Goal: Communication & Community: Answer question/provide support

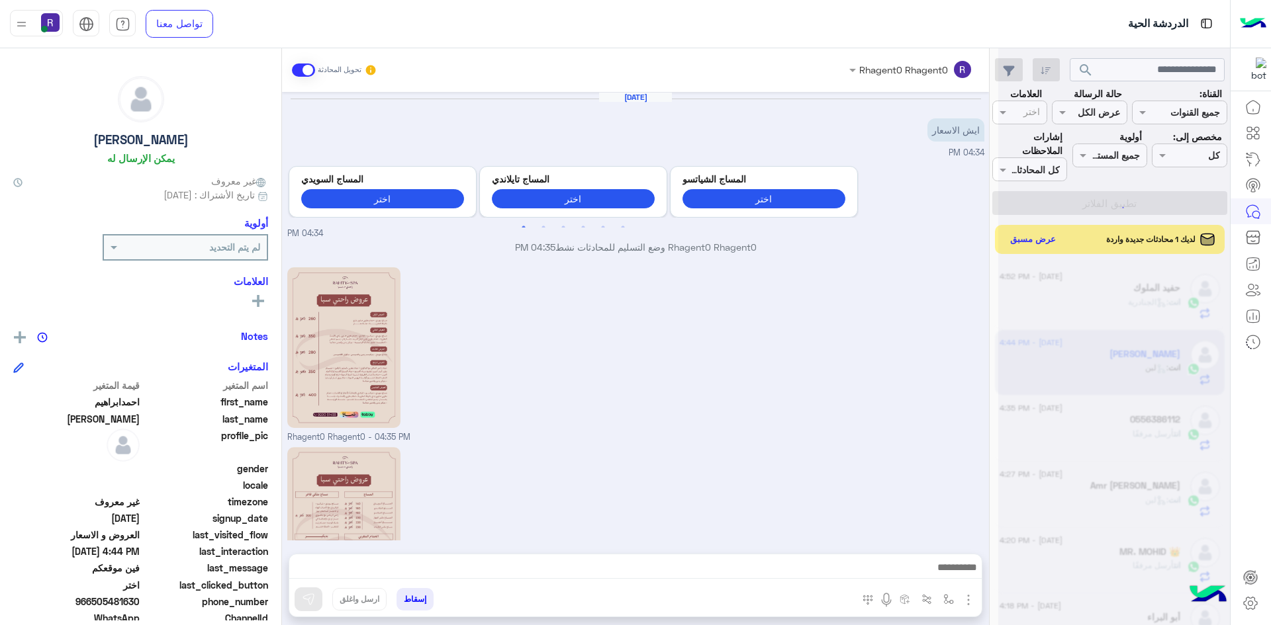
scroll to position [474, 0]
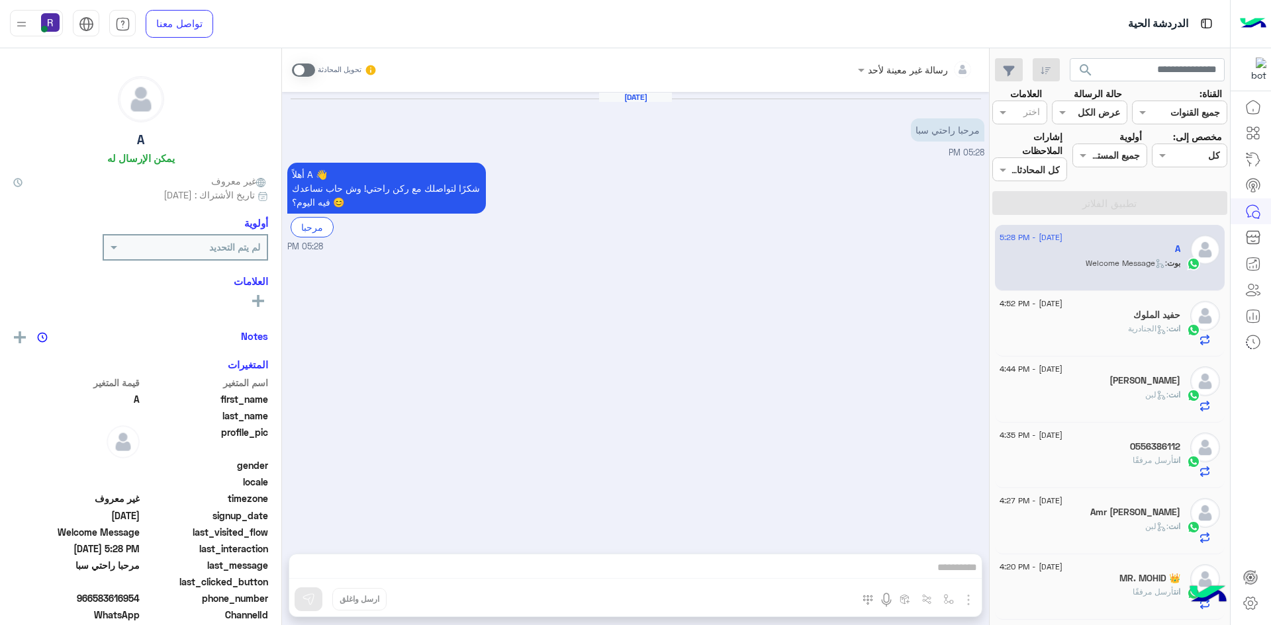
click at [1128, 332] on span ": الجنادرية" at bounding box center [1148, 329] width 40 height 10
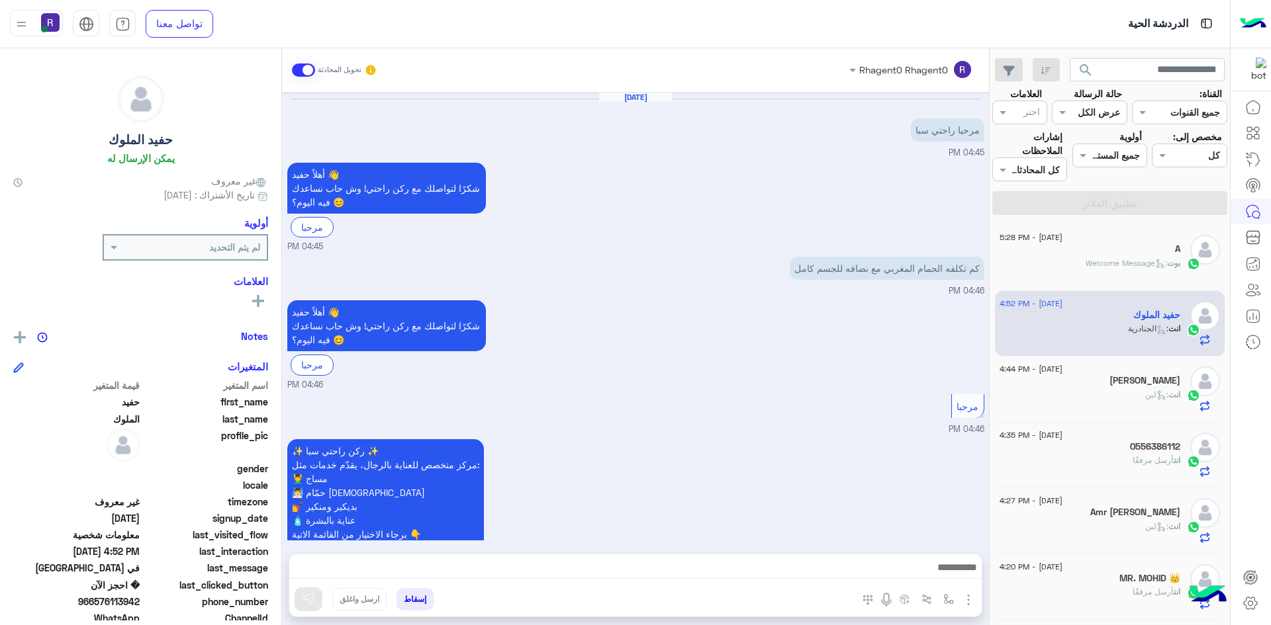
scroll to position [903, 0]
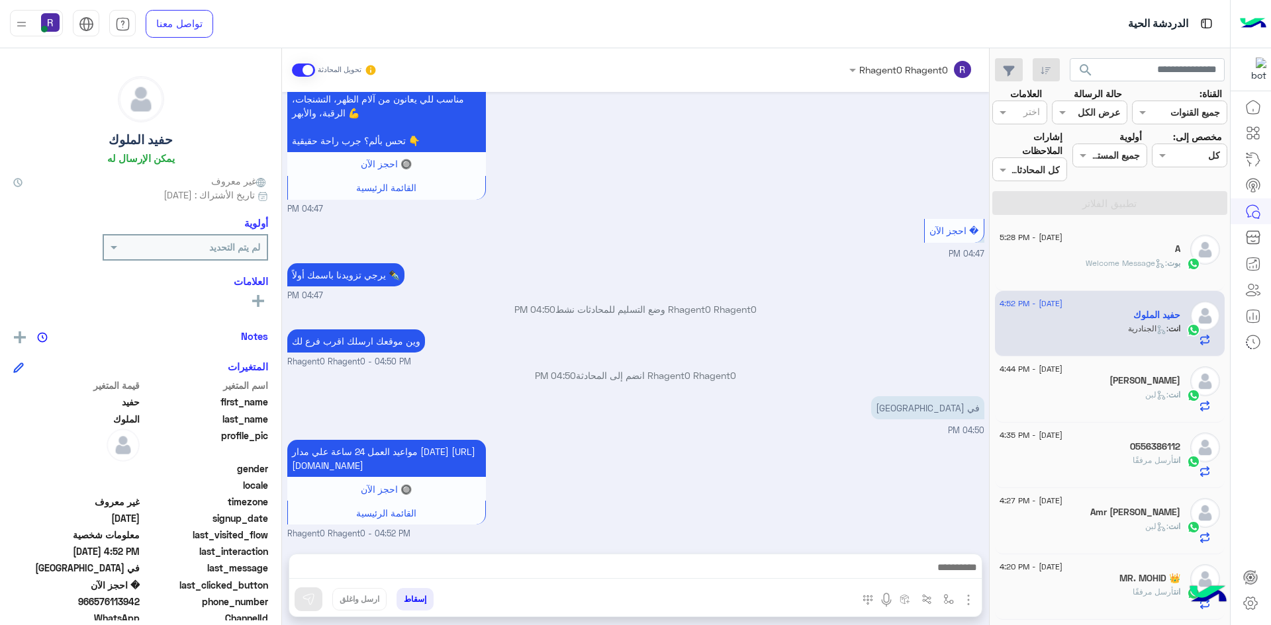
click at [1103, 272] on div "بوت : Welcome Message" at bounding box center [1089, 268] width 181 height 23
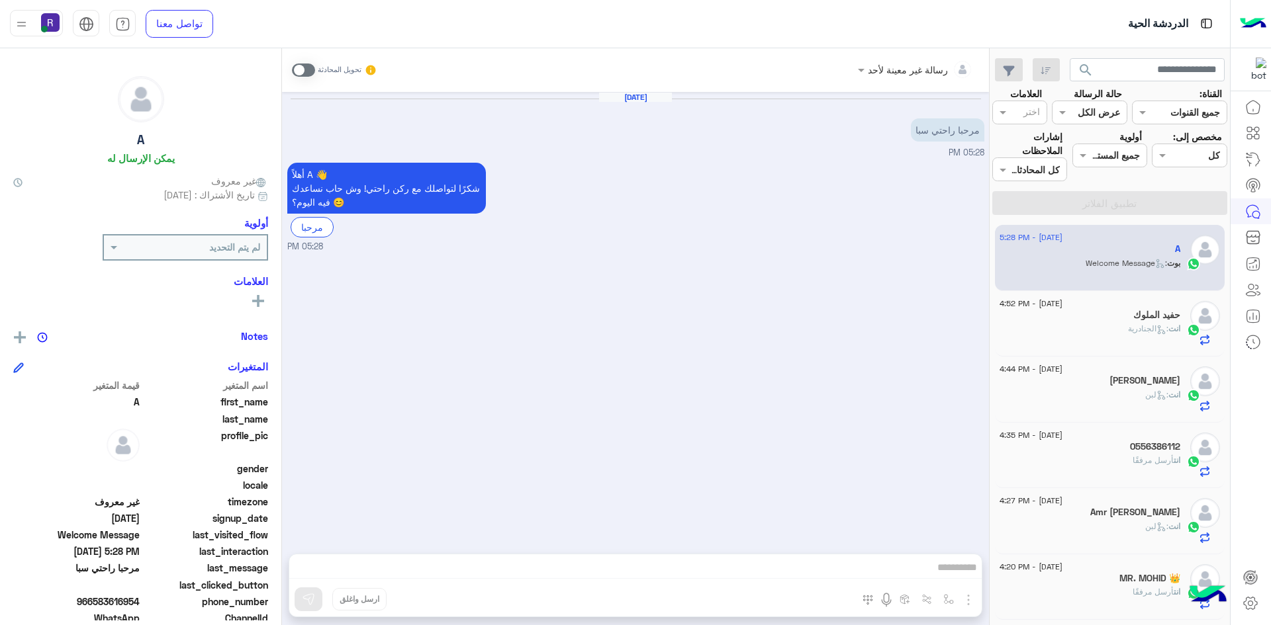
click at [310, 72] on span at bounding box center [303, 70] width 23 height 13
click at [972, 606] on img "button" at bounding box center [968, 600] width 16 height 16
click at [953, 574] on span "الصور" at bounding box center [942, 571] width 24 height 15
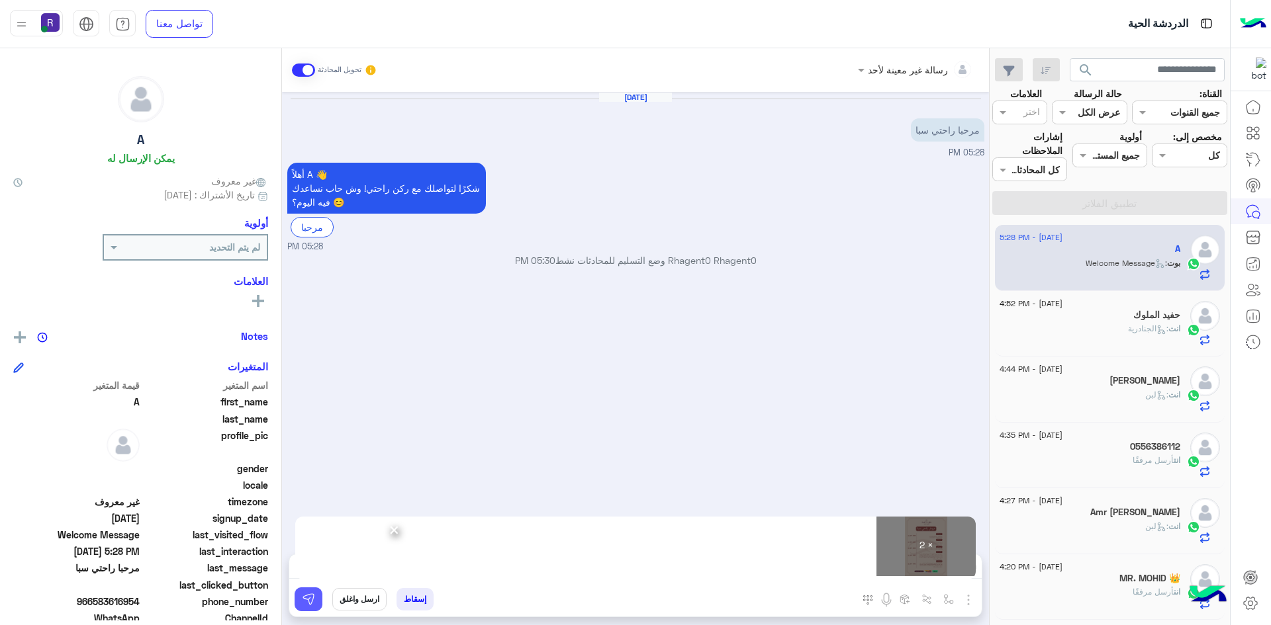
click at [316, 603] on button at bounding box center [308, 600] width 28 height 24
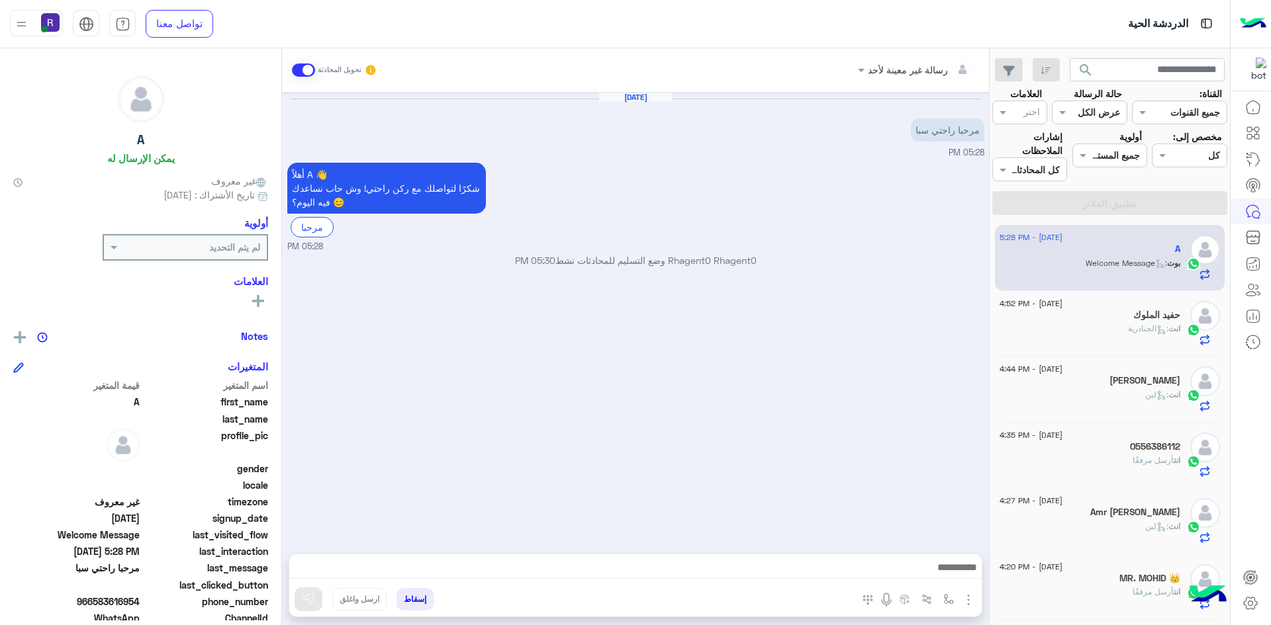
click at [1127, 386] on h5 "[PERSON_NAME]" at bounding box center [1144, 380] width 71 height 11
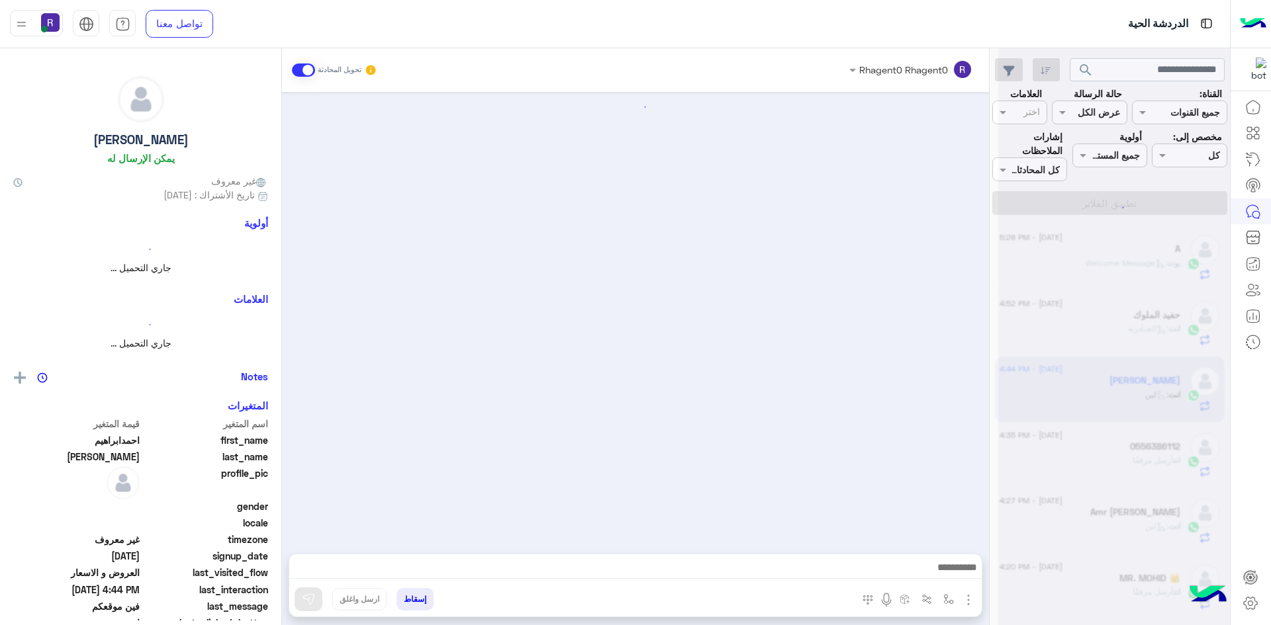
scroll to position [474, 0]
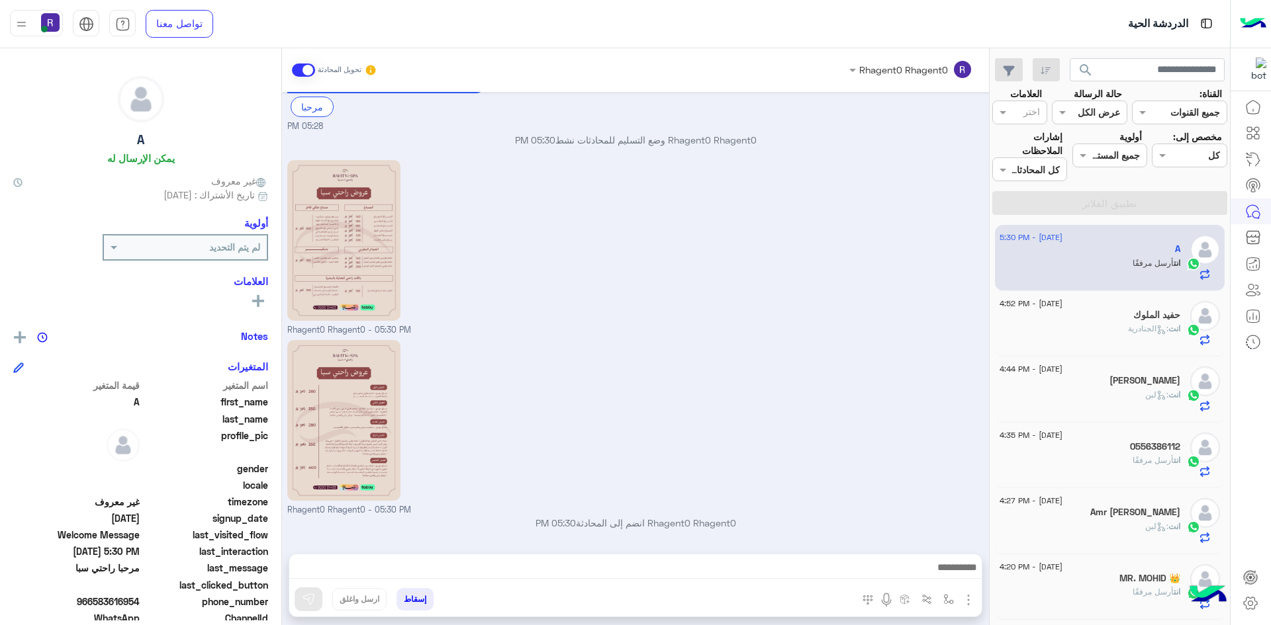
click at [1131, 333] on span ": الجنادرية" at bounding box center [1148, 329] width 40 height 10
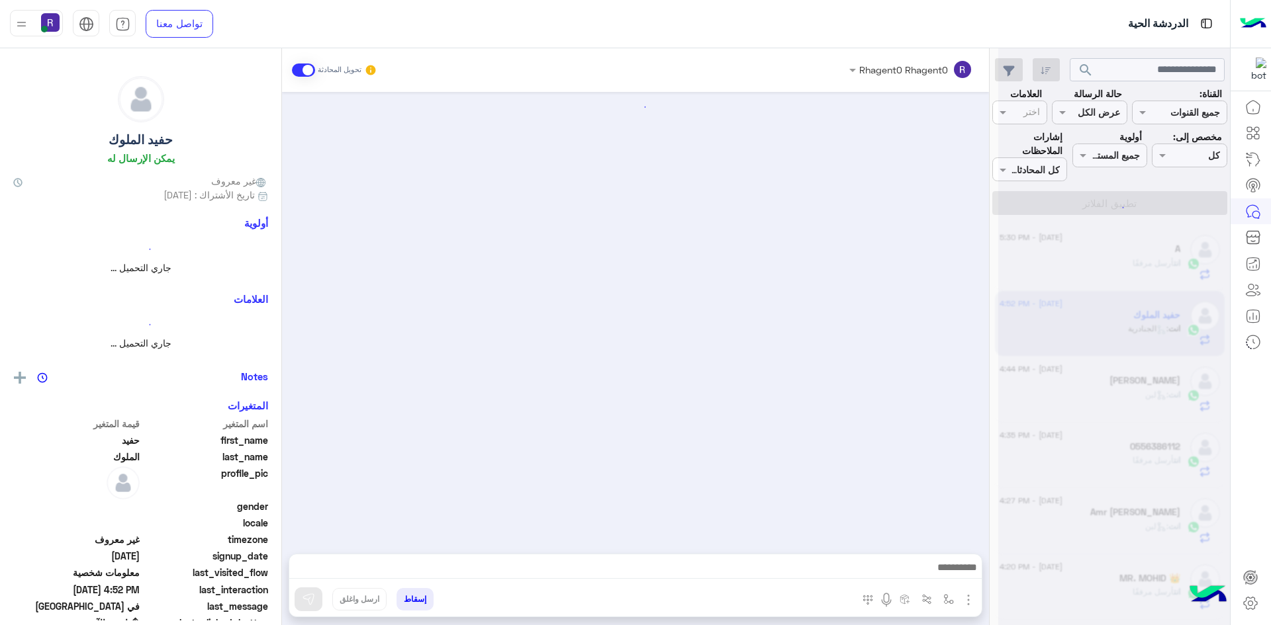
scroll to position [903, 0]
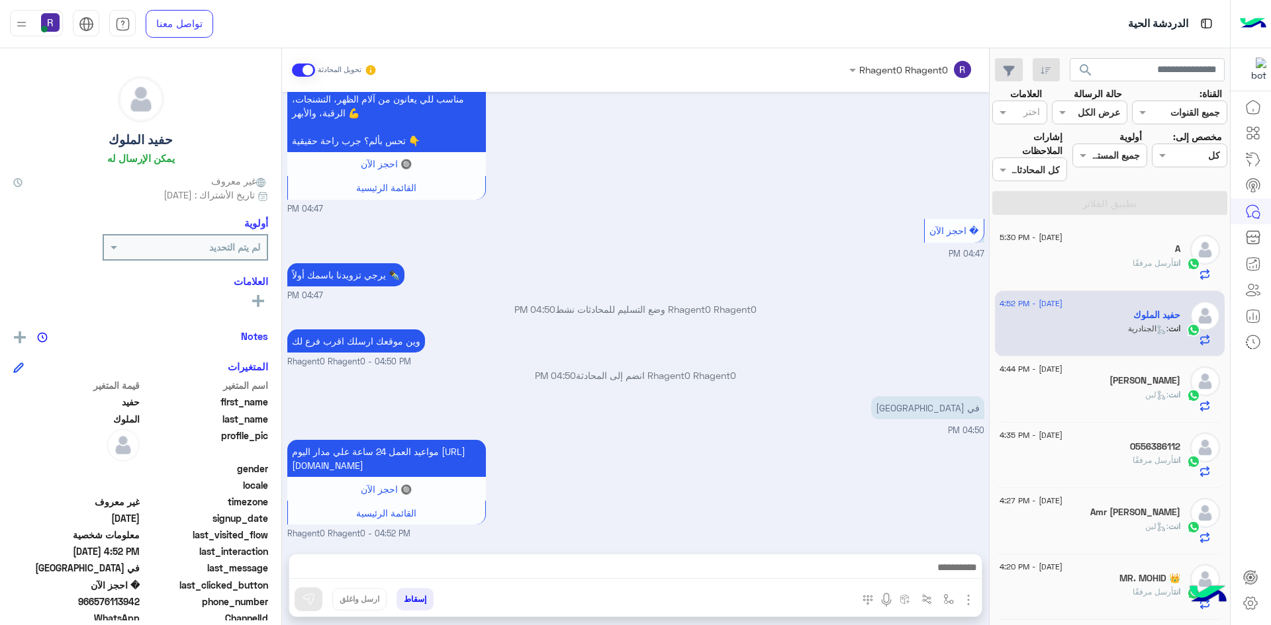
click at [1087, 402] on div "انت : لبن" at bounding box center [1089, 400] width 181 height 23
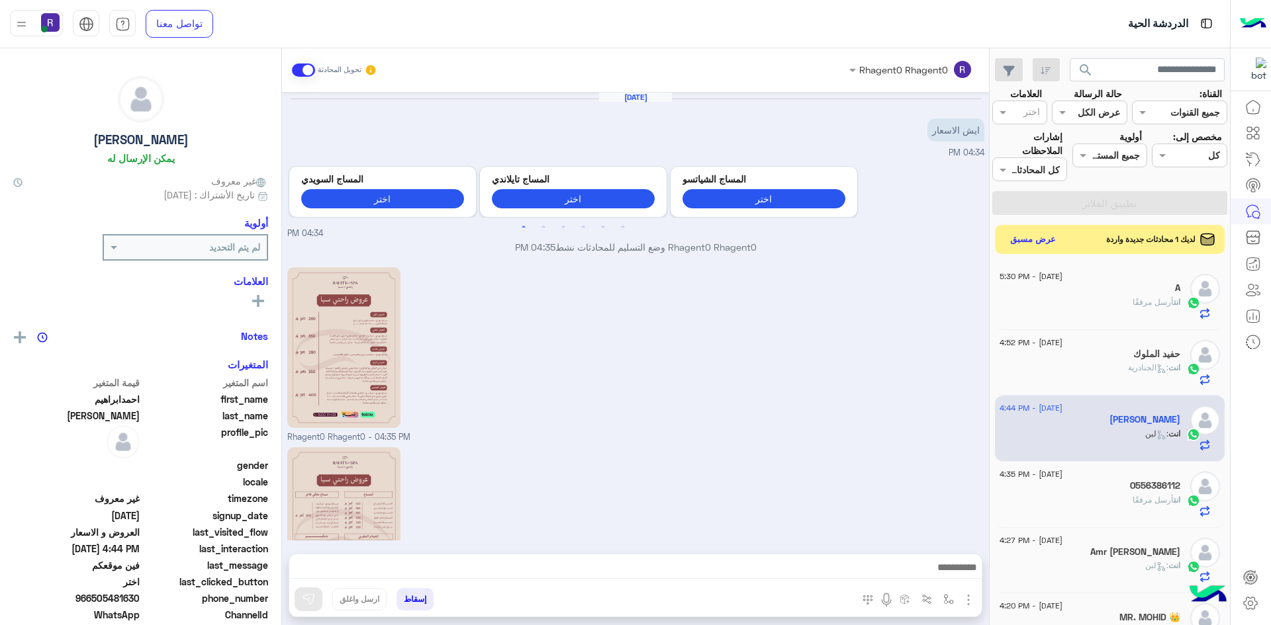
scroll to position [474, 0]
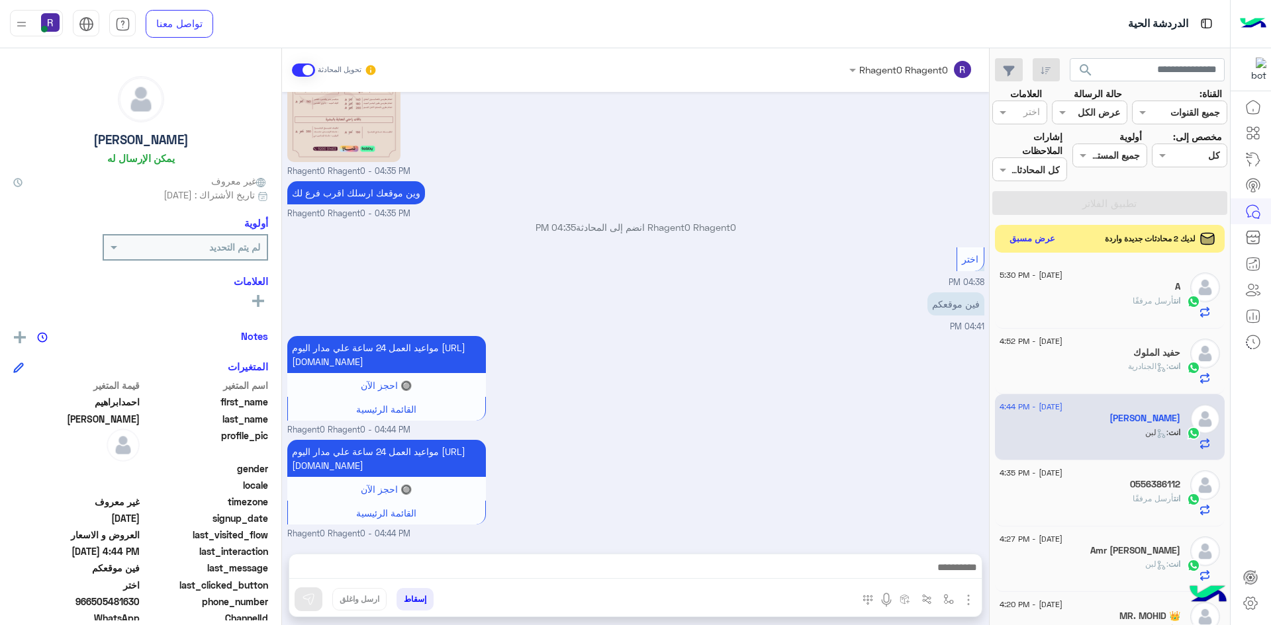
click at [1041, 239] on button "عرض مسبق" at bounding box center [1033, 239] width 56 height 18
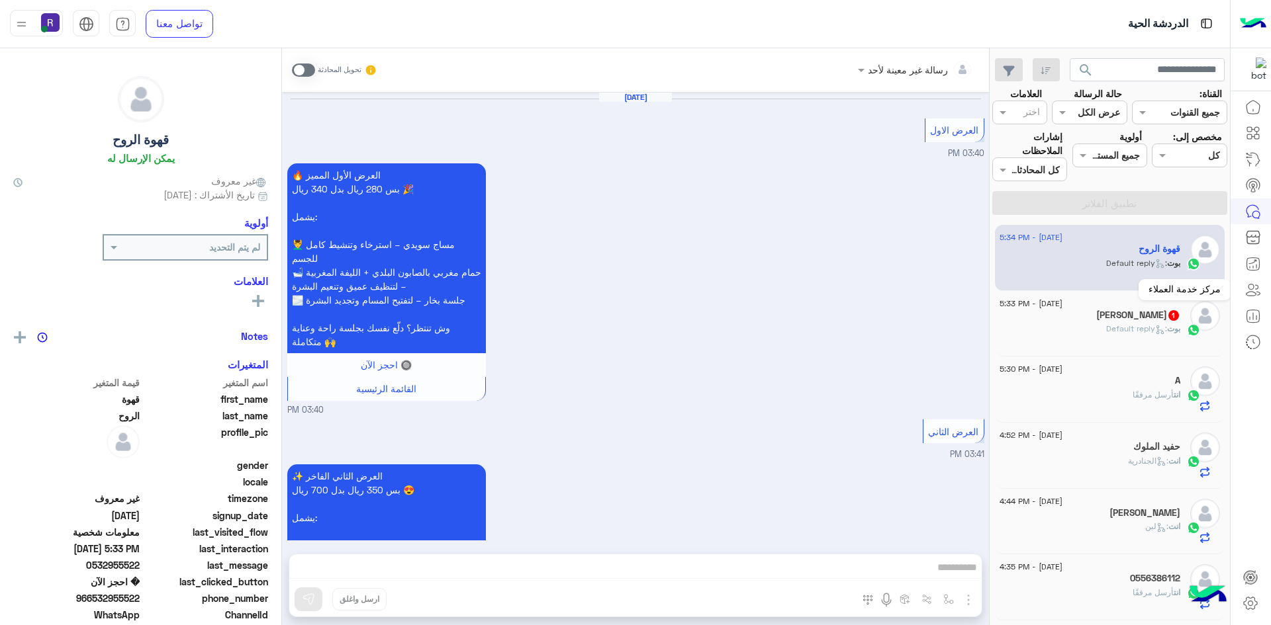
scroll to position [1827, 0]
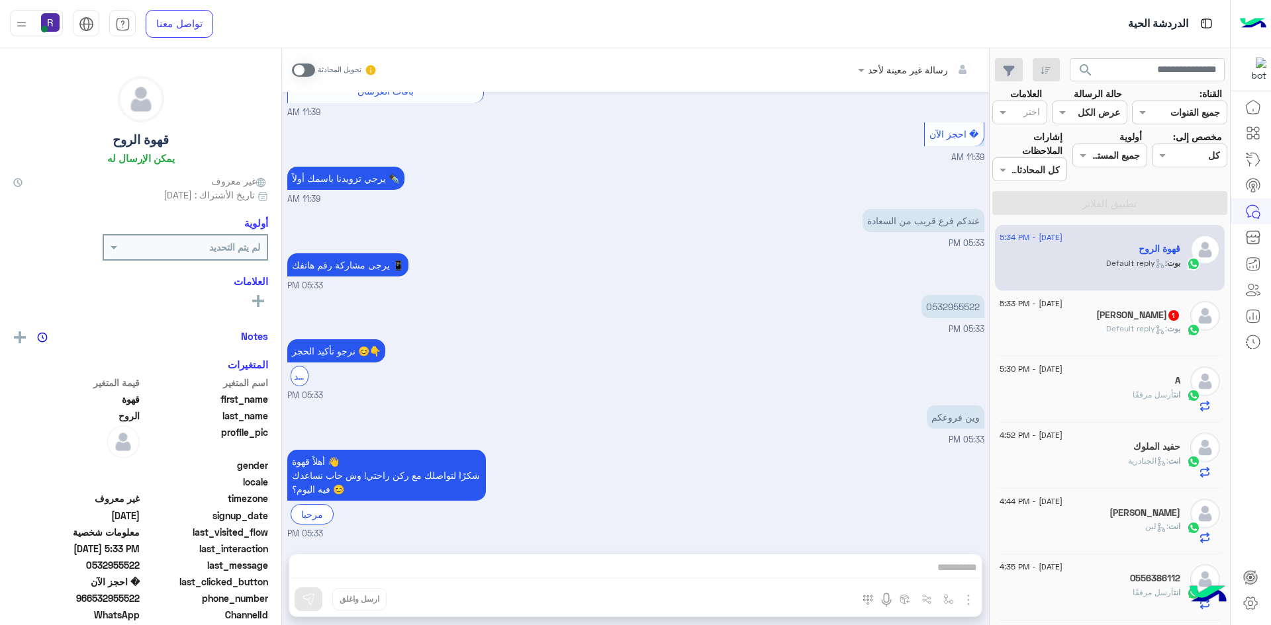
click at [1132, 316] on h5 "Heba Elmahdy 1" at bounding box center [1138, 315] width 84 height 11
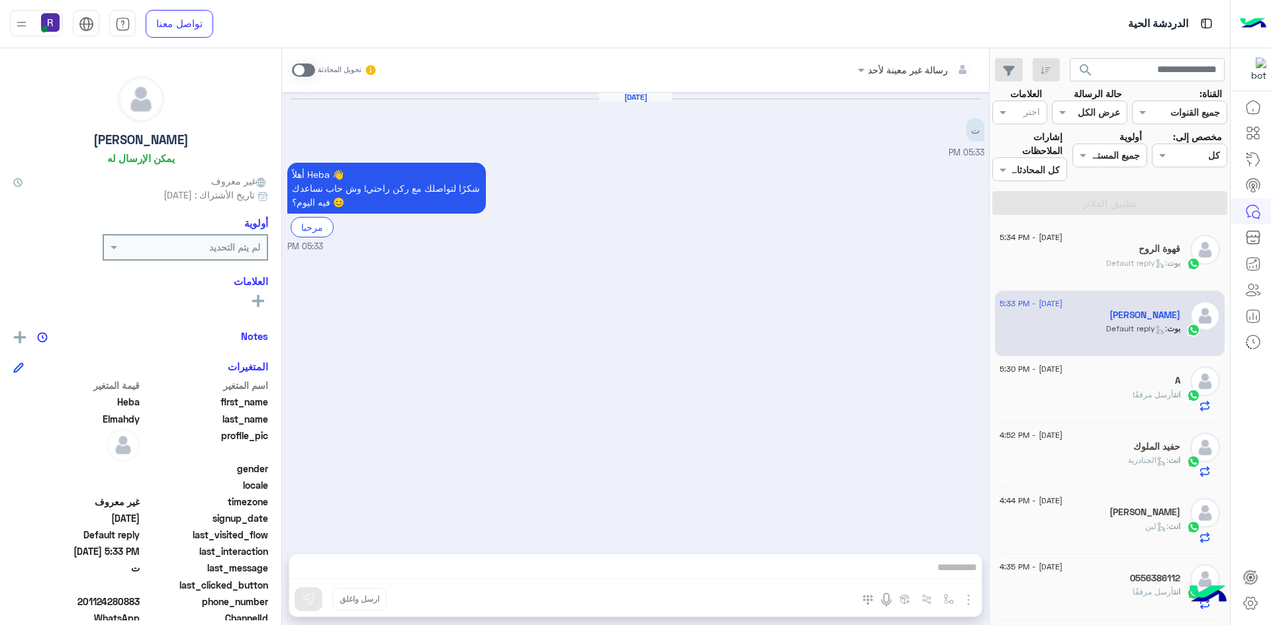
click at [306, 70] on span at bounding box center [303, 70] width 23 height 13
click at [969, 598] on img "button" at bounding box center [968, 600] width 16 height 16
click at [940, 570] on span "الصور" at bounding box center [942, 571] width 24 height 15
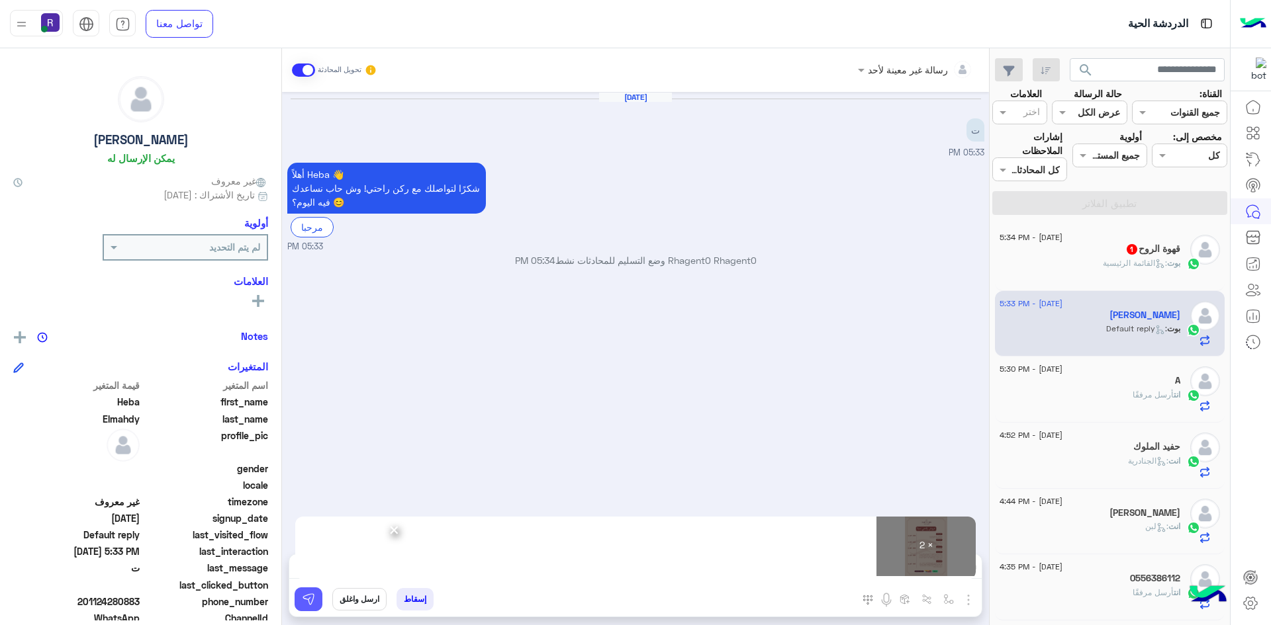
click at [312, 605] on img at bounding box center [308, 599] width 13 height 13
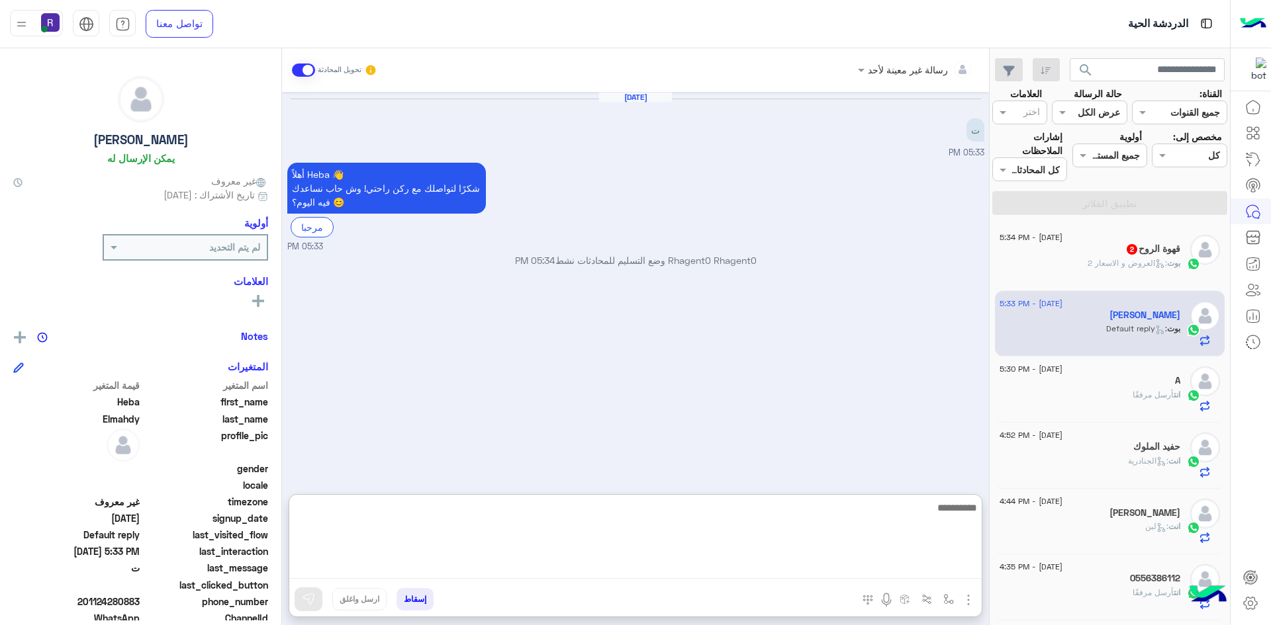
paste textarea "**********"
type textarea "**********"
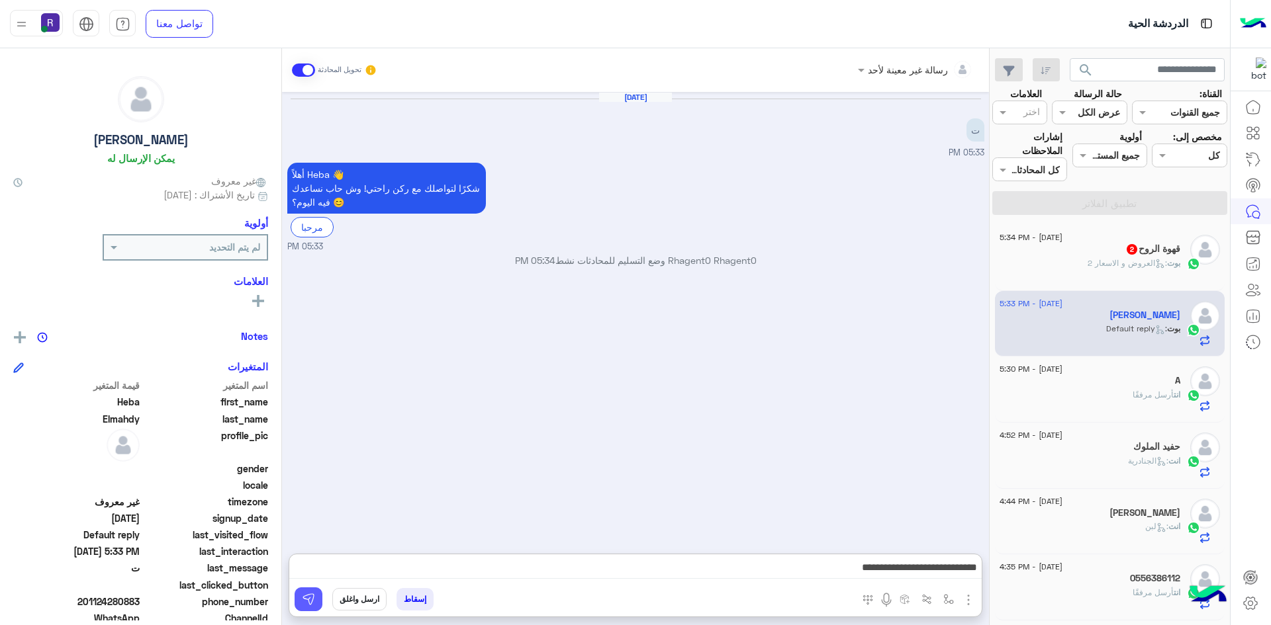
click at [304, 604] on img at bounding box center [308, 599] width 13 height 13
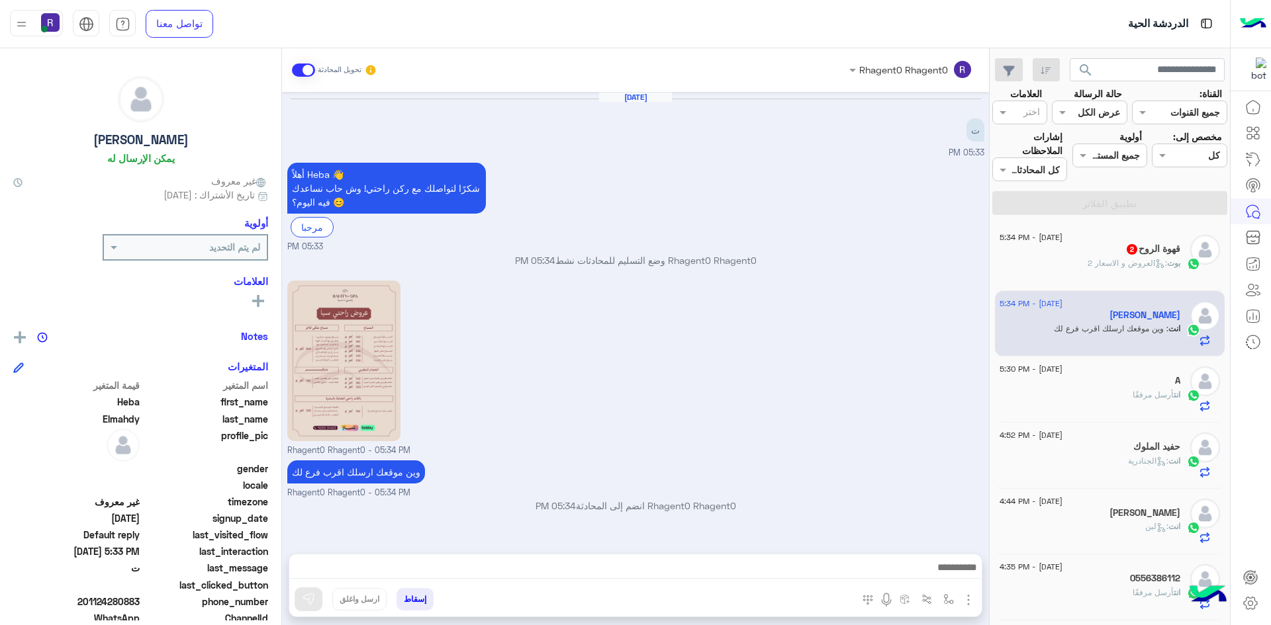
click at [1179, 255] on h5 "قهوة الروح 2" at bounding box center [1152, 249] width 55 height 11
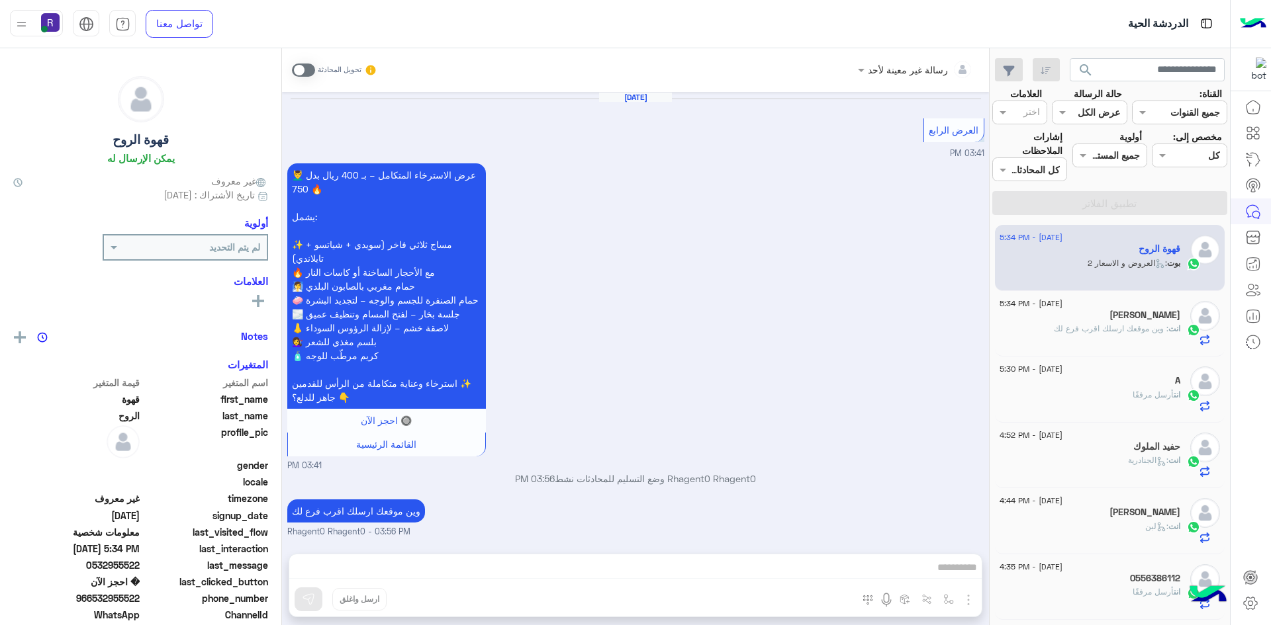
scroll to position [1127, 0]
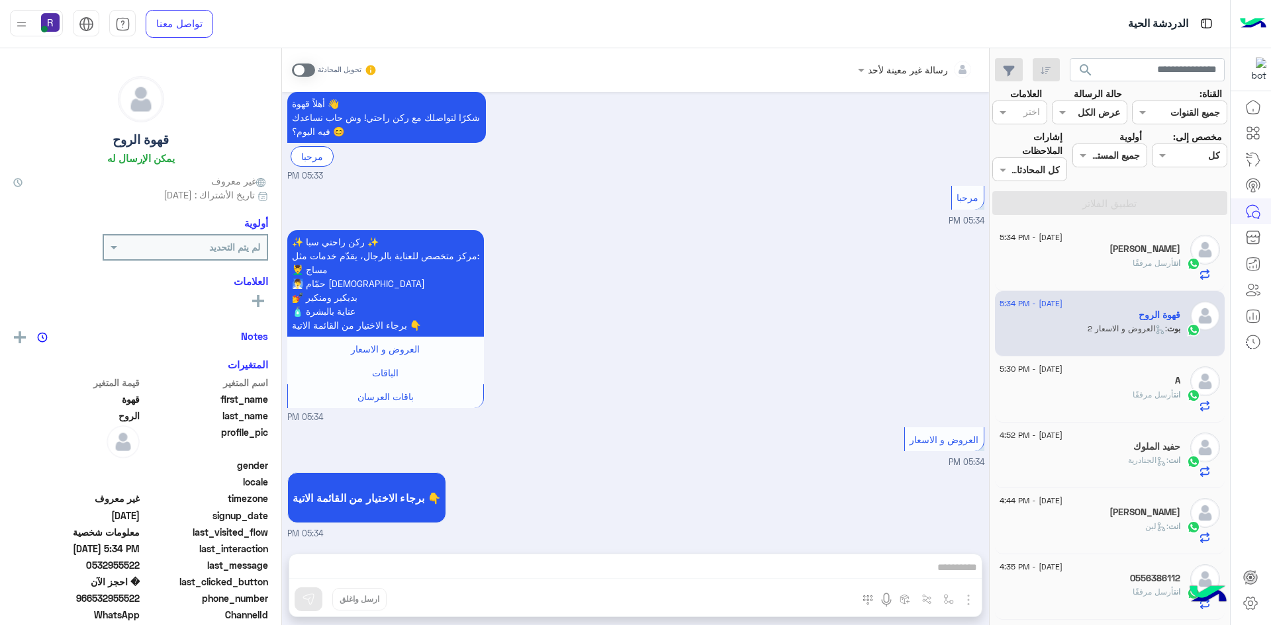
click at [309, 66] on span at bounding box center [303, 70] width 23 height 13
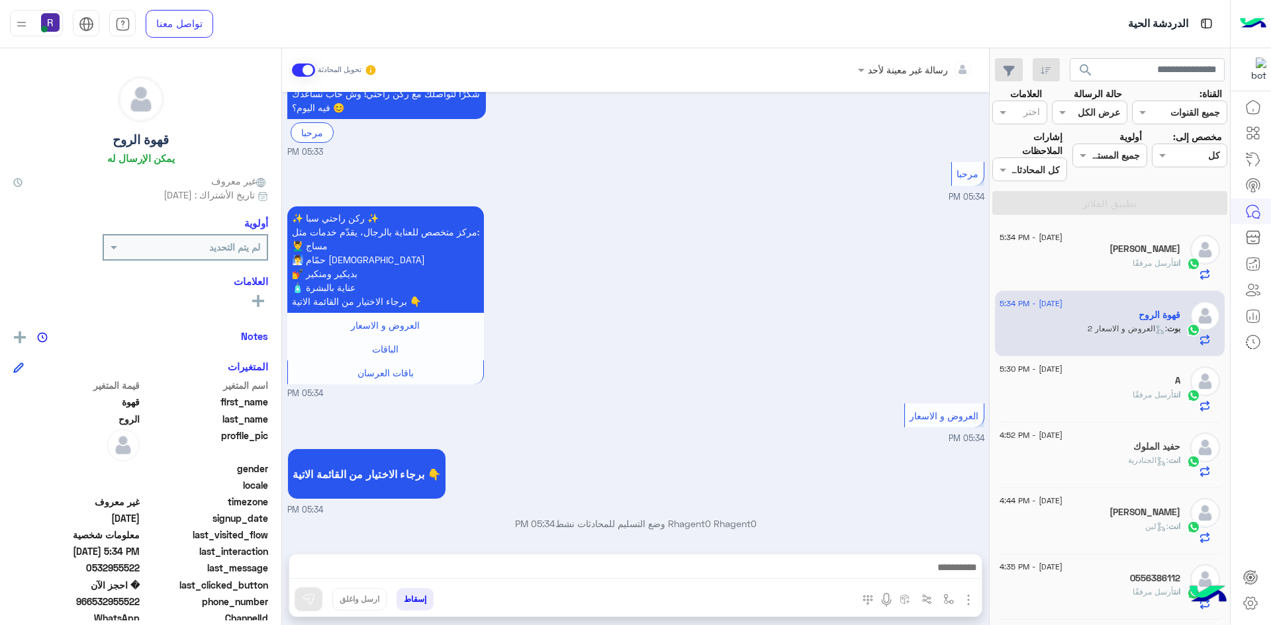
click at [969, 600] on img "button" at bounding box center [968, 600] width 16 height 16
click at [929, 574] on button "الصور" at bounding box center [948, 571] width 56 height 26
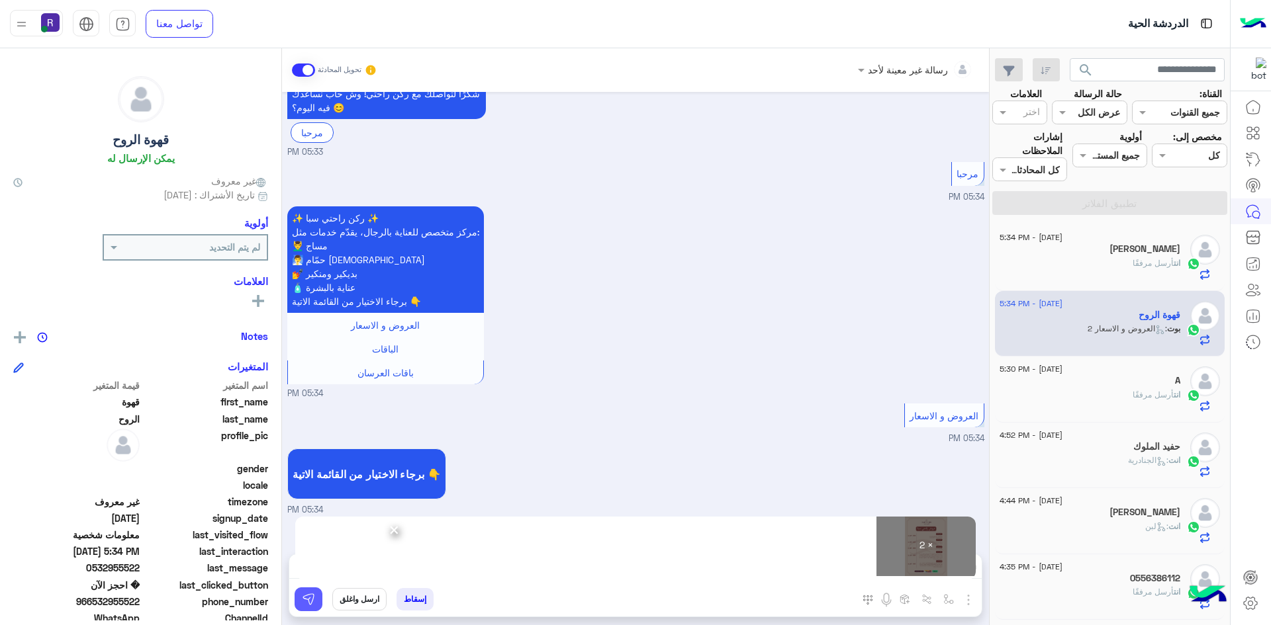
click at [314, 604] on img at bounding box center [308, 599] width 13 height 13
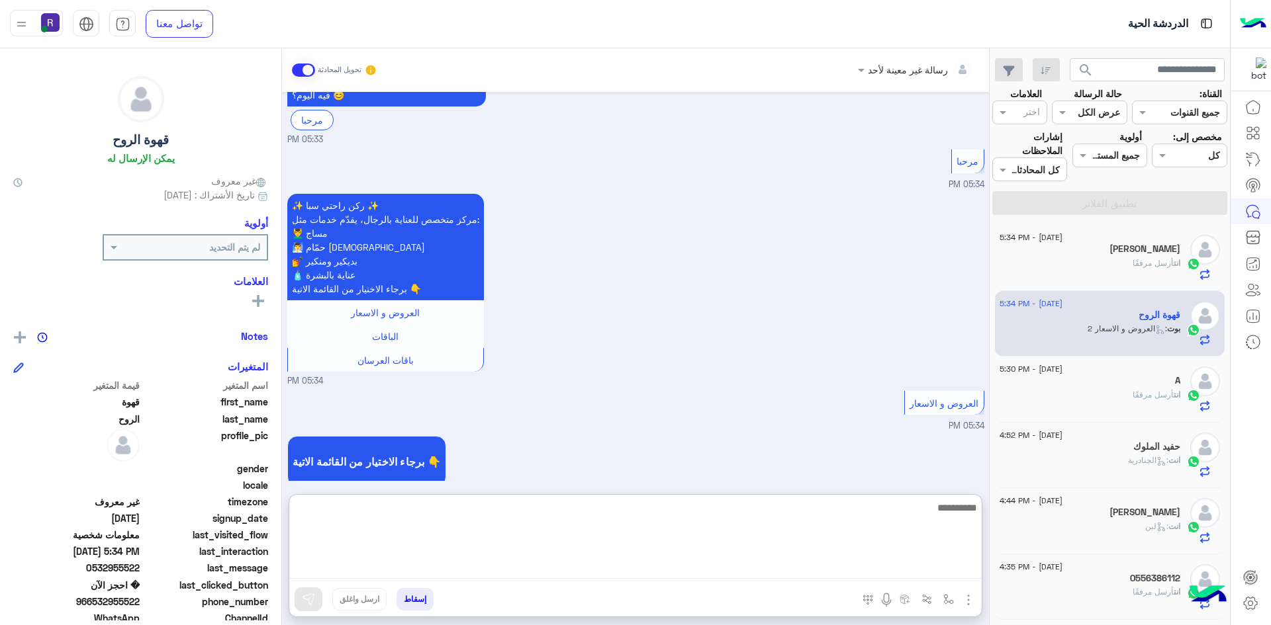
paste textarea "**********"
type textarea "**********"
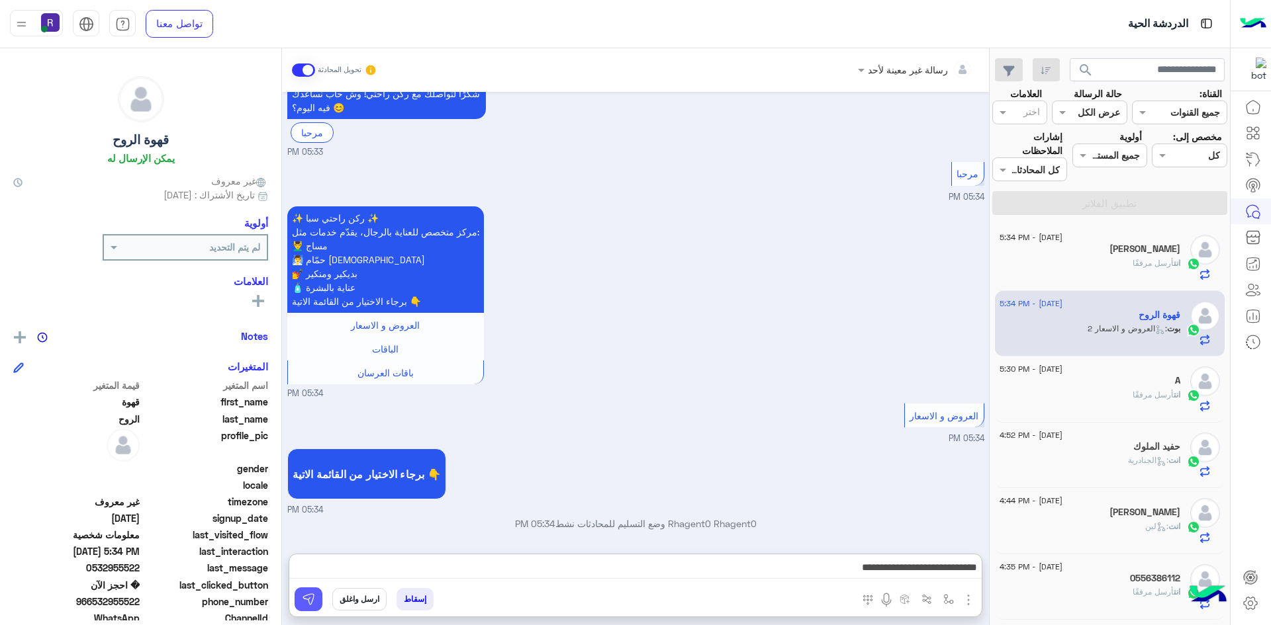
click at [308, 599] on img at bounding box center [308, 599] width 13 height 13
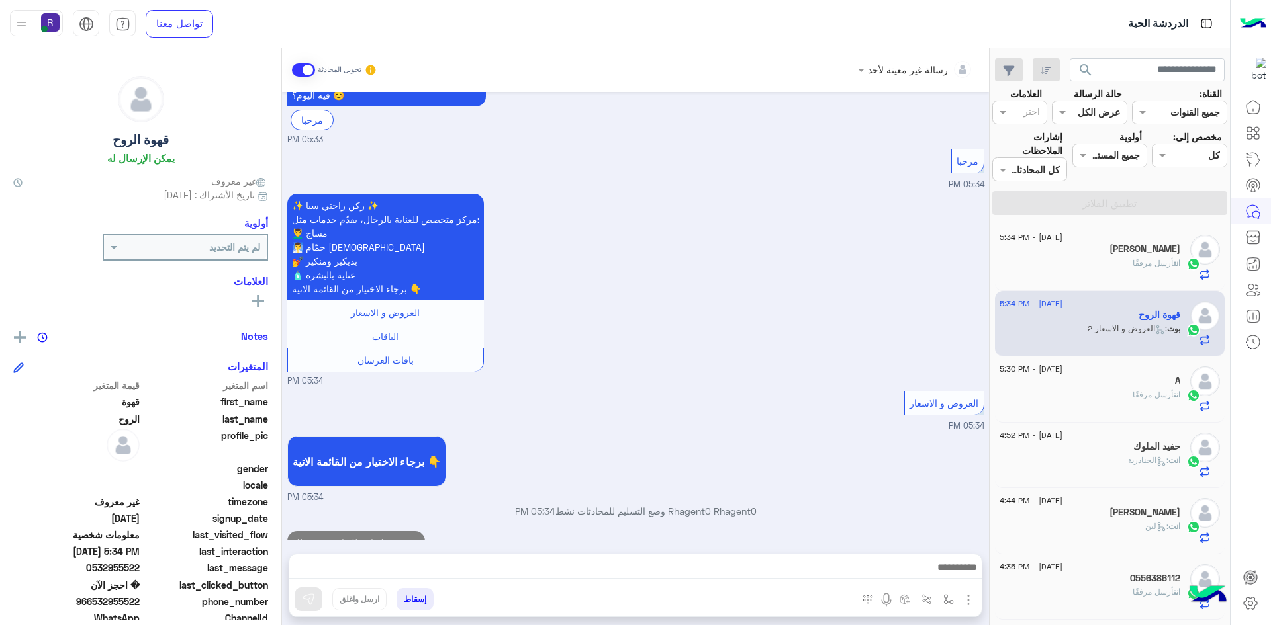
scroll to position [1193, 0]
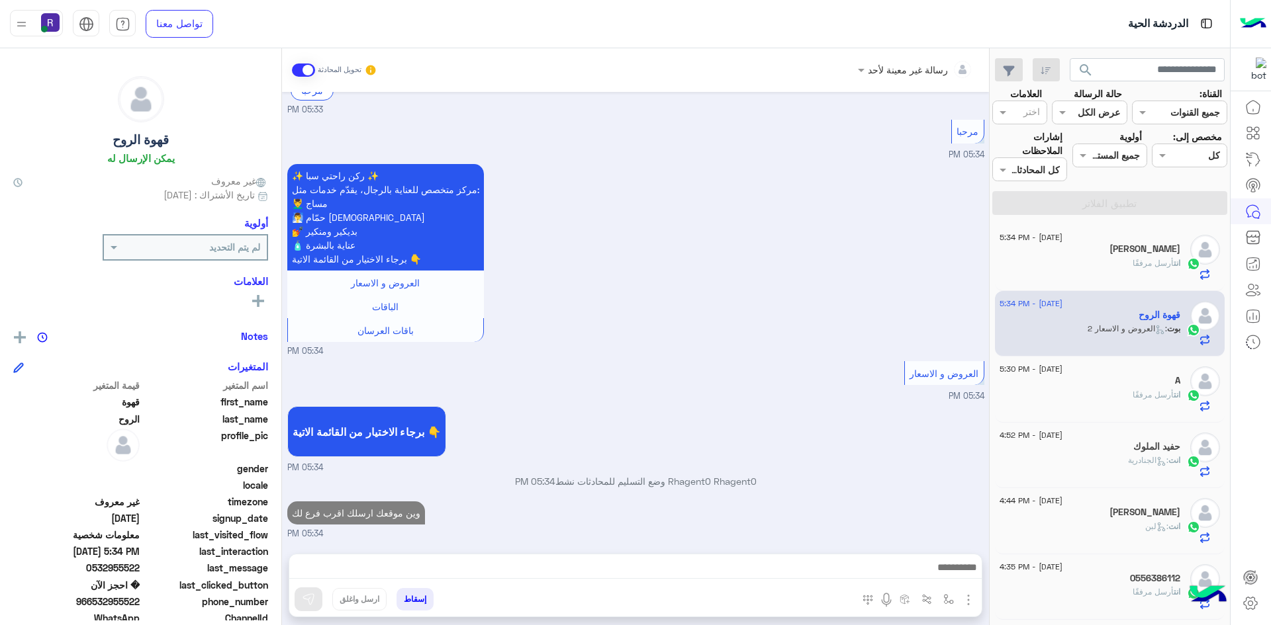
click at [1109, 389] on div "انت أرسل مرفقًا" at bounding box center [1089, 400] width 181 height 23
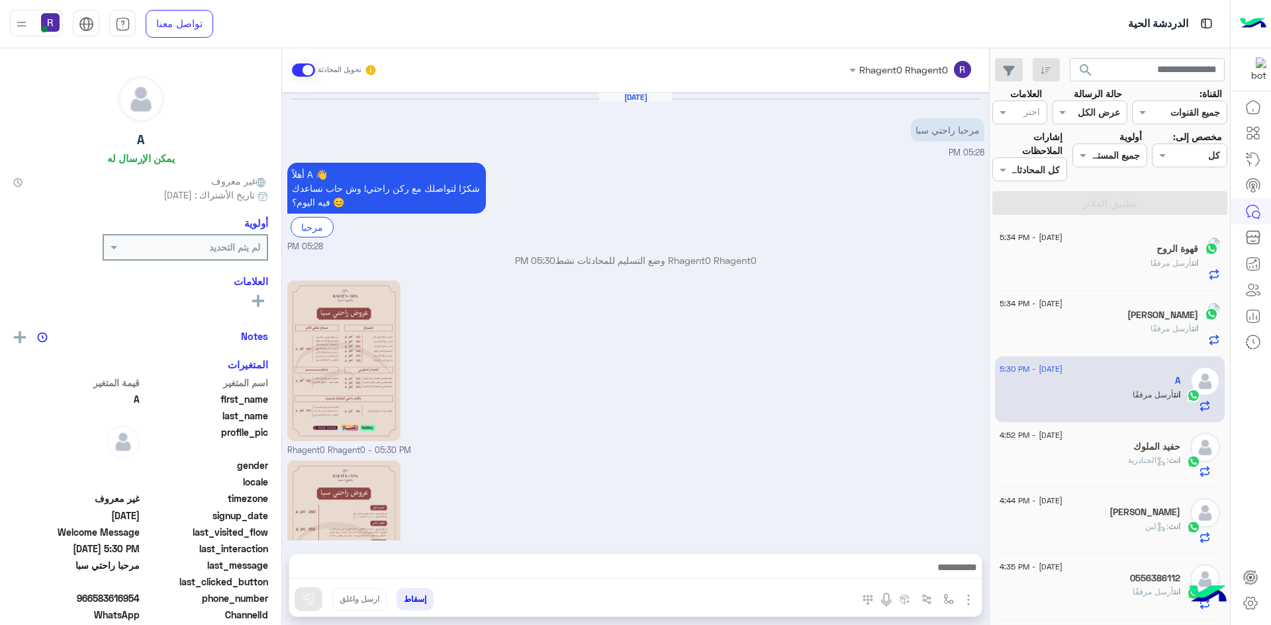
scroll to position [120, 0]
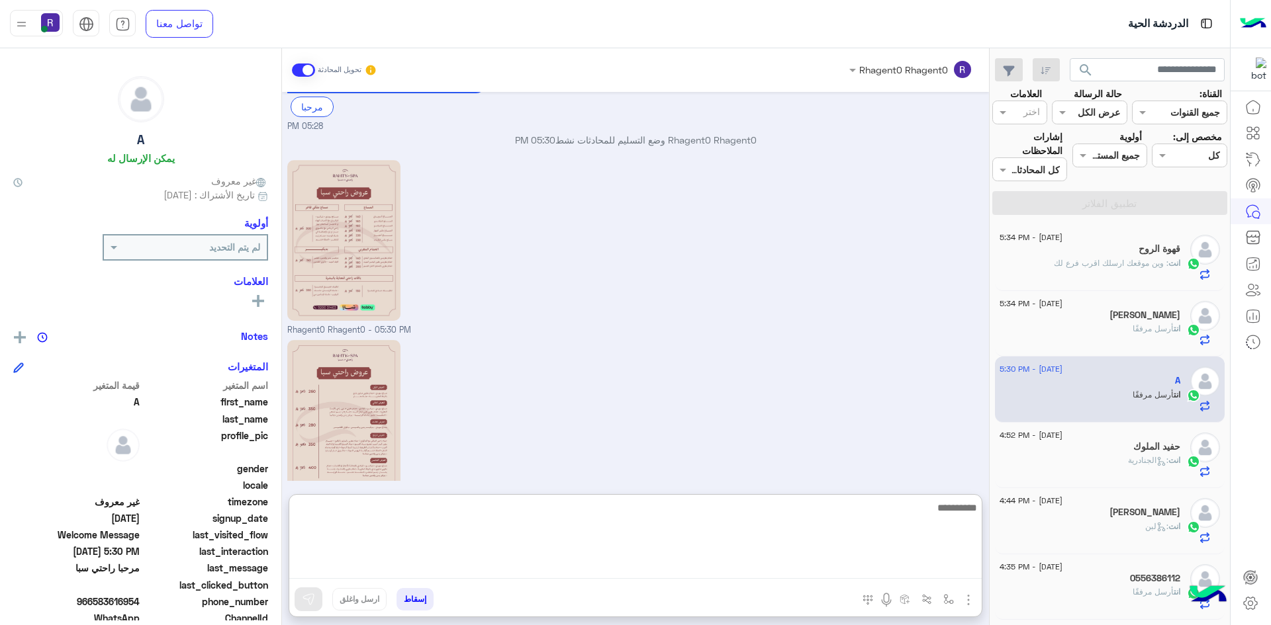
paste textarea "**********"
type textarea "**********"
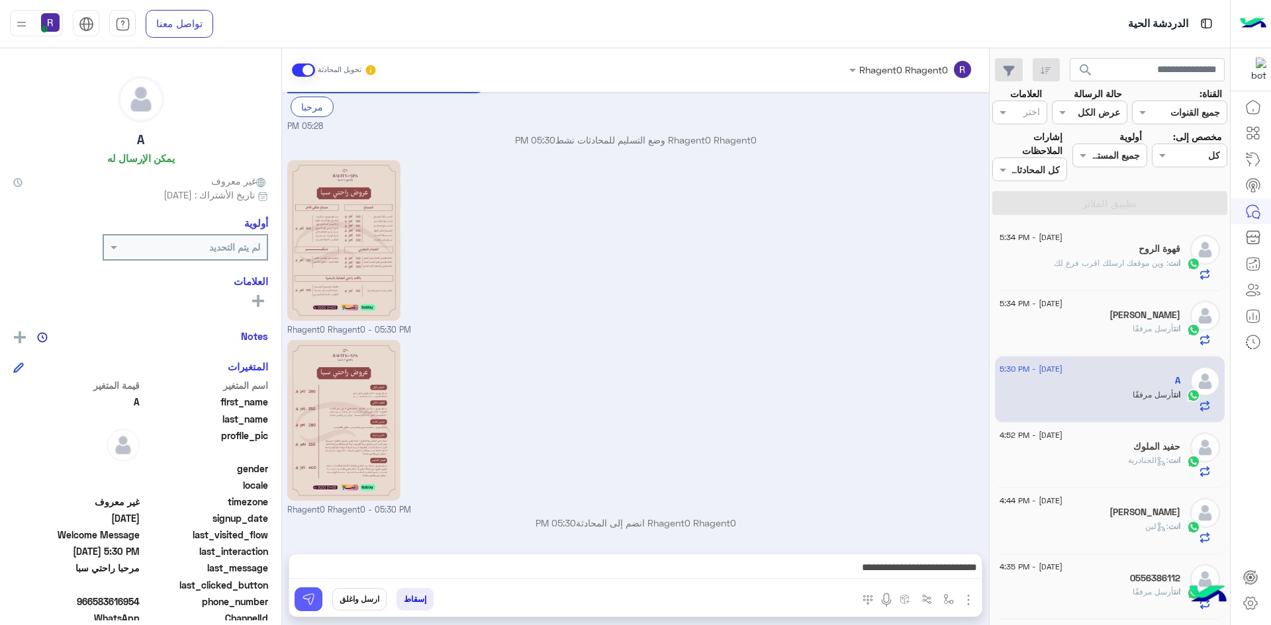
click at [309, 600] on img at bounding box center [308, 599] width 13 height 13
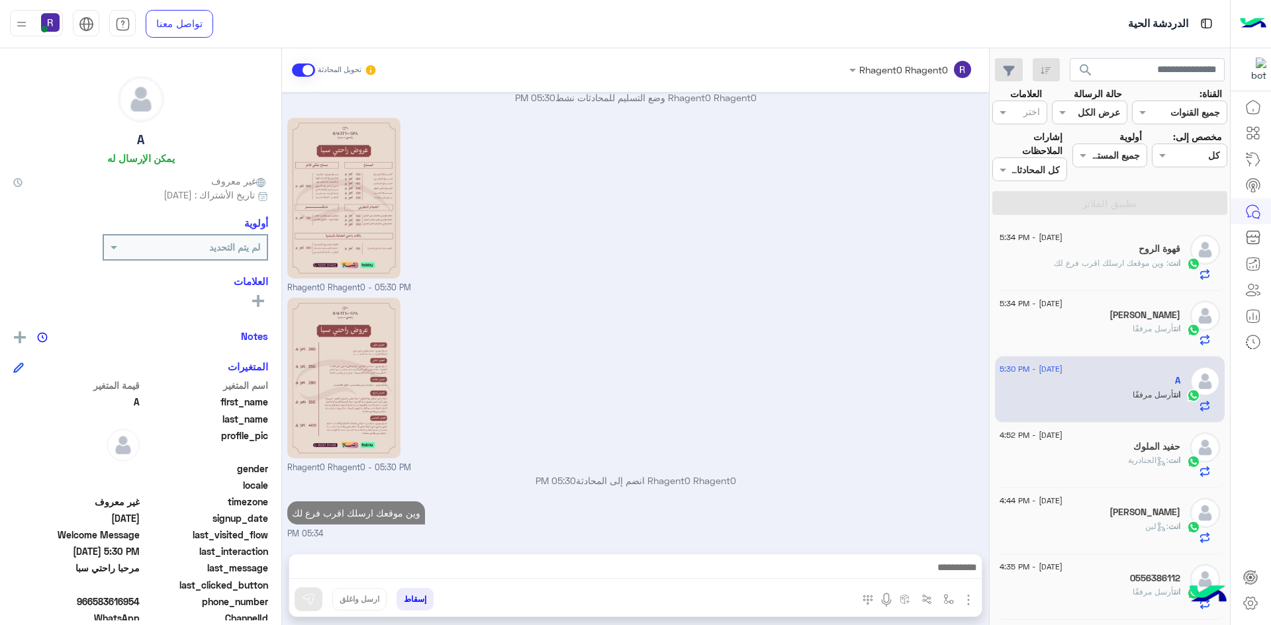
click at [1114, 435] on div "[DATE] - 4:52 PM" at bounding box center [1089, 437] width 181 height 9
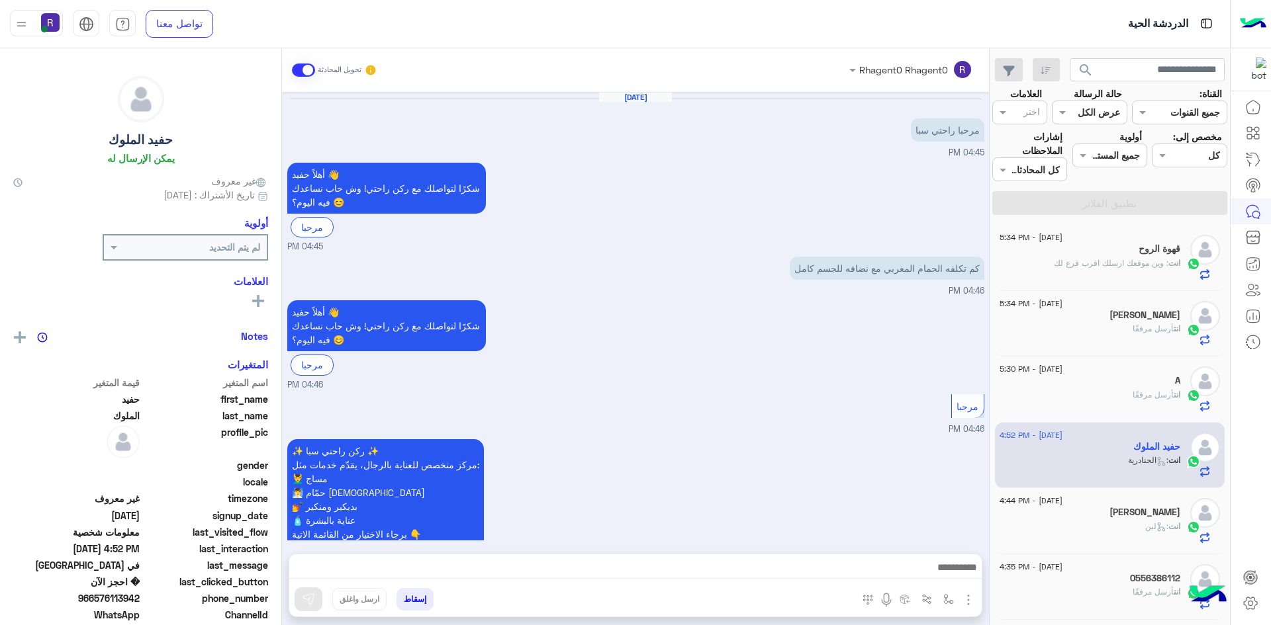
scroll to position [903, 0]
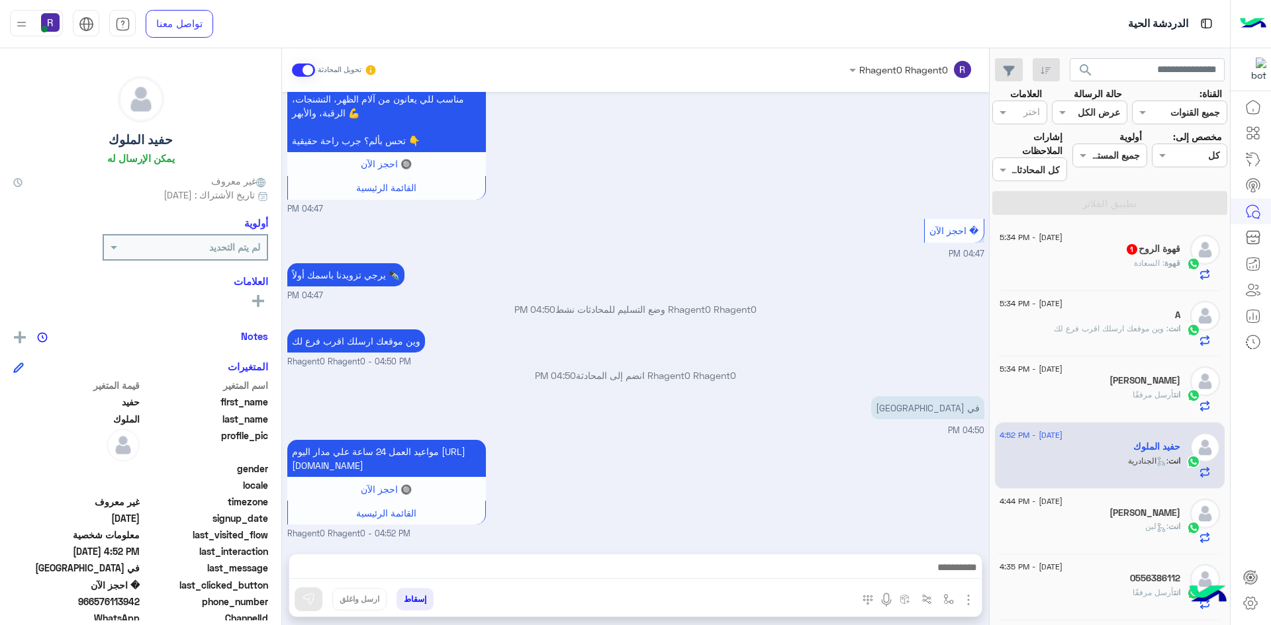
click at [1107, 257] on div "قهوة : السعادة" at bounding box center [1089, 268] width 181 height 23
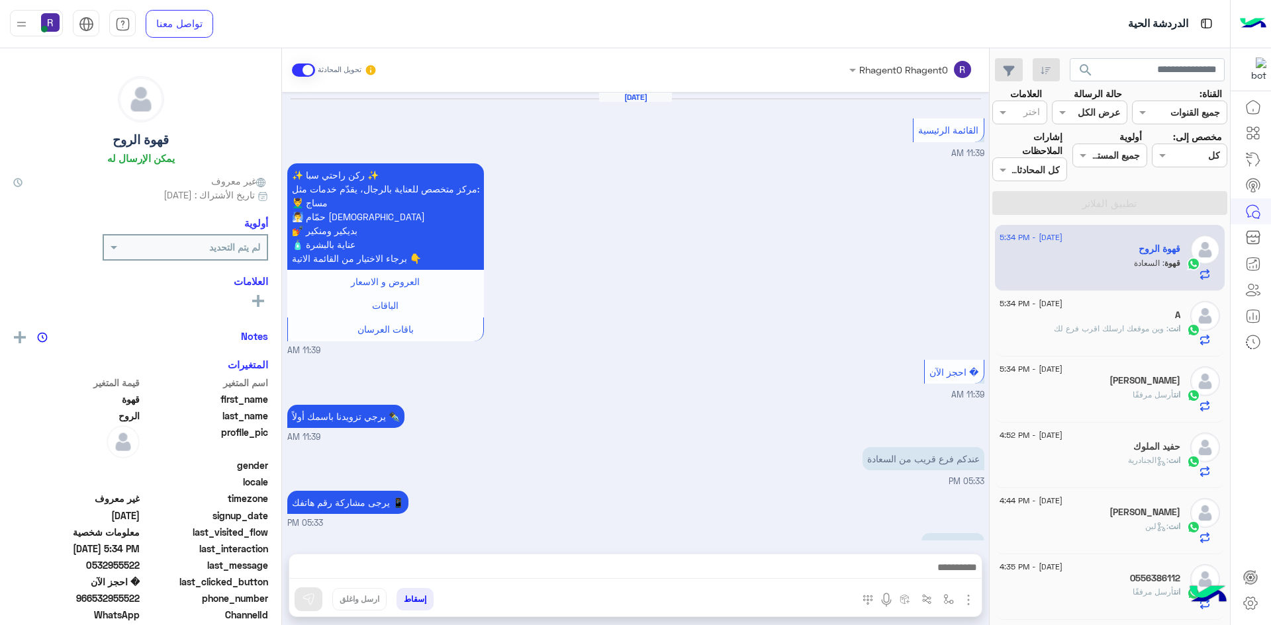
scroll to position [1126, 0]
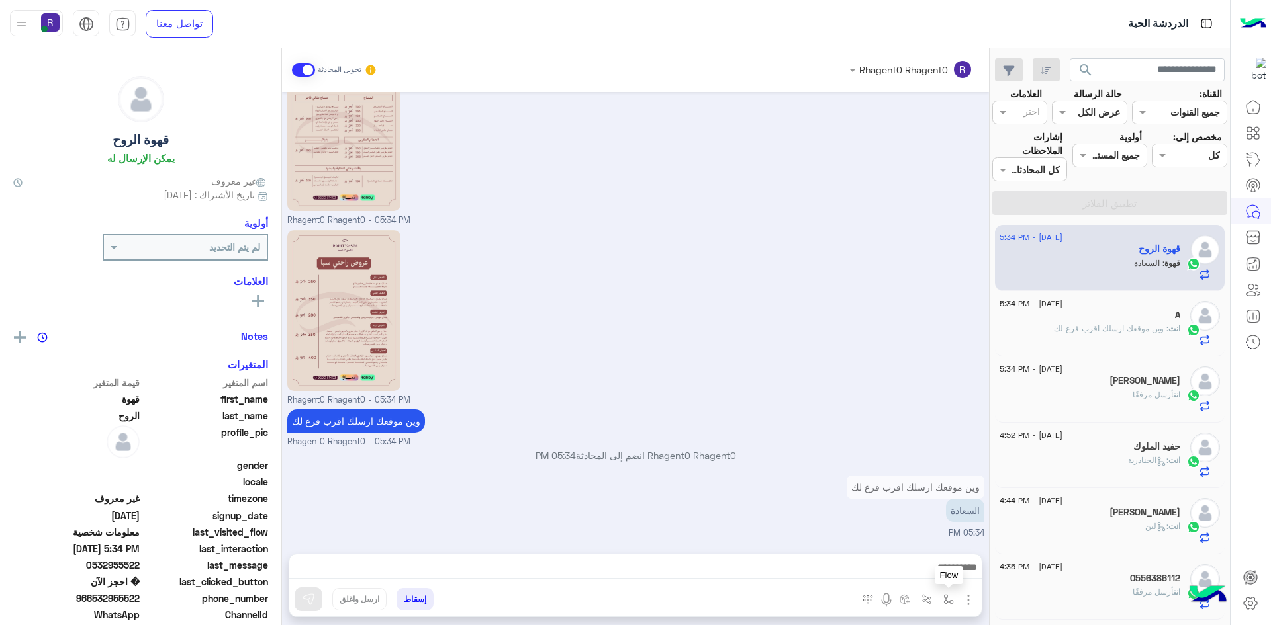
click at [951, 597] on img "button" at bounding box center [948, 599] width 11 height 11
click at [946, 577] on div "أدخل اسم مجموعة الرسائل" at bounding box center [895, 570] width 116 height 15
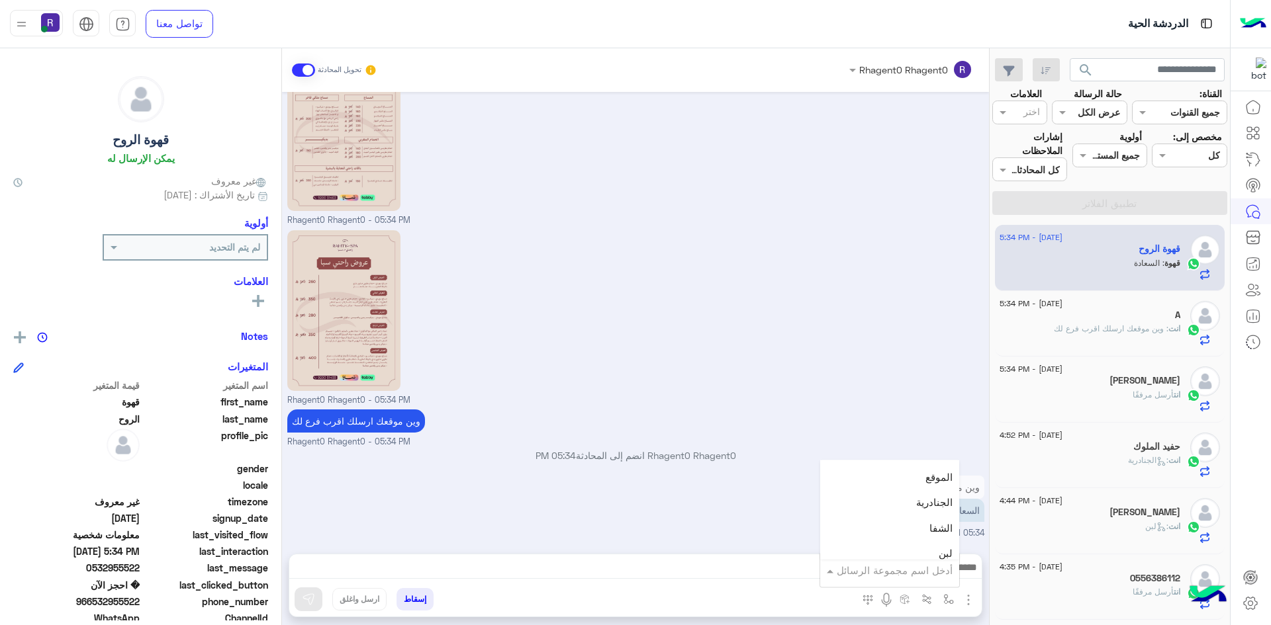
scroll to position [860, 0]
click at [914, 514] on div "الجنادرية" at bounding box center [889, 505] width 139 height 26
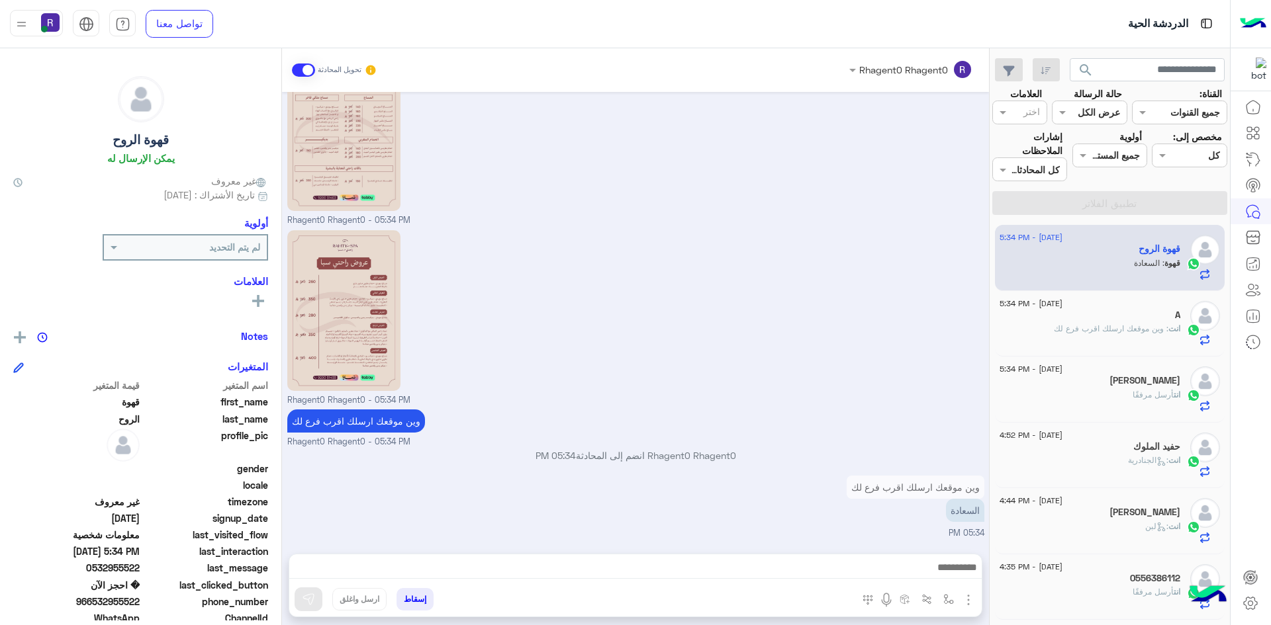
type textarea "*********"
click at [308, 597] on img at bounding box center [308, 599] width 13 height 13
click at [1156, 451] on h5 "حفيد الملوك" at bounding box center [1156, 446] width 47 height 11
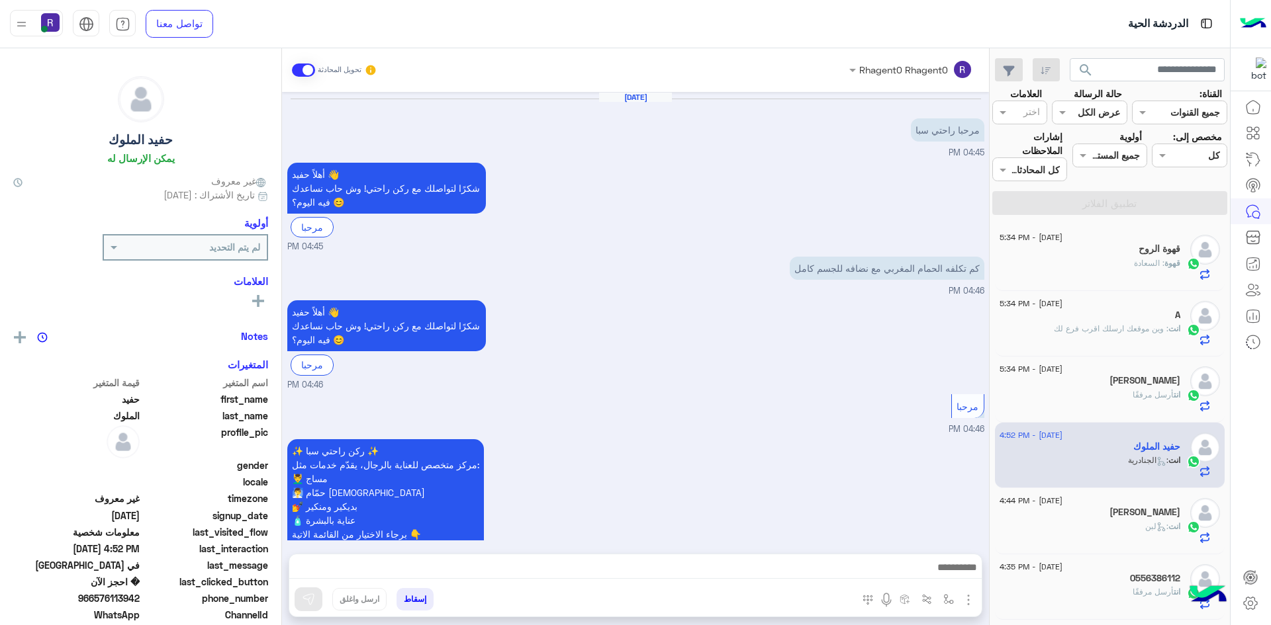
scroll to position [903, 0]
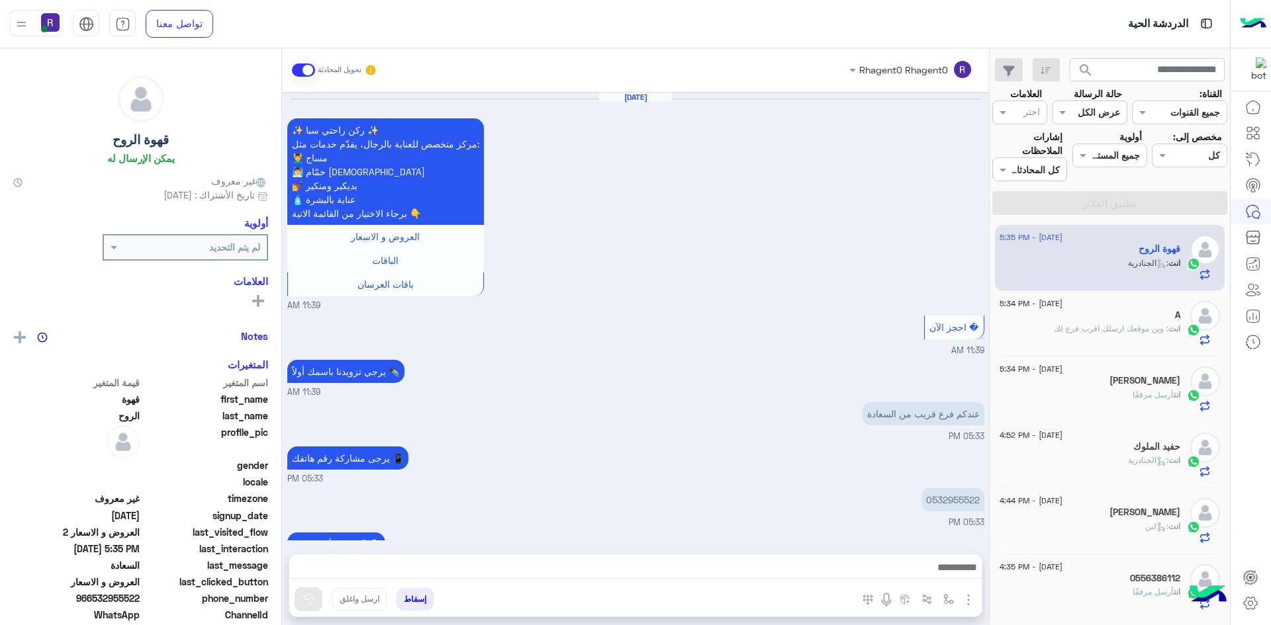
scroll to position [1199, 0]
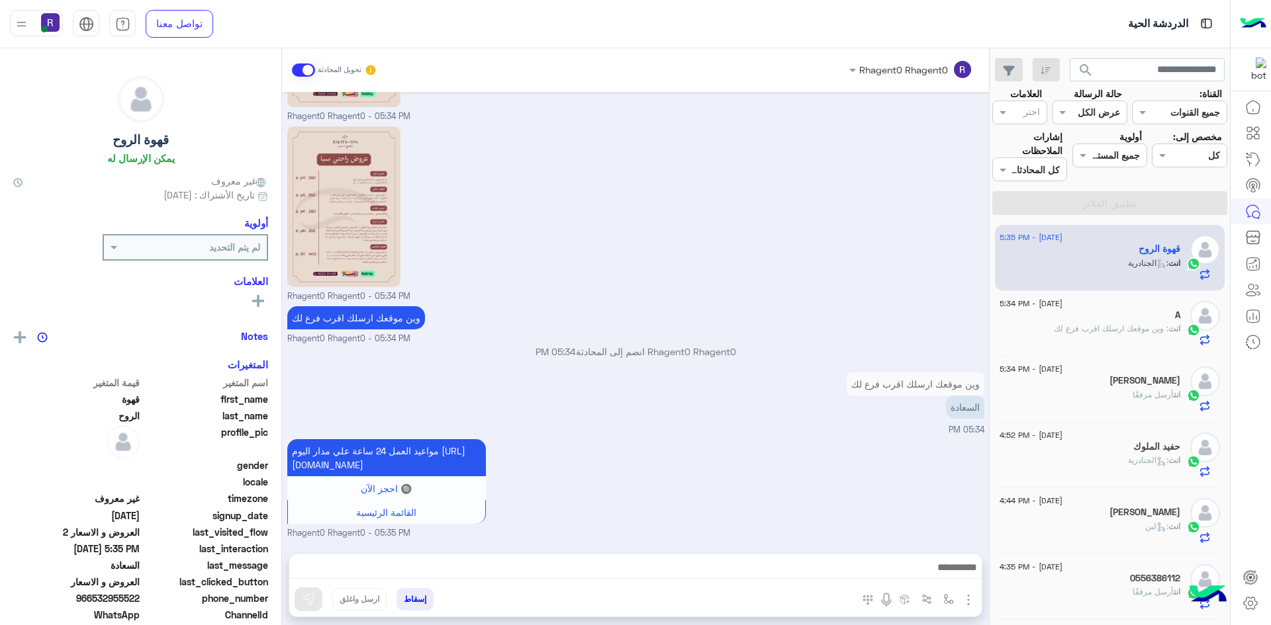
click at [1109, 338] on div "انت : وين موقعك ارسلك اقرب فرع لك" at bounding box center [1089, 334] width 181 height 23
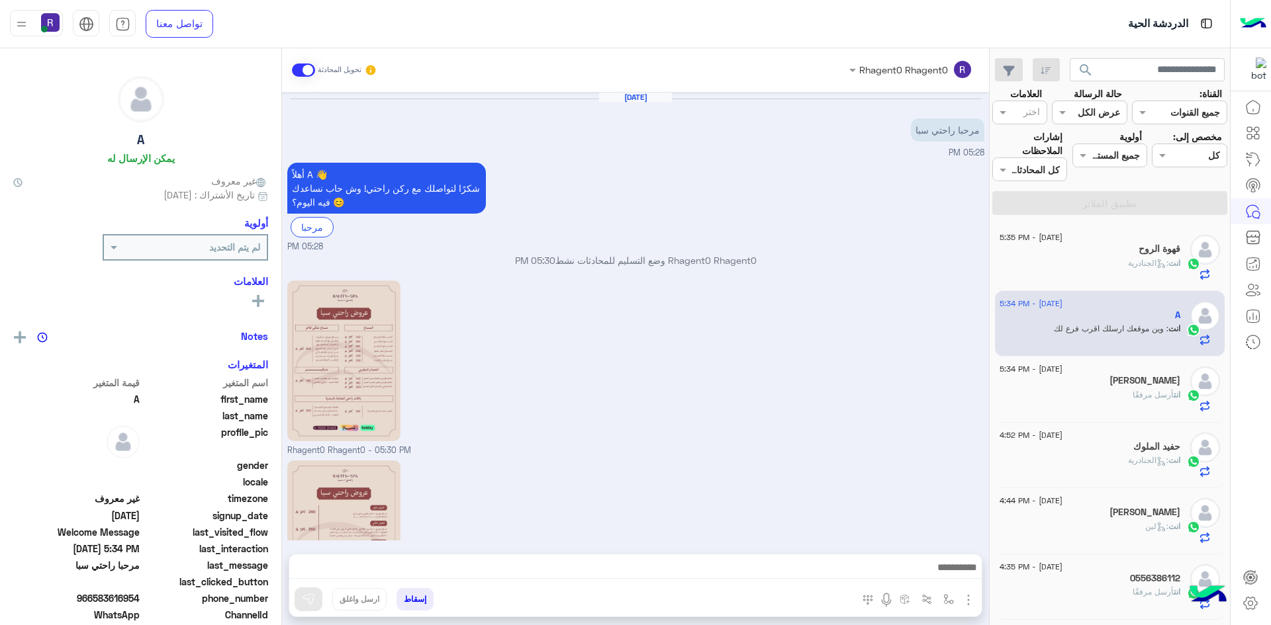
scroll to position [163, 0]
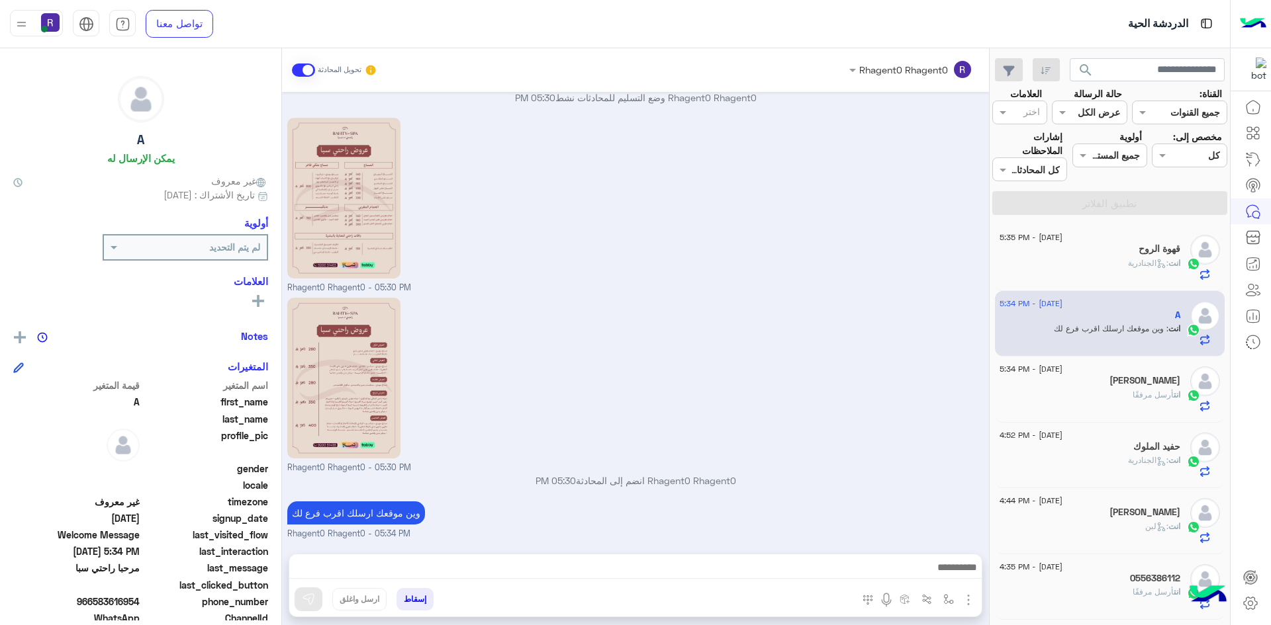
click at [1105, 391] on div "انت أرسل مرفقًا" at bounding box center [1089, 400] width 181 height 23
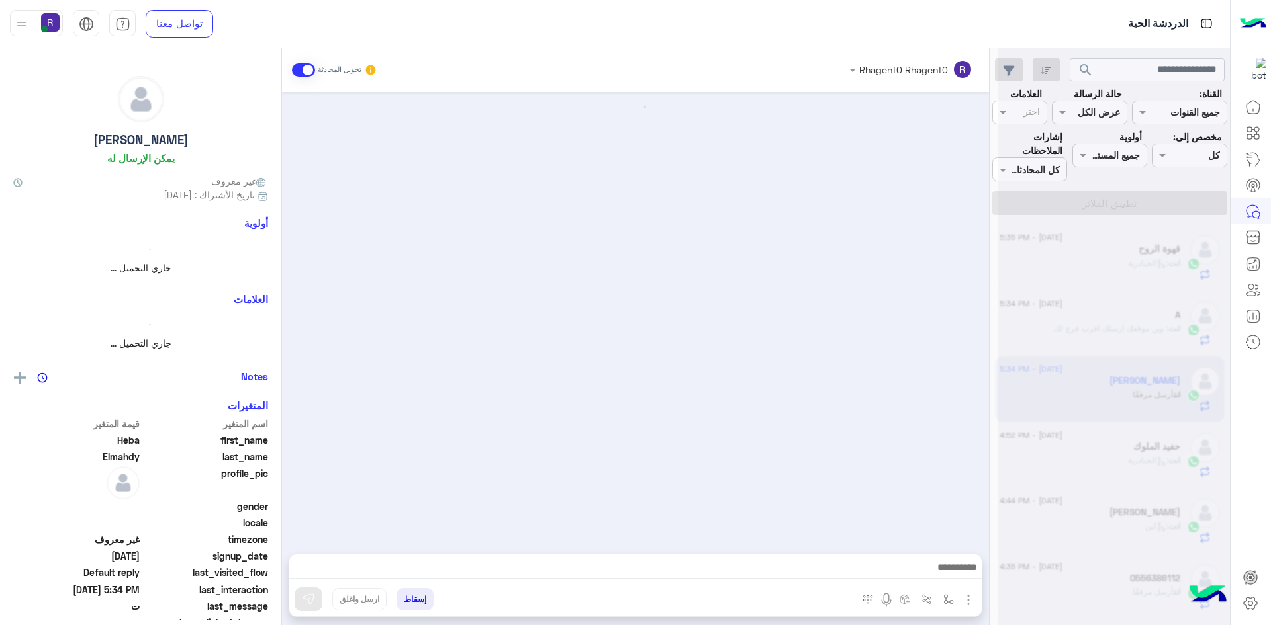
scroll to position [163, 0]
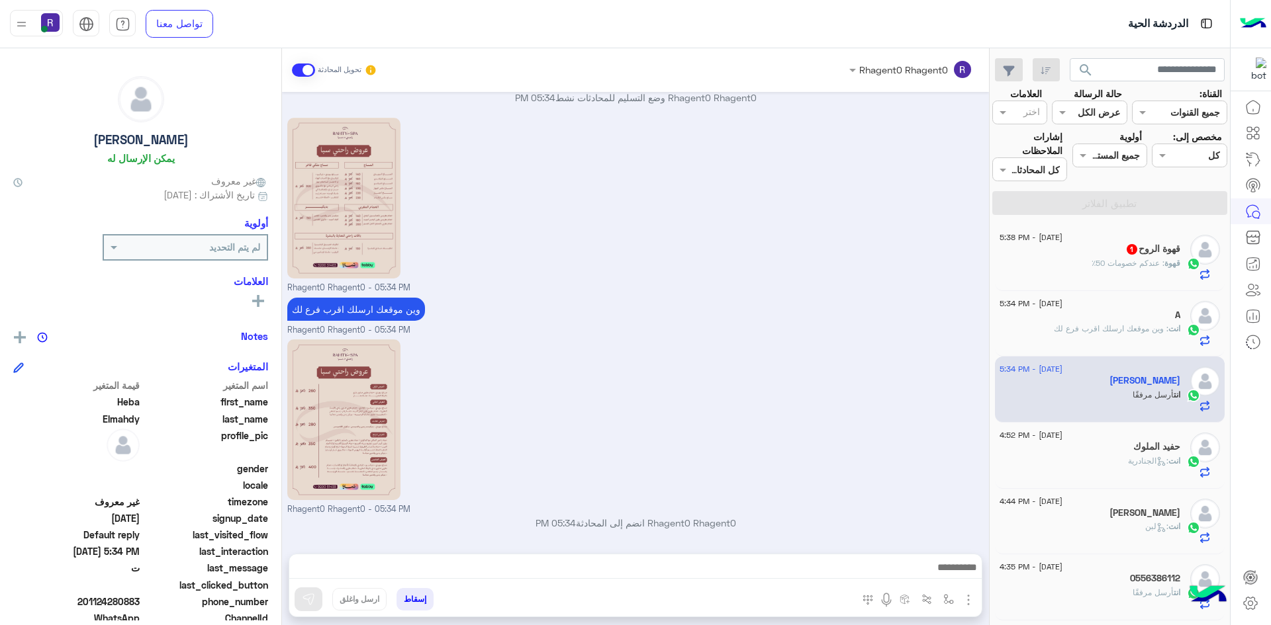
click at [1073, 251] on div "قهوة الروح 1" at bounding box center [1089, 251] width 181 height 14
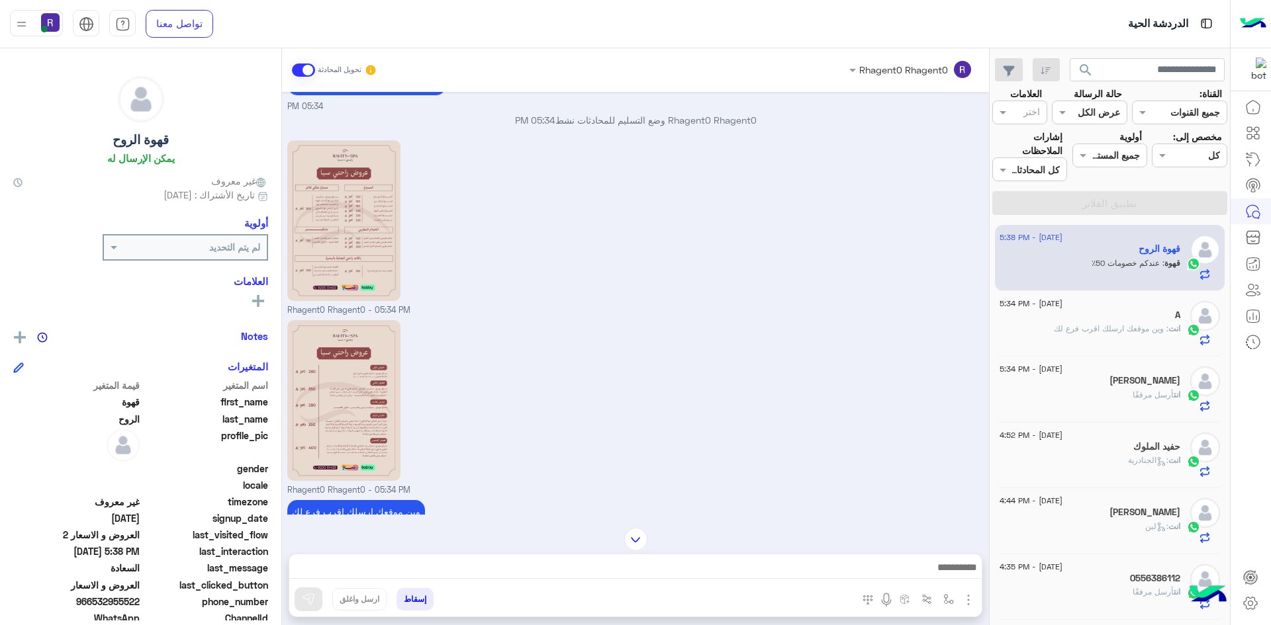
scroll to position [1046, 0]
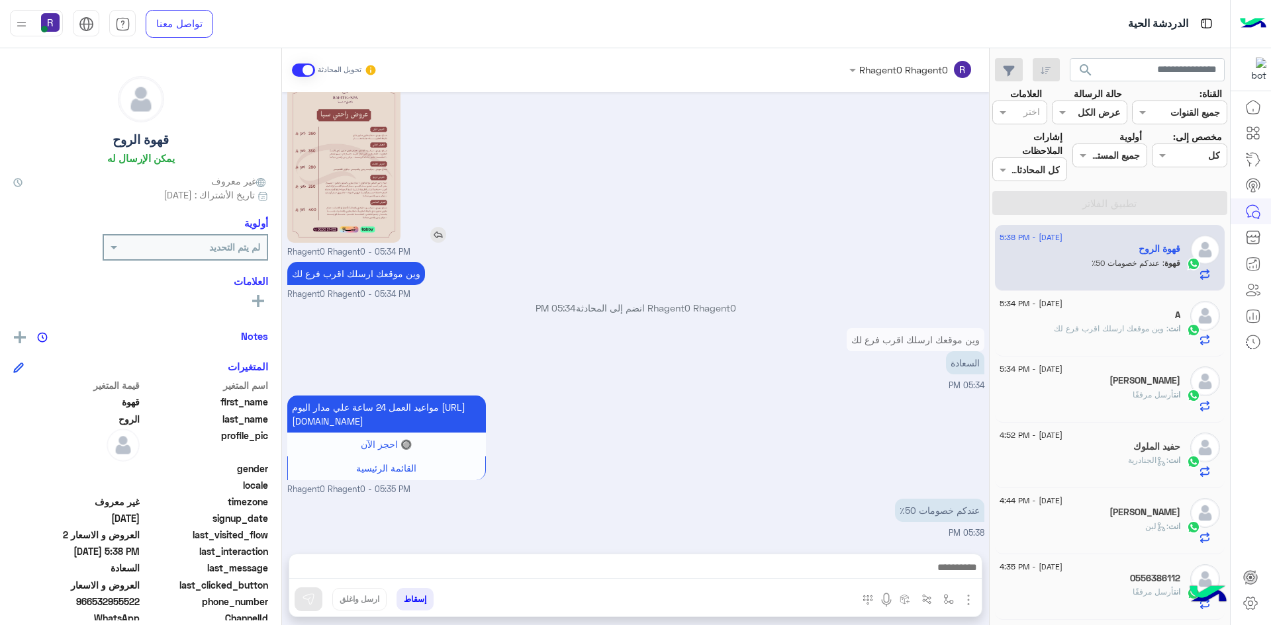
click at [442, 227] on img at bounding box center [438, 235] width 16 height 16
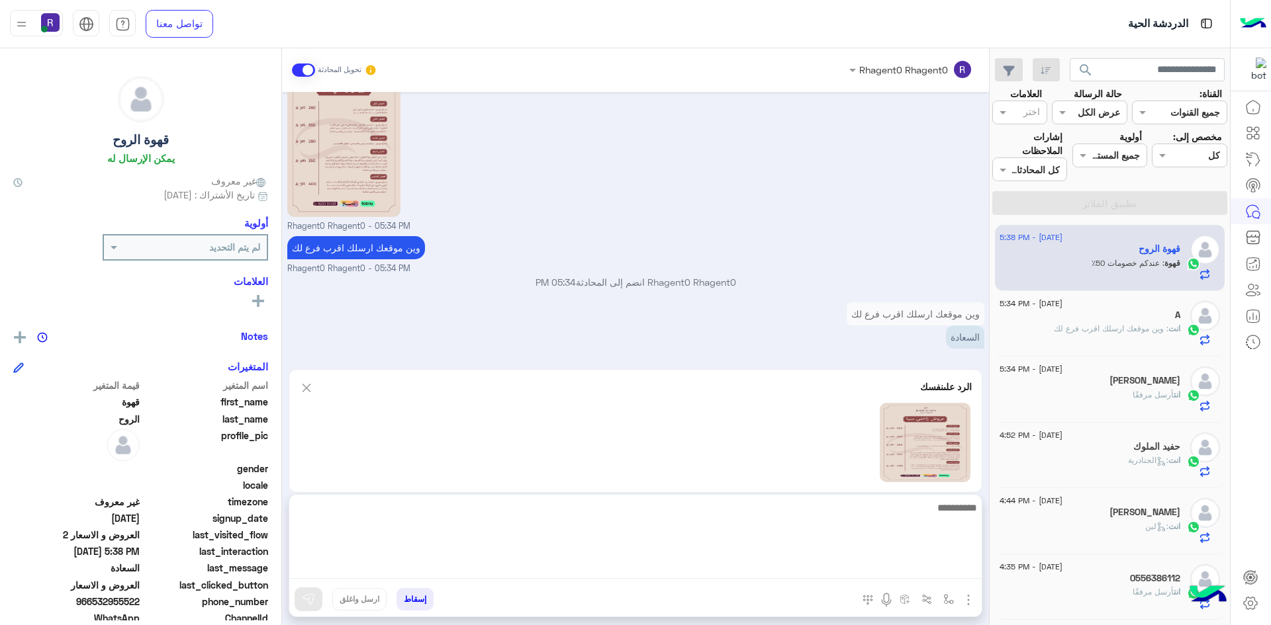
click at [544, 571] on textarea at bounding box center [635, 539] width 692 height 79
type textarea "**********"
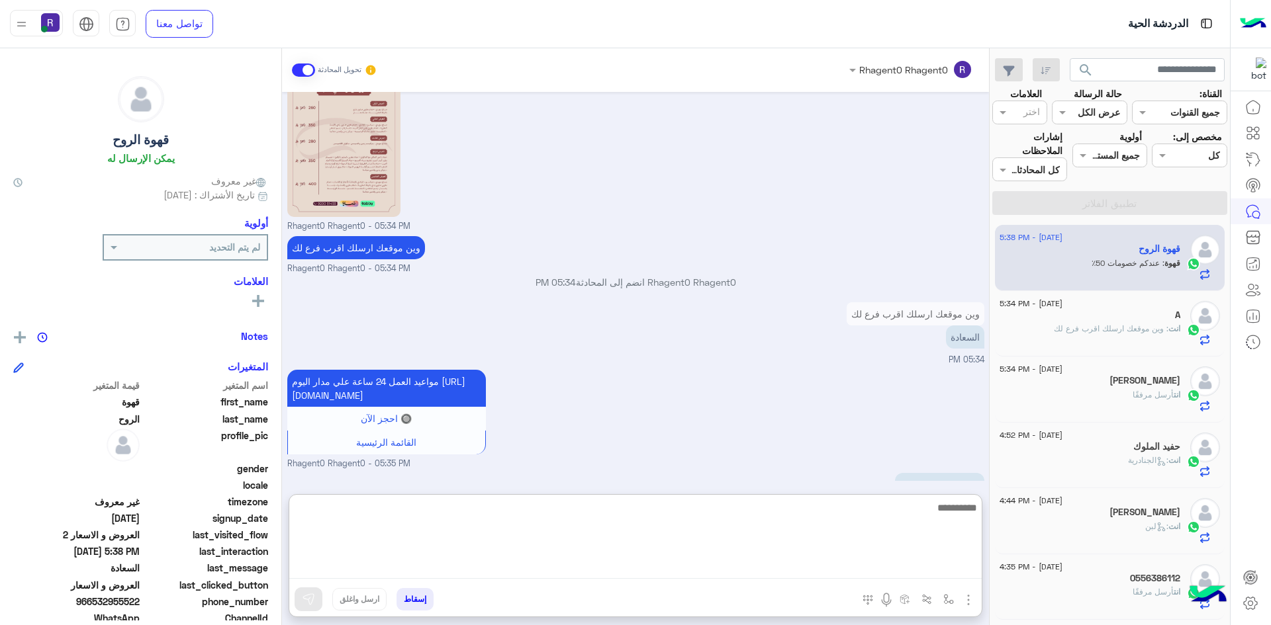
scroll to position [1308, 0]
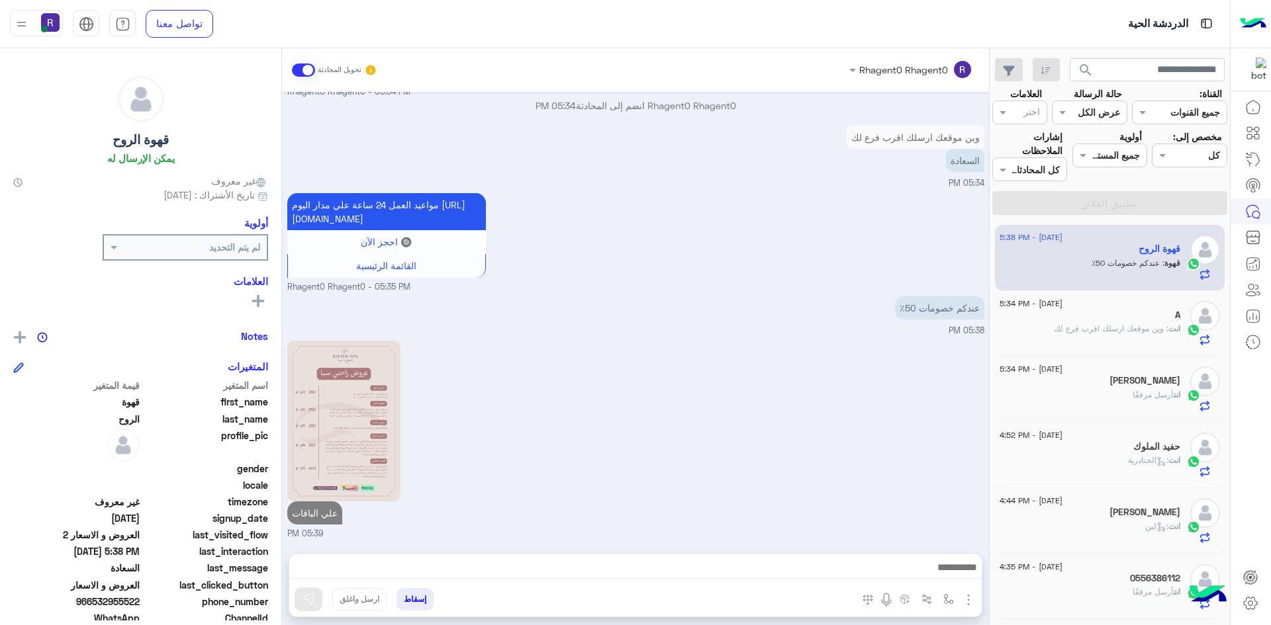
click at [1103, 324] on span ": وين موقعك ارسلك اقرب فرع لك" at bounding box center [1111, 329] width 114 height 10
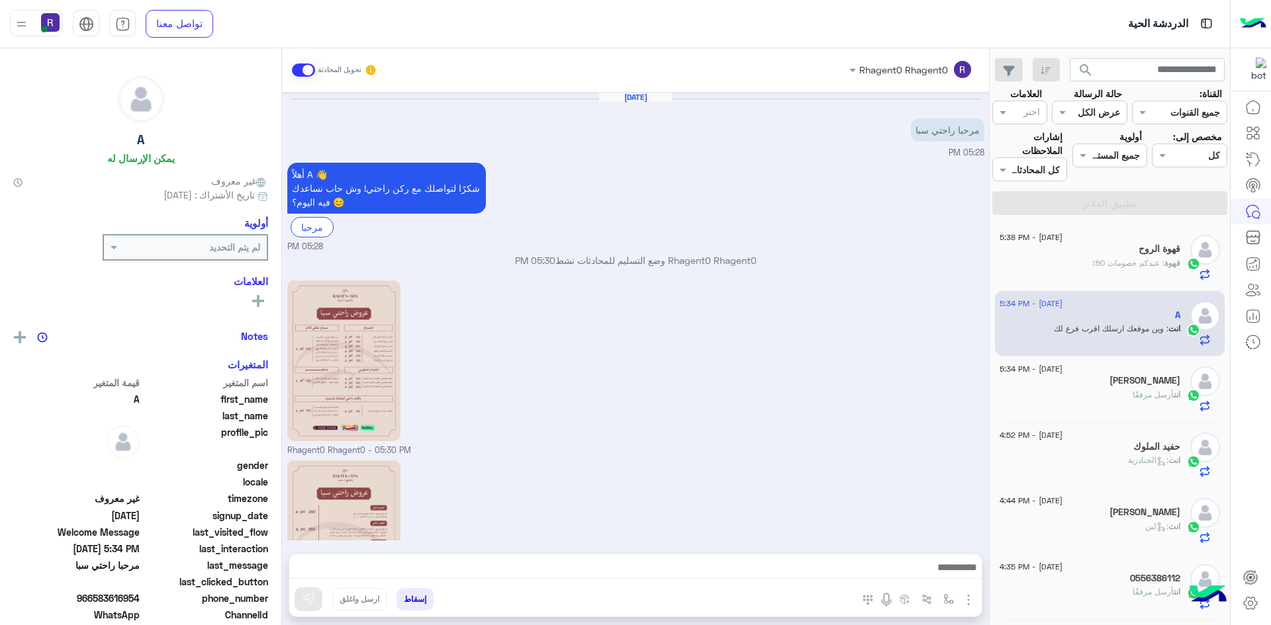
scroll to position [163, 0]
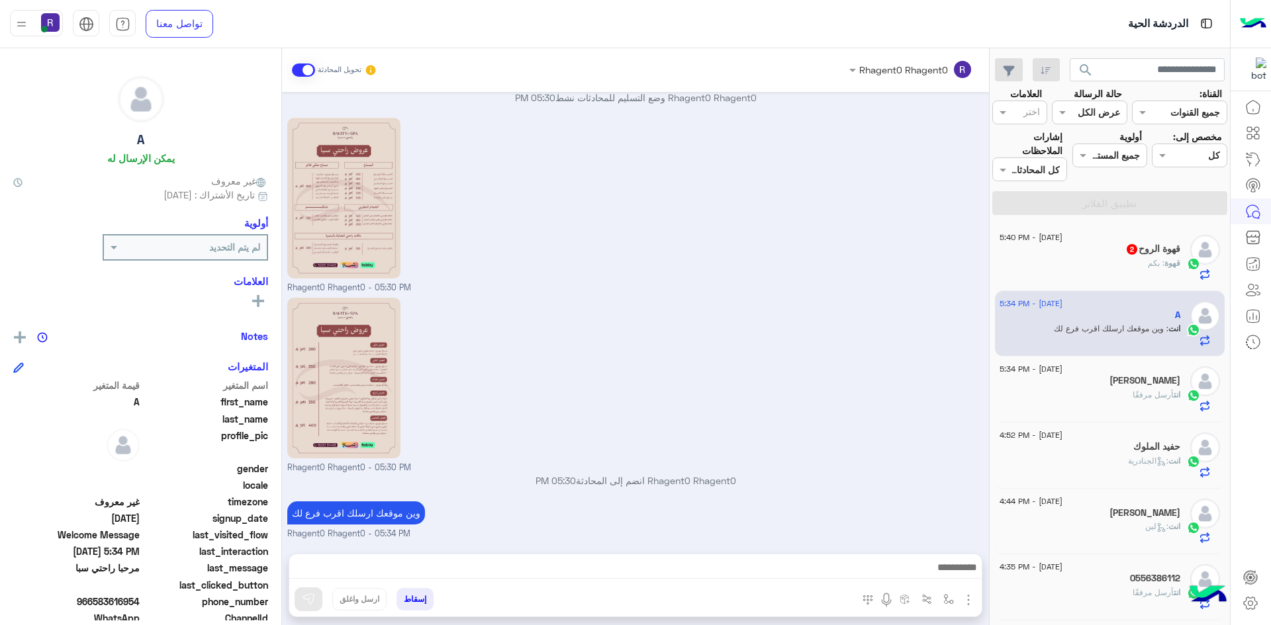
click at [1085, 257] on div "قهوة : بكم" at bounding box center [1089, 268] width 181 height 23
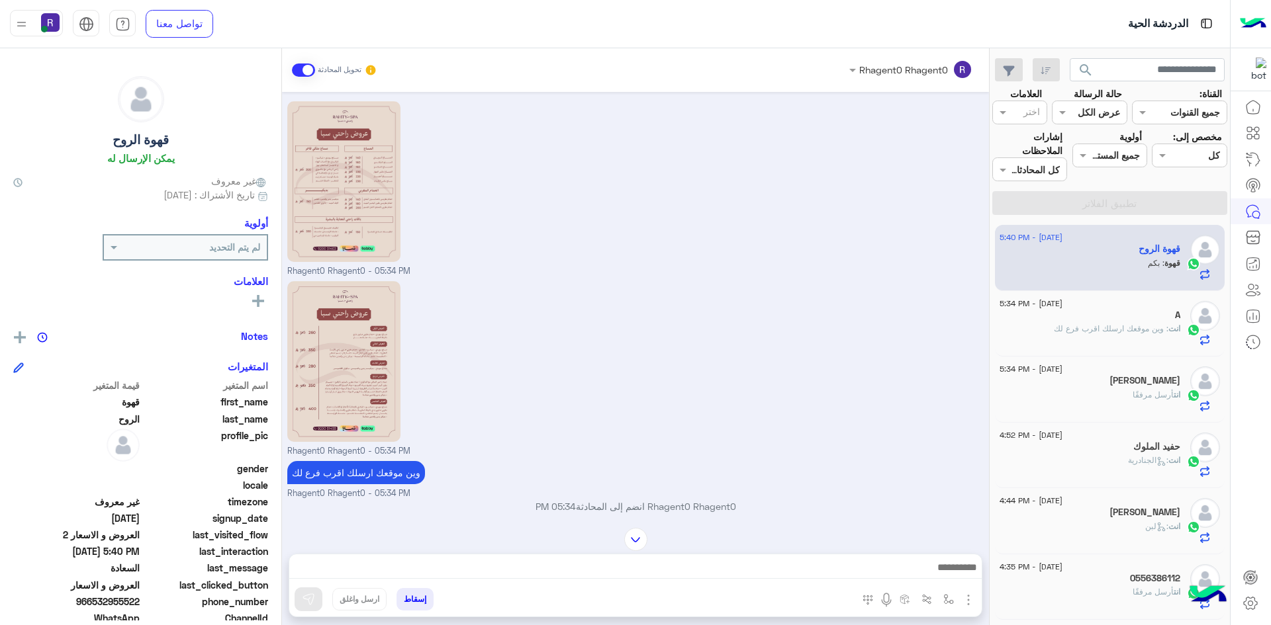
scroll to position [677, 0]
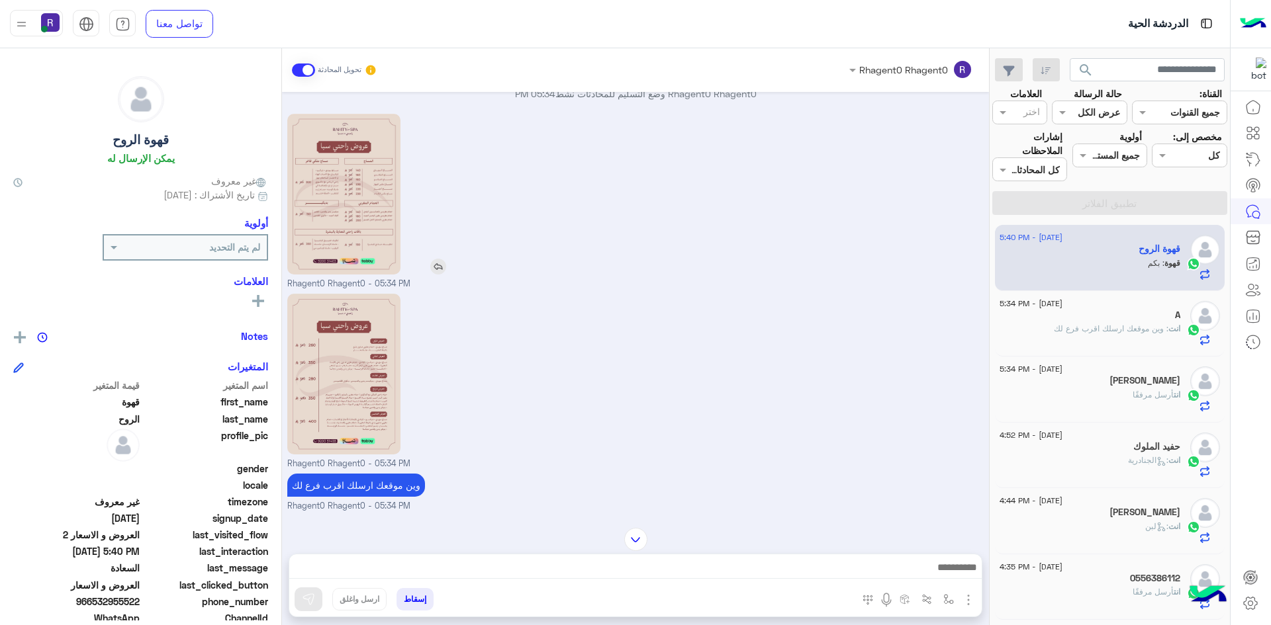
click at [355, 242] on img at bounding box center [344, 194] width 114 height 161
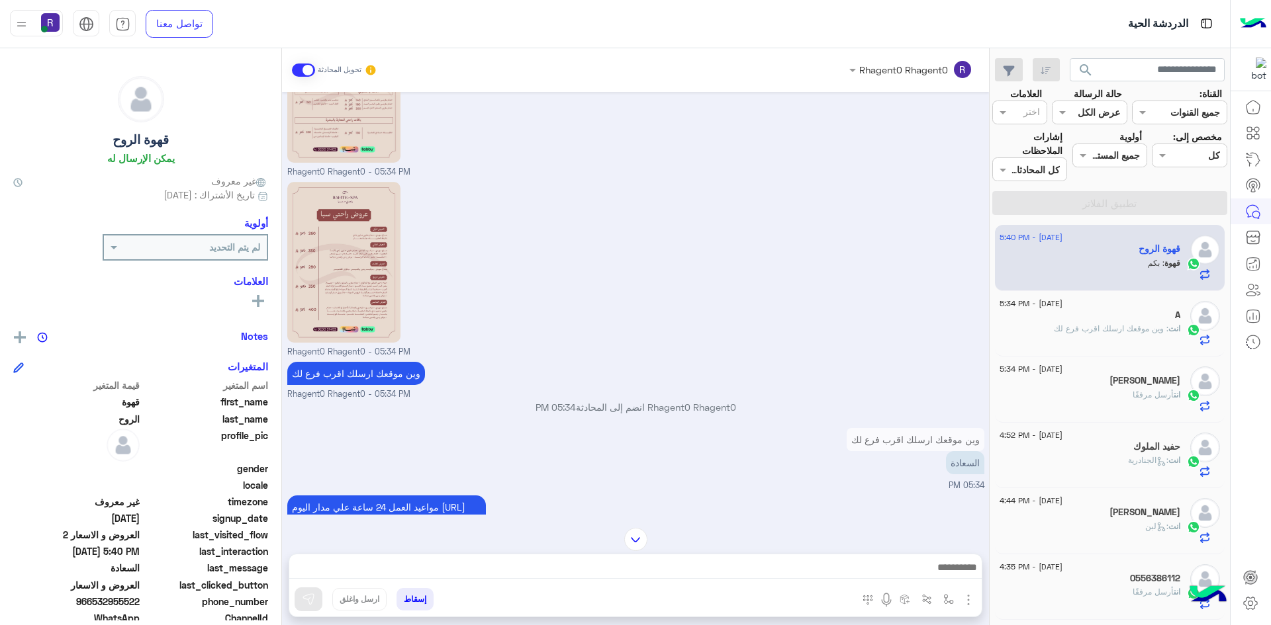
scroll to position [610, 0]
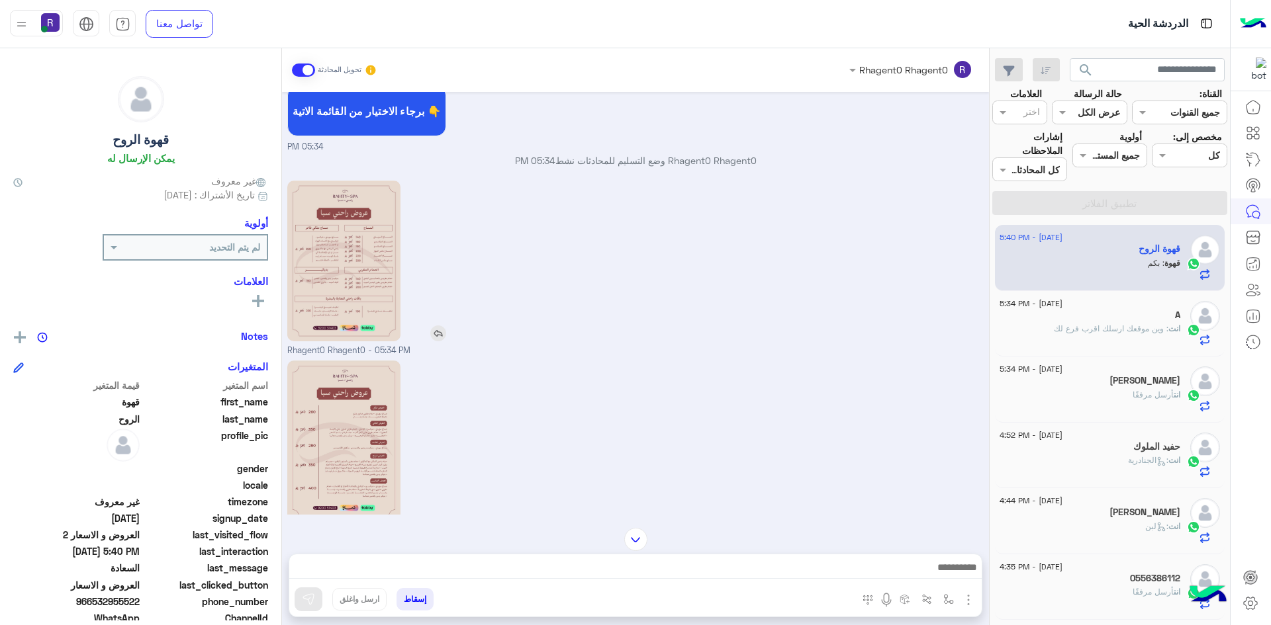
click at [355, 264] on img at bounding box center [344, 261] width 114 height 161
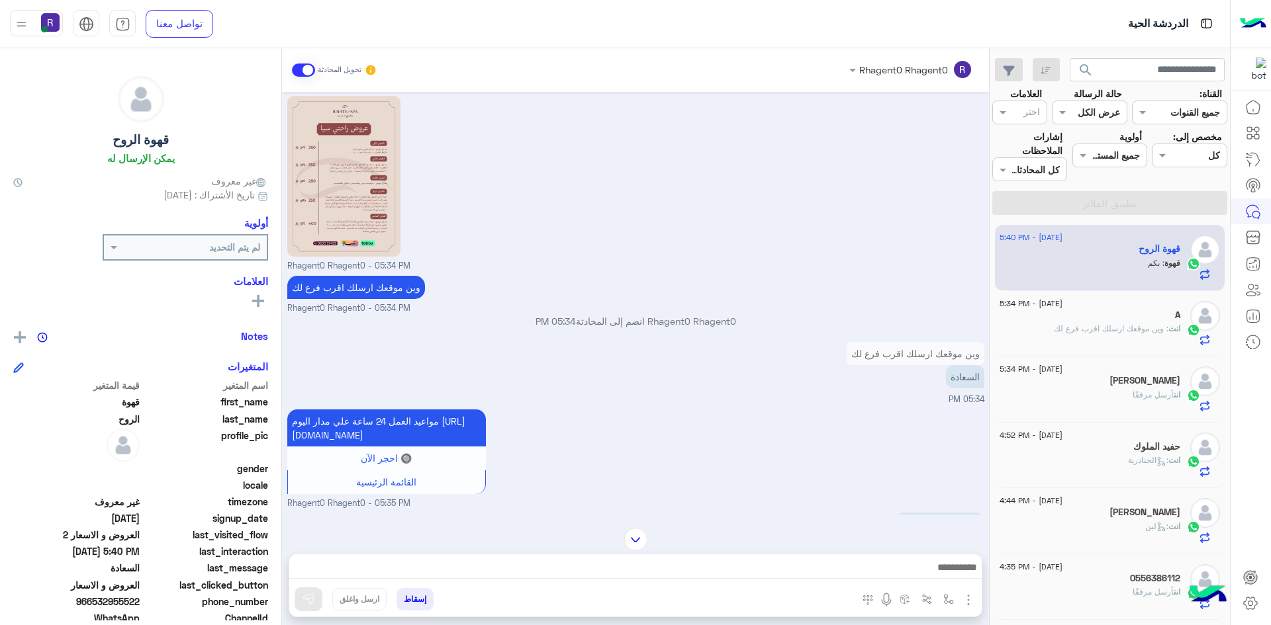
scroll to position [1206, 0]
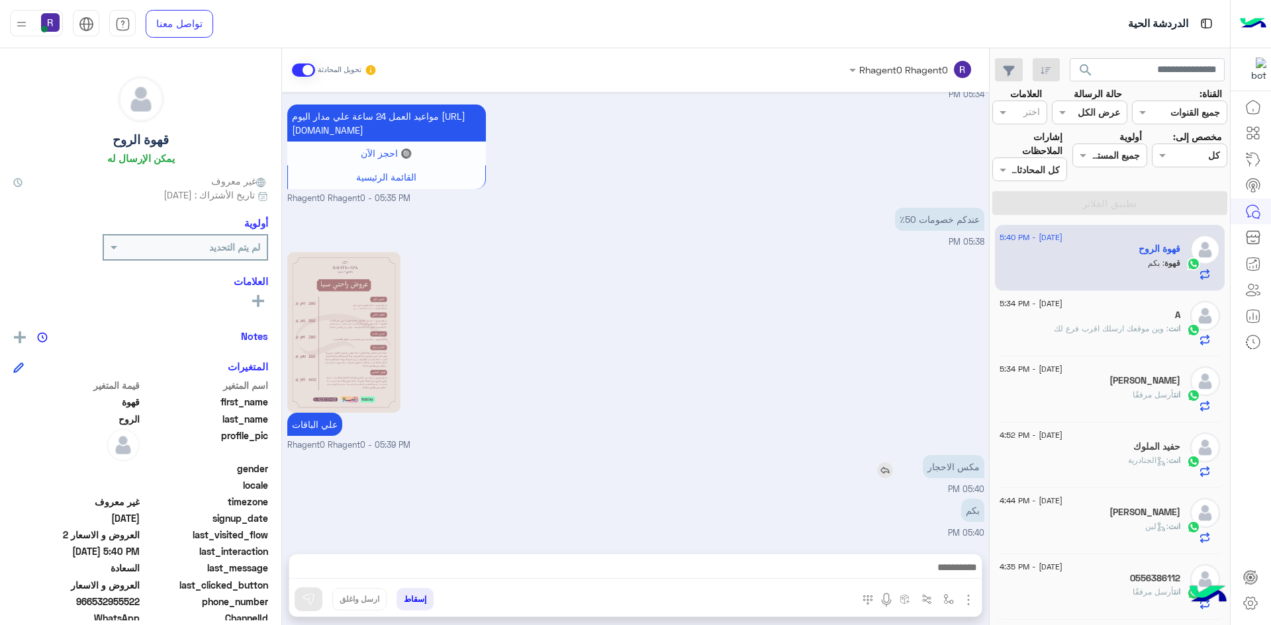
click at [883, 473] on img at bounding box center [885, 471] width 16 height 16
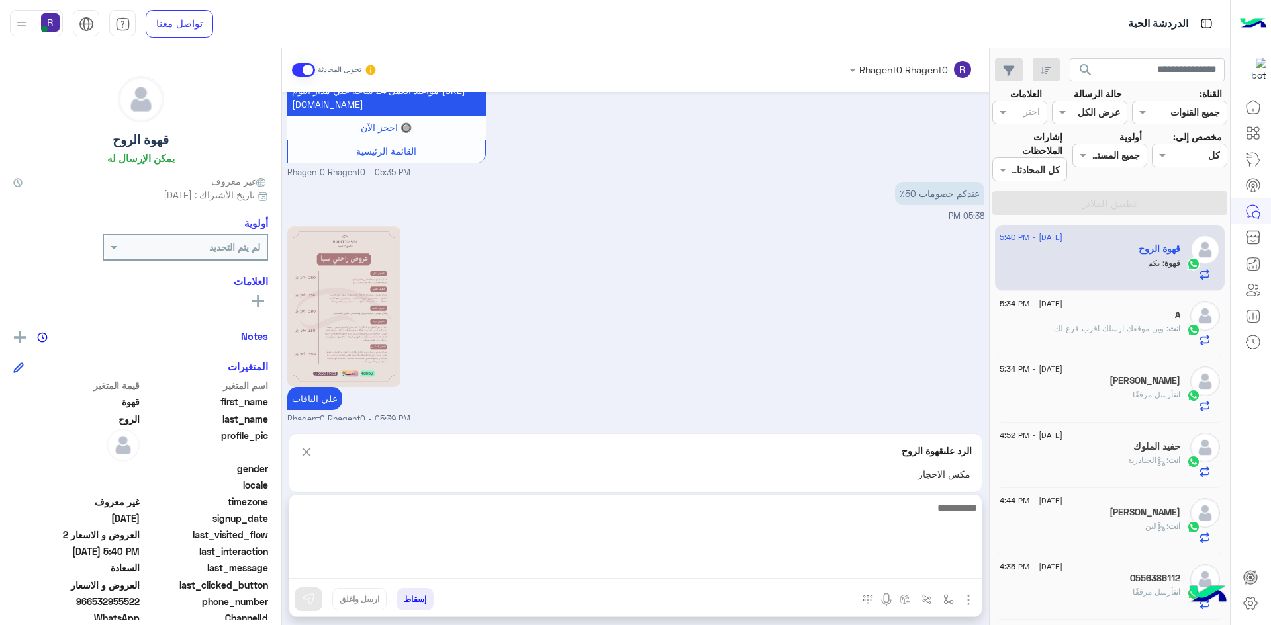
click at [745, 568] on textarea at bounding box center [635, 539] width 692 height 79
type textarea "********"
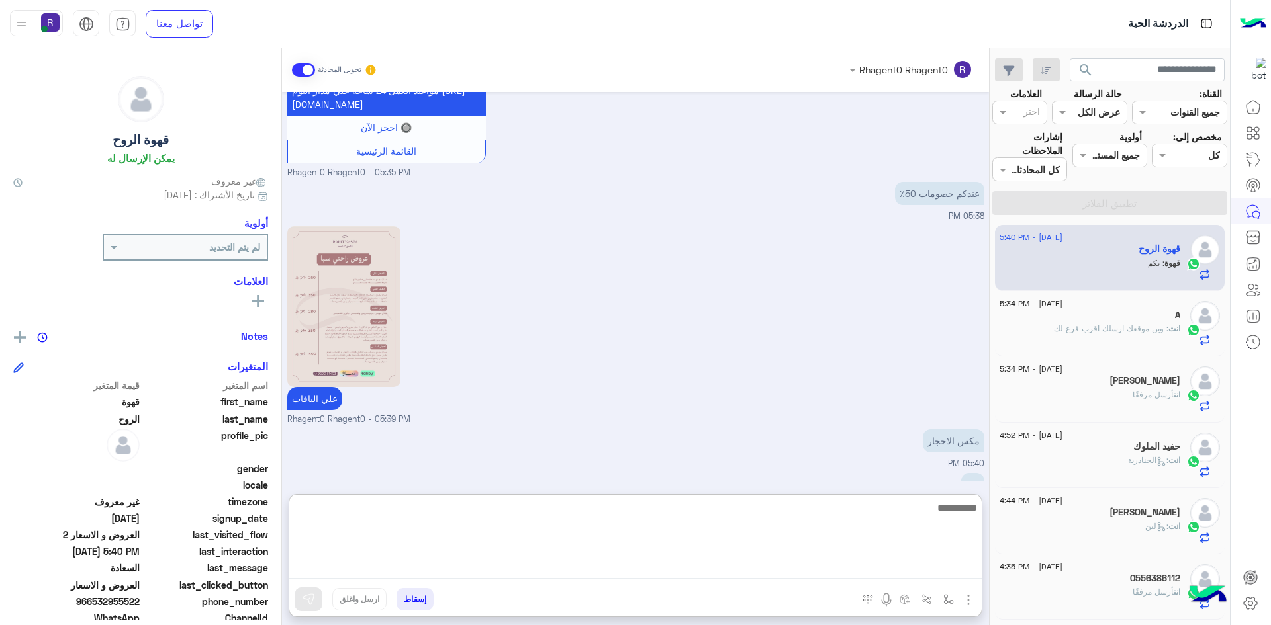
scroll to position [1331, 0]
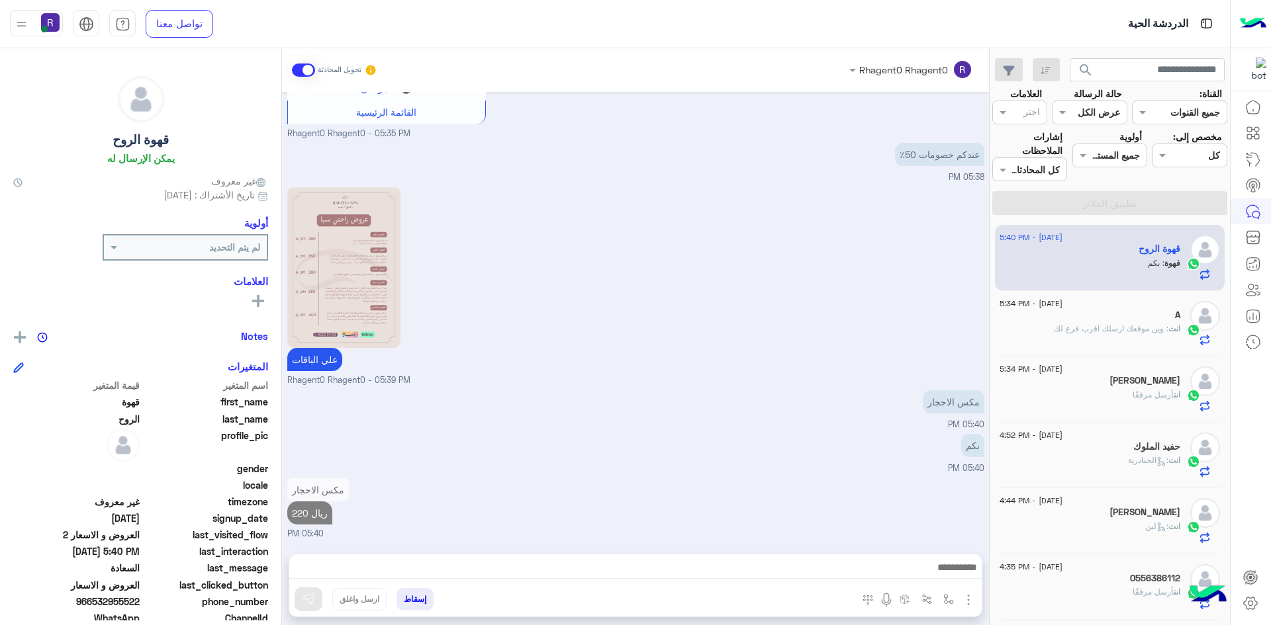
click at [1176, 398] on span "انت" at bounding box center [1176, 395] width 7 height 10
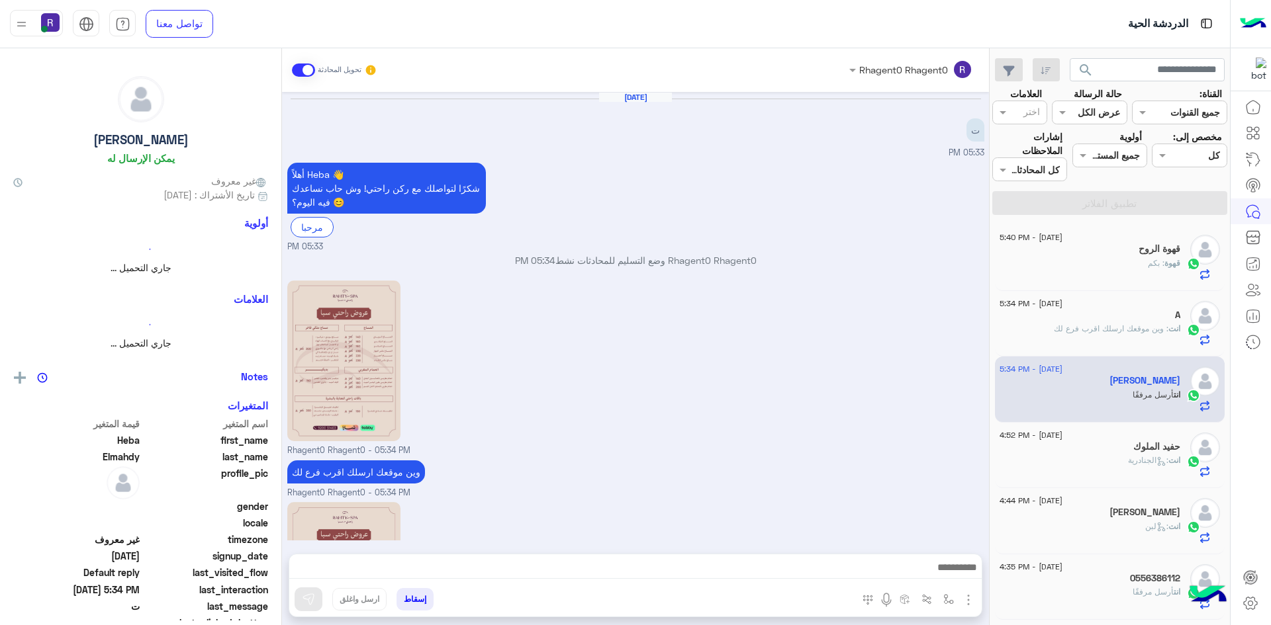
scroll to position [163, 0]
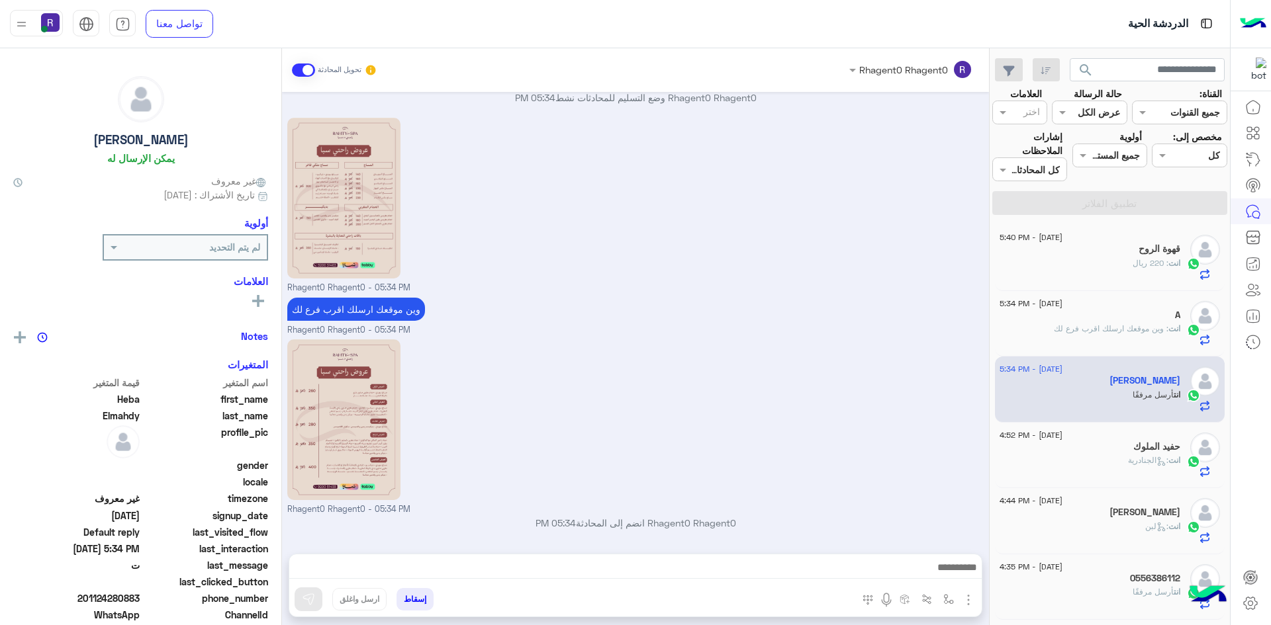
click at [1111, 279] on div "انت : 220 ريال" at bounding box center [1089, 268] width 181 height 23
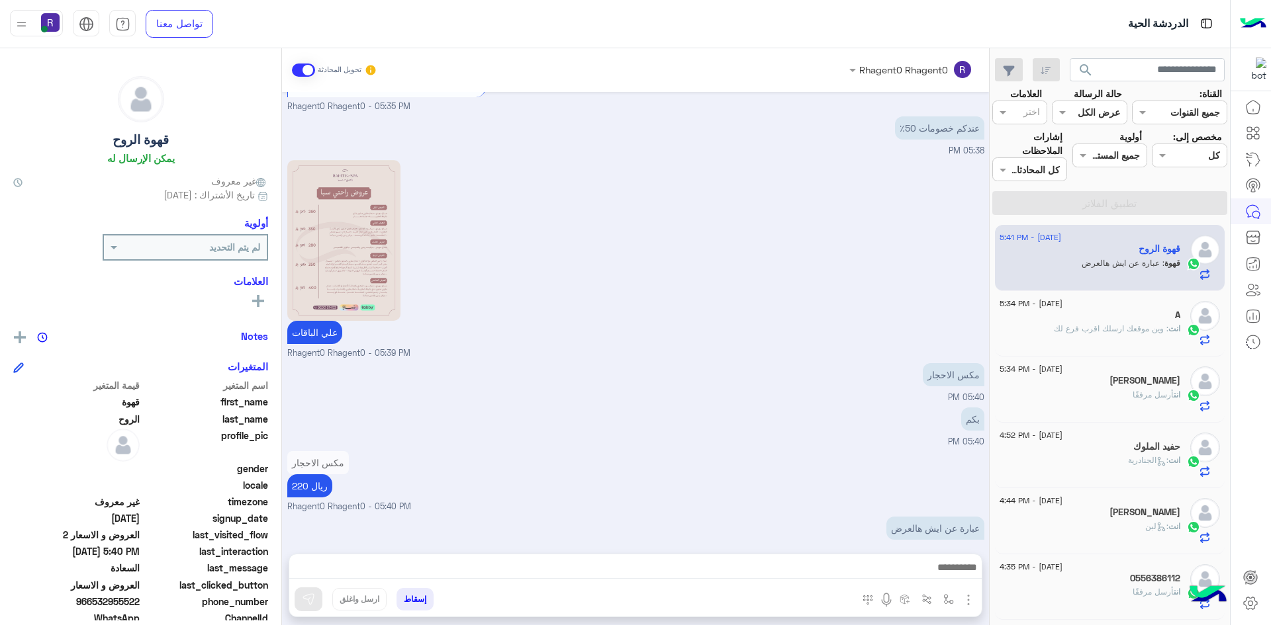
scroll to position [1273, 0]
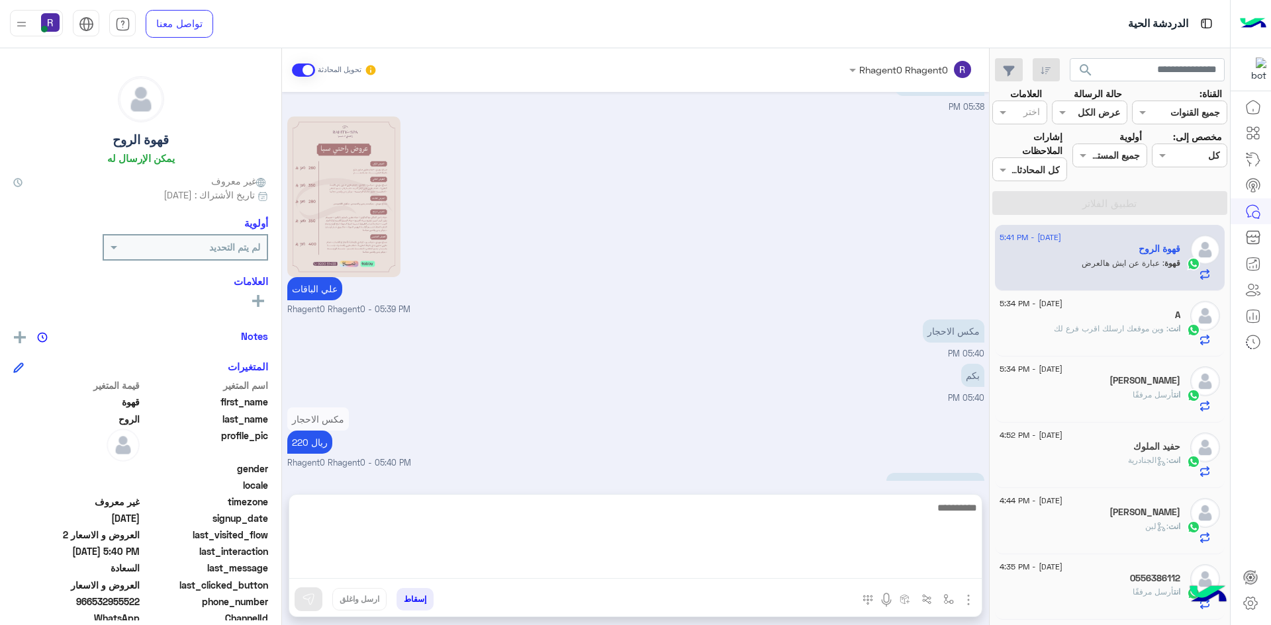
click at [823, 566] on textarea at bounding box center [635, 539] width 692 height 79
type textarea "**********"
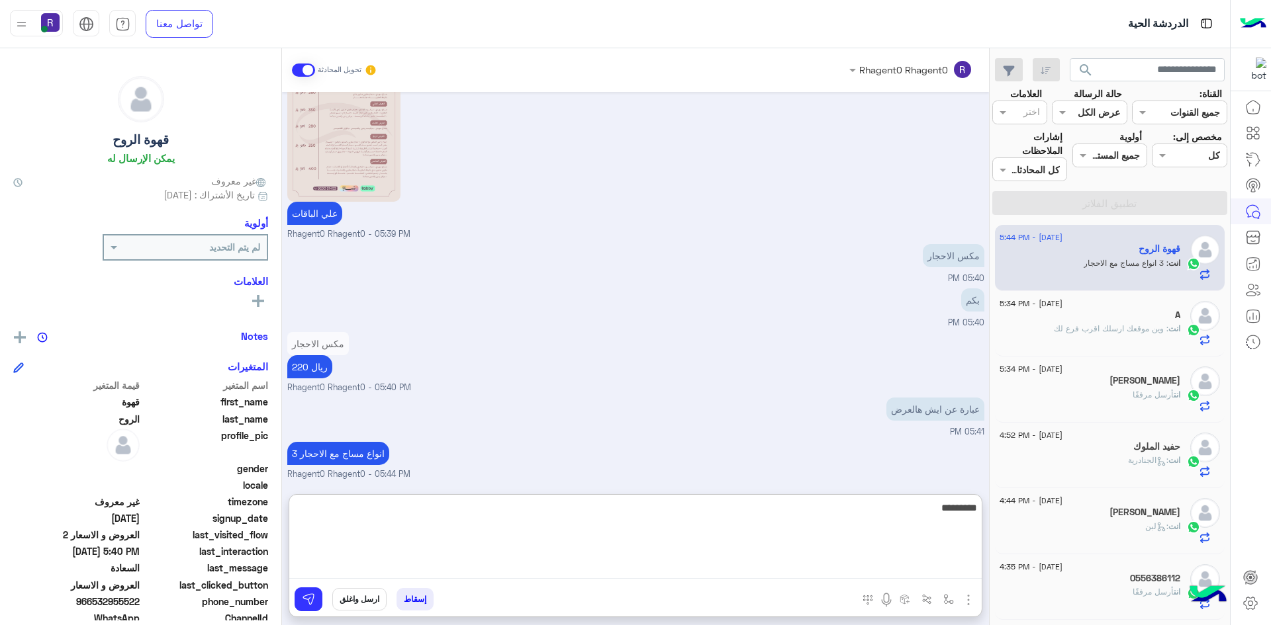
type textarea "*********"
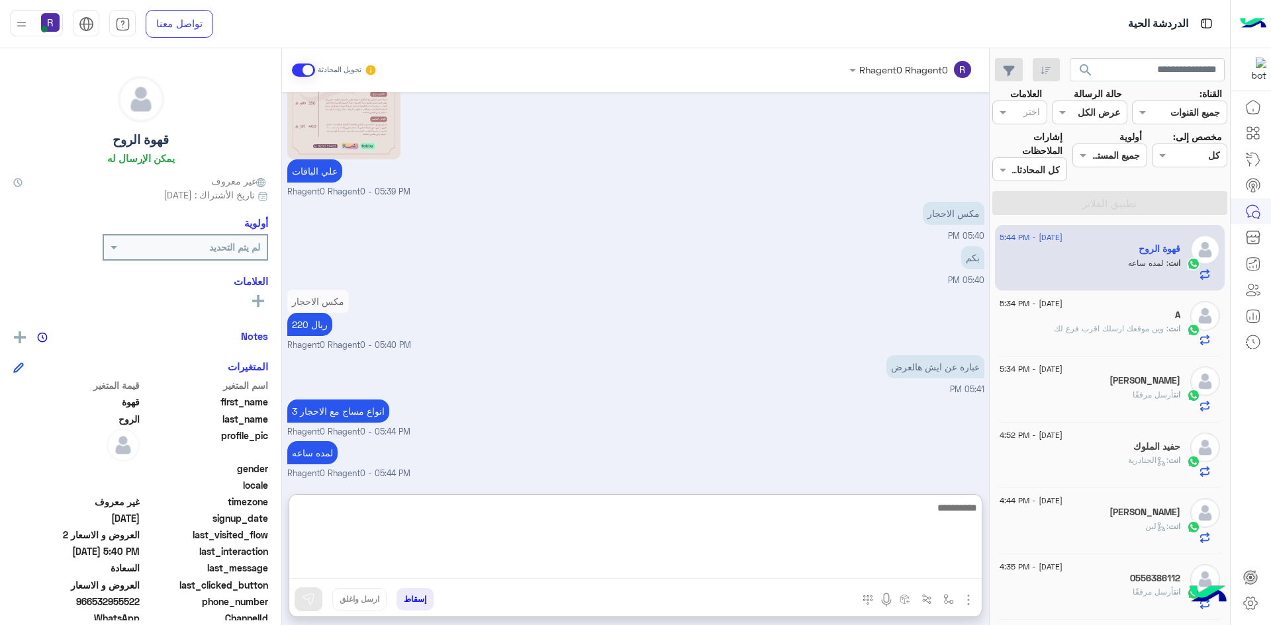
scroll to position [1461, 0]
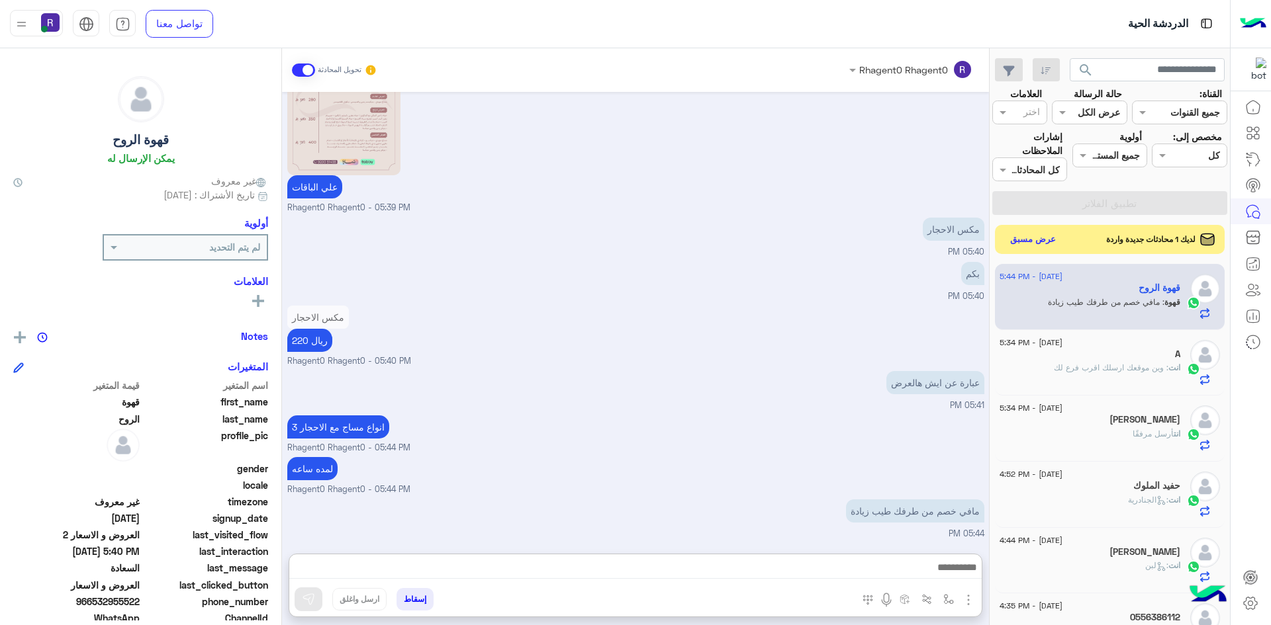
click at [793, 454] on div "لمده ساعه Rhagent0 Rhagent0 - 05:44 PM" at bounding box center [635, 475] width 697 height 42
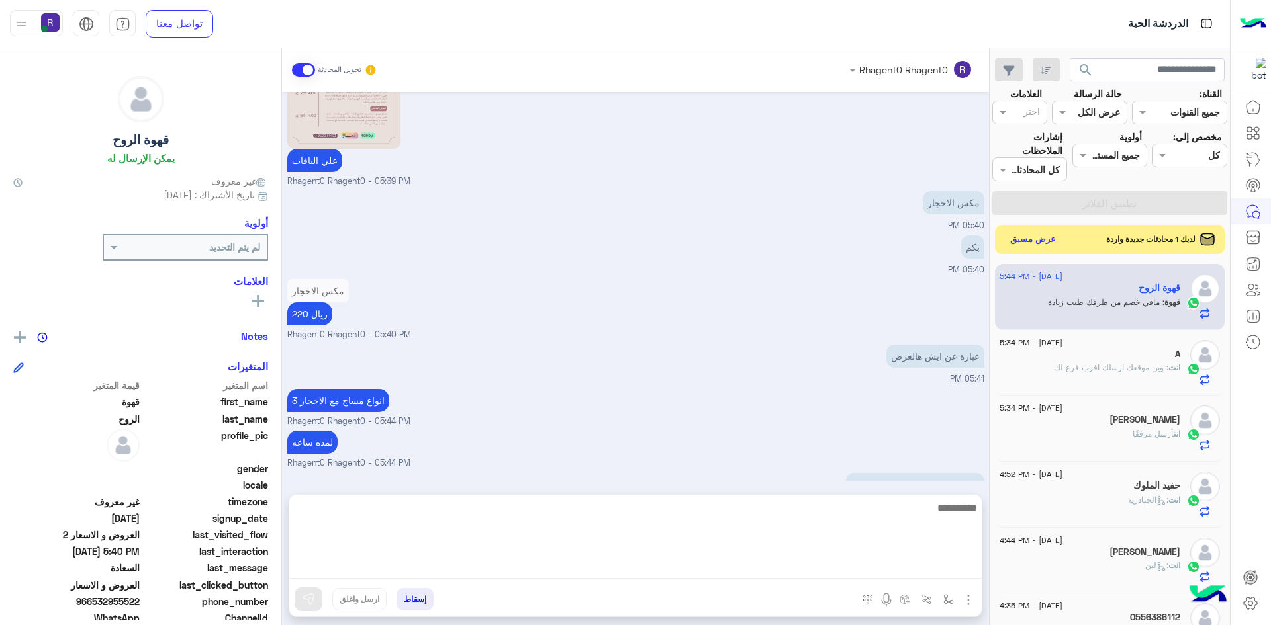
click at [726, 570] on textarea at bounding box center [635, 539] width 692 height 79
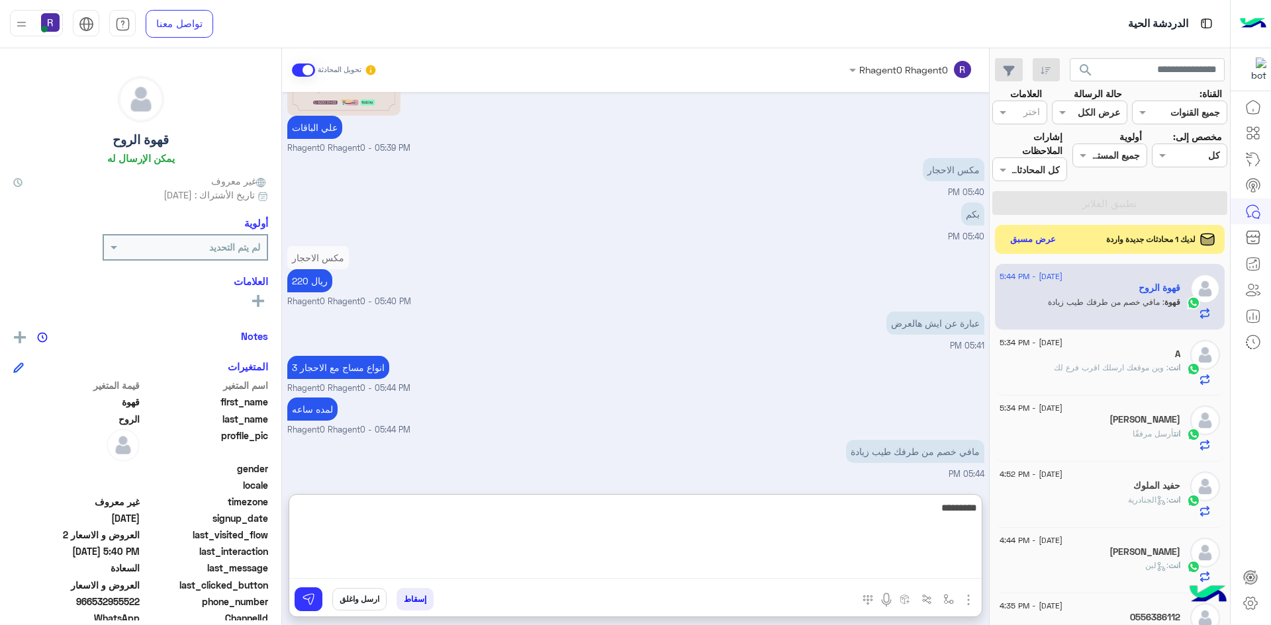
type textarea "*********"
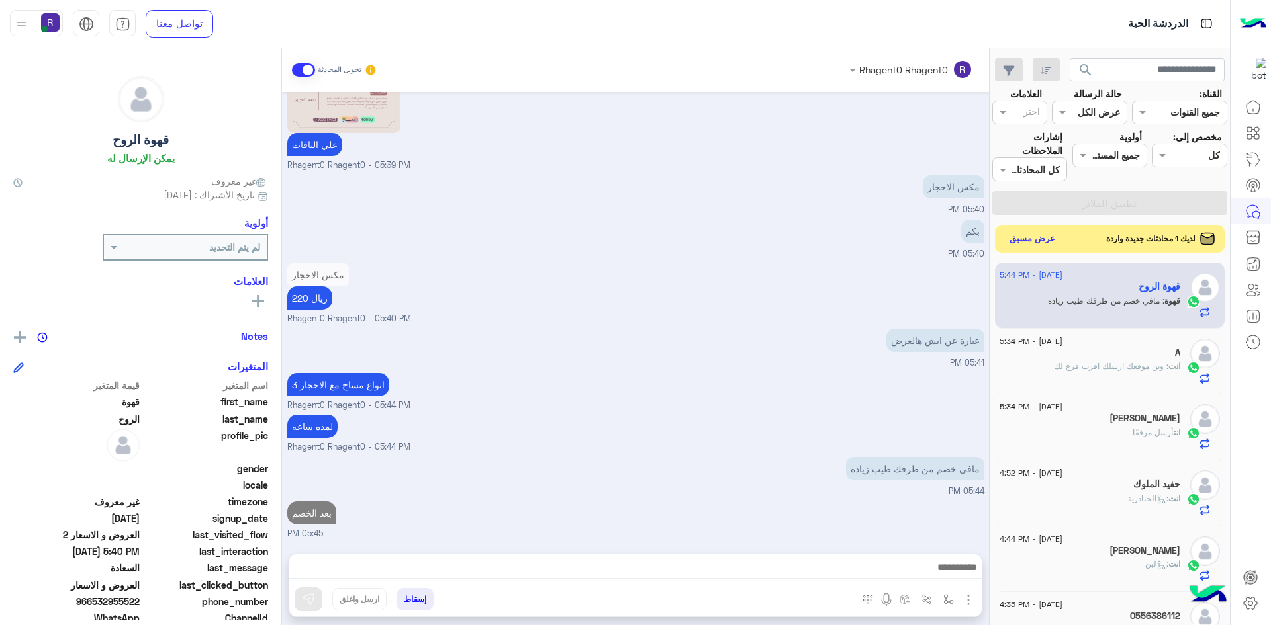
click at [1026, 238] on button "عرض مسبق" at bounding box center [1033, 239] width 56 height 18
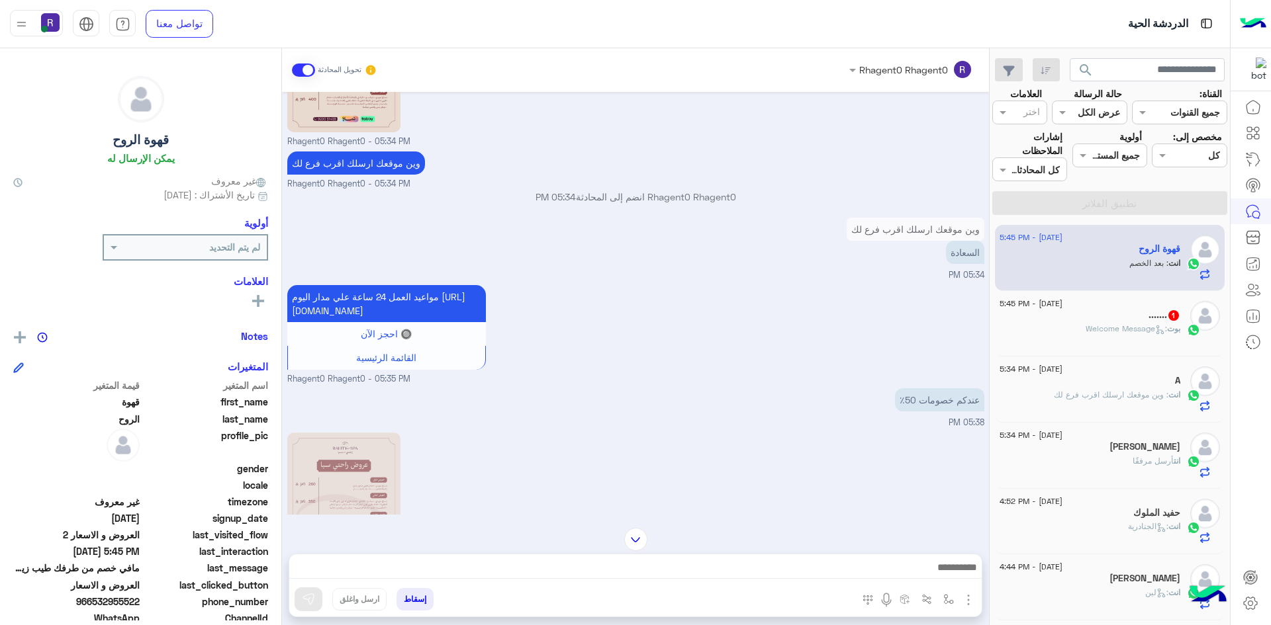
scroll to position [688, 0]
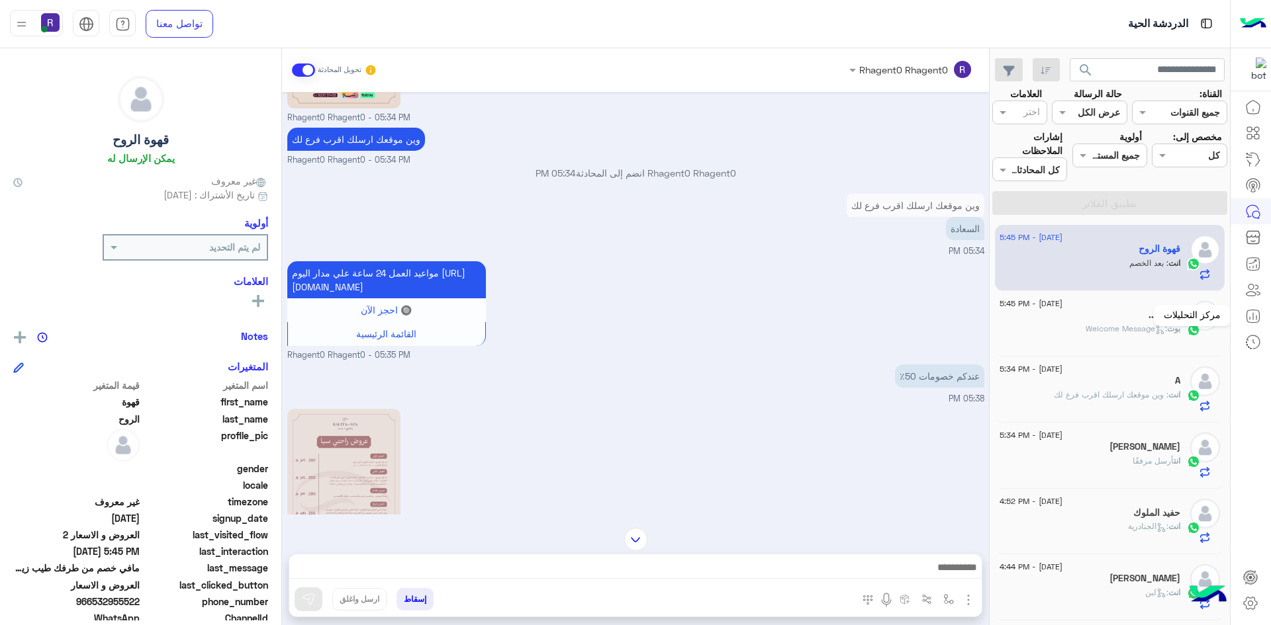
click at [1169, 334] on mat-tooltip-component "مركز التحليلات" at bounding box center [1192, 316] width 77 height 40
click at [1110, 318] on div "....... 1" at bounding box center [1089, 317] width 181 height 14
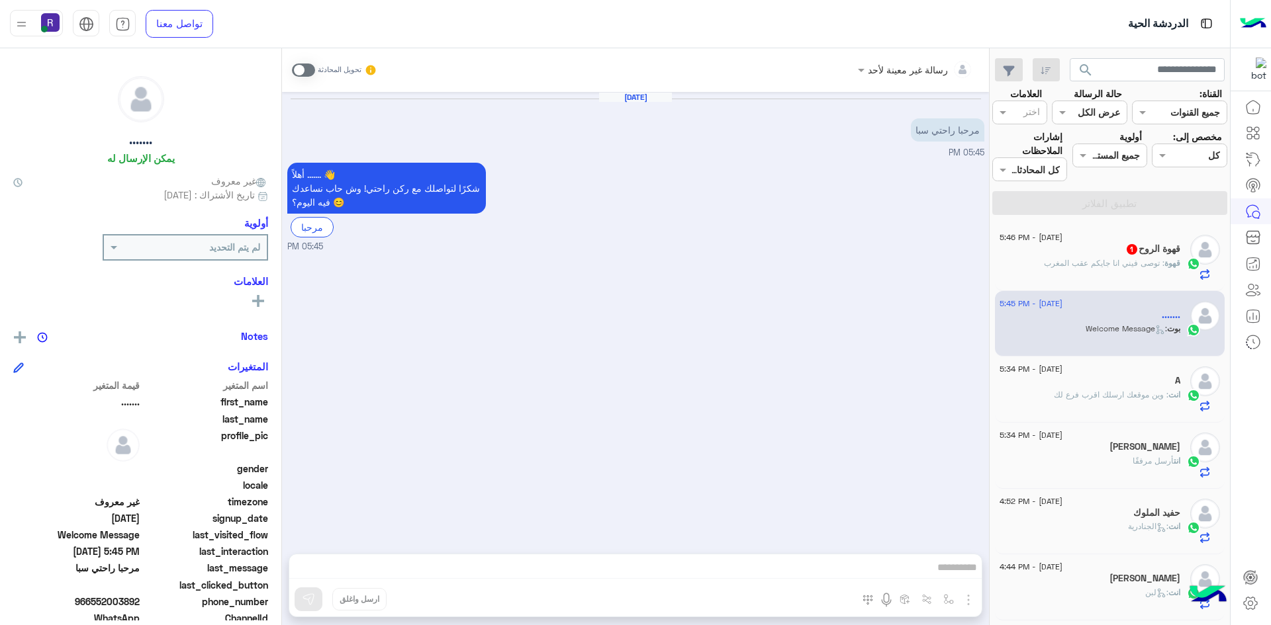
click at [1084, 255] on div "قهوة الروح 1" at bounding box center [1089, 251] width 181 height 14
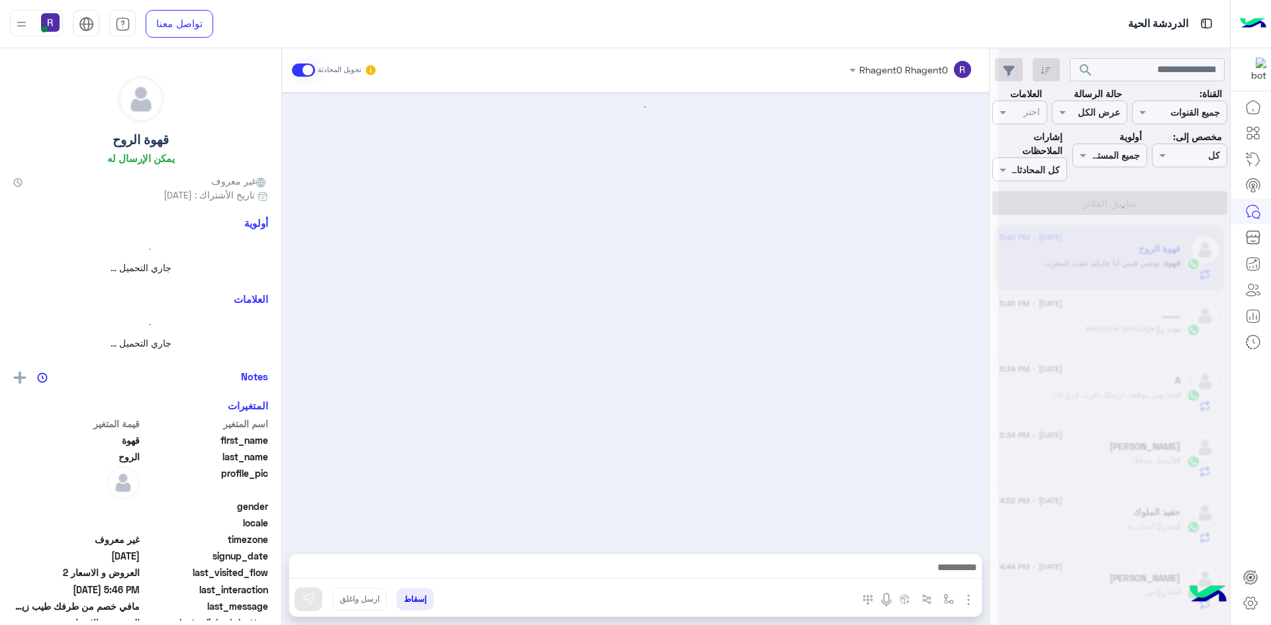
scroll to position [998, 0]
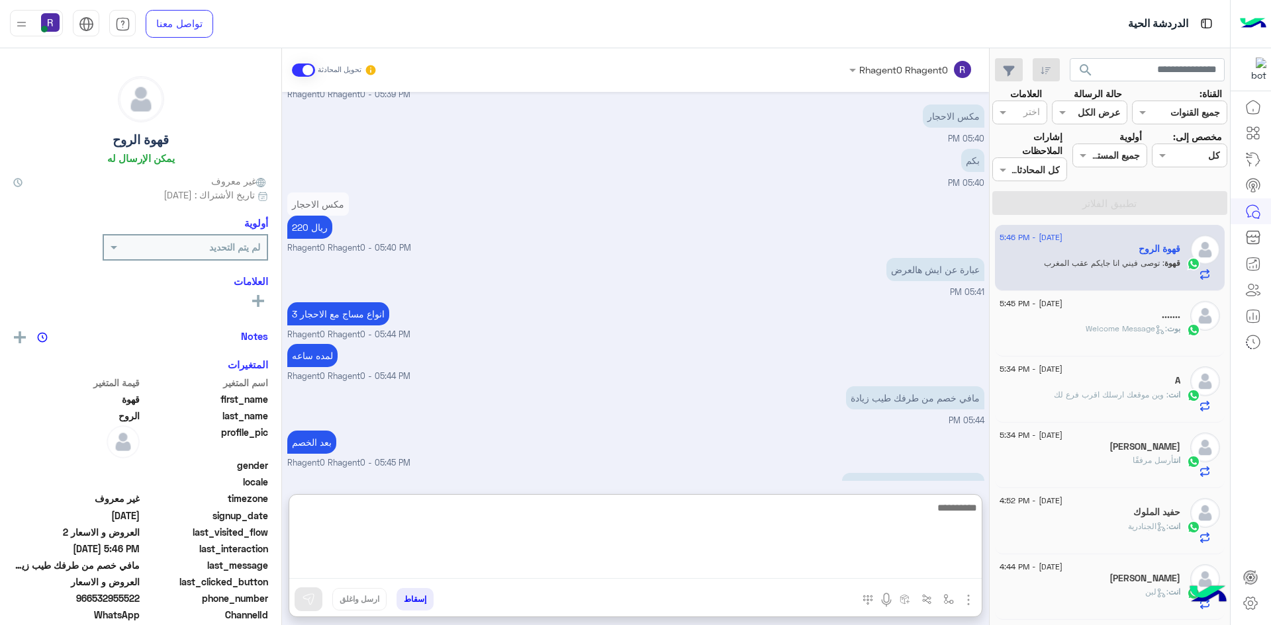
click at [567, 568] on textarea at bounding box center [635, 539] width 692 height 79
type textarea "**********"
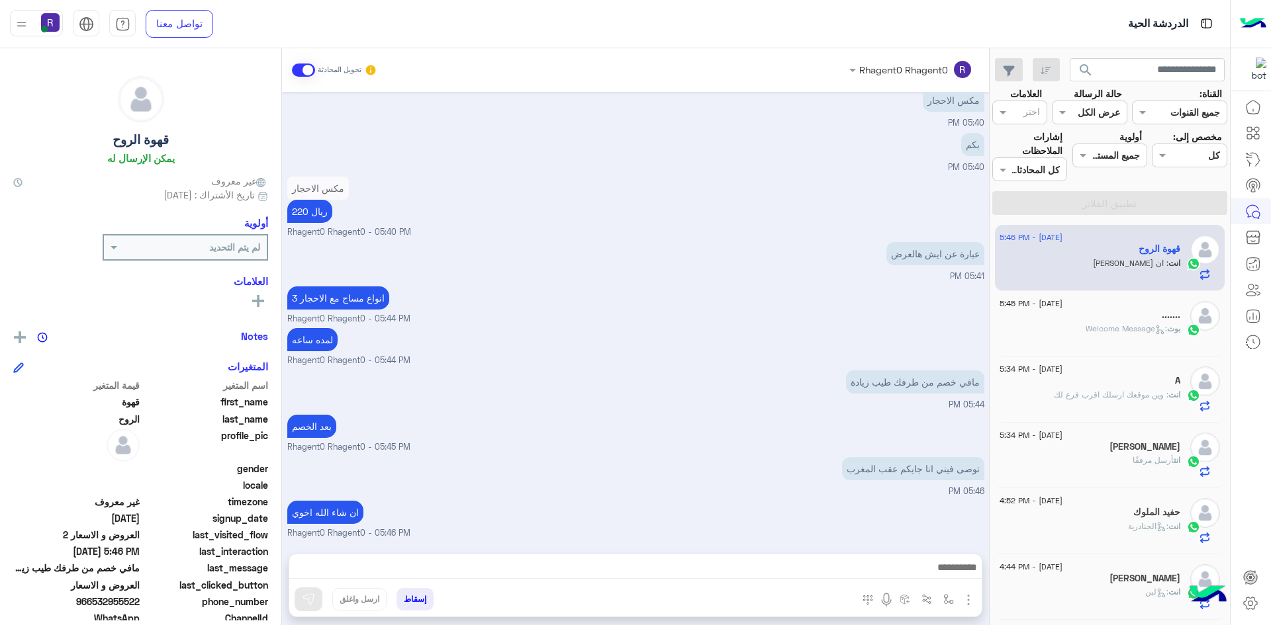
click at [1119, 343] on div "بوت : Welcome Message" at bounding box center [1089, 334] width 181 height 23
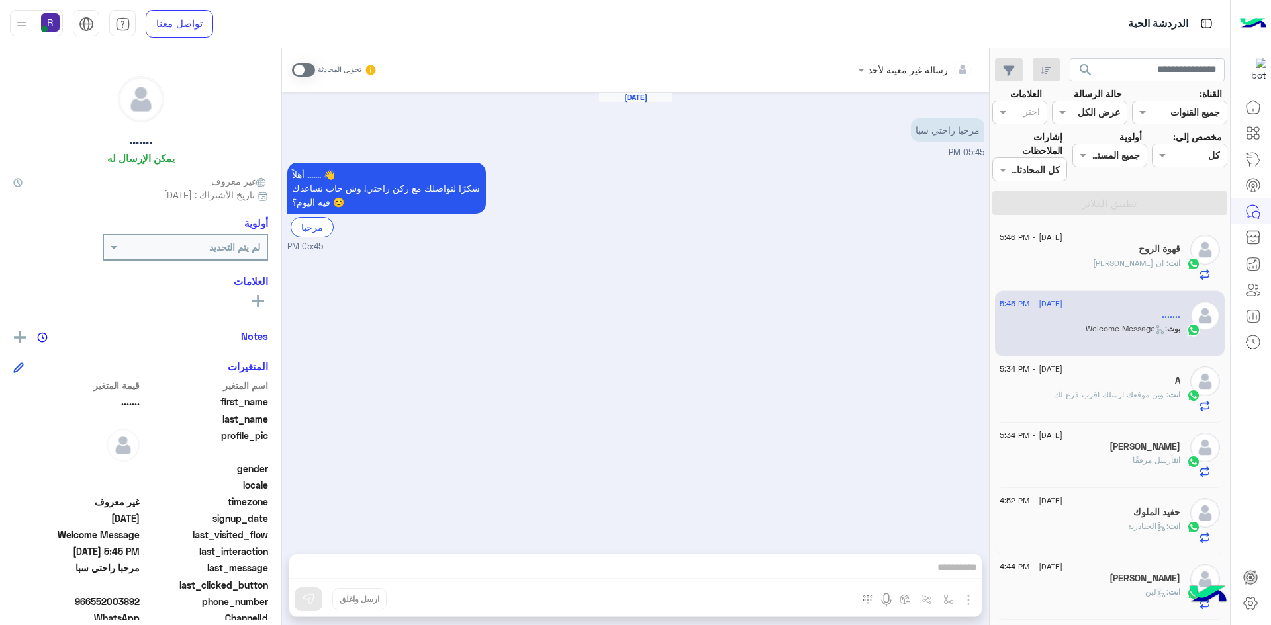
click at [1093, 381] on div "A" at bounding box center [1089, 382] width 181 height 14
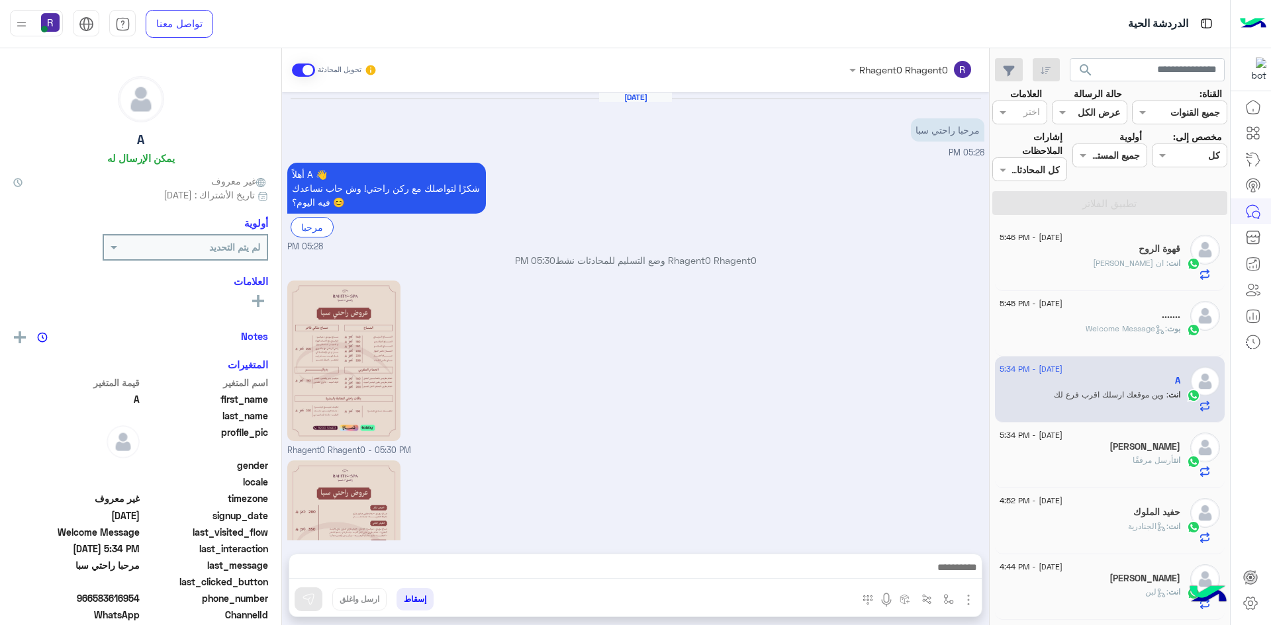
scroll to position [163, 0]
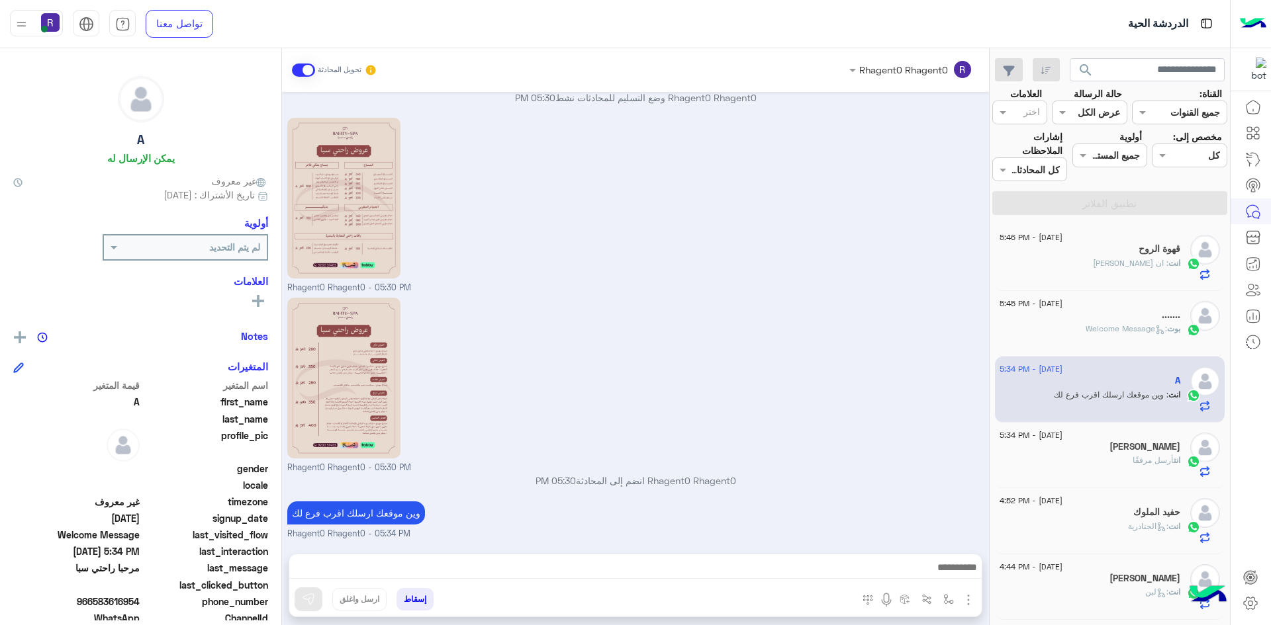
click at [1104, 251] on div "قهوة الروح" at bounding box center [1089, 251] width 181 height 14
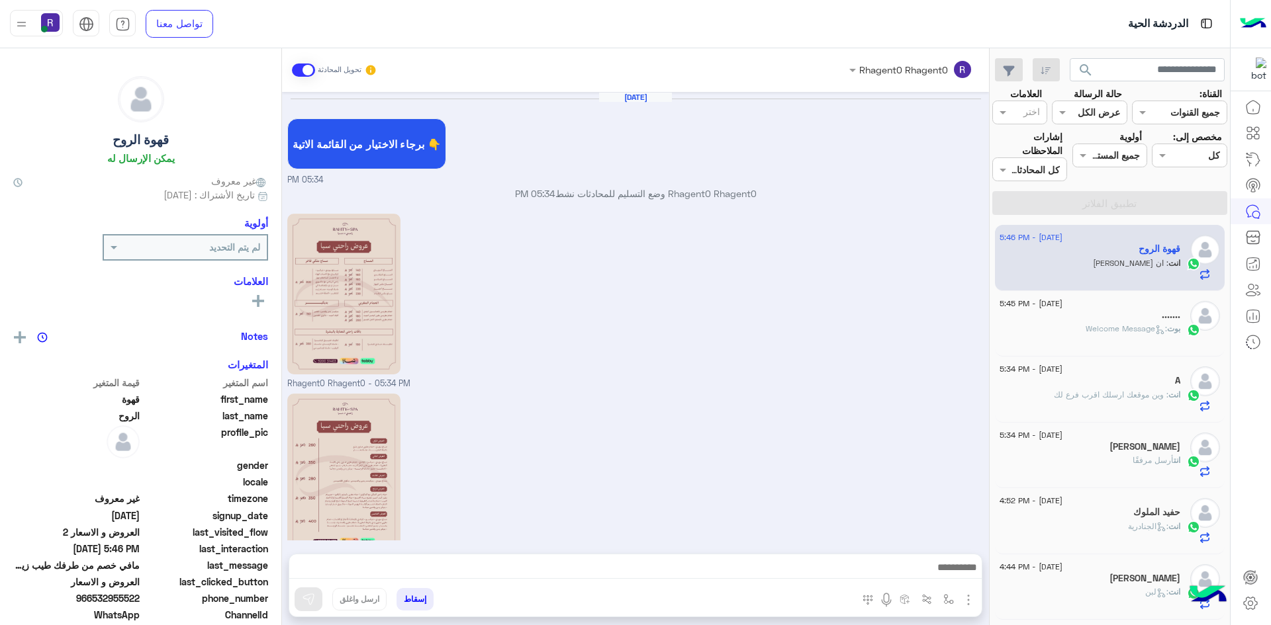
scroll to position [995, 0]
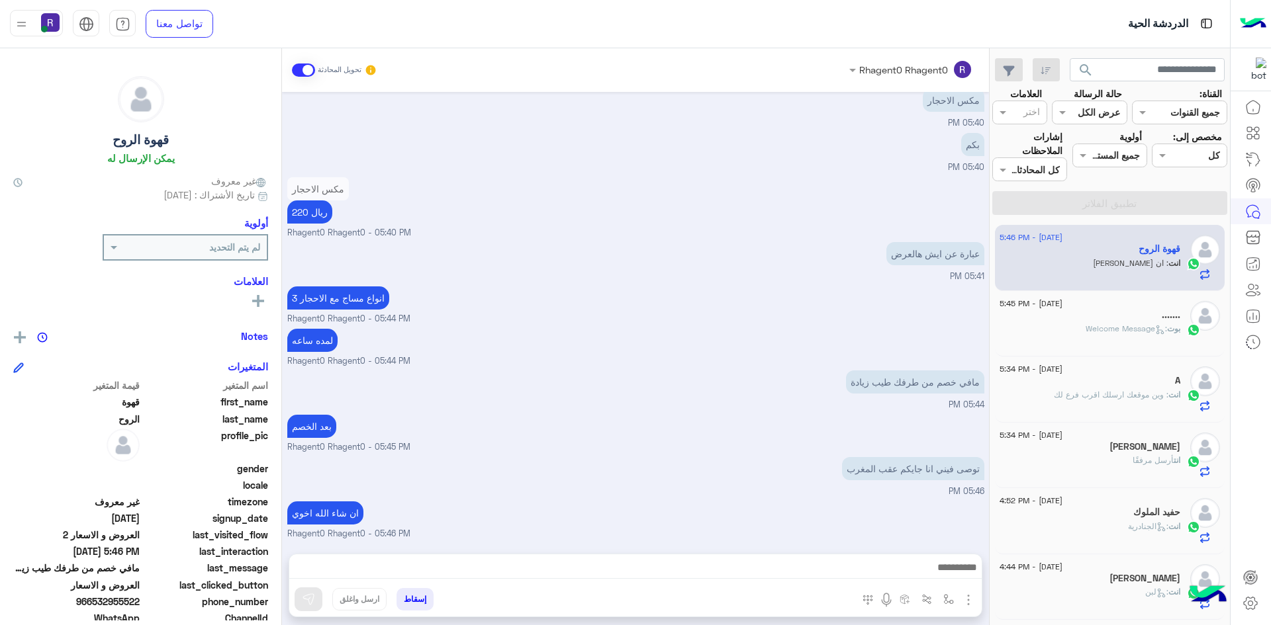
click at [1122, 445] on h5 "[PERSON_NAME]" at bounding box center [1144, 446] width 71 height 11
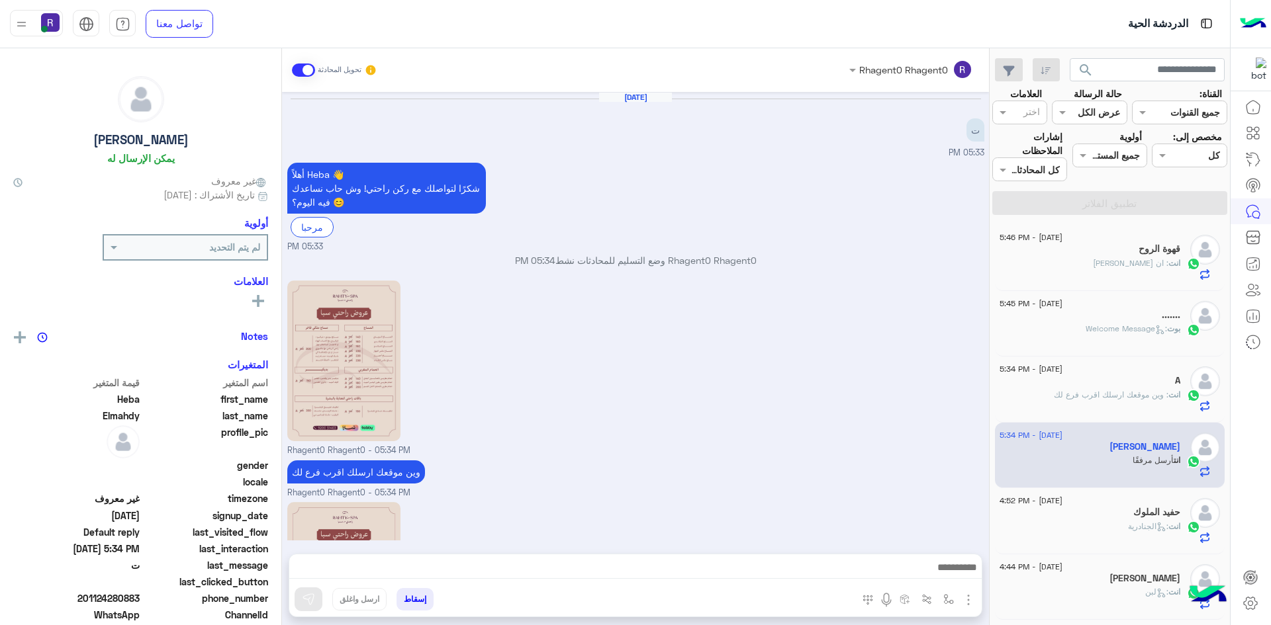
scroll to position [163, 0]
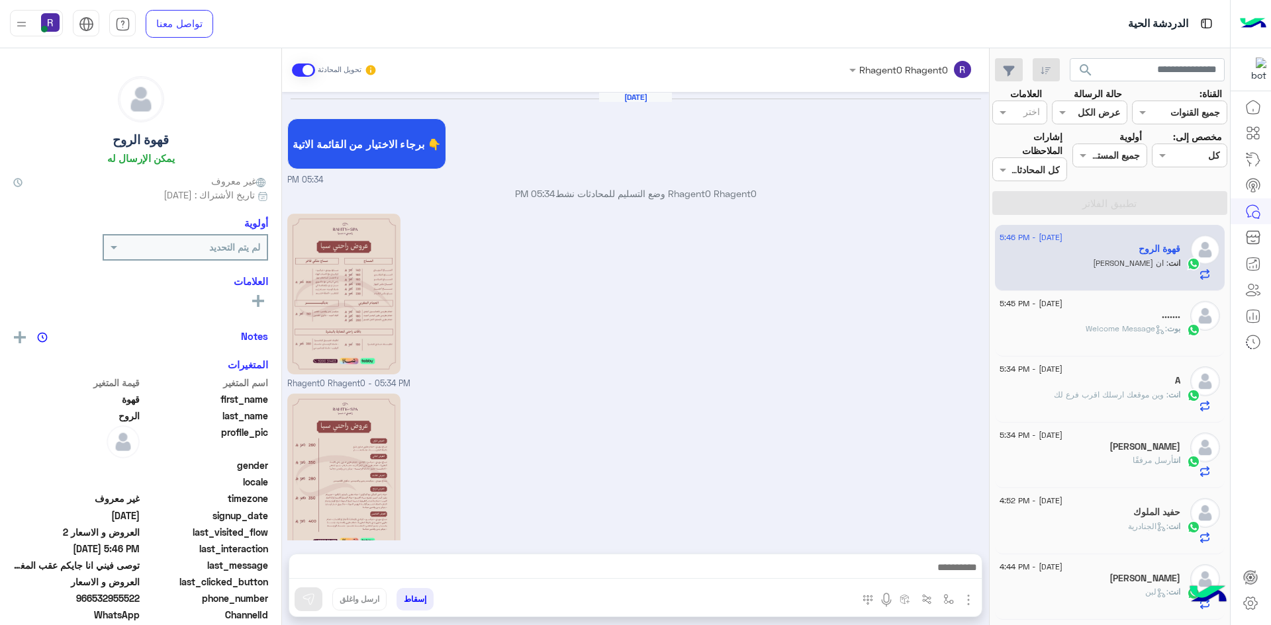
scroll to position [995, 0]
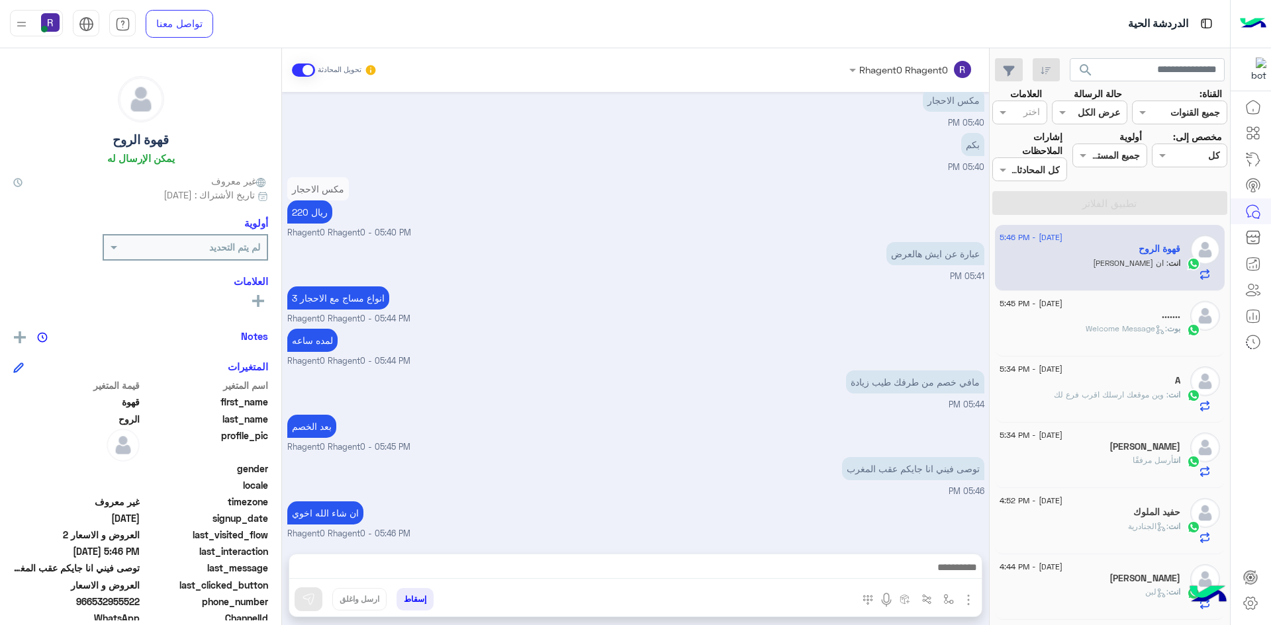
click at [1119, 326] on span ": Welcome Message" at bounding box center [1125, 329] width 81 height 10
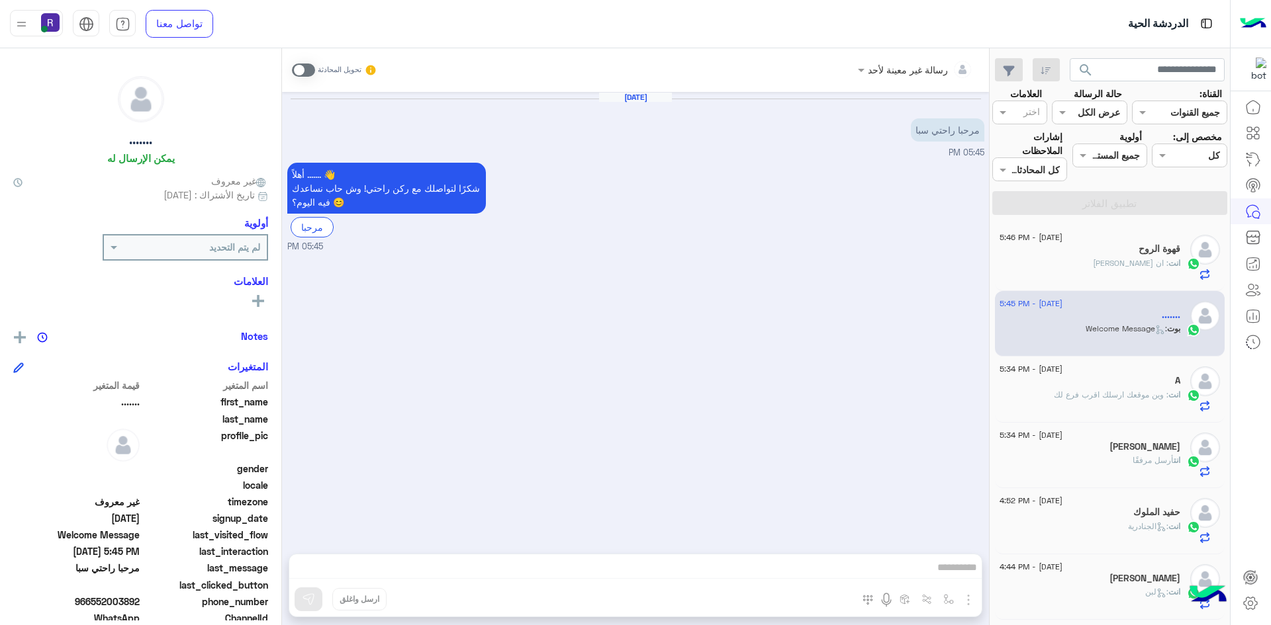
click at [1142, 396] on span ": وين موقعك ارسلك اقرب فرع لك" at bounding box center [1111, 395] width 114 height 10
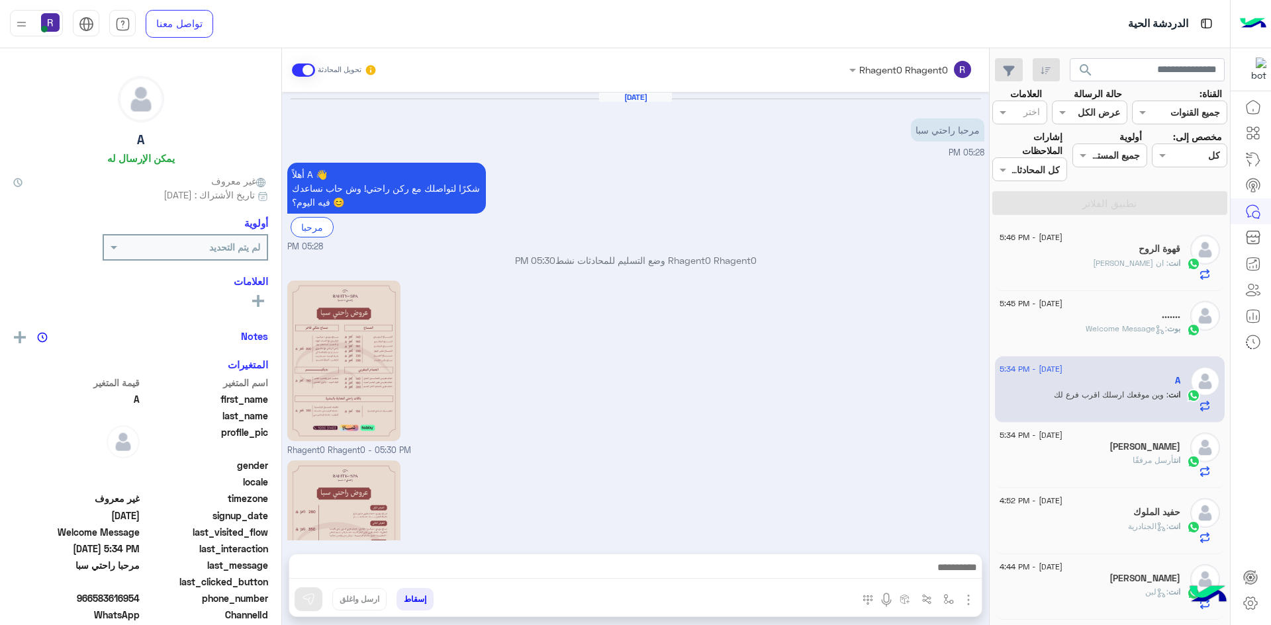
scroll to position [163, 0]
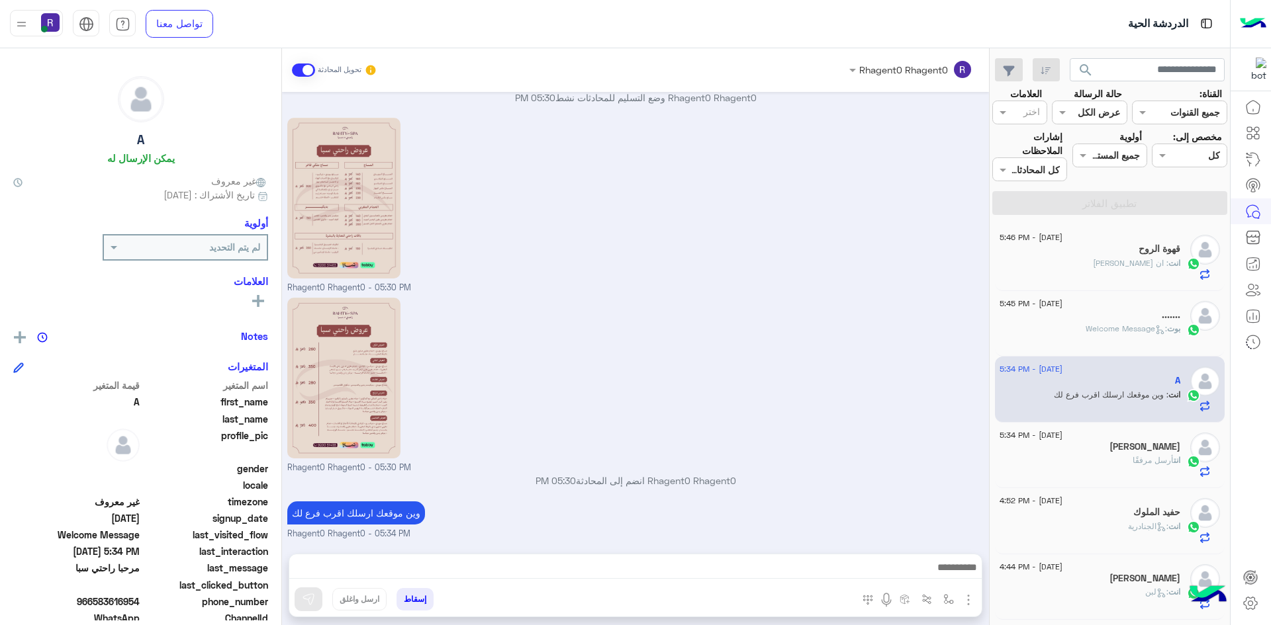
click at [1143, 326] on span ": Welcome Message" at bounding box center [1125, 329] width 81 height 10
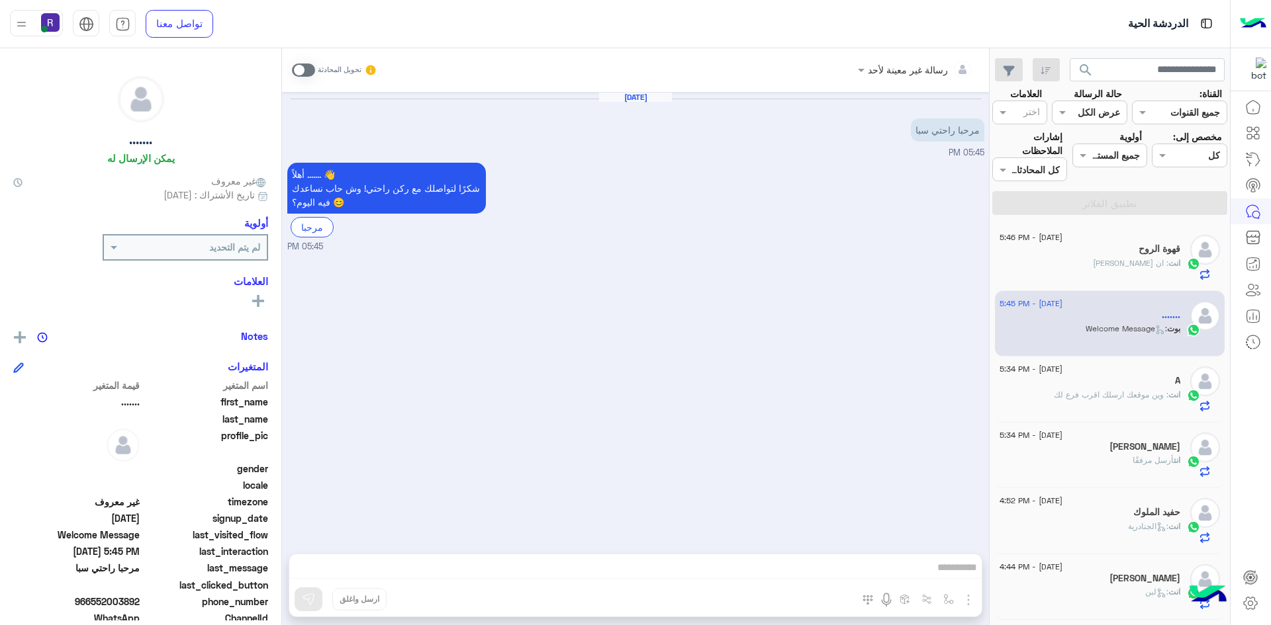
click at [1169, 269] on p "انت : ان شاء الله اخوي" at bounding box center [1136, 263] width 87 height 12
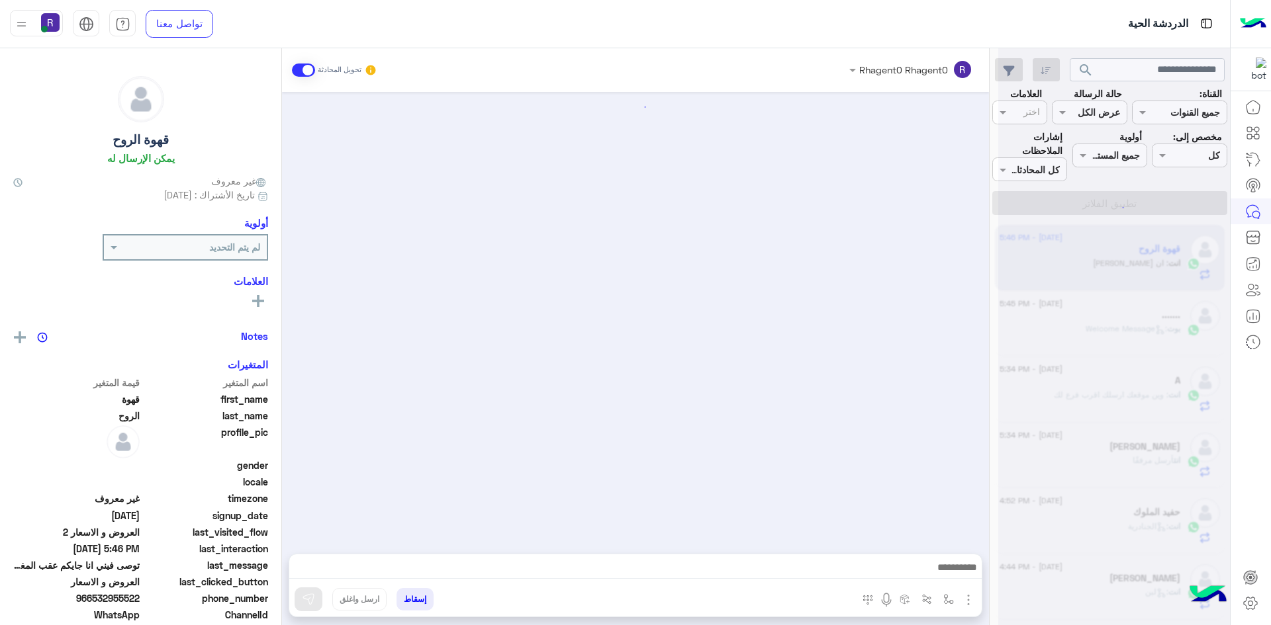
scroll to position [995, 0]
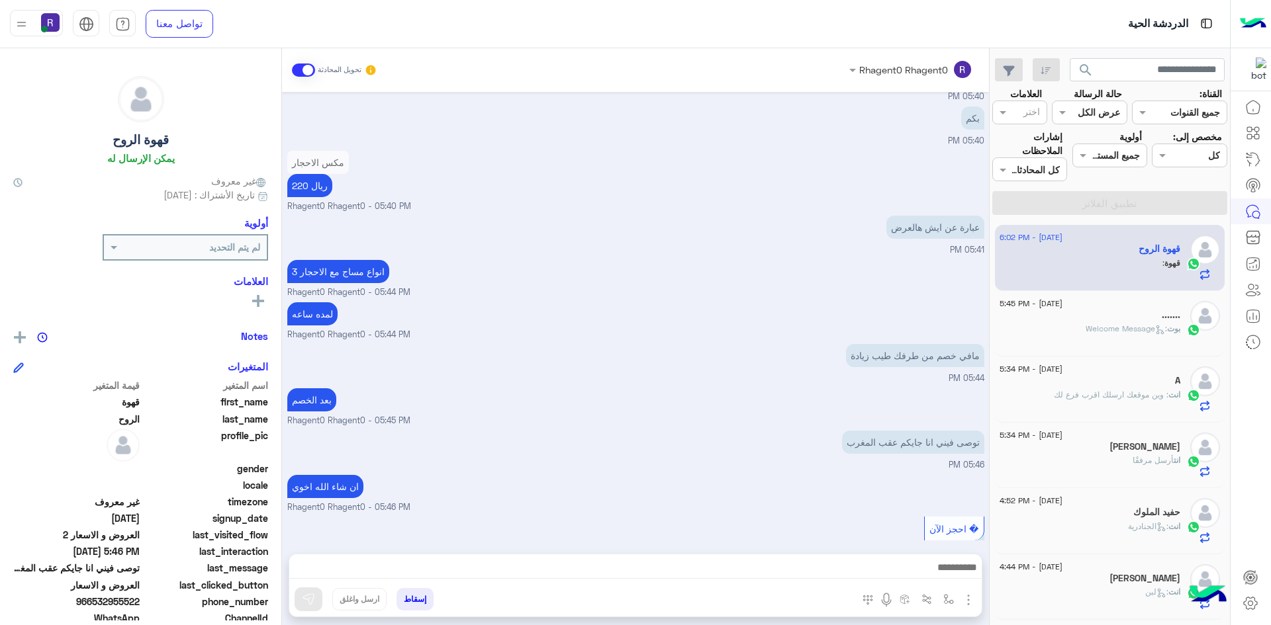
scroll to position [1040, 0]
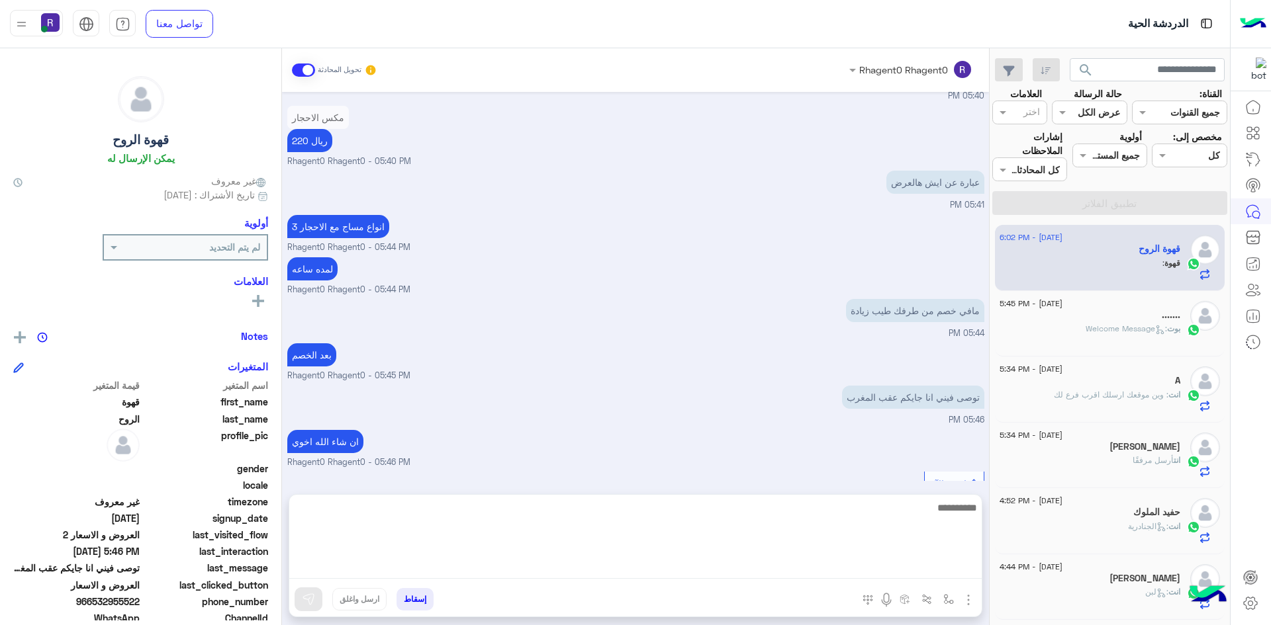
click at [639, 573] on textarea at bounding box center [635, 539] width 692 height 79
type textarea "**********"
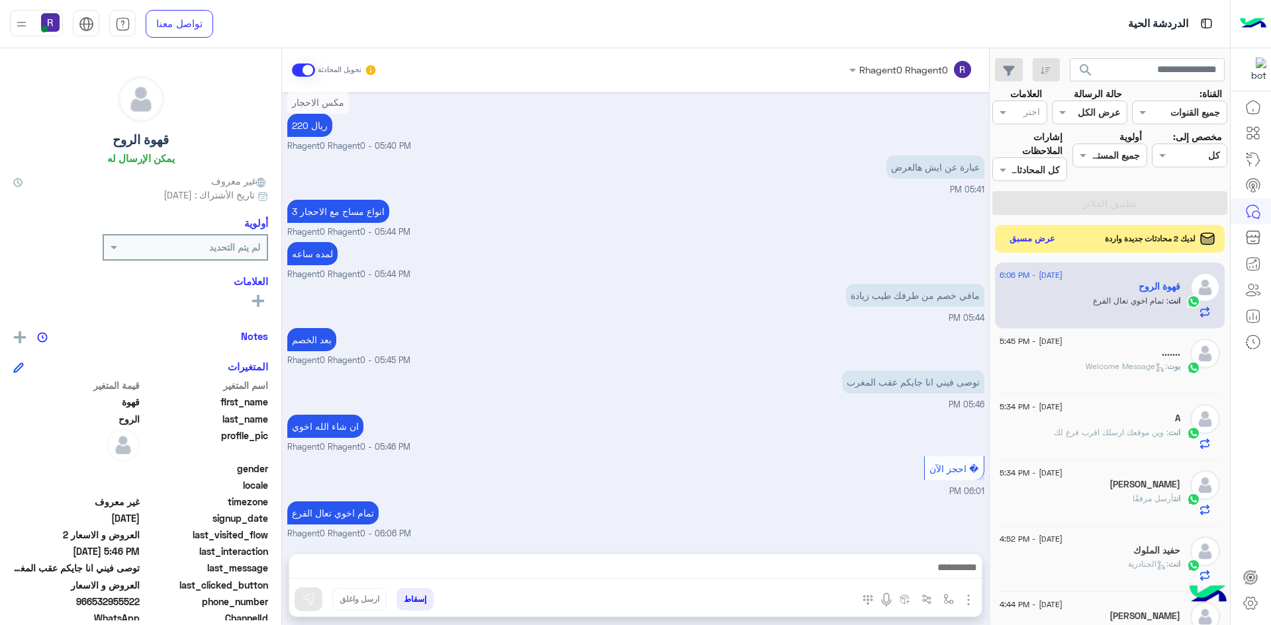
click at [1030, 237] on button "عرض مسبق" at bounding box center [1033, 239] width 56 height 18
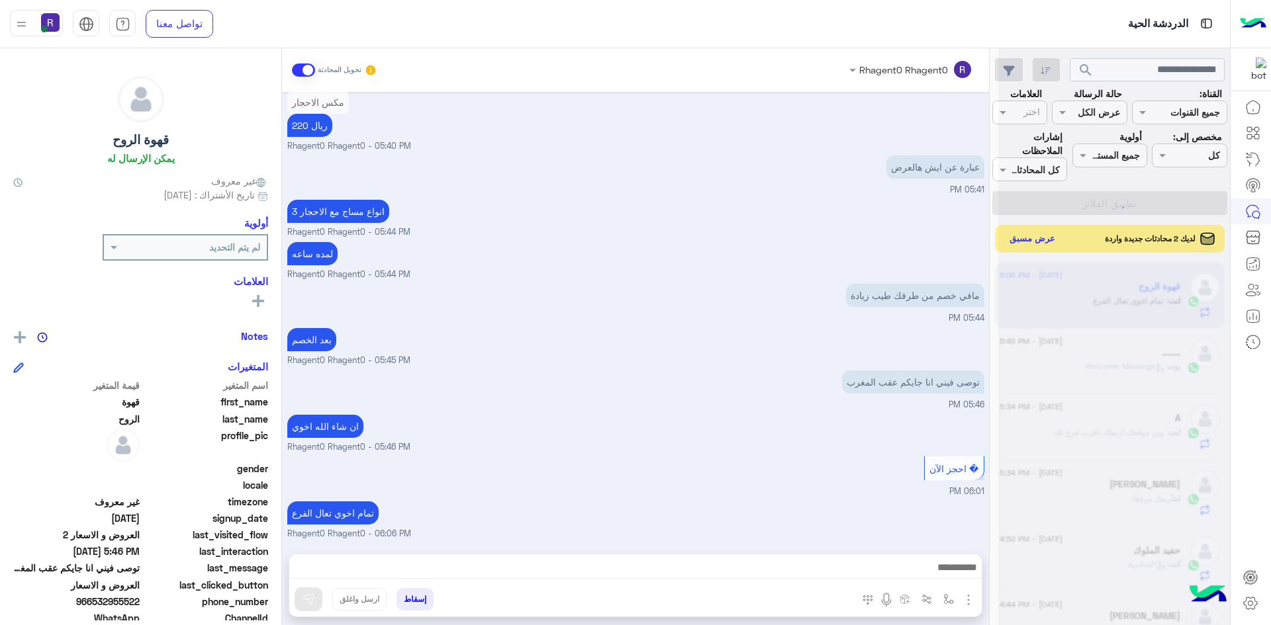
scroll to position [1082, 0]
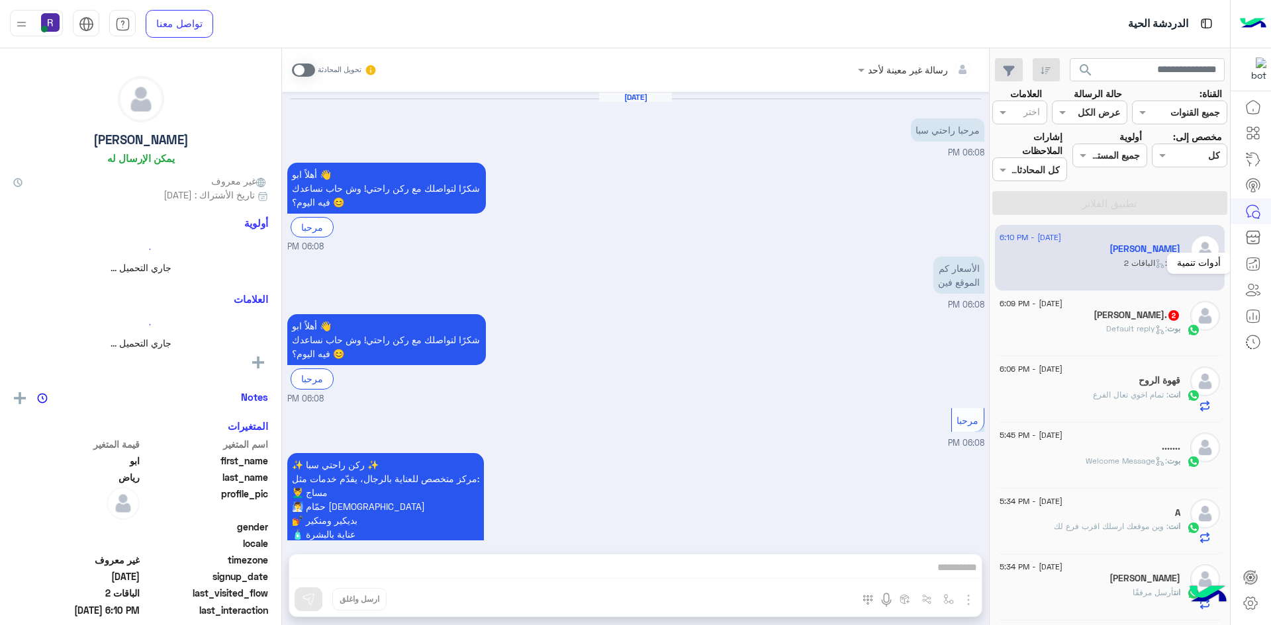
scroll to position [1545, 0]
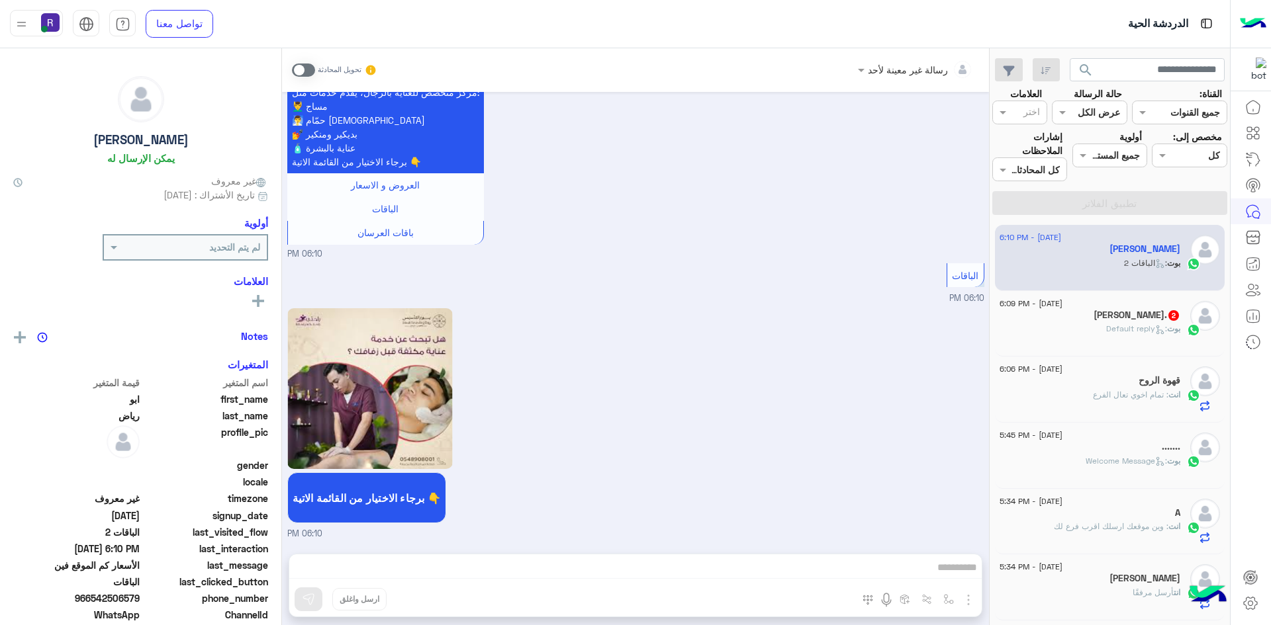
click at [1159, 332] on icon at bounding box center [1160, 330] width 10 height 10
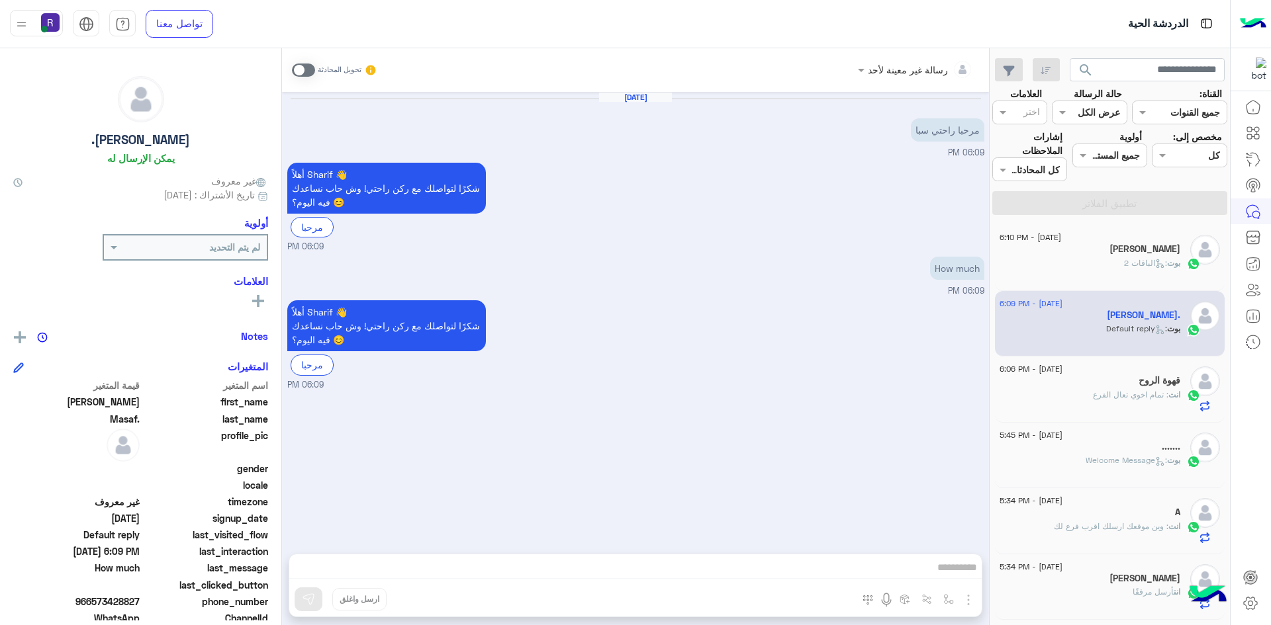
click at [1091, 267] on div "بوت : الباقات 2" at bounding box center [1089, 268] width 181 height 23
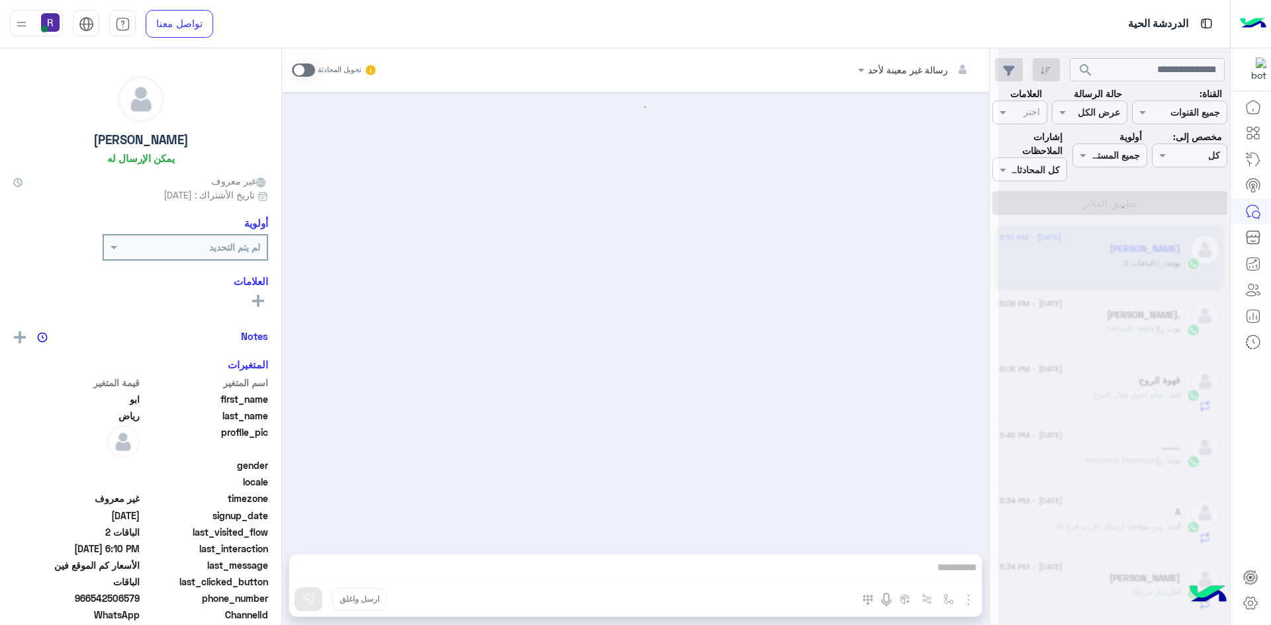
scroll to position [1545, 0]
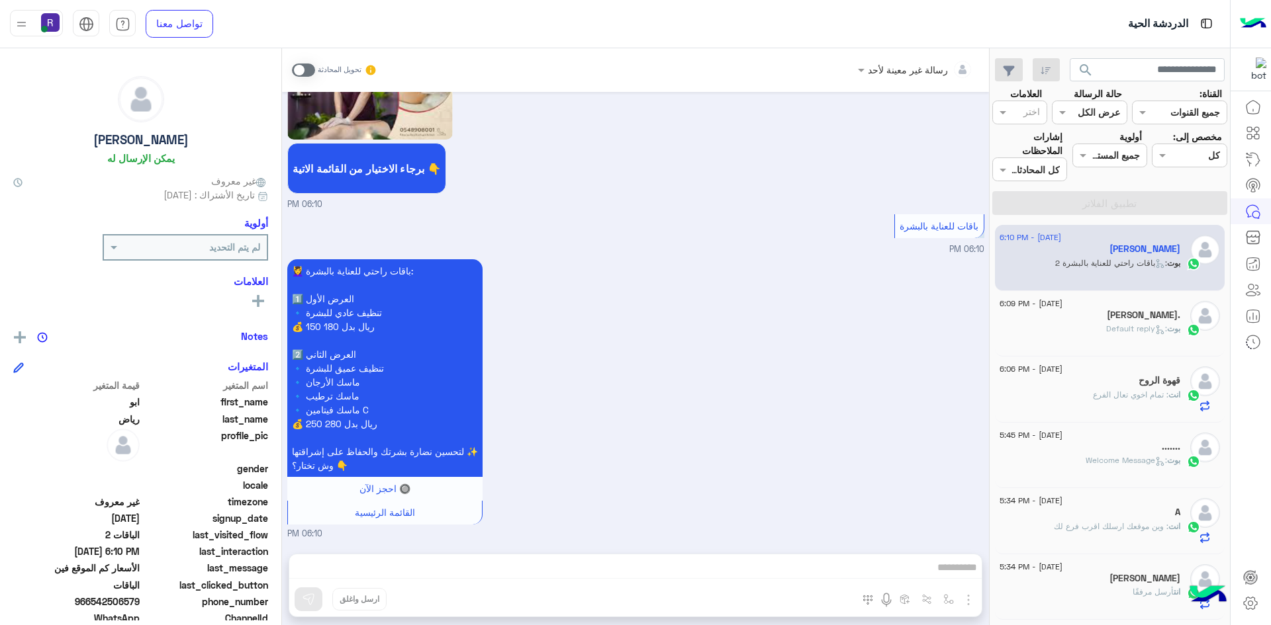
click at [312, 71] on span at bounding box center [303, 70] width 23 height 13
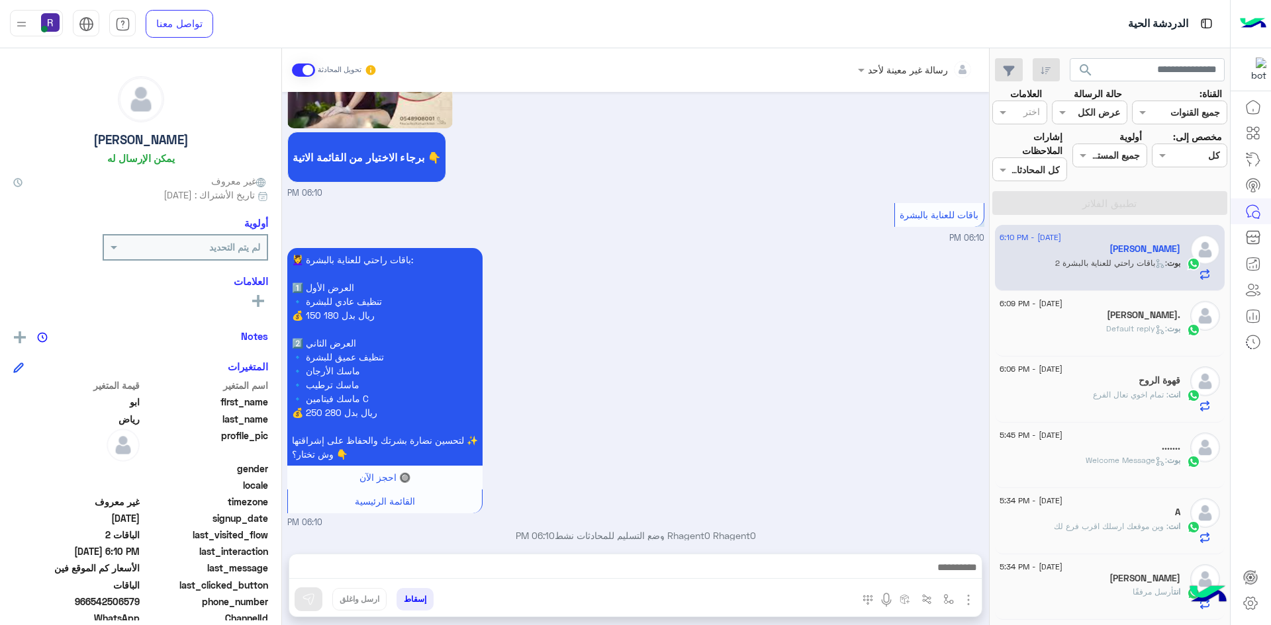
scroll to position [1898, 0]
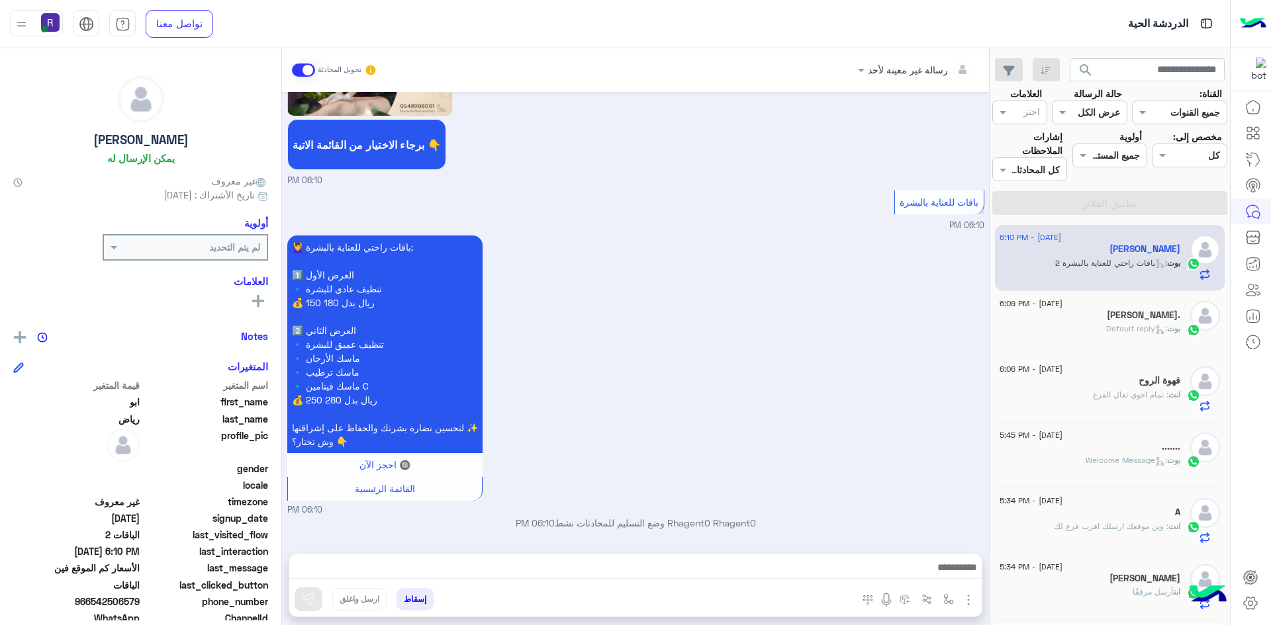
click at [970, 603] on img "button" at bounding box center [968, 600] width 16 height 16
click at [952, 576] on span "الصور" at bounding box center [942, 571] width 24 height 15
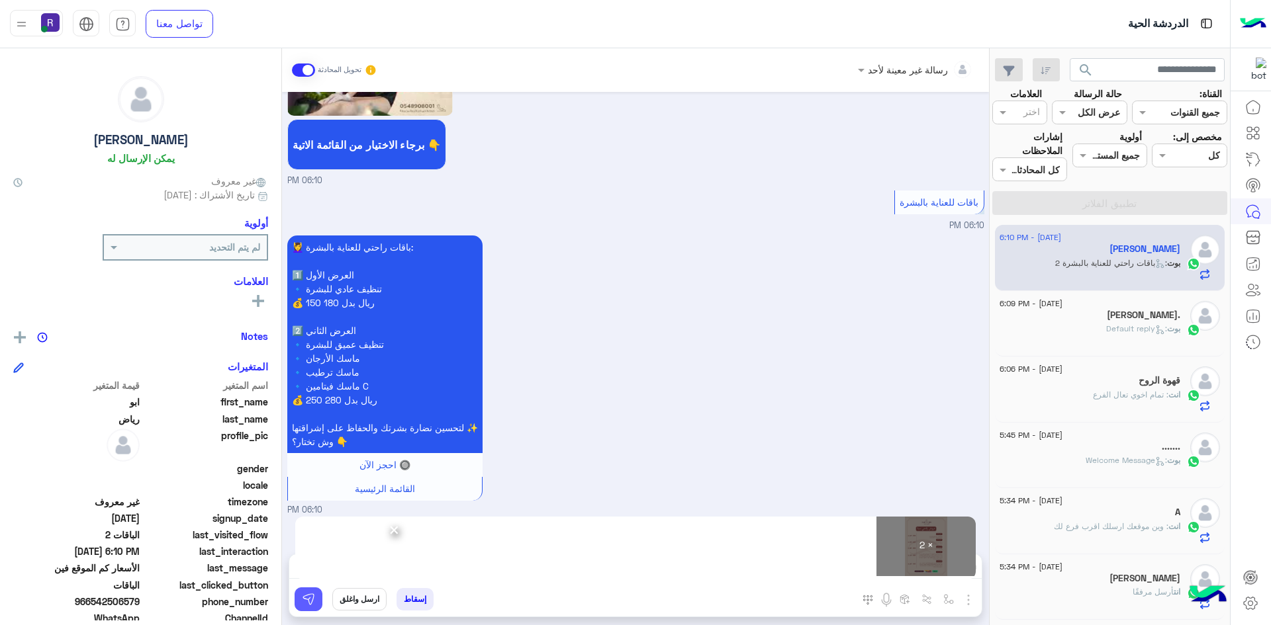
click at [312, 603] on img at bounding box center [308, 599] width 13 height 13
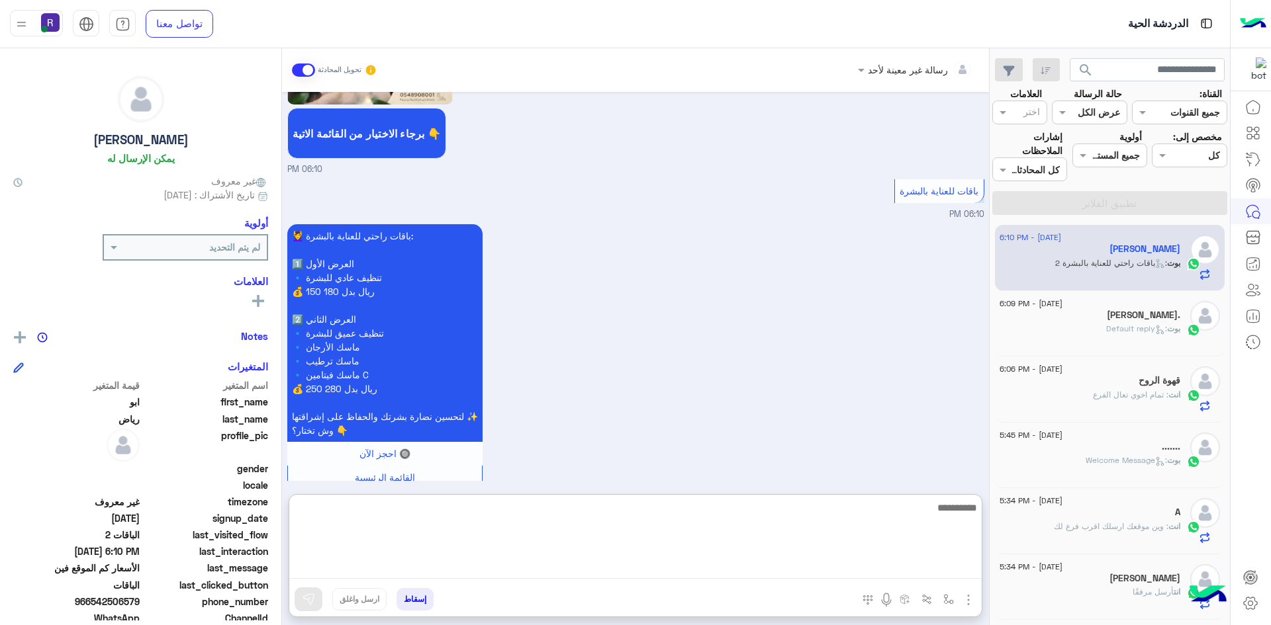
paste textarea "**********"
type textarea "**********"
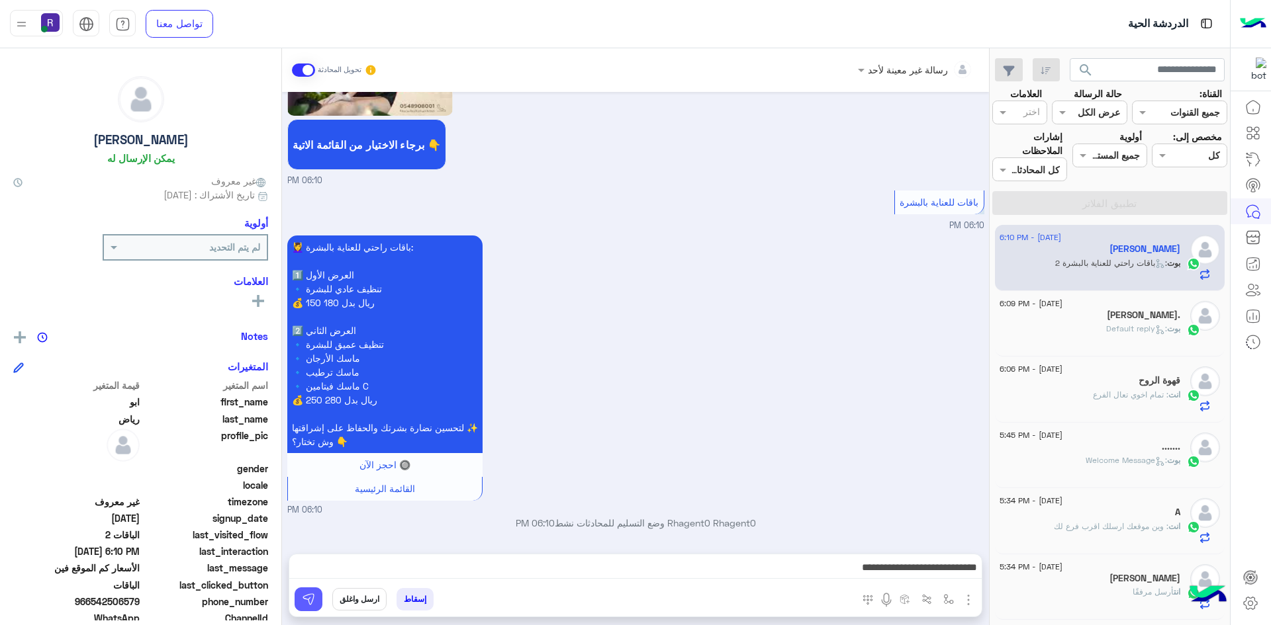
click at [308, 602] on img at bounding box center [308, 599] width 13 height 13
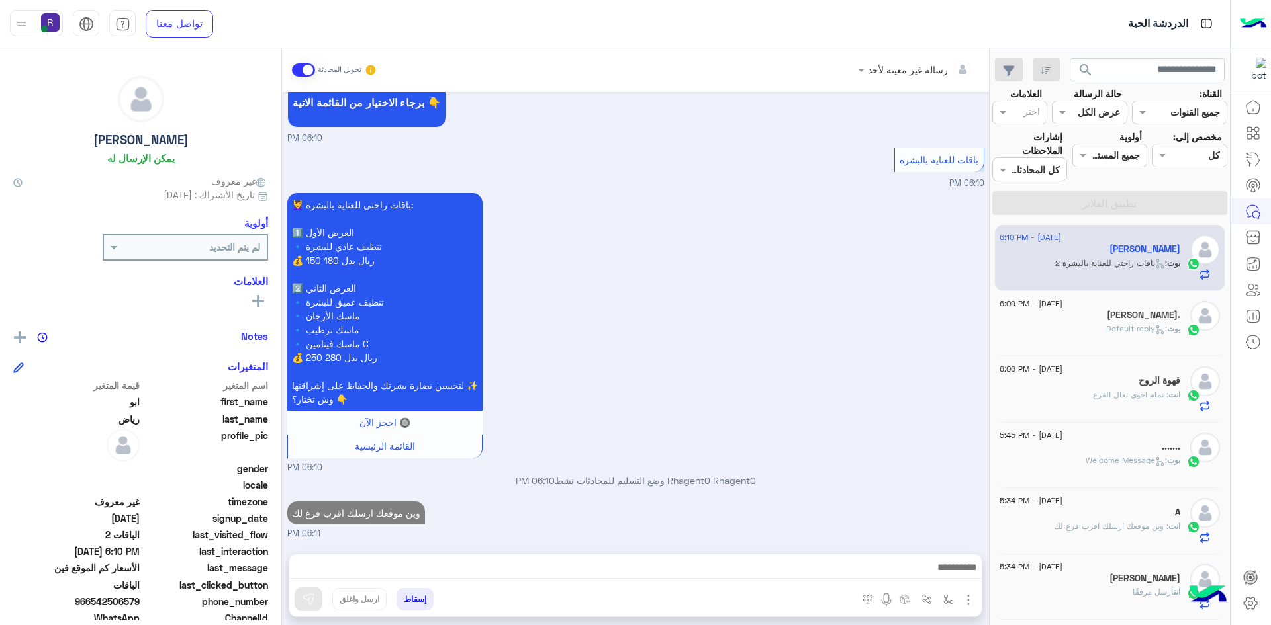
click at [1126, 334] on p "بوت : Default reply" at bounding box center [1143, 329] width 74 height 12
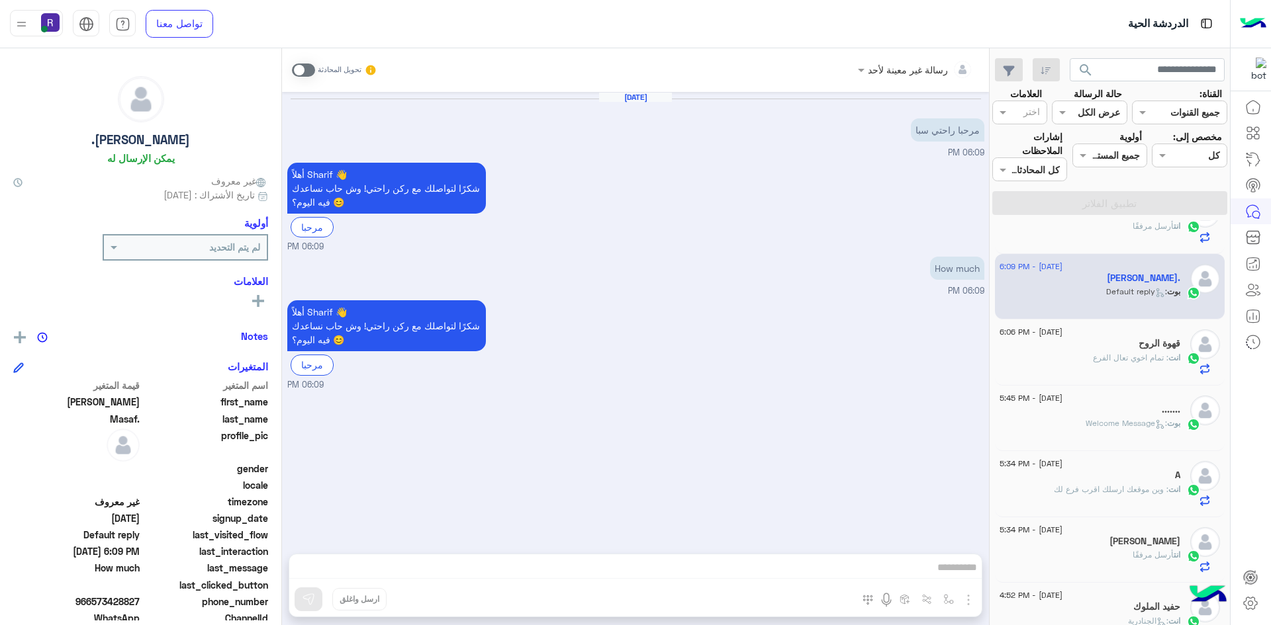
scroll to position [66, 0]
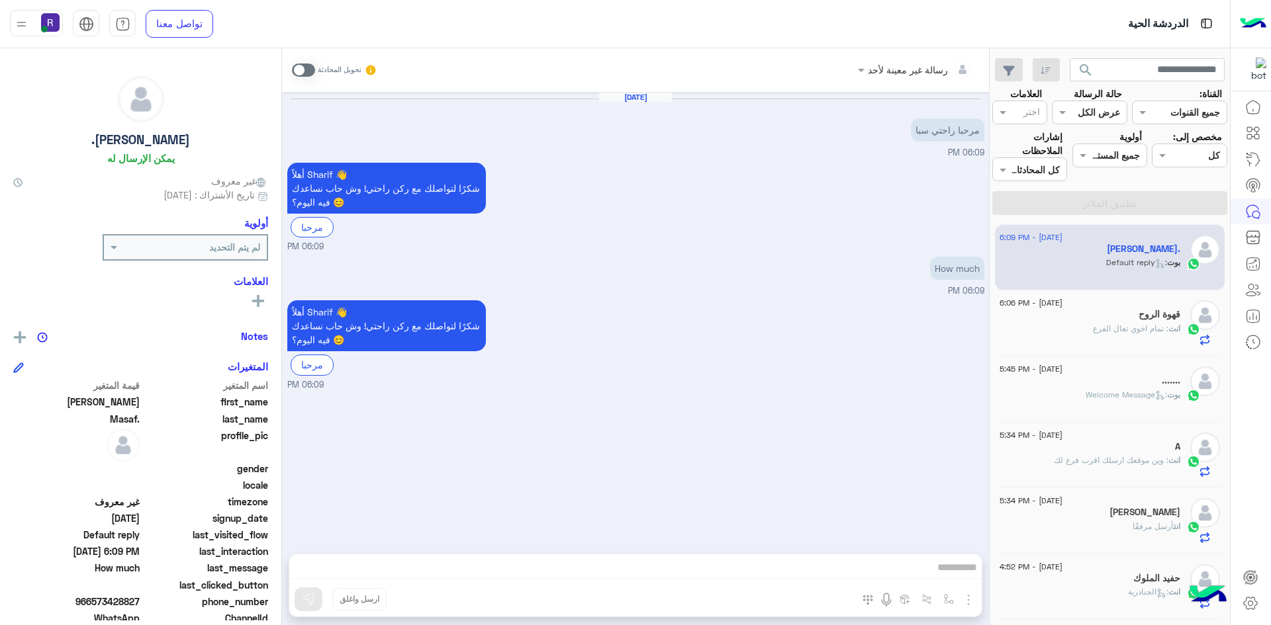
click at [1117, 330] on span ": تمام اخوي تعال الفرع" at bounding box center [1130, 329] width 75 height 10
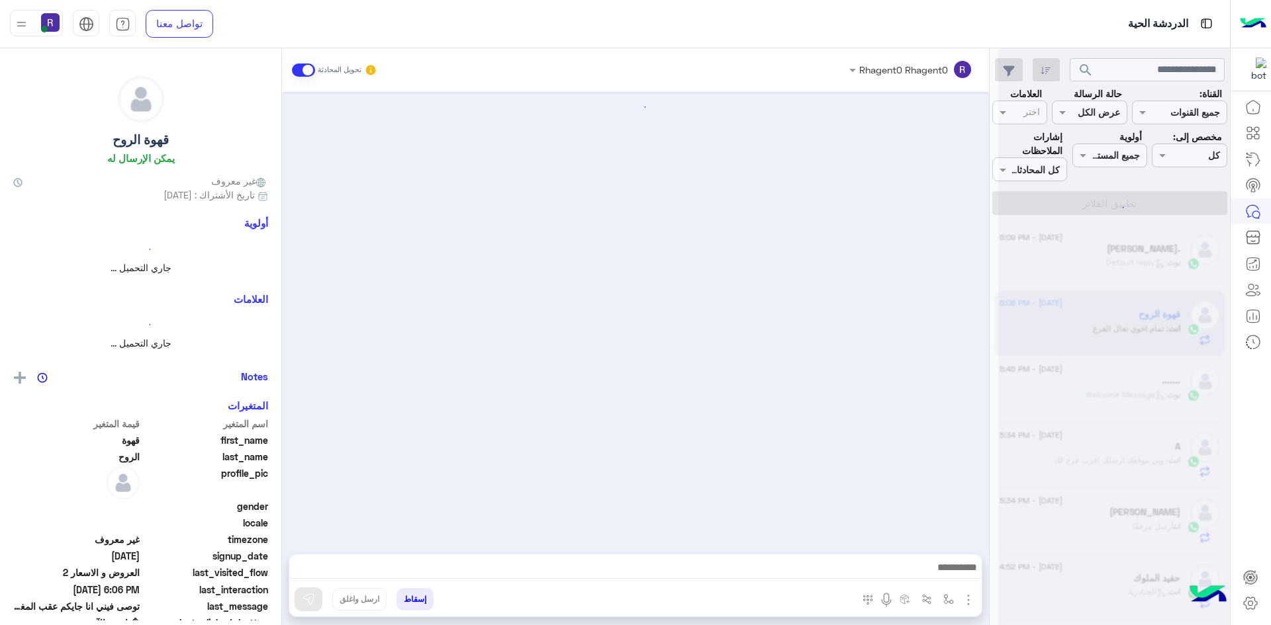
scroll to position [974, 0]
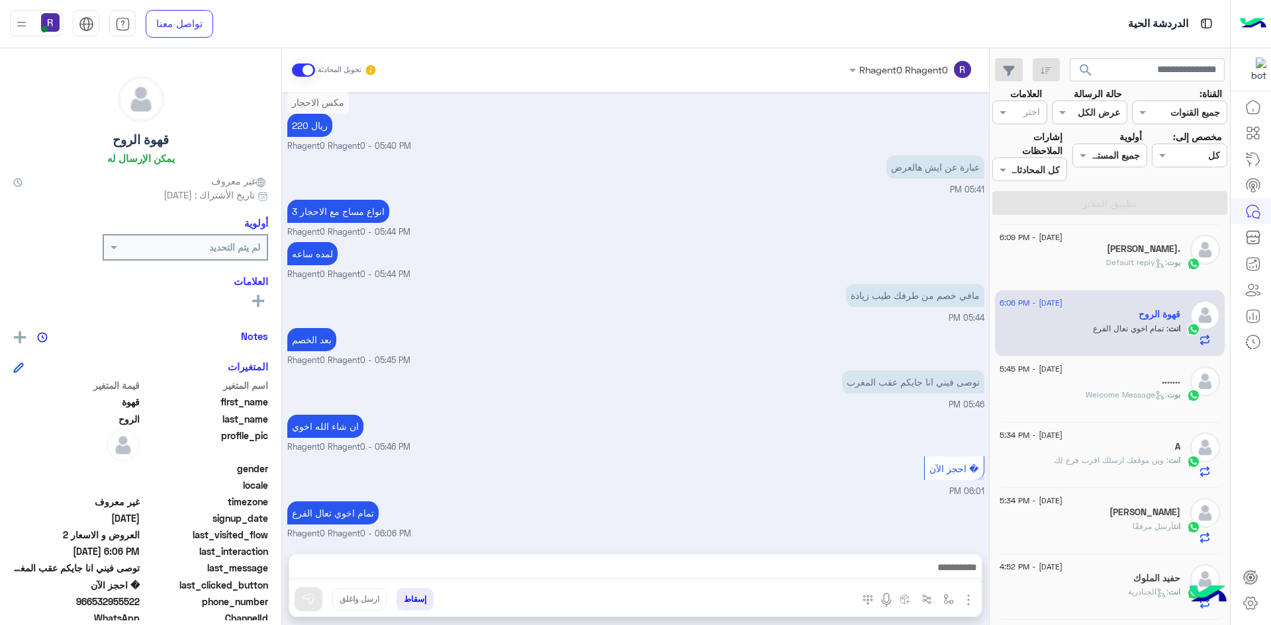
click at [1122, 271] on div "بوت : Default reply" at bounding box center [1089, 268] width 181 height 23
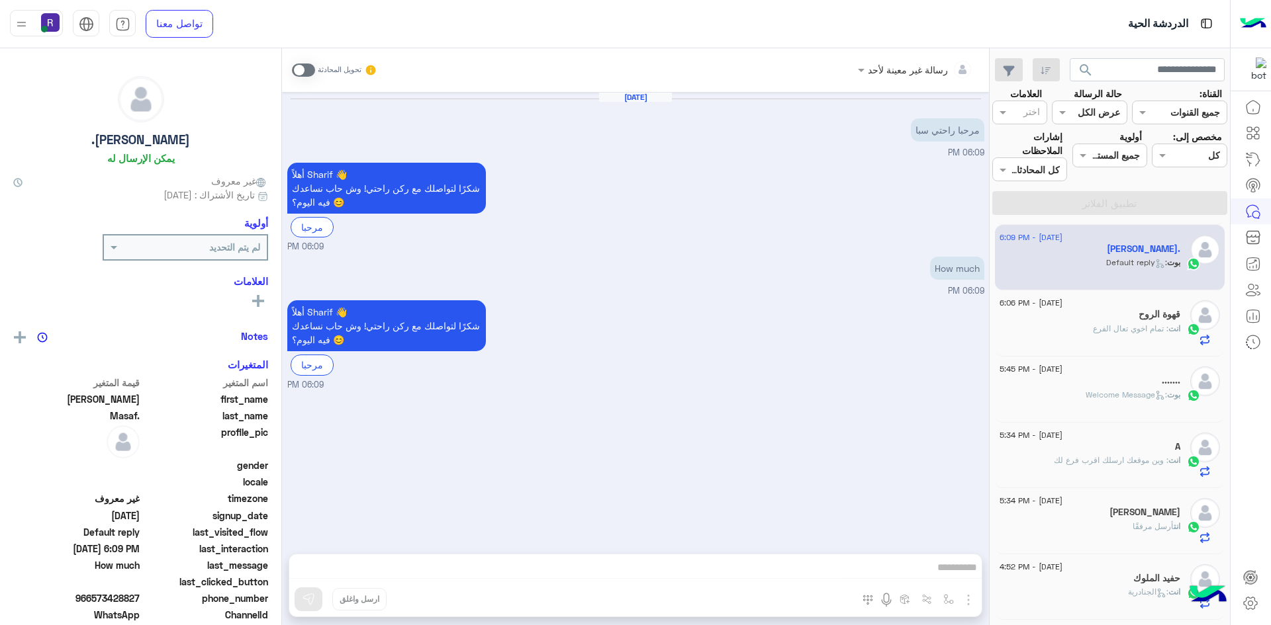
click at [1054, 340] on div "انت : تمام اخوي تعال الفرع" at bounding box center [1089, 334] width 181 height 23
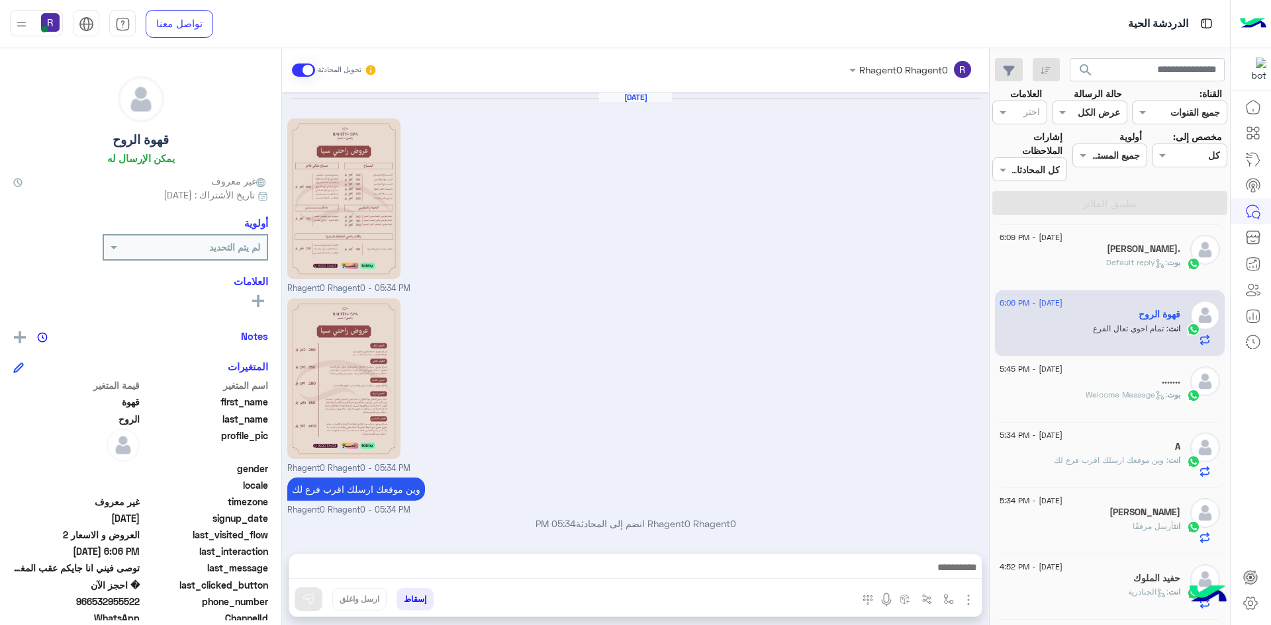
scroll to position [974, 0]
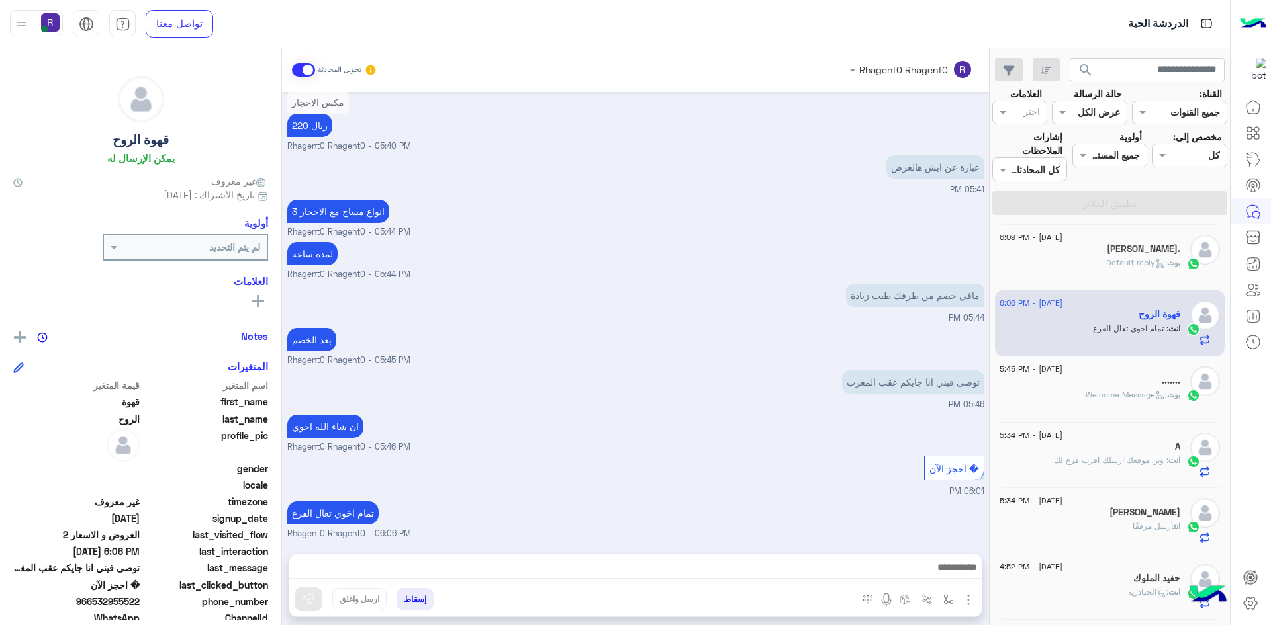
click at [1104, 406] on div "بوت : Welcome Message" at bounding box center [1089, 400] width 181 height 23
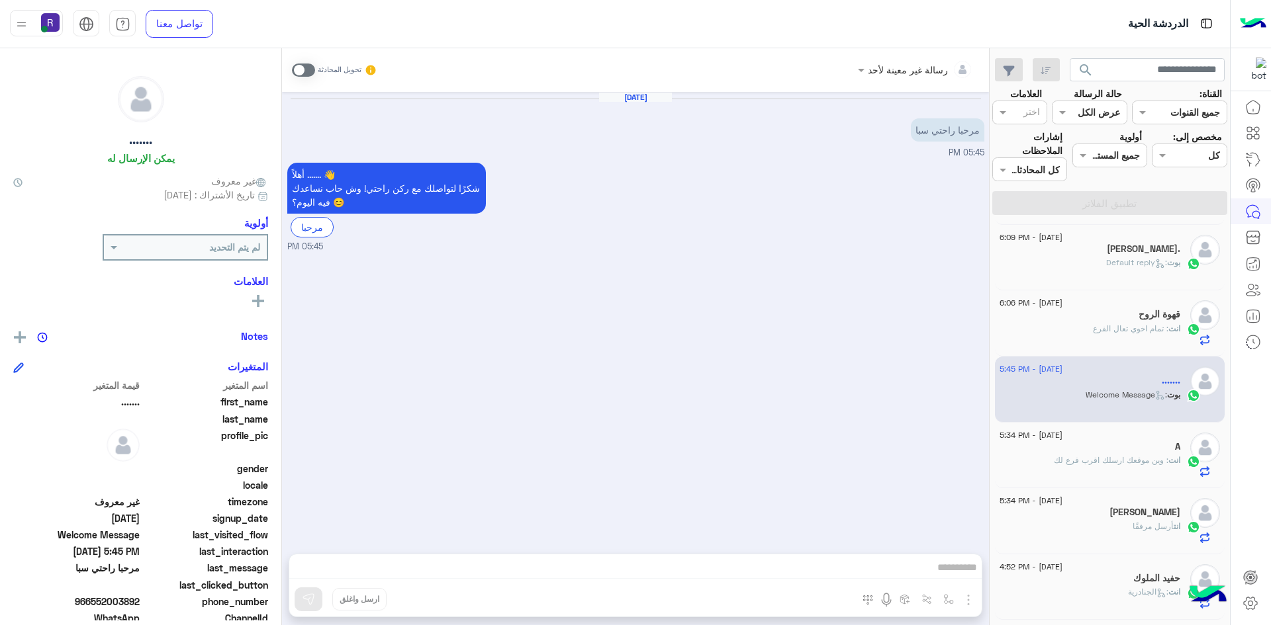
click at [1116, 257] on span ": Default reply" at bounding box center [1136, 262] width 61 height 10
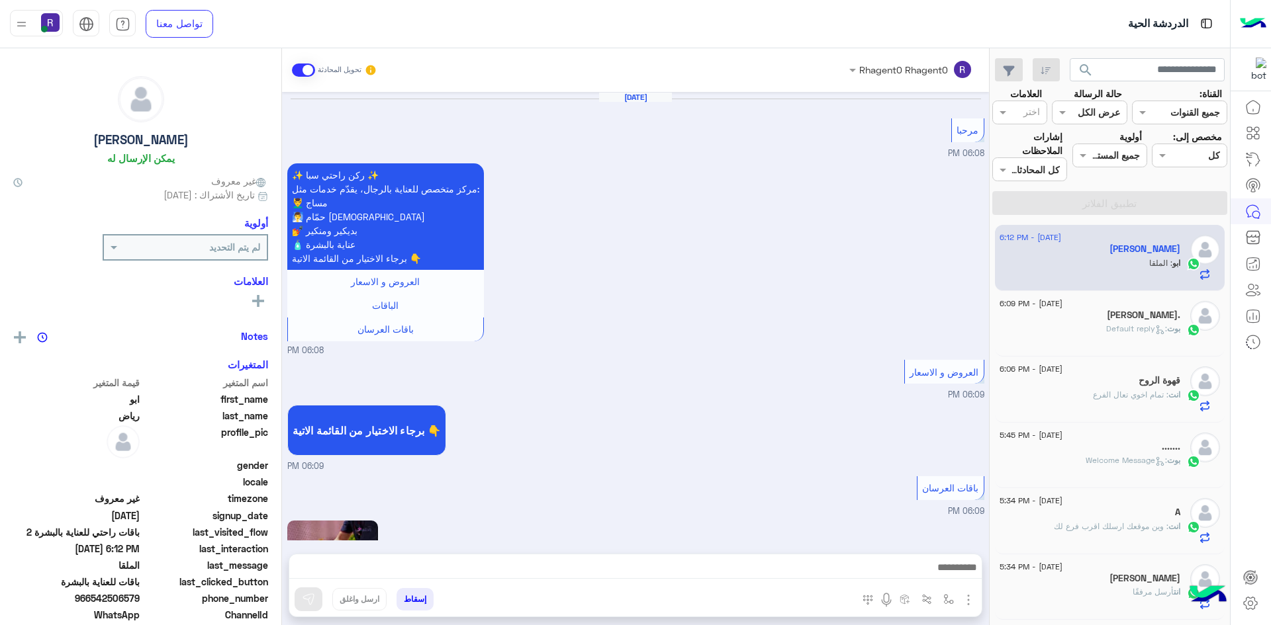
scroll to position [2078, 0]
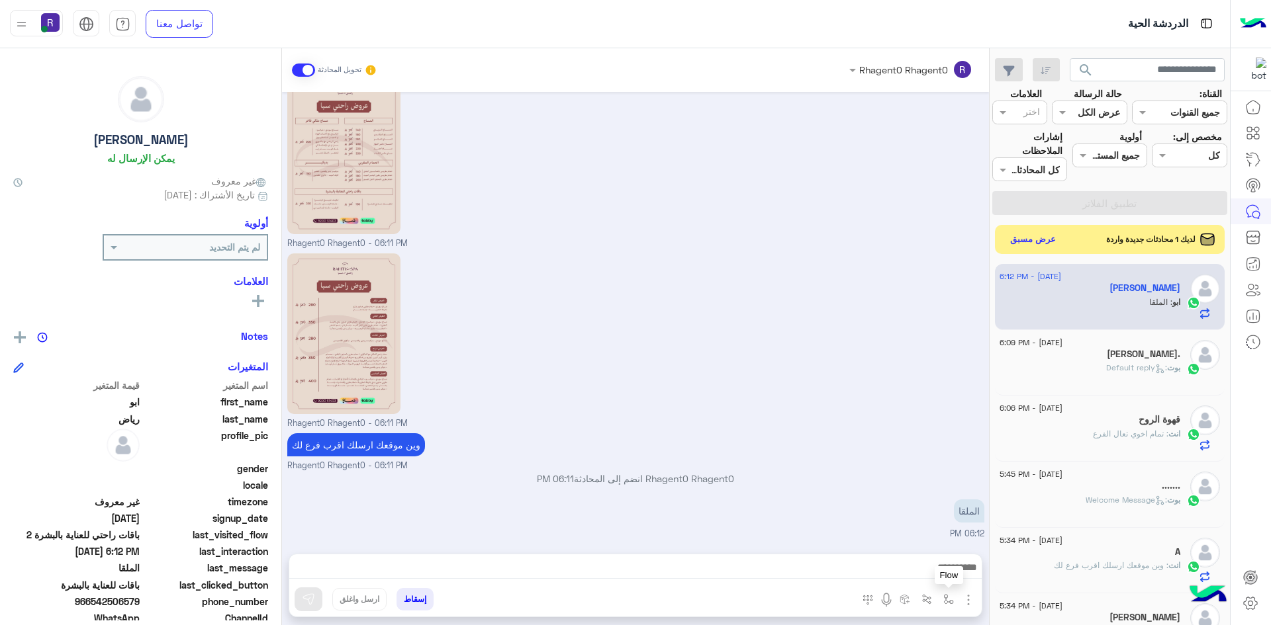
click at [948, 598] on img "button" at bounding box center [948, 599] width 11 height 11
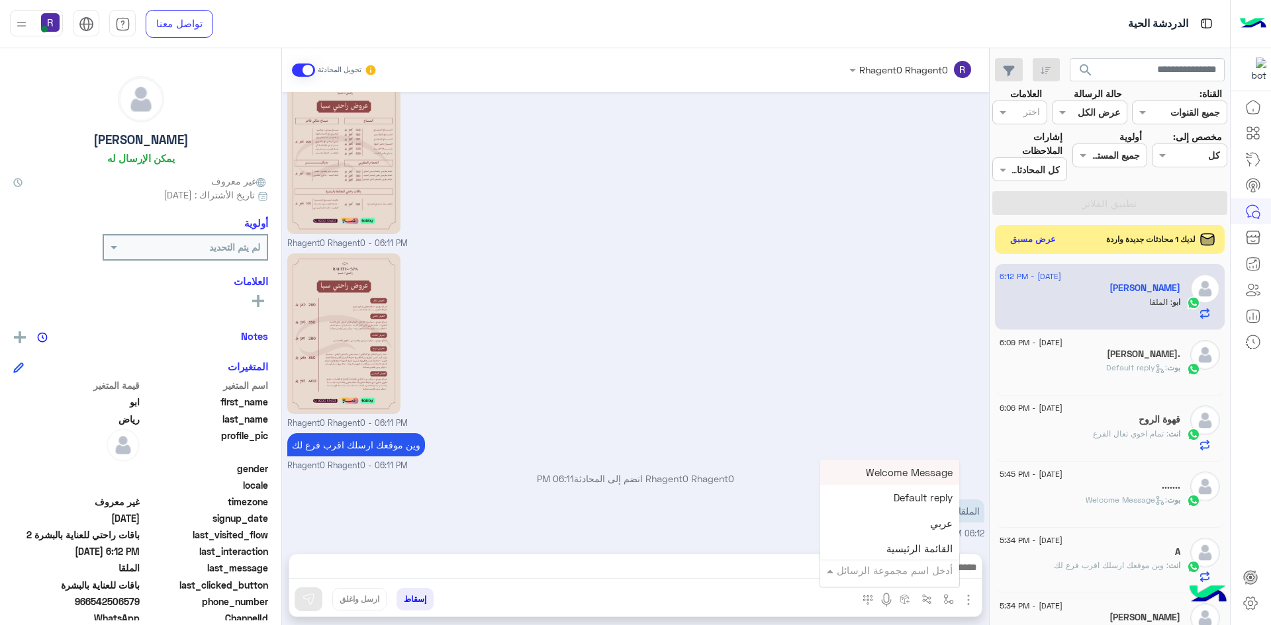
click at [934, 570] on input "text" at bounding box center [907, 570] width 89 height 15
click at [923, 491] on div "لبن" at bounding box center [889, 489] width 139 height 26
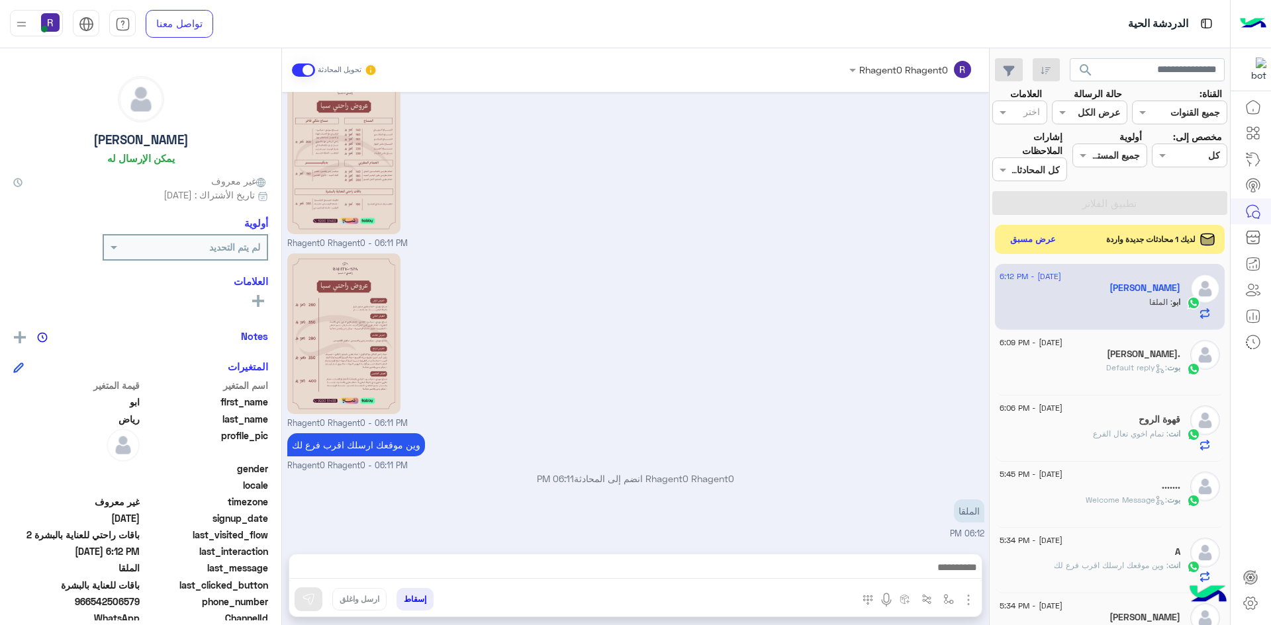
type textarea "***"
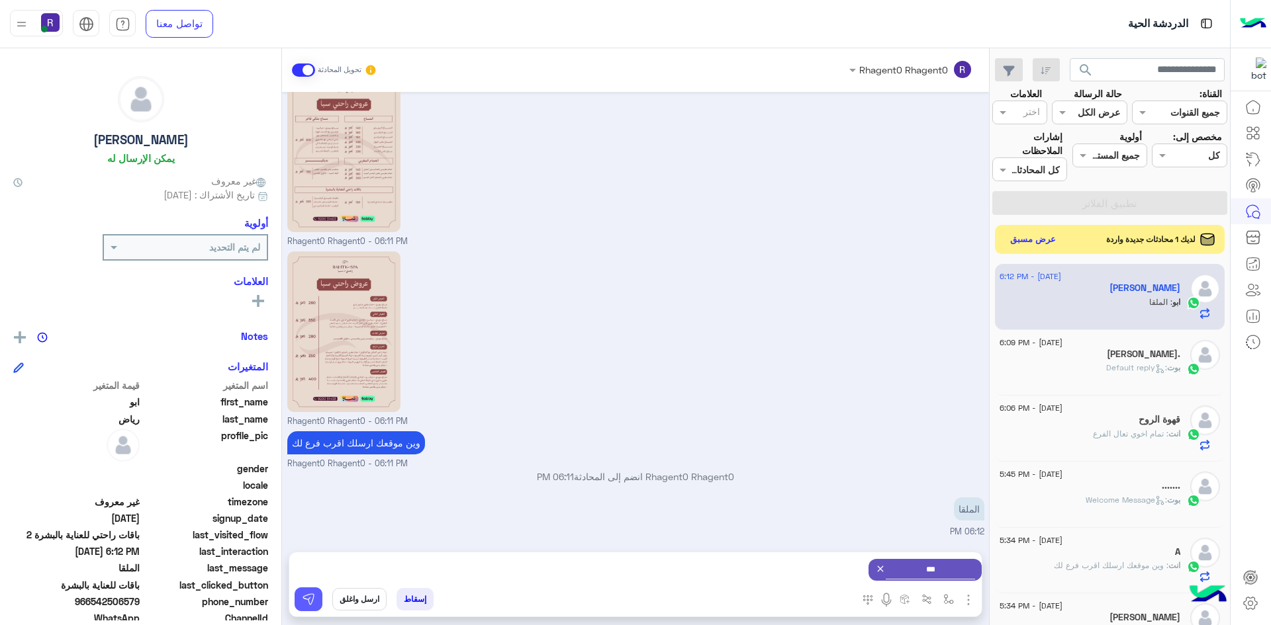
click at [320, 602] on button at bounding box center [308, 600] width 28 height 24
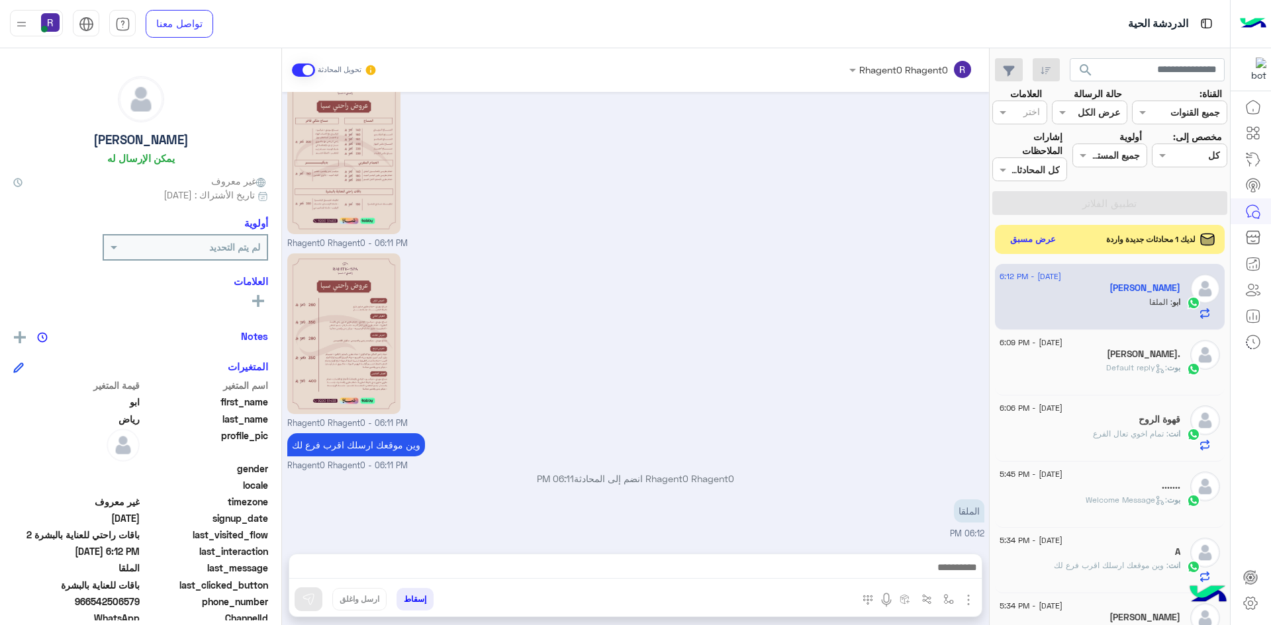
scroll to position [2078, 0]
click at [948, 605] on button "button" at bounding box center [949, 599] width 22 height 22
click at [930, 569] on input "text" at bounding box center [907, 570] width 89 height 15
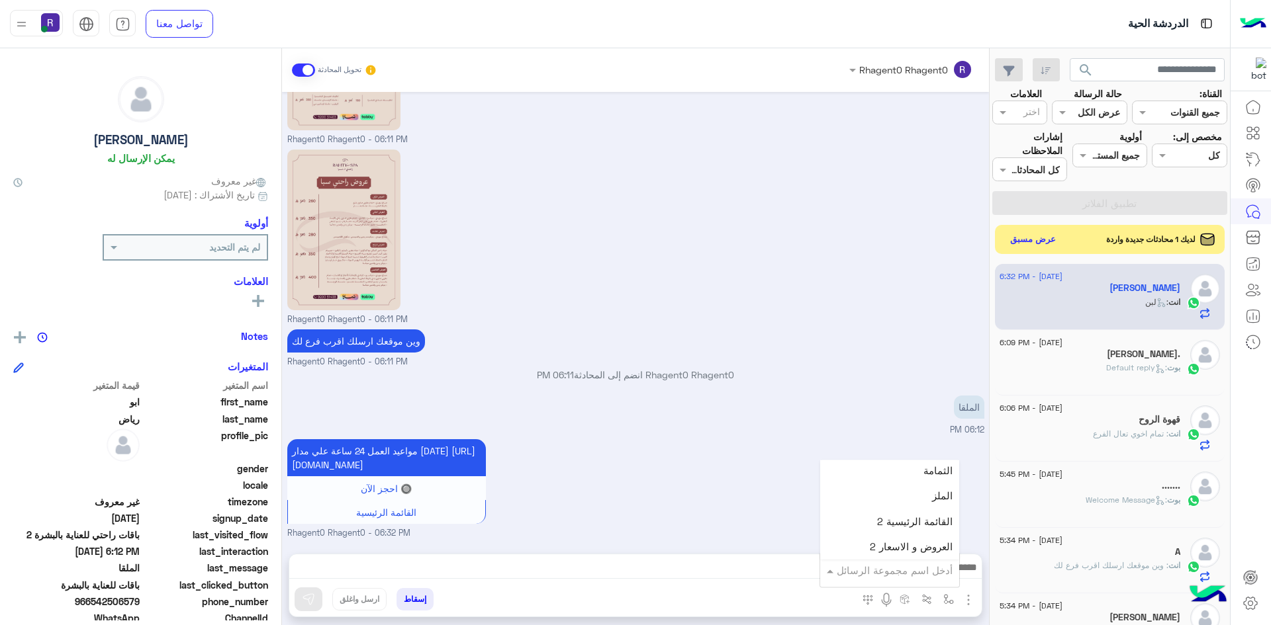
scroll to position [993, 0]
click at [911, 473] on div "الروضة" at bounding box center [889, 474] width 139 height 26
type textarea "******"
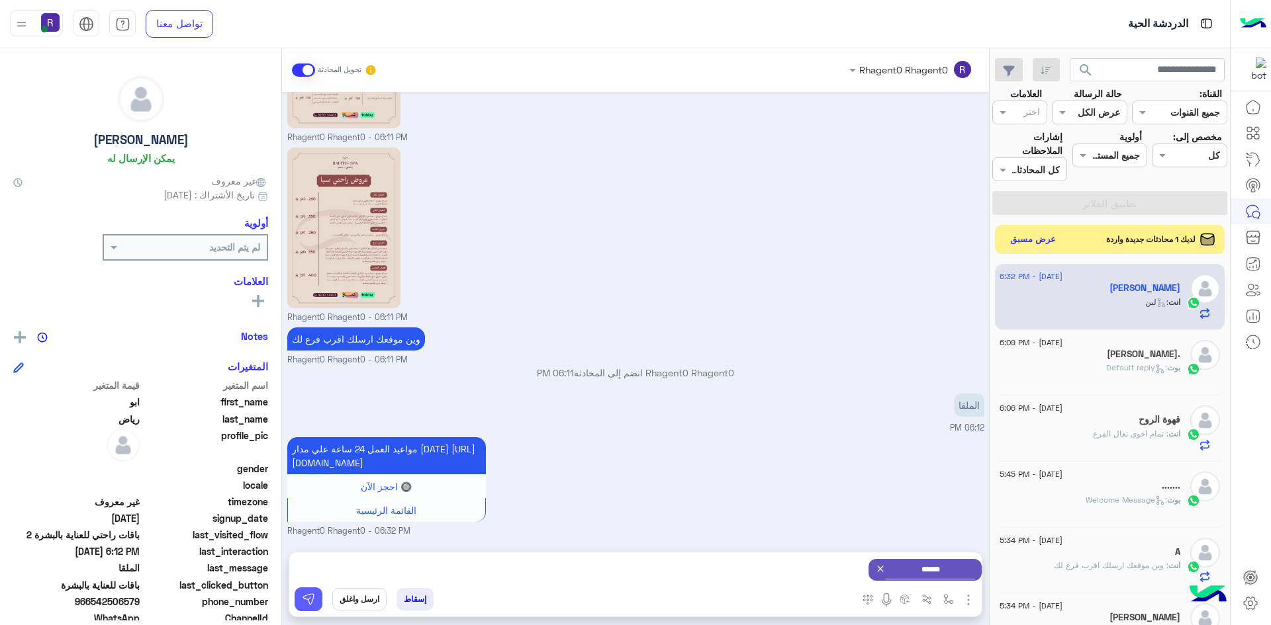
click at [317, 599] on button at bounding box center [308, 600] width 28 height 24
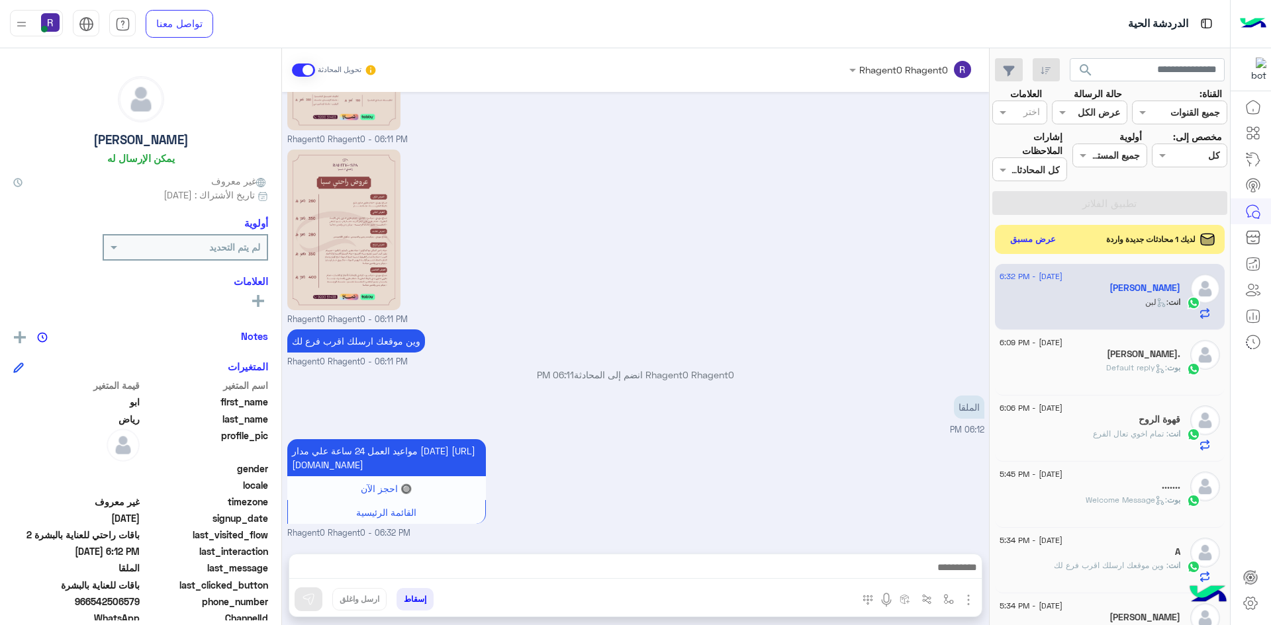
scroll to position [2196, 0]
click at [1047, 242] on button "عرض مسبق" at bounding box center [1033, 239] width 56 height 18
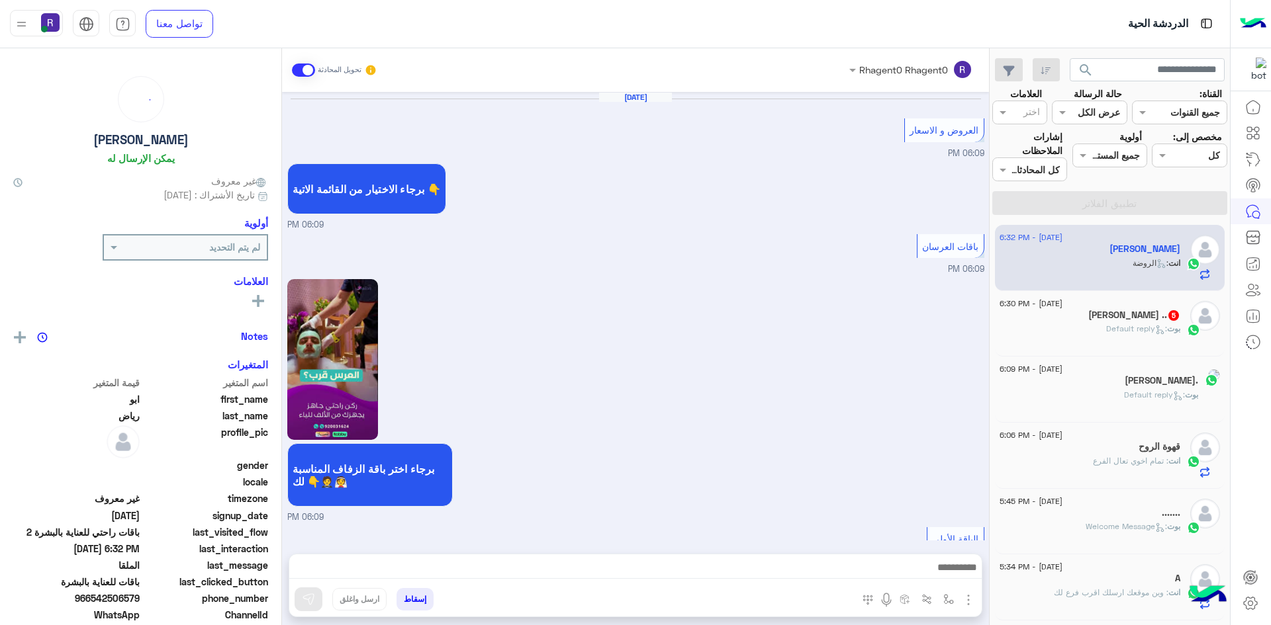
scroll to position [2189, 0]
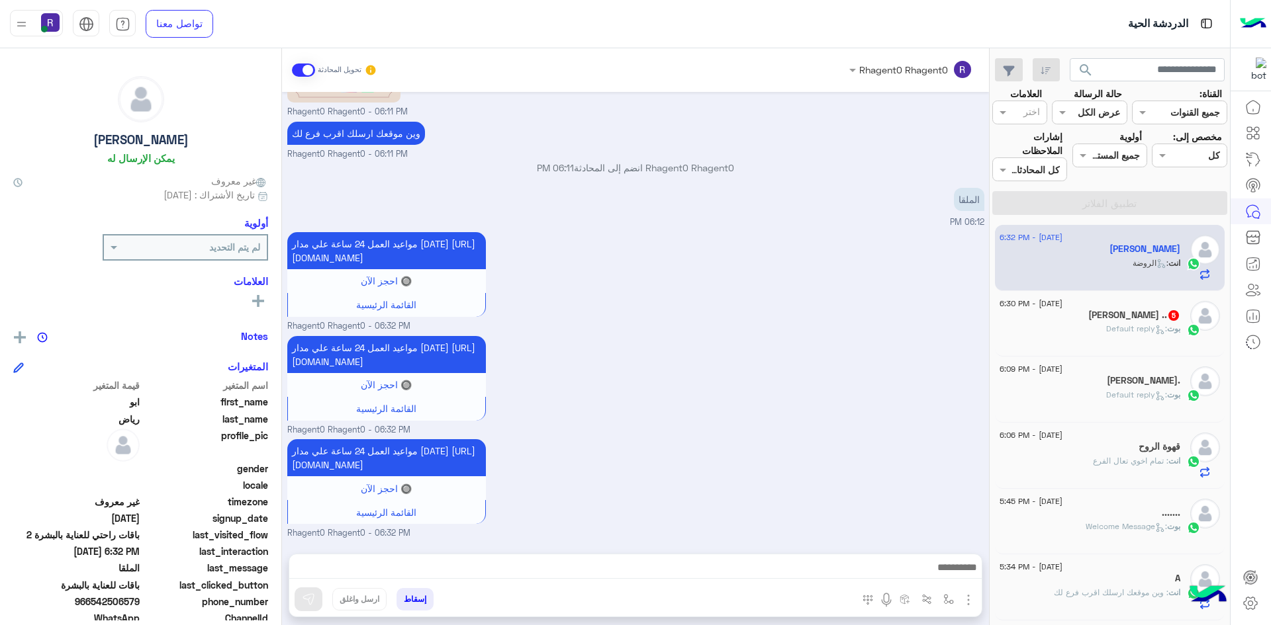
click at [1107, 312] on div "[PERSON_NAME] .. 5" at bounding box center [1089, 317] width 181 height 14
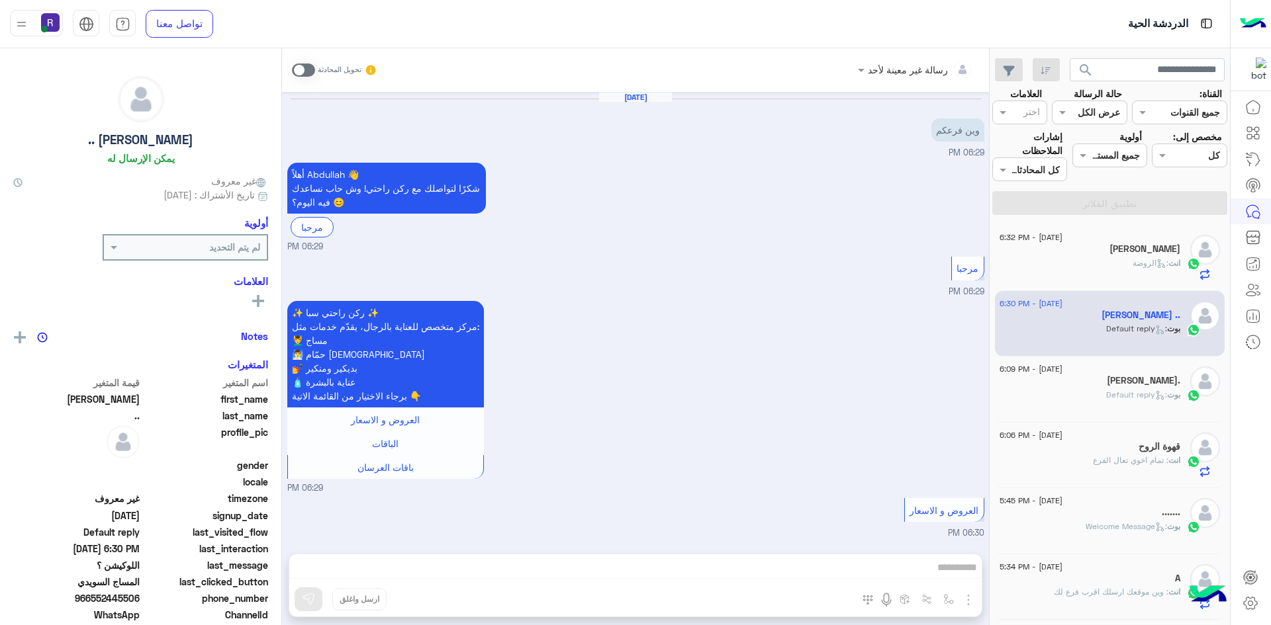
scroll to position [467, 0]
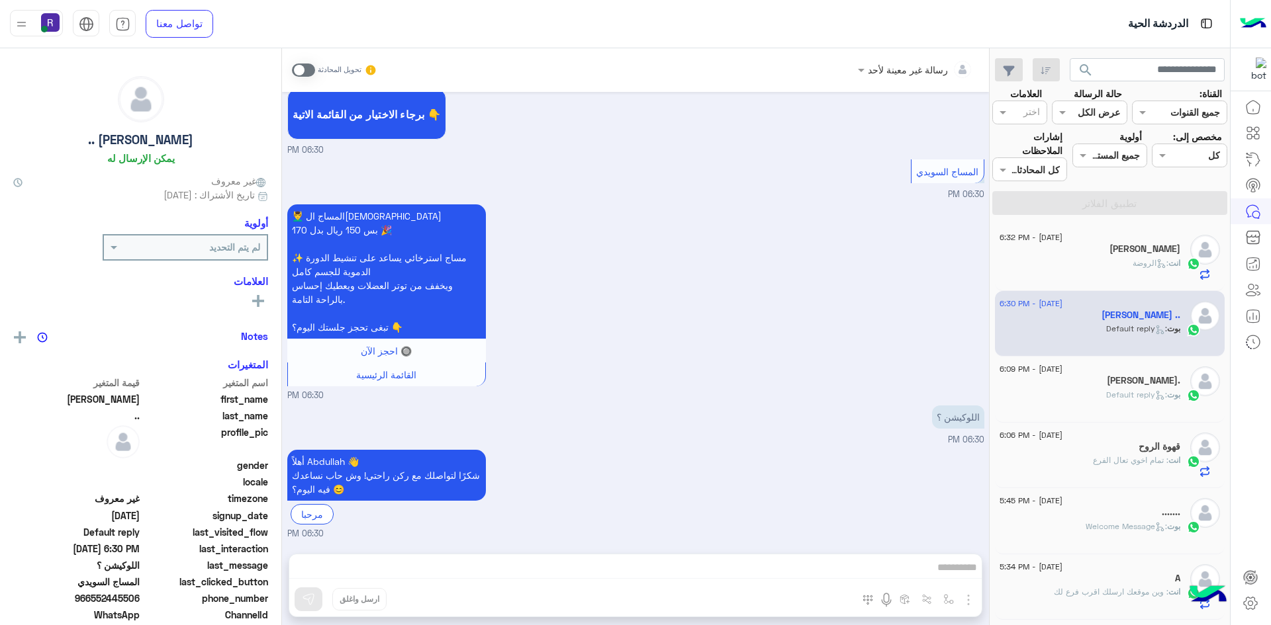
click at [306, 71] on span at bounding box center [303, 70] width 23 height 13
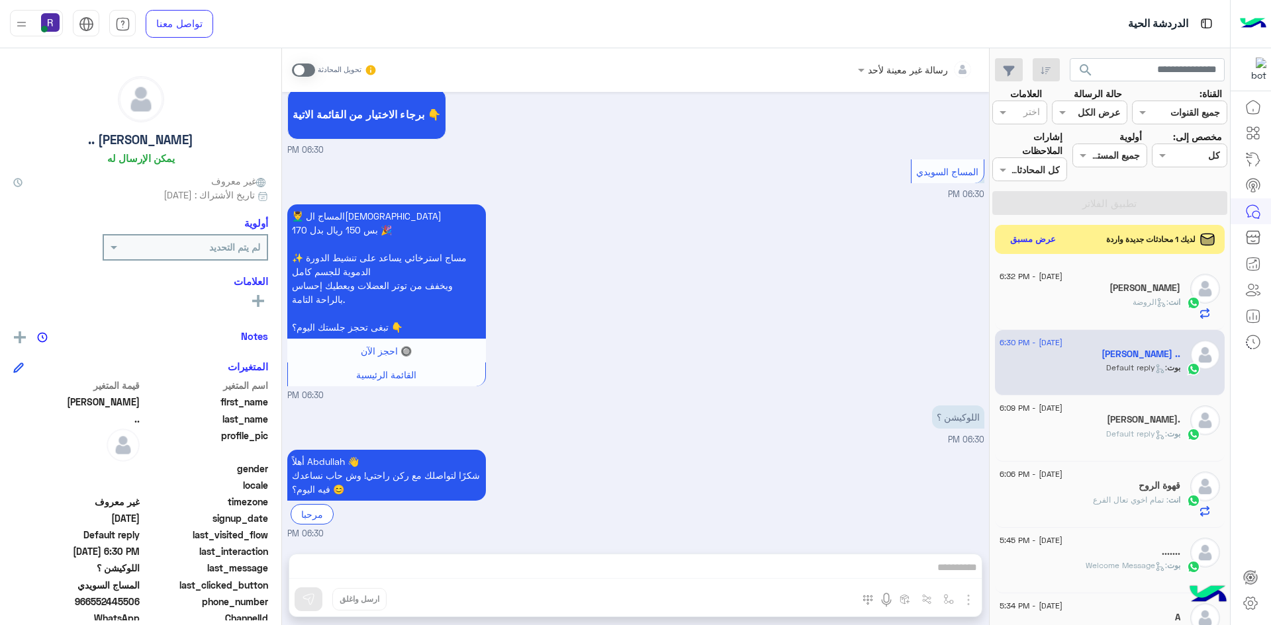
click at [307, 68] on span at bounding box center [303, 70] width 23 height 13
click at [308, 69] on span at bounding box center [303, 70] width 23 height 13
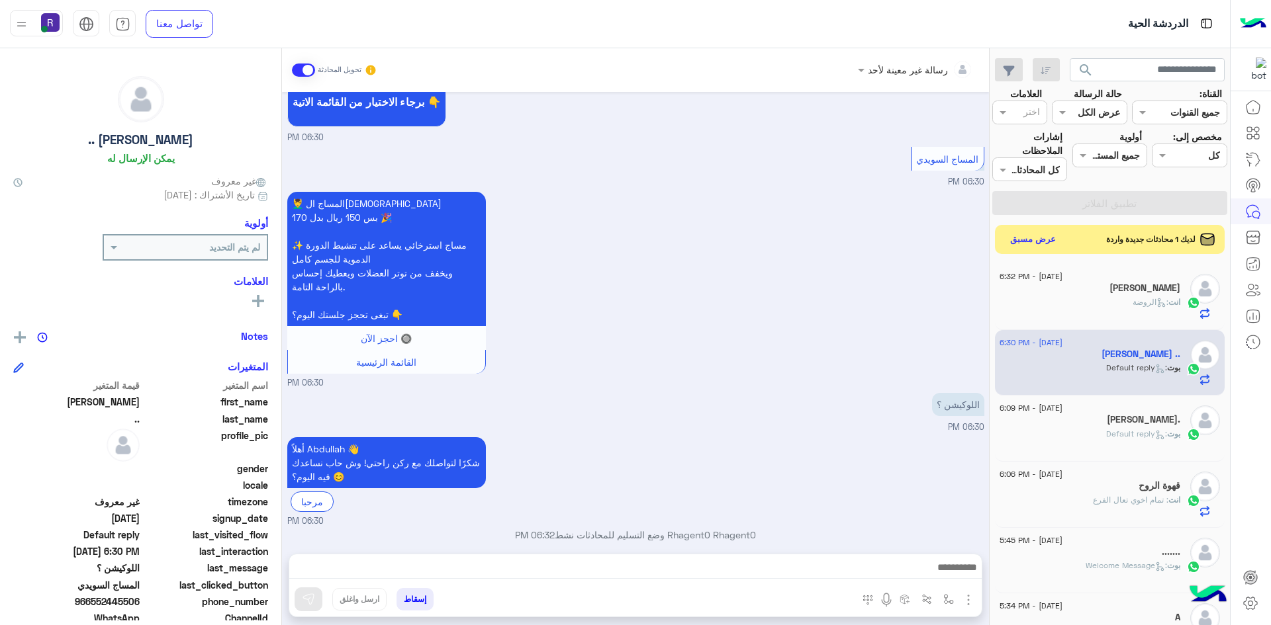
scroll to position [492, 0]
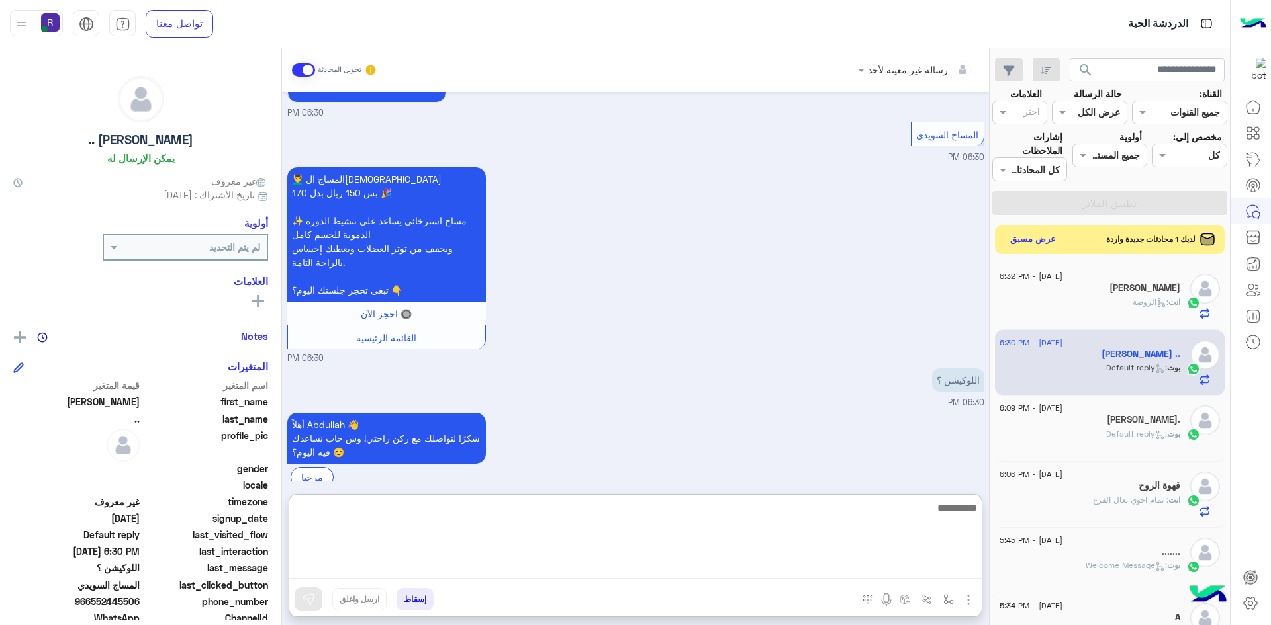
paste textarea "**********"
type textarea "**********"
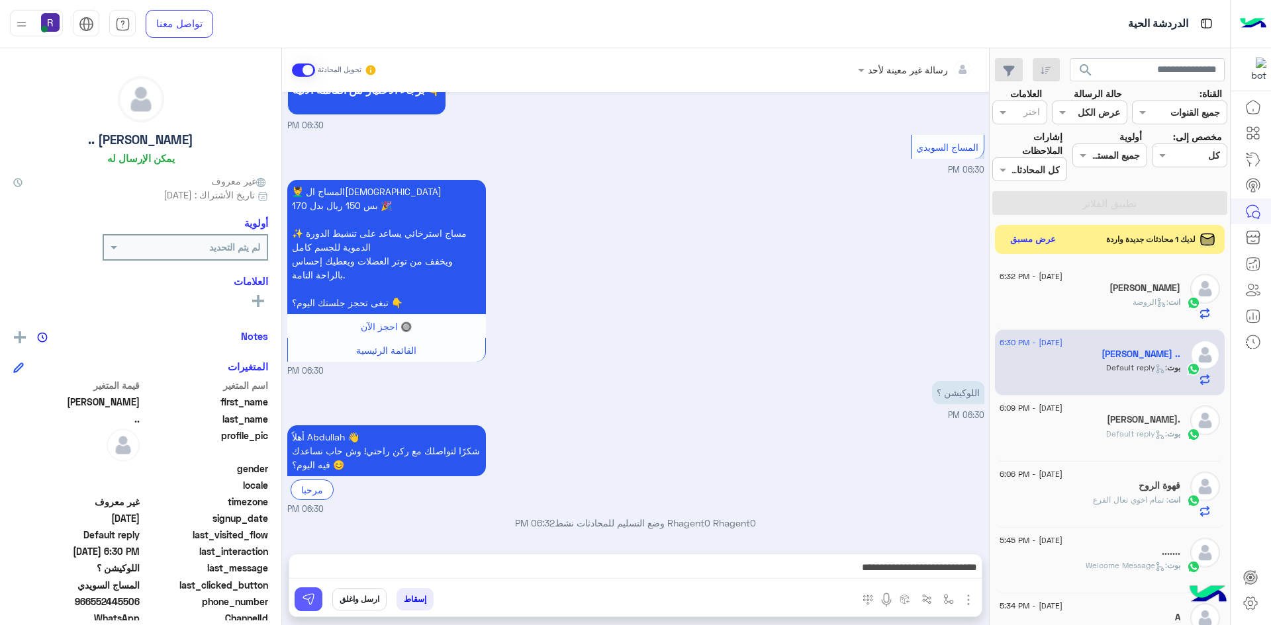
click at [316, 598] on button at bounding box center [308, 600] width 28 height 24
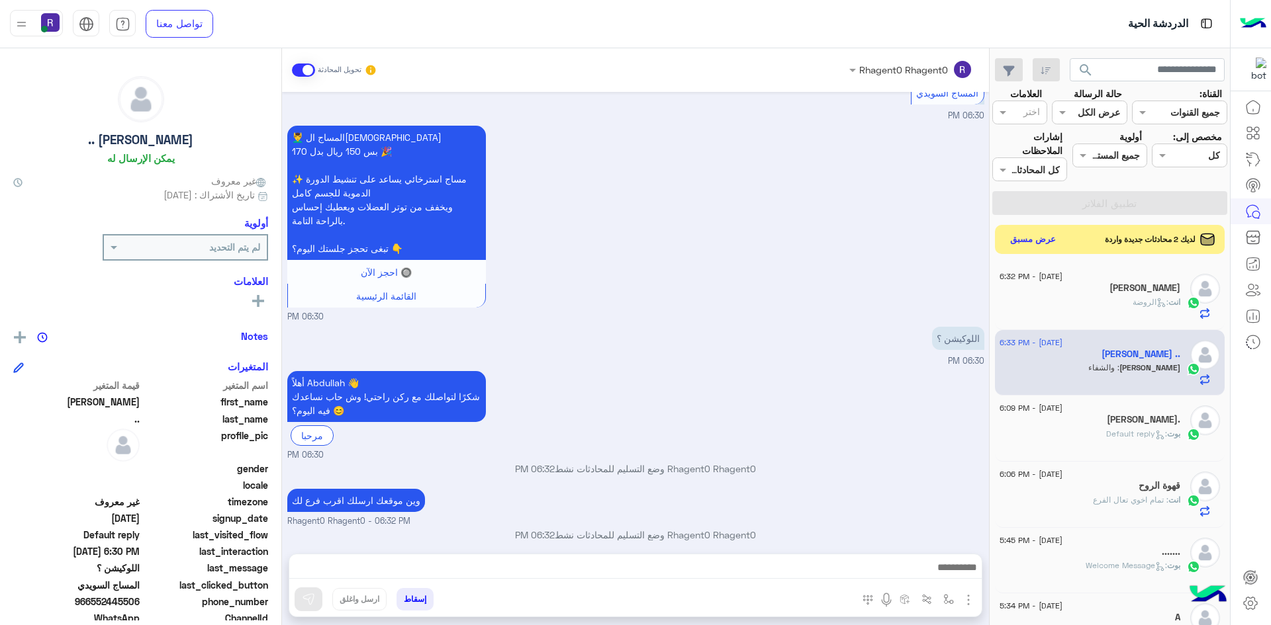
scroll to position [694, 0]
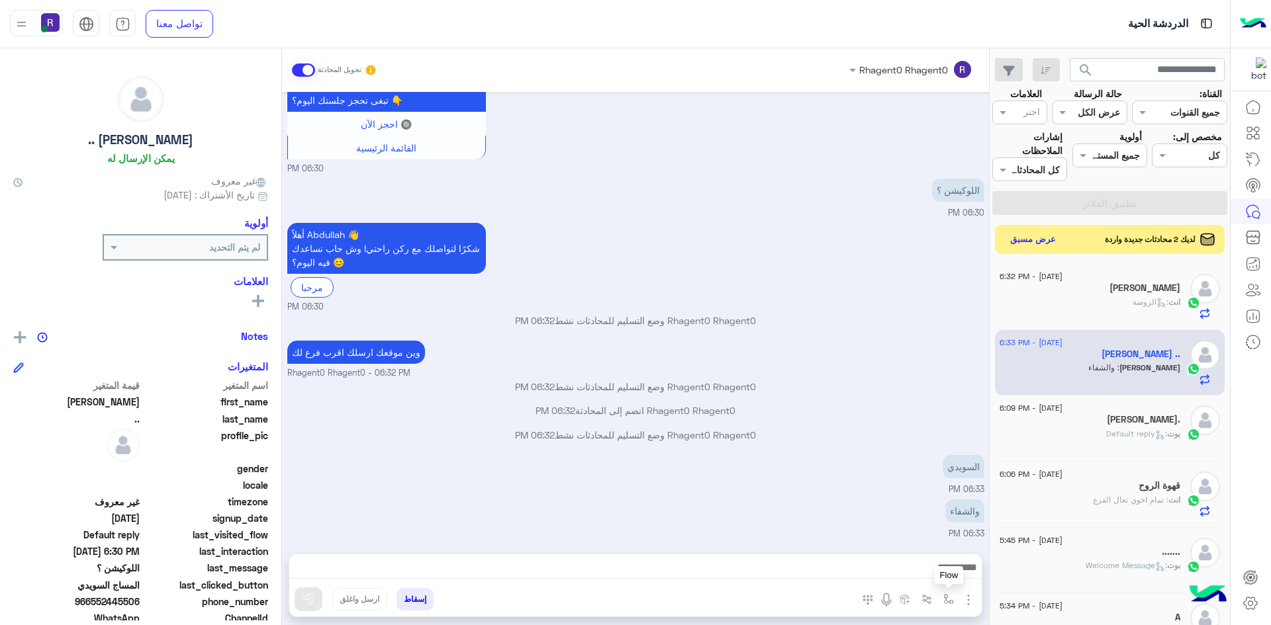
click at [952, 600] on img "button" at bounding box center [948, 599] width 11 height 11
click at [940, 576] on input "text" at bounding box center [907, 570] width 89 height 15
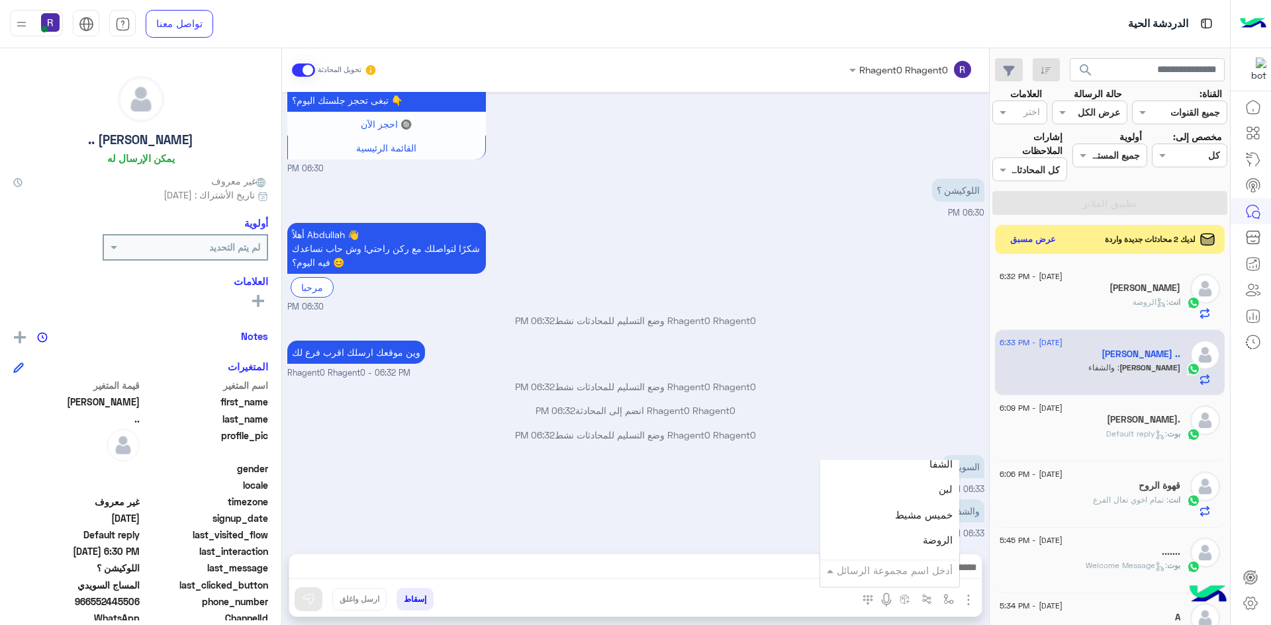
scroll to position [927, 0]
click at [915, 494] on div "لبن" at bounding box center [889, 489] width 139 height 26
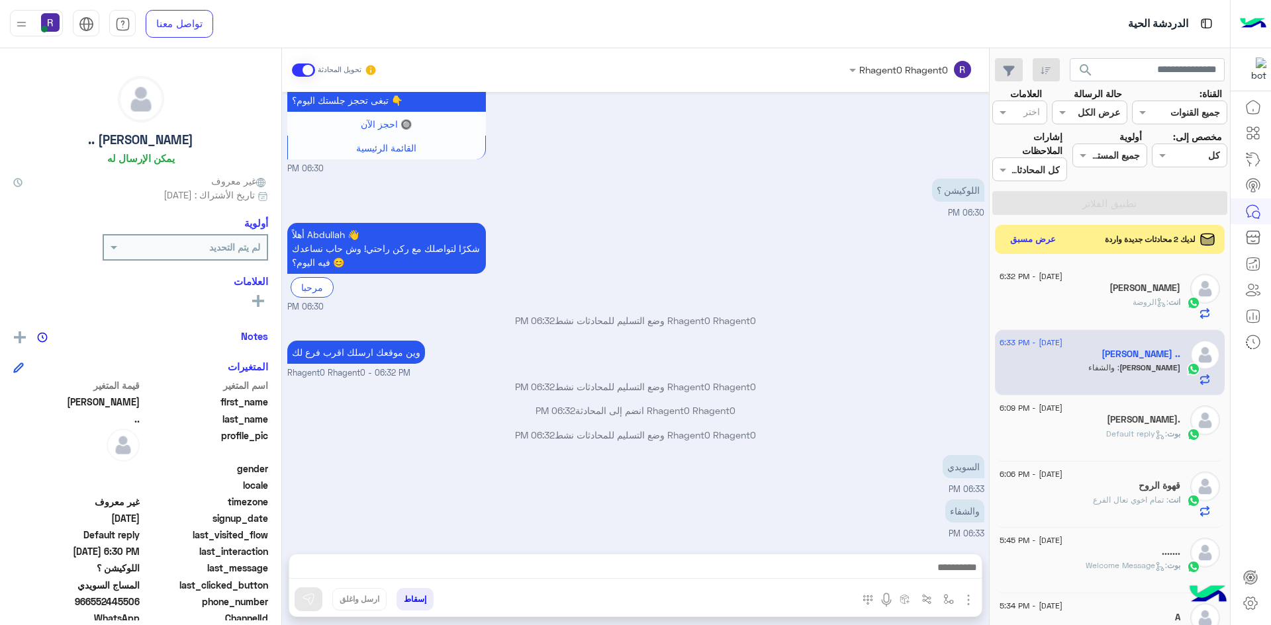
type textarea "***"
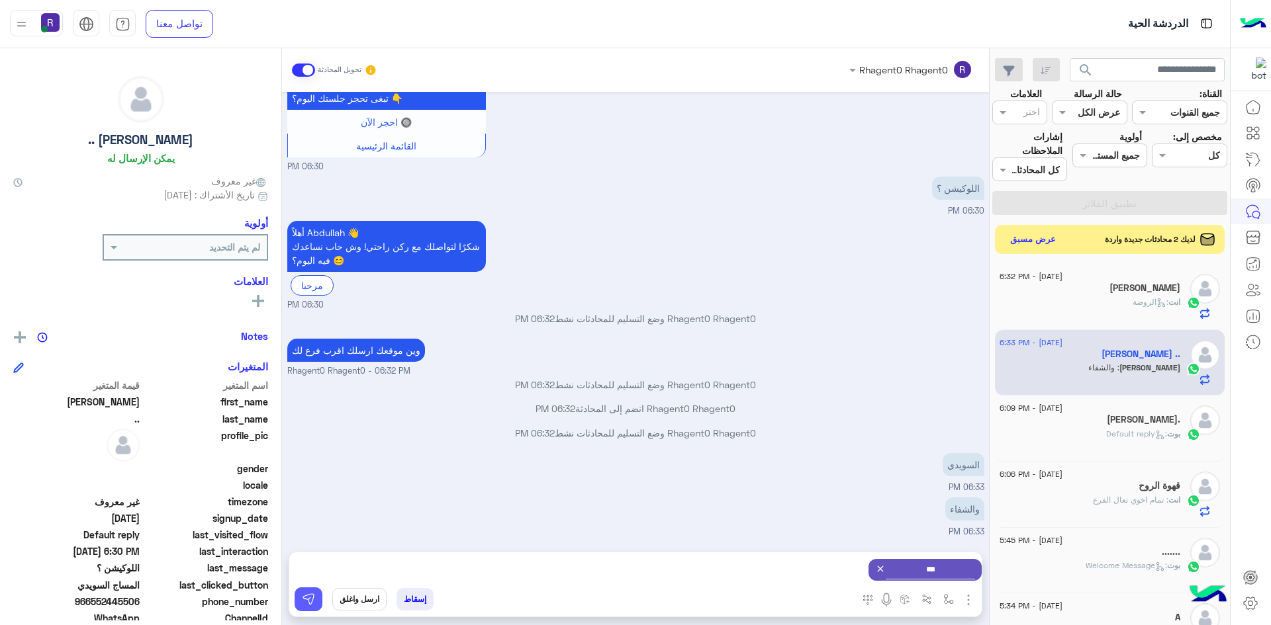
click at [311, 604] on img at bounding box center [308, 599] width 13 height 13
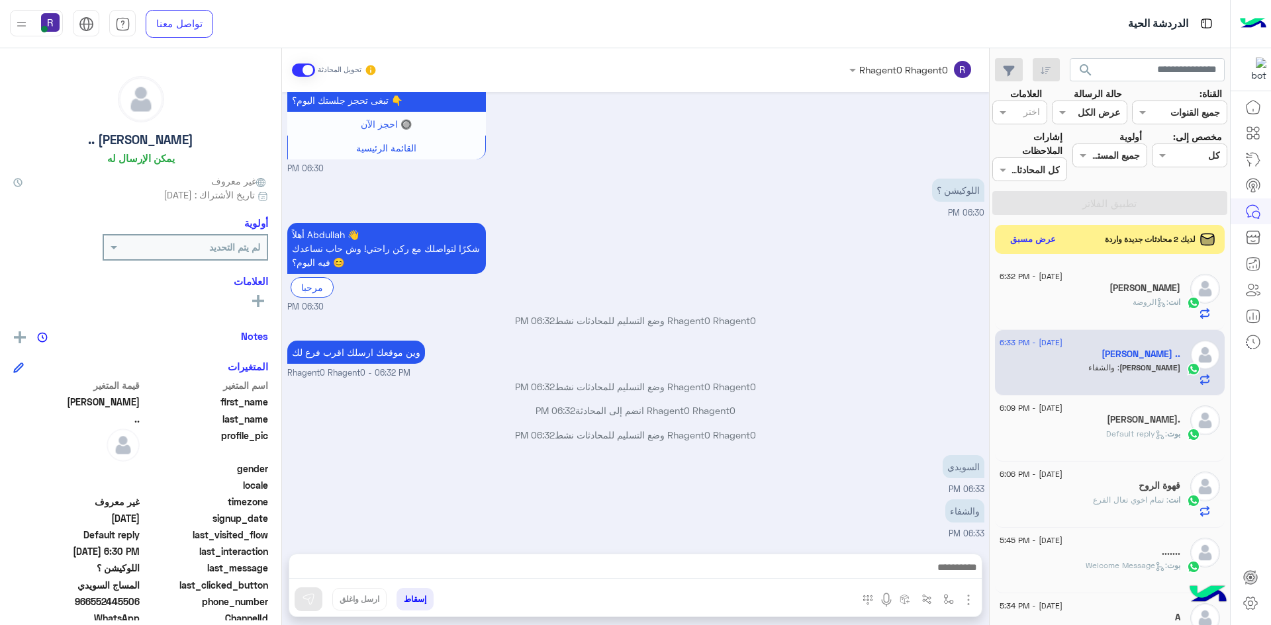
scroll to position [694, 0]
click at [1047, 238] on button "عرض مسبق" at bounding box center [1033, 239] width 56 height 18
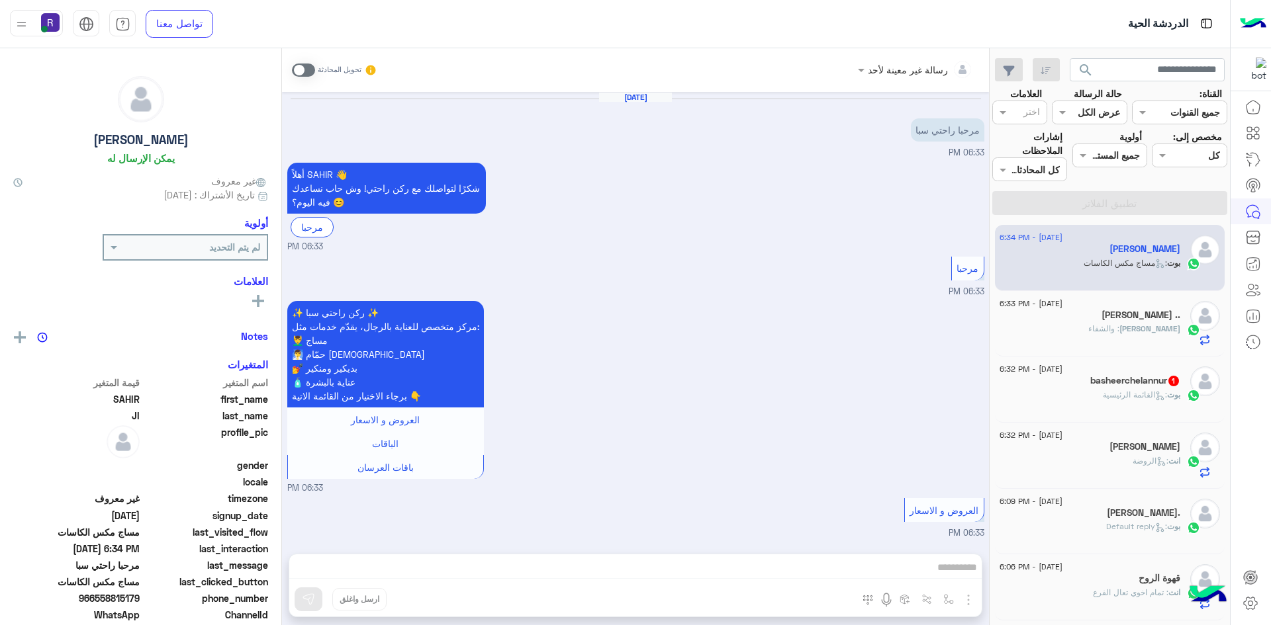
scroll to position [412, 0]
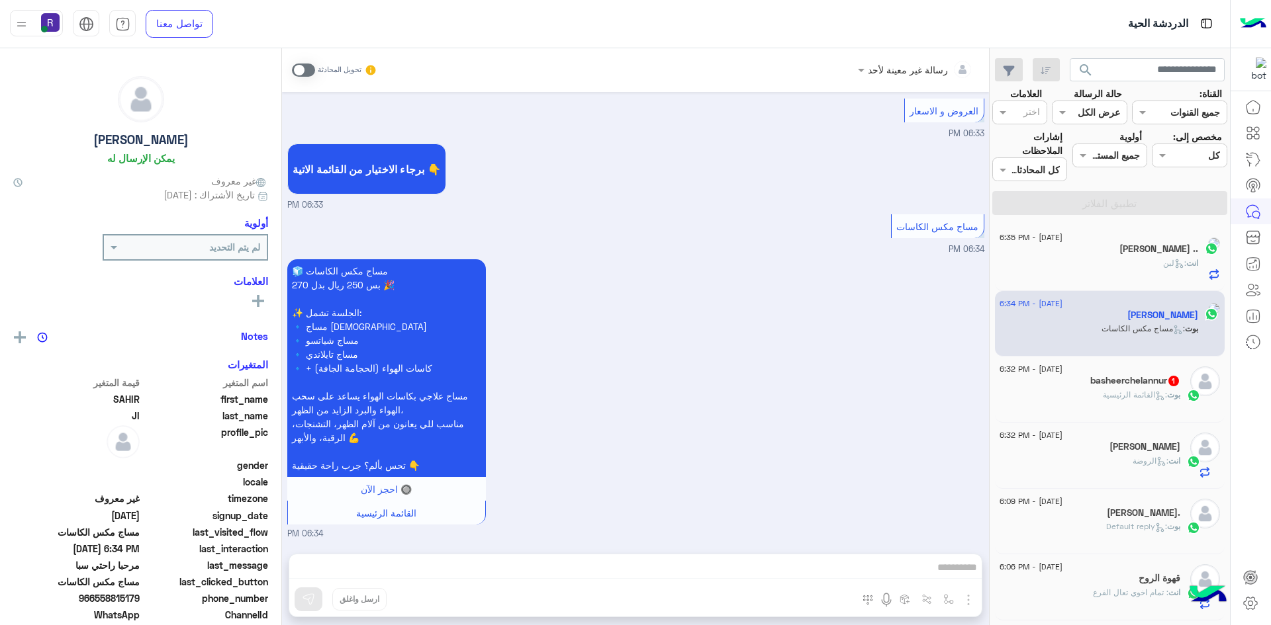
click at [1114, 397] on span ": القائمة الرئيسية" at bounding box center [1135, 395] width 64 height 10
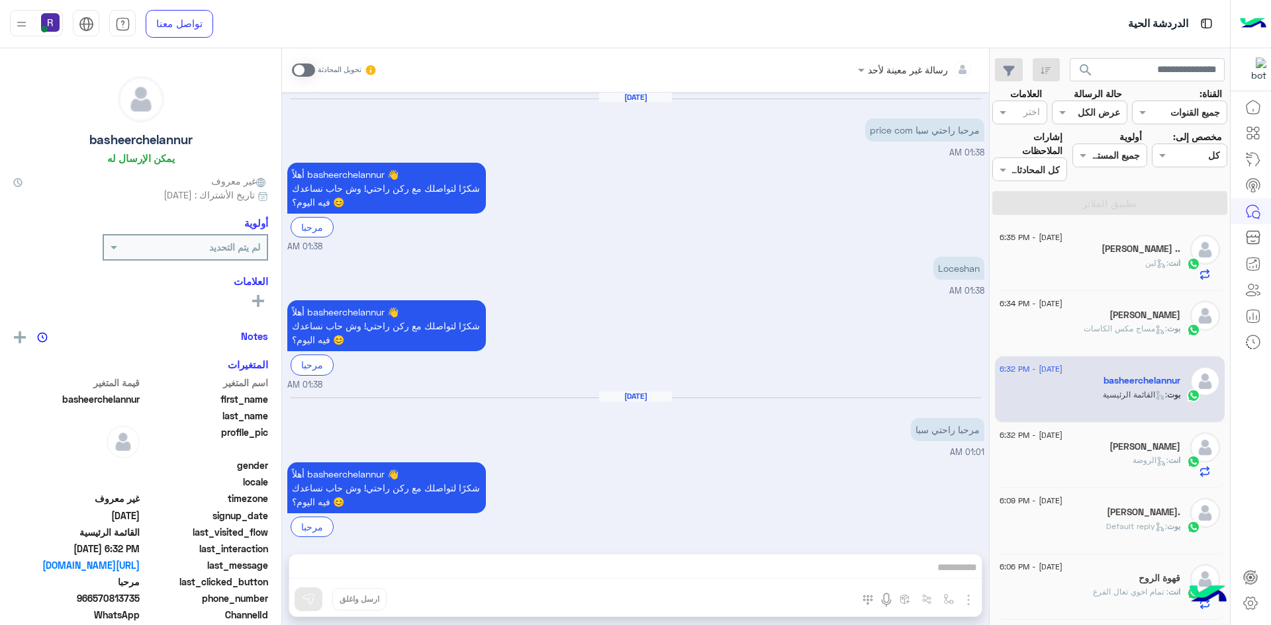
scroll to position [1202, 0]
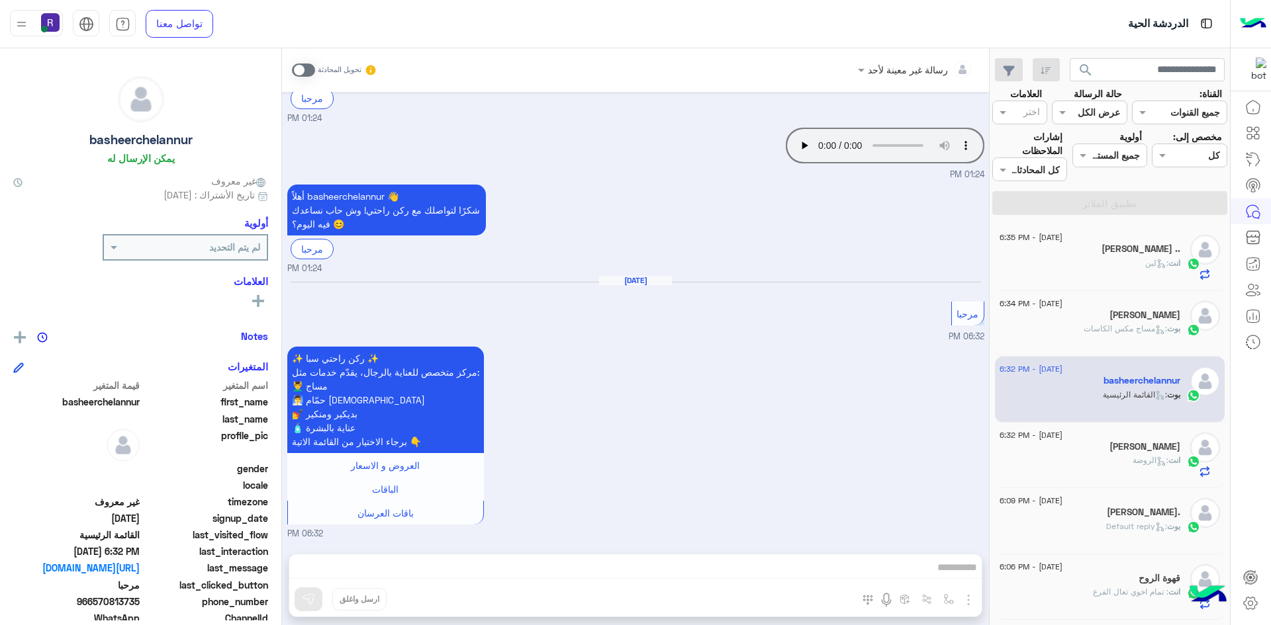
click at [310, 66] on span at bounding box center [303, 70] width 23 height 13
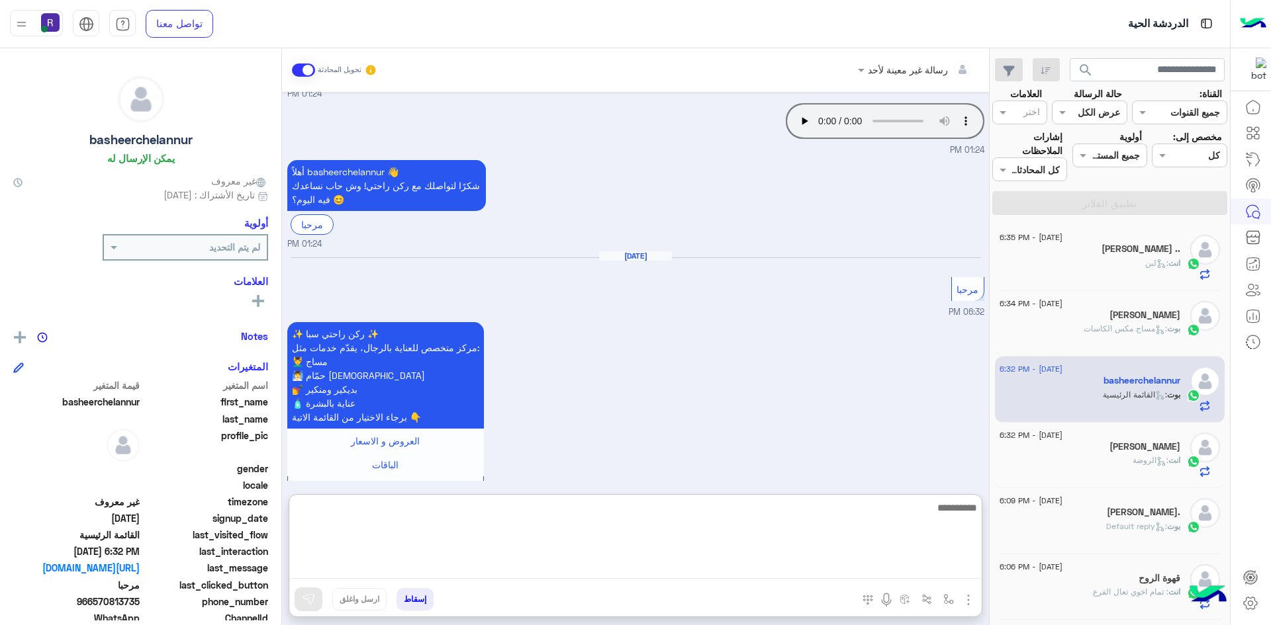
paste textarea "**********"
type textarea "**********"
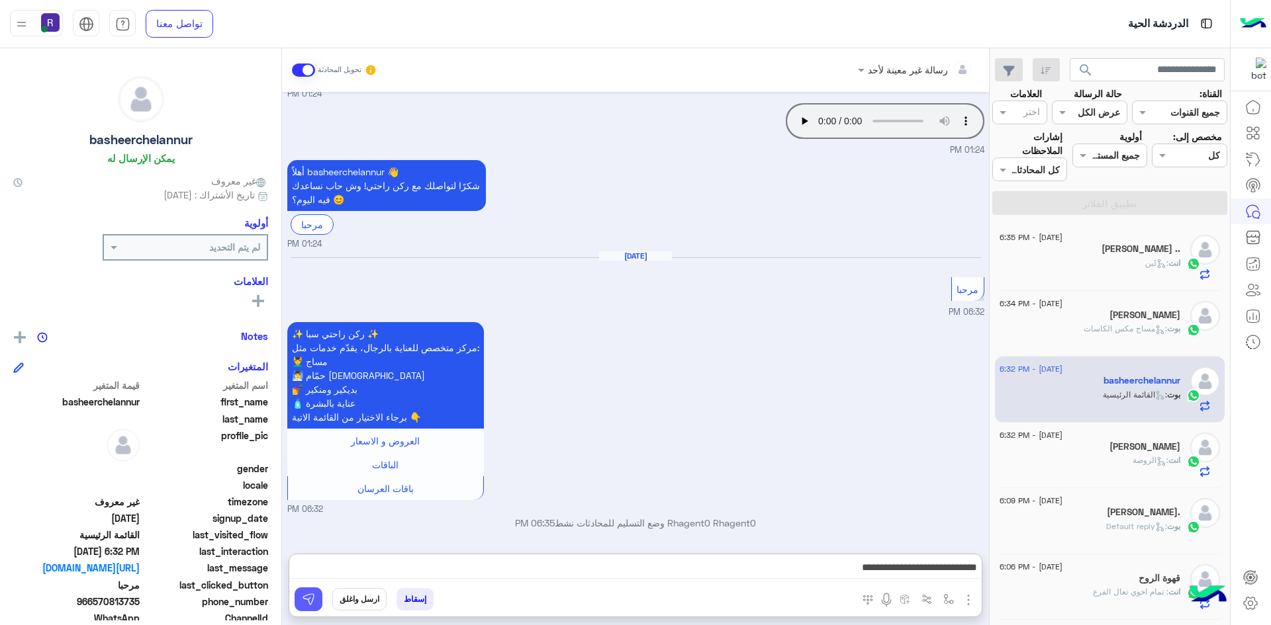
click at [316, 597] on button at bounding box center [308, 600] width 28 height 24
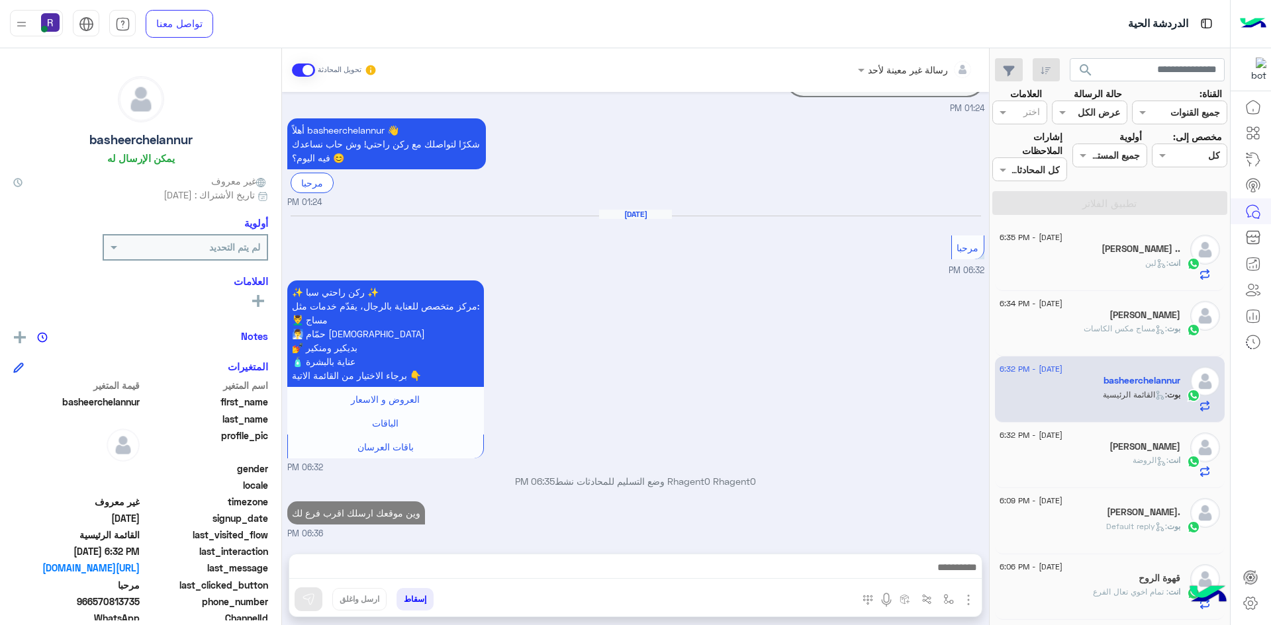
click at [1111, 445] on div "[PERSON_NAME]" at bounding box center [1089, 448] width 181 height 14
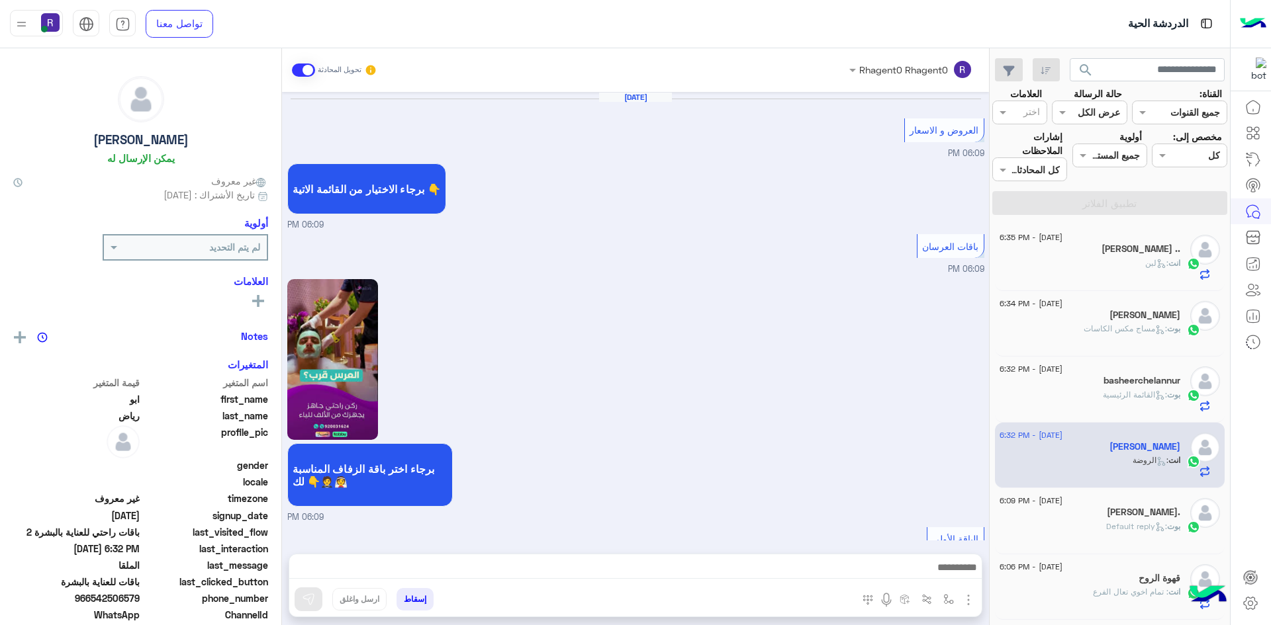
scroll to position [2071, 0]
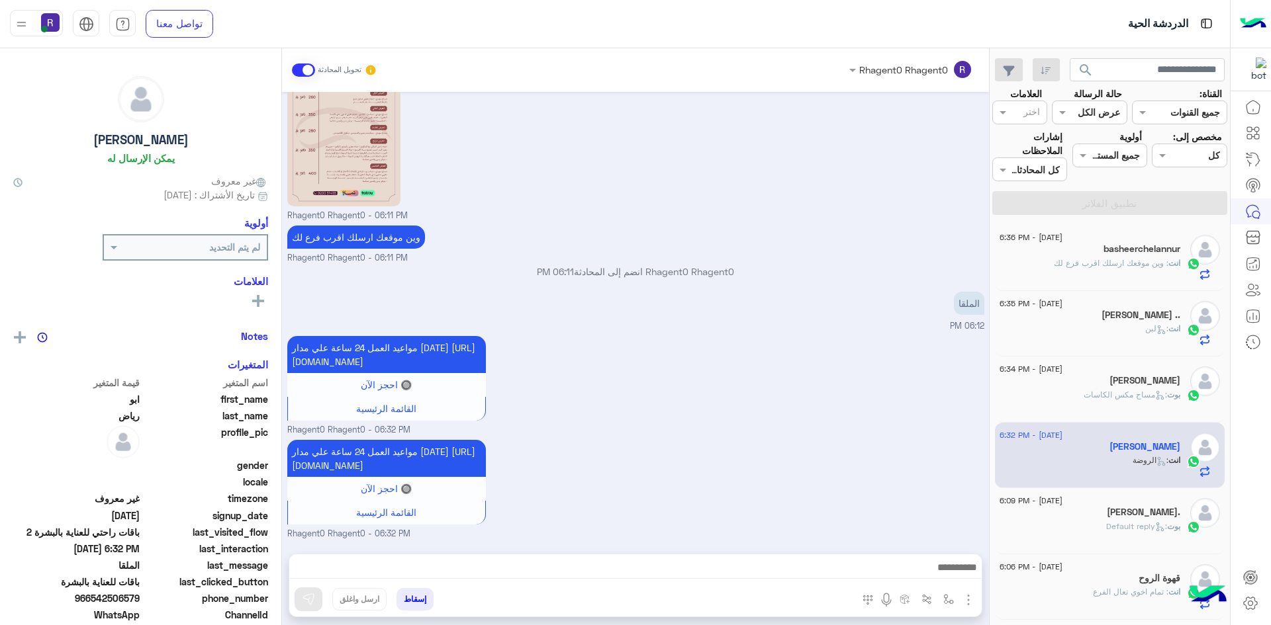
click at [1118, 402] on div "بوت : مساج مكس الكاسات" at bounding box center [1089, 400] width 181 height 23
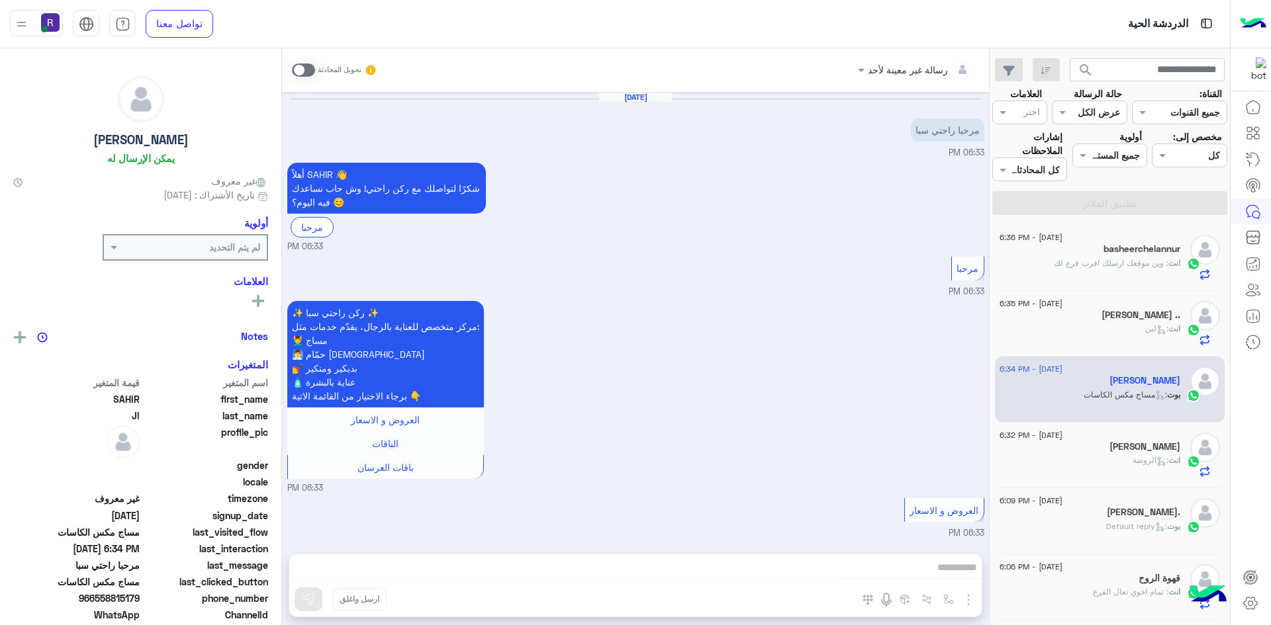
scroll to position [412, 0]
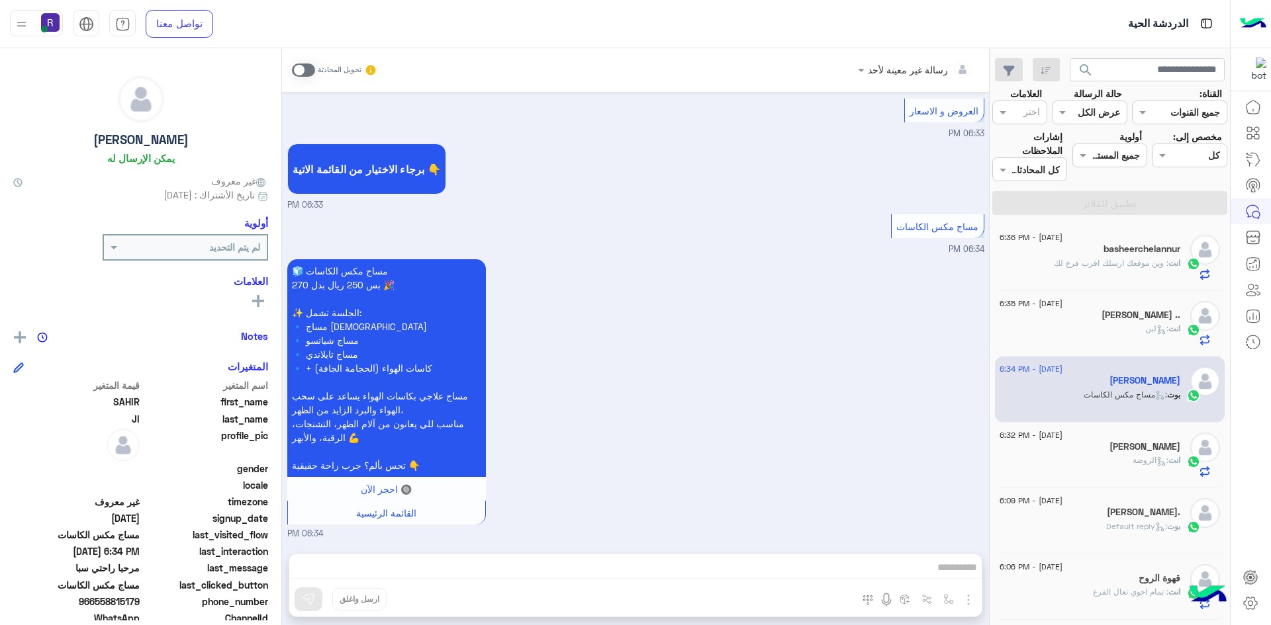
click at [311, 73] on span at bounding box center [303, 70] width 23 height 13
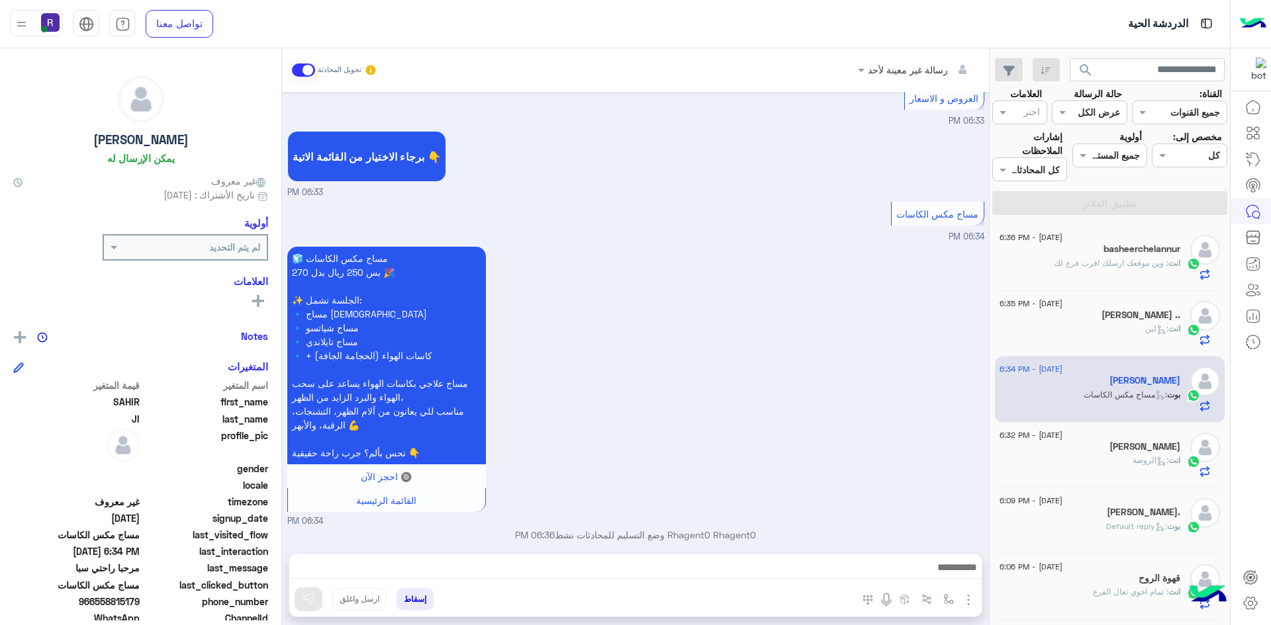
scroll to position [437, 0]
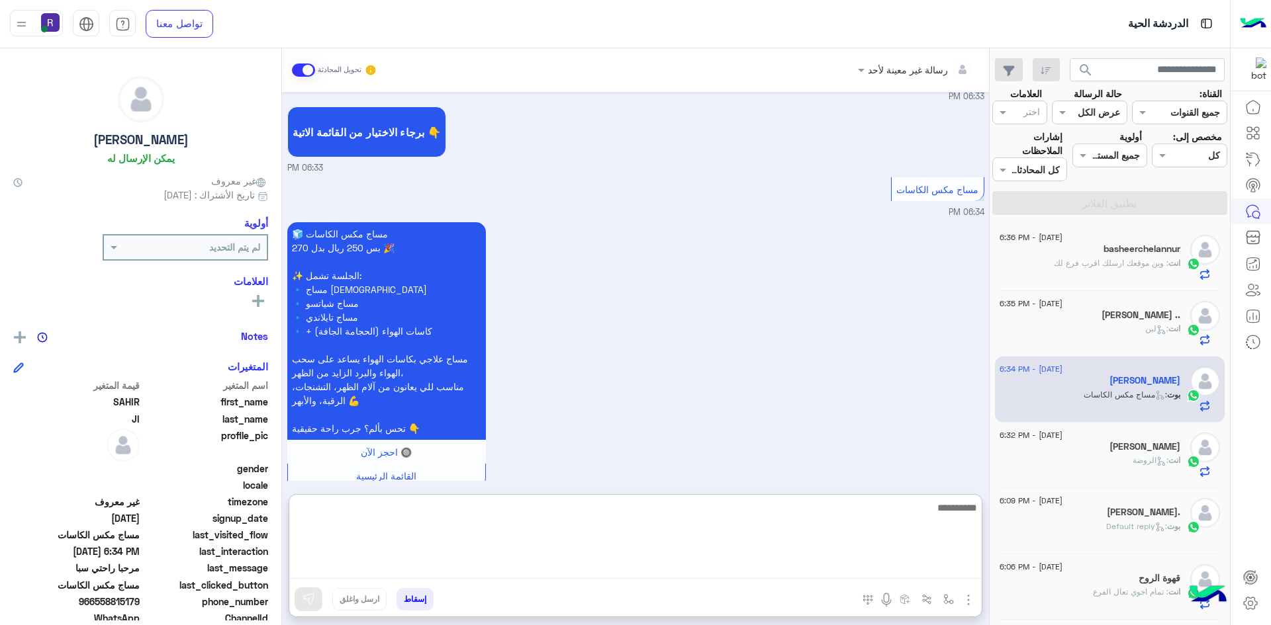
paste textarea "**********"
type textarea "**********"
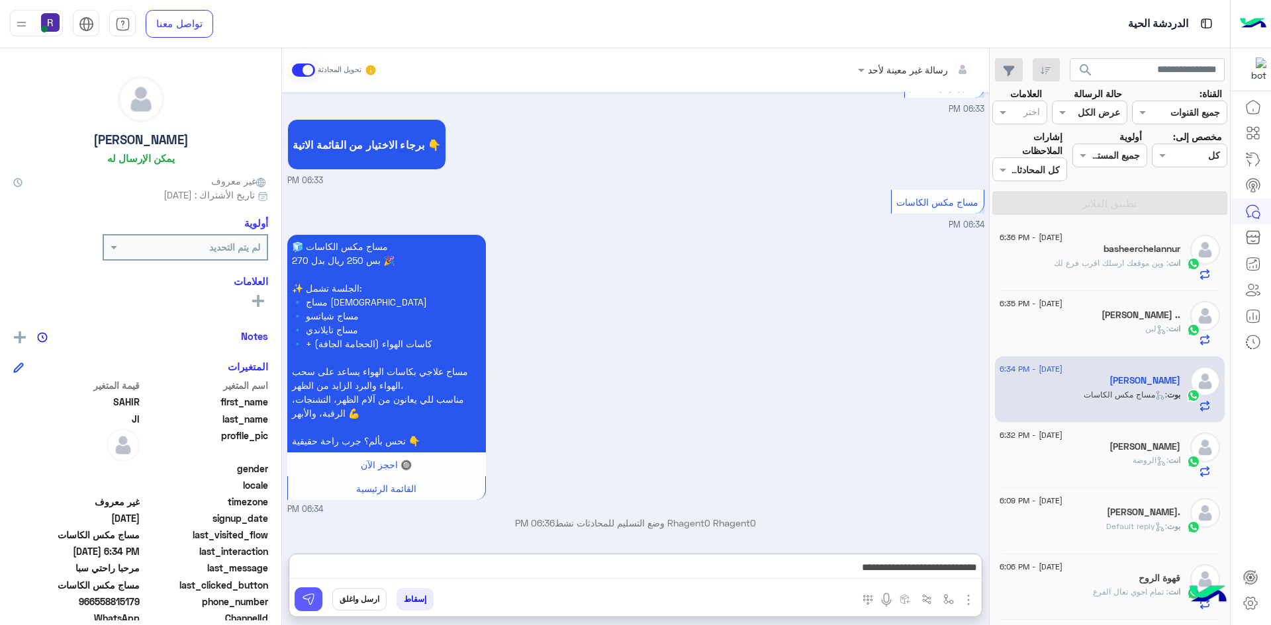
click at [306, 606] on button at bounding box center [308, 600] width 28 height 24
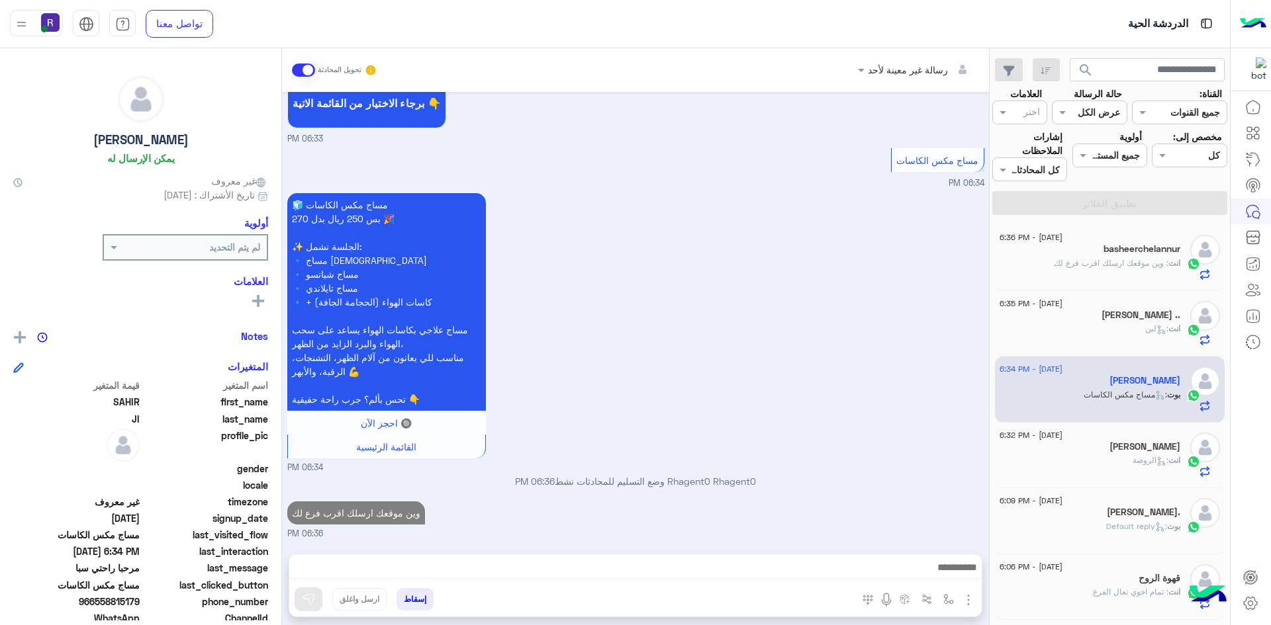
scroll to position [478, 0]
click at [1147, 326] on span ": لبن" at bounding box center [1156, 329] width 23 height 10
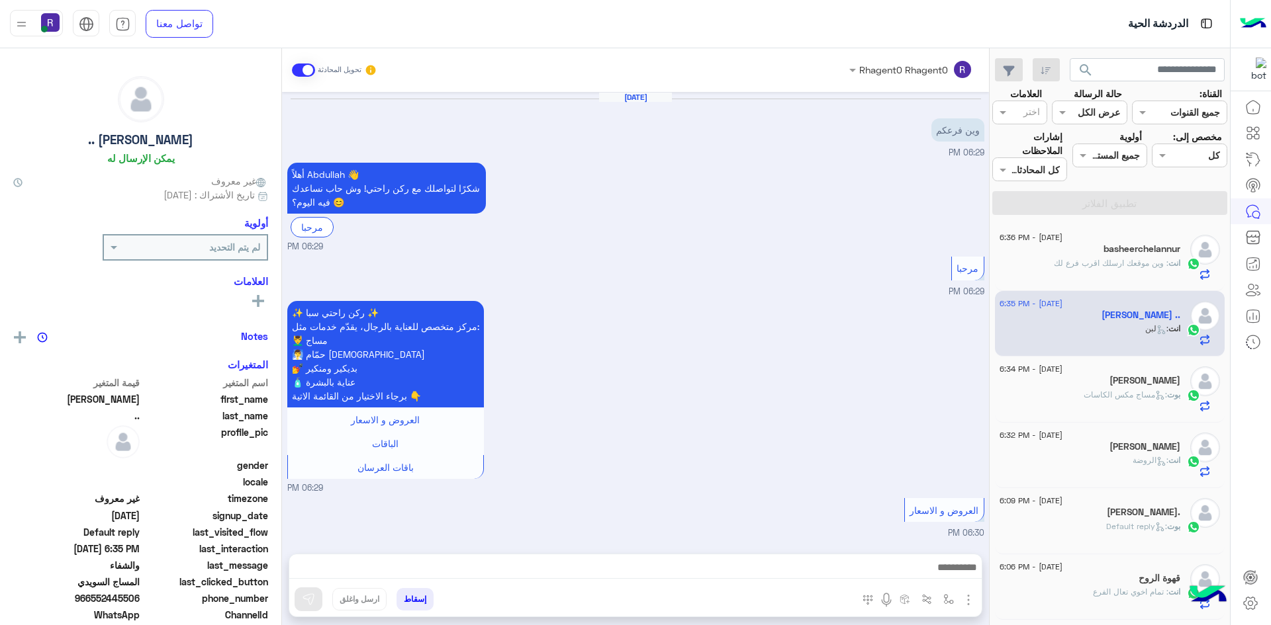
scroll to position [836, 0]
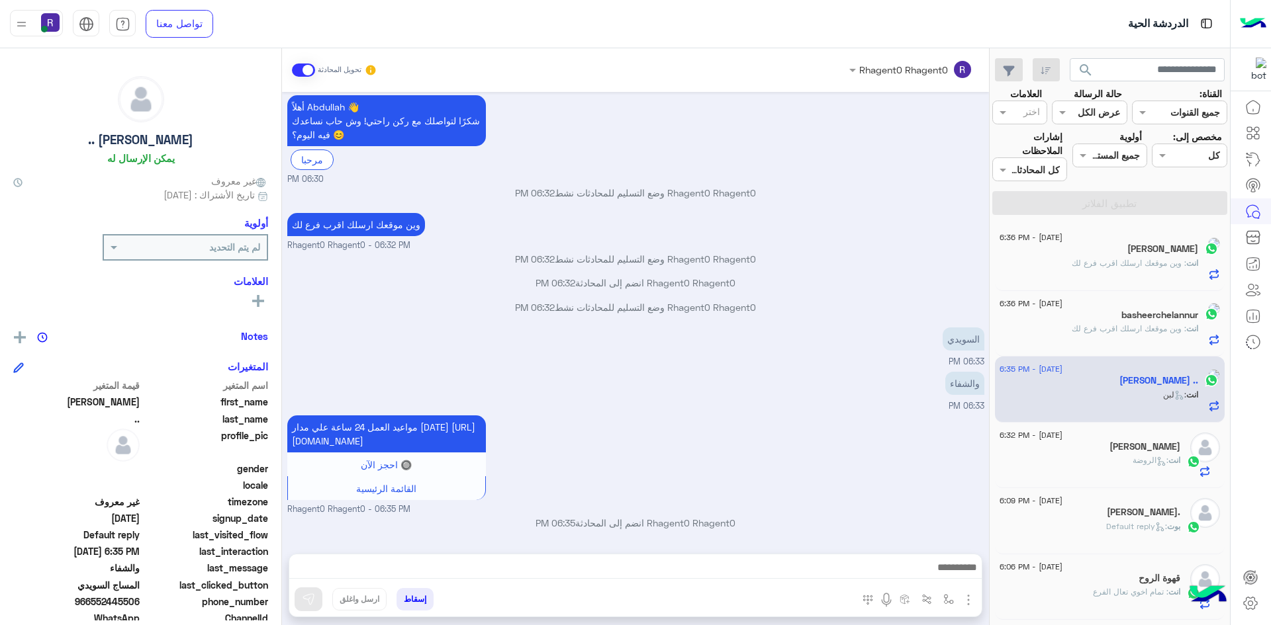
click at [1106, 265] on span ": وين موقعك ارسلك اقرب فرع لك" at bounding box center [1128, 263] width 114 height 10
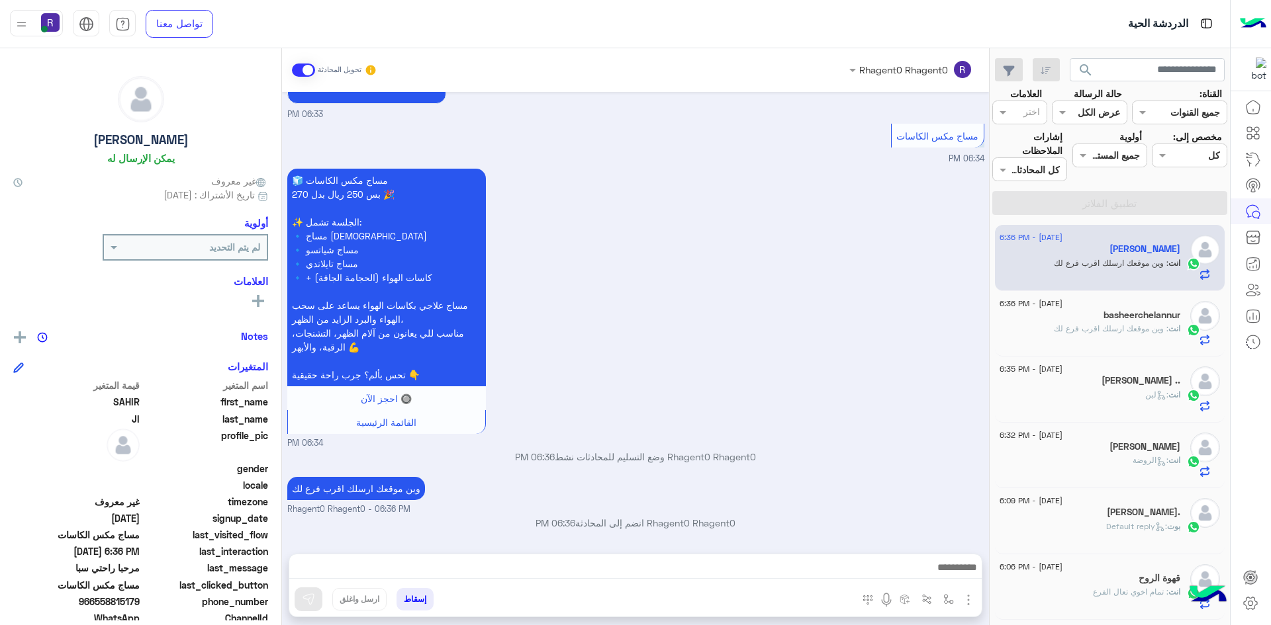
scroll to position [547, 0]
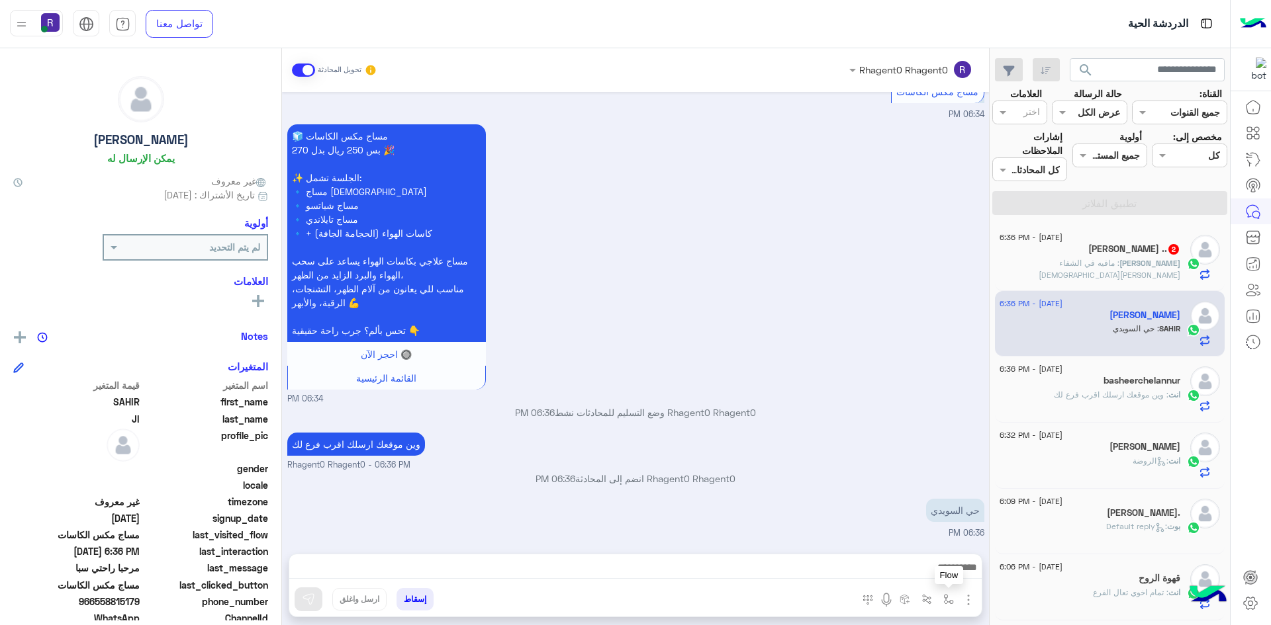
click at [951, 602] on img "button" at bounding box center [948, 599] width 11 height 11
click at [935, 578] on div "أدخل اسم مجموعة الرسائل" at bounding box center [895, 570] width 116 height 15
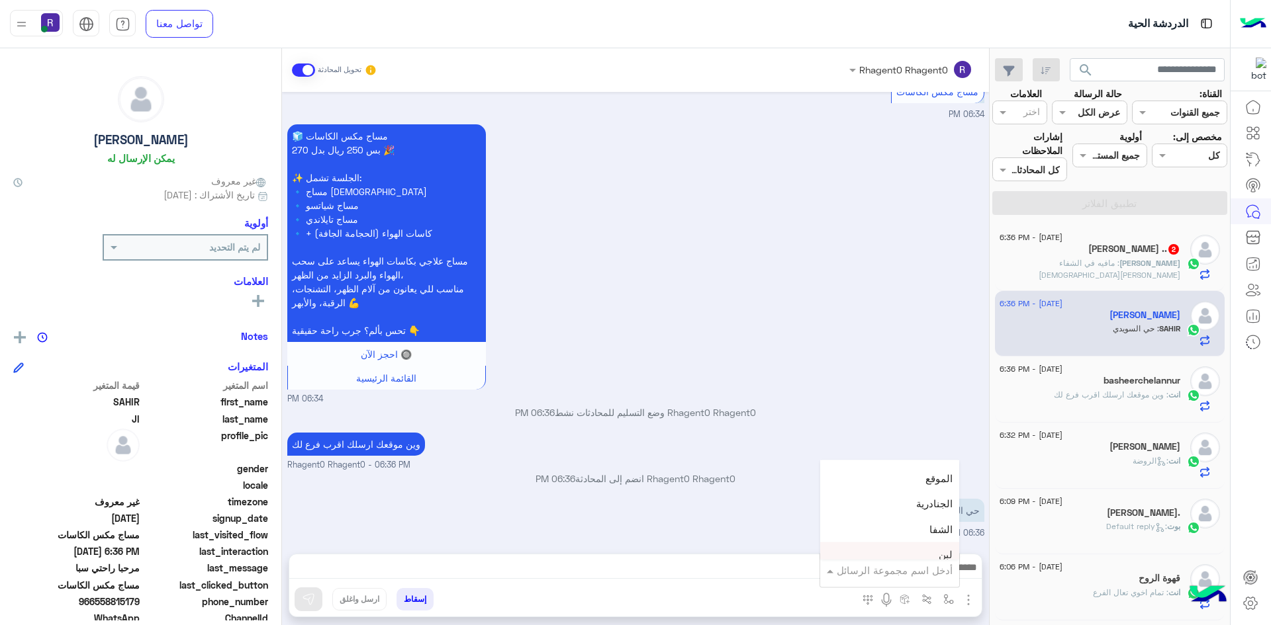
click at [935, 555] on div "لبن" at bounding box center [889, 556] width 139 height 26
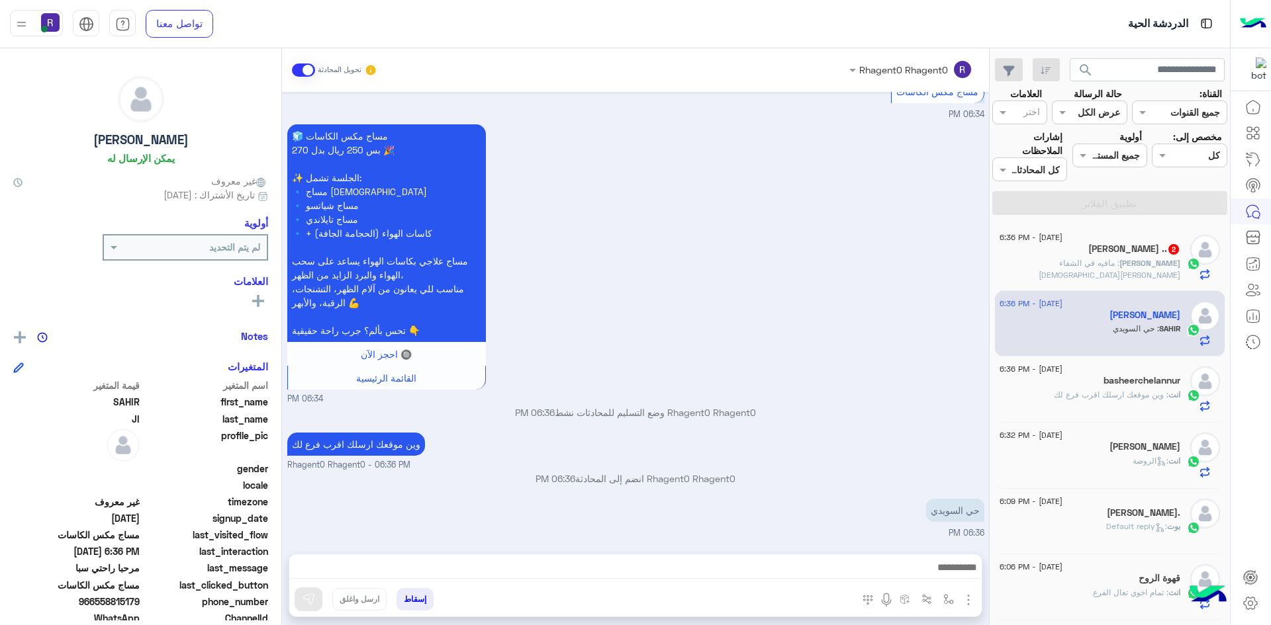
type textarea "***"
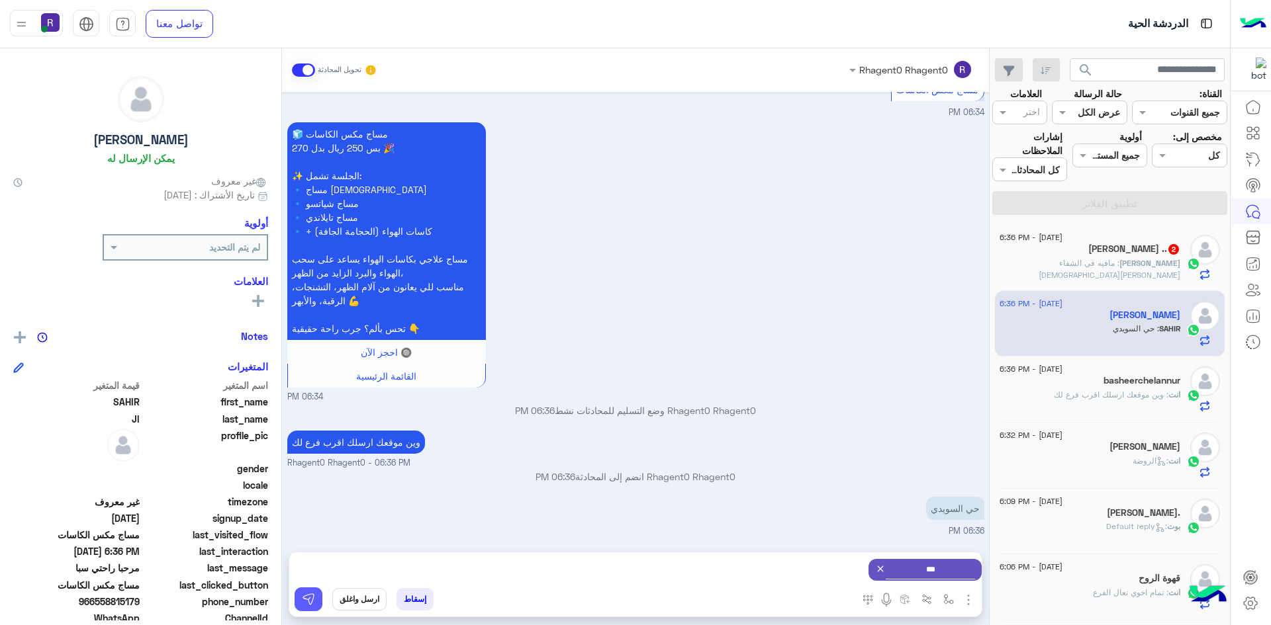
click at [312, 604] on img at bounding box center [308, 599] width 13 height 13
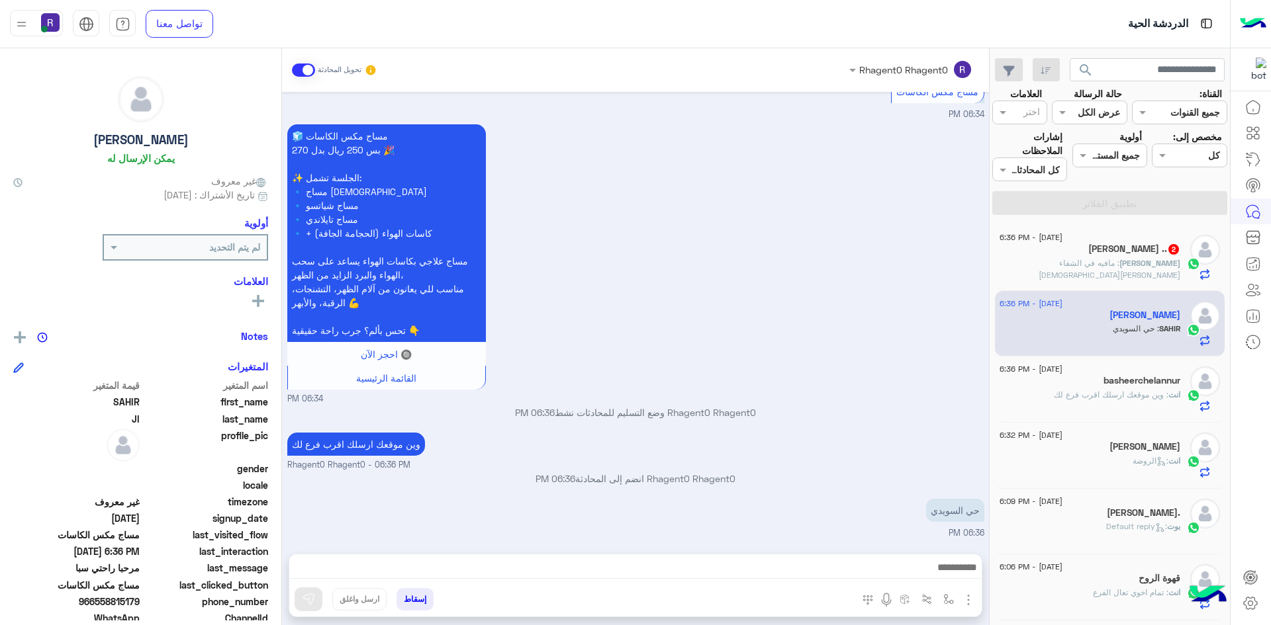
scroll to position [547, 0]
click at [1111, 255] on div "[PERSON_NAME] .. 2" at bounding box center [1089, 251] width 181 height 14
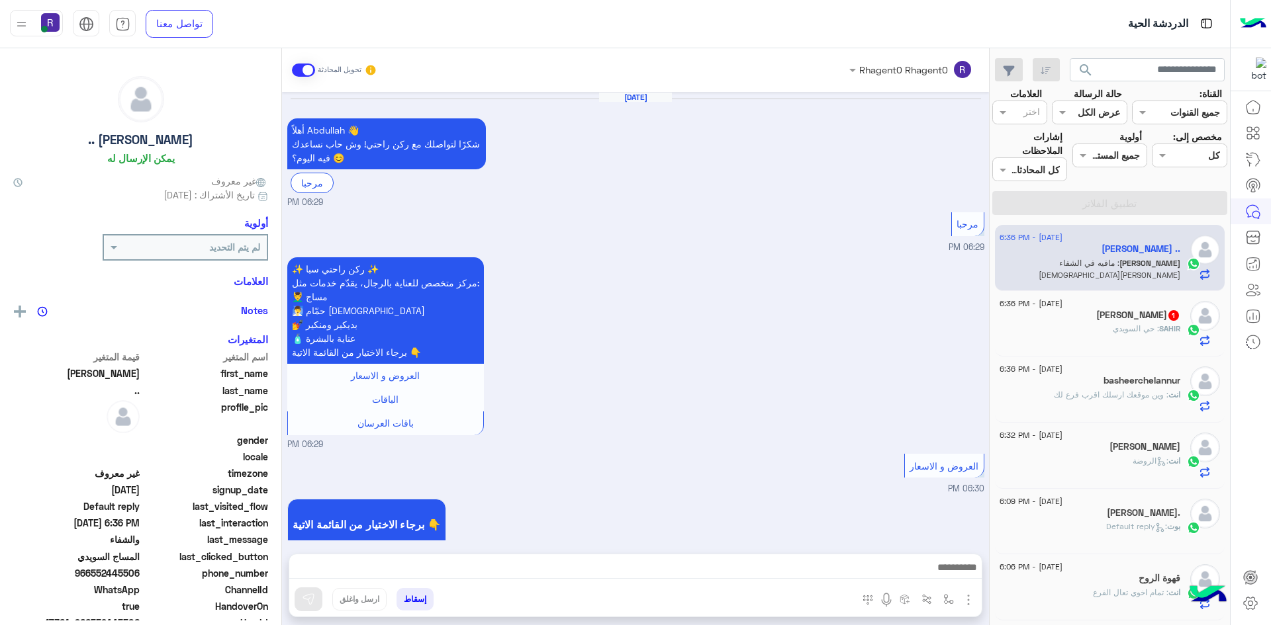
scroll to position [880, 0]
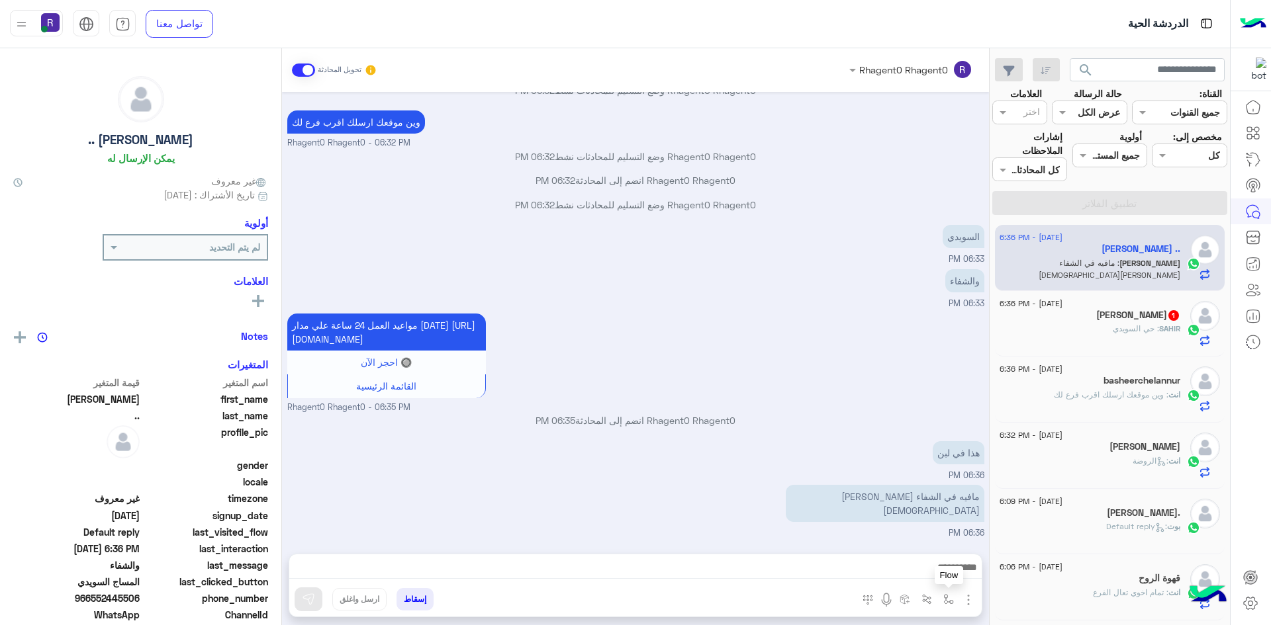
click at [949, 598] on img "button" at bounding box center [948, 599] width 11 height 11
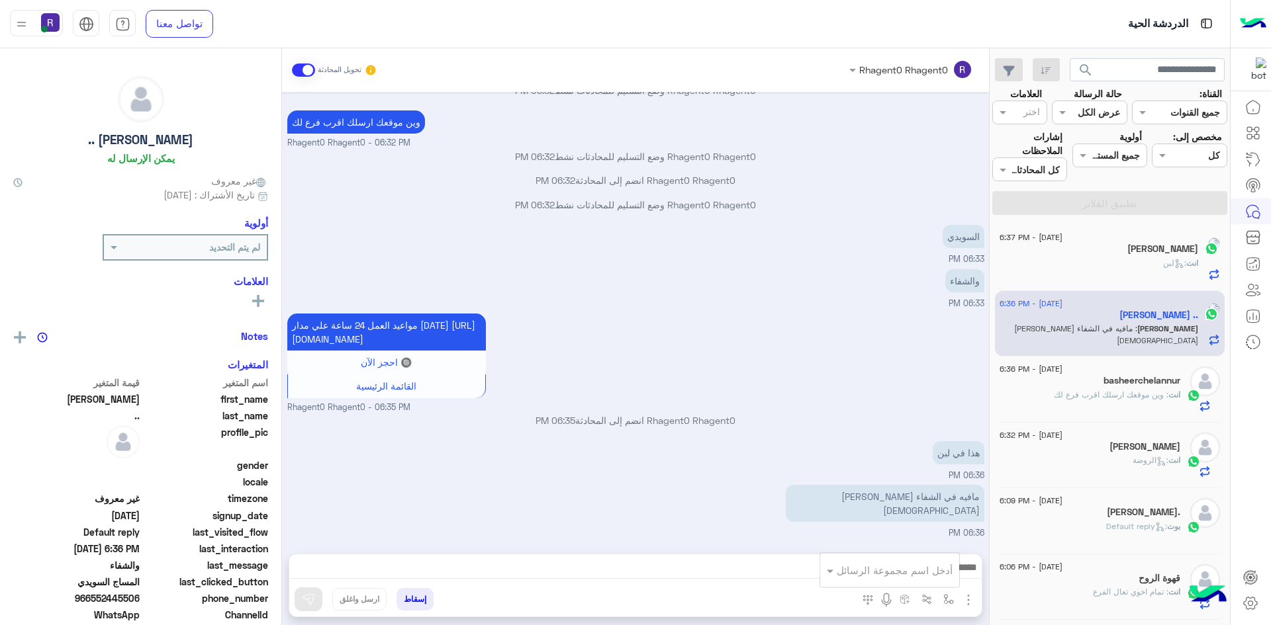
click at [940, 575] on input "text" at bounding box center [907, 570] width 89 height 15
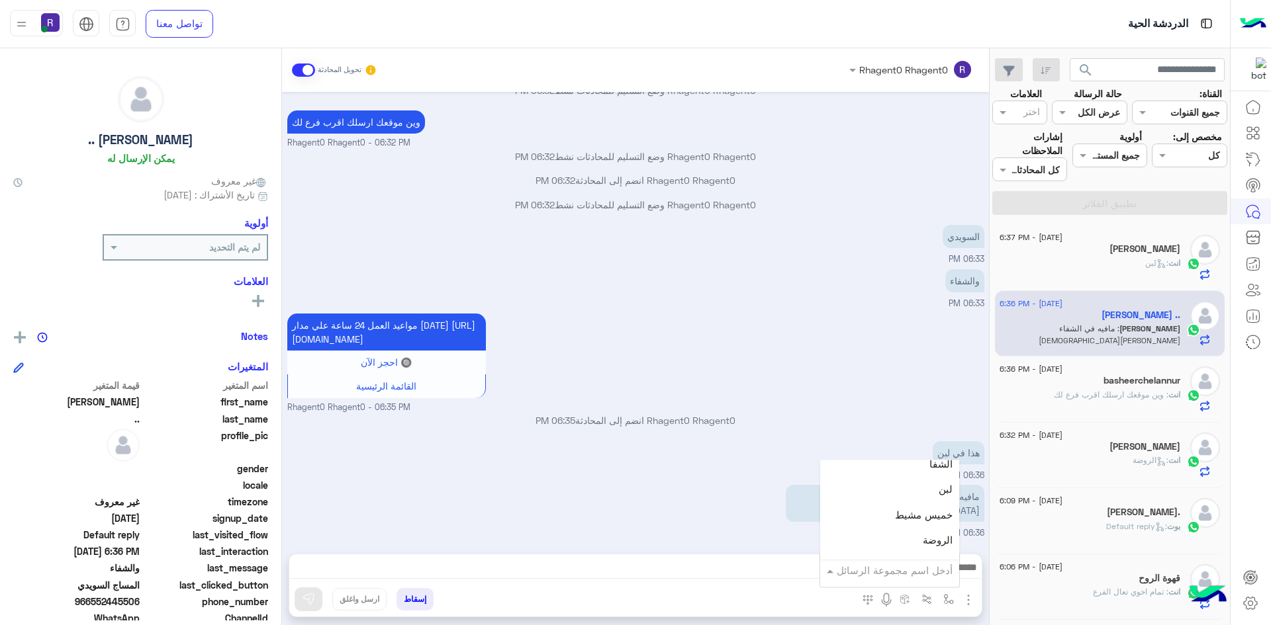
scroll to position [927, 0]
click at [924, 497] on div "لبن" at bounding box center [889, 489] width 139 height 26
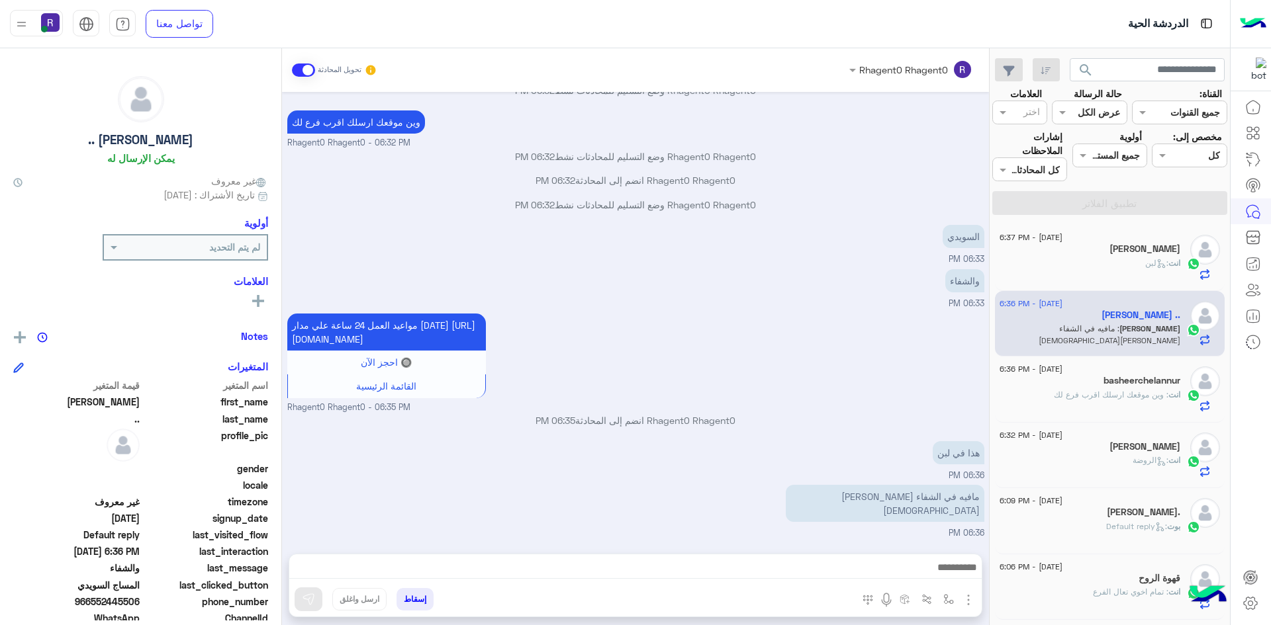
type textarea "***"
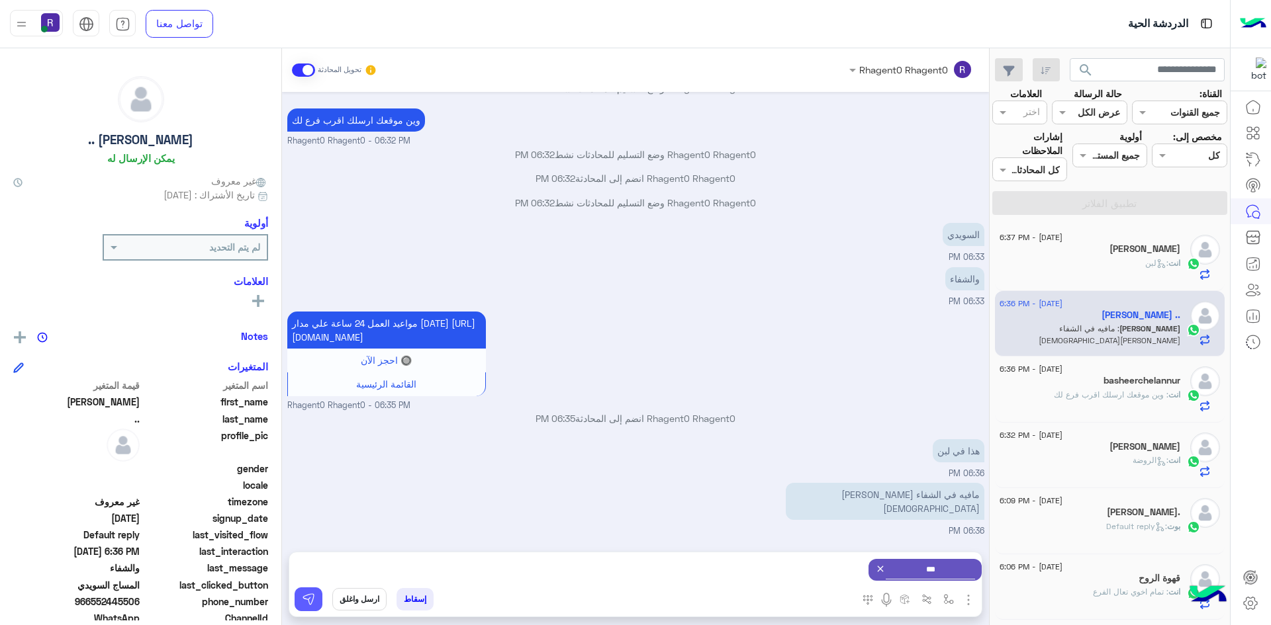
click at [310, 596] on img at bounding box center [308, 599] width 13 height 13
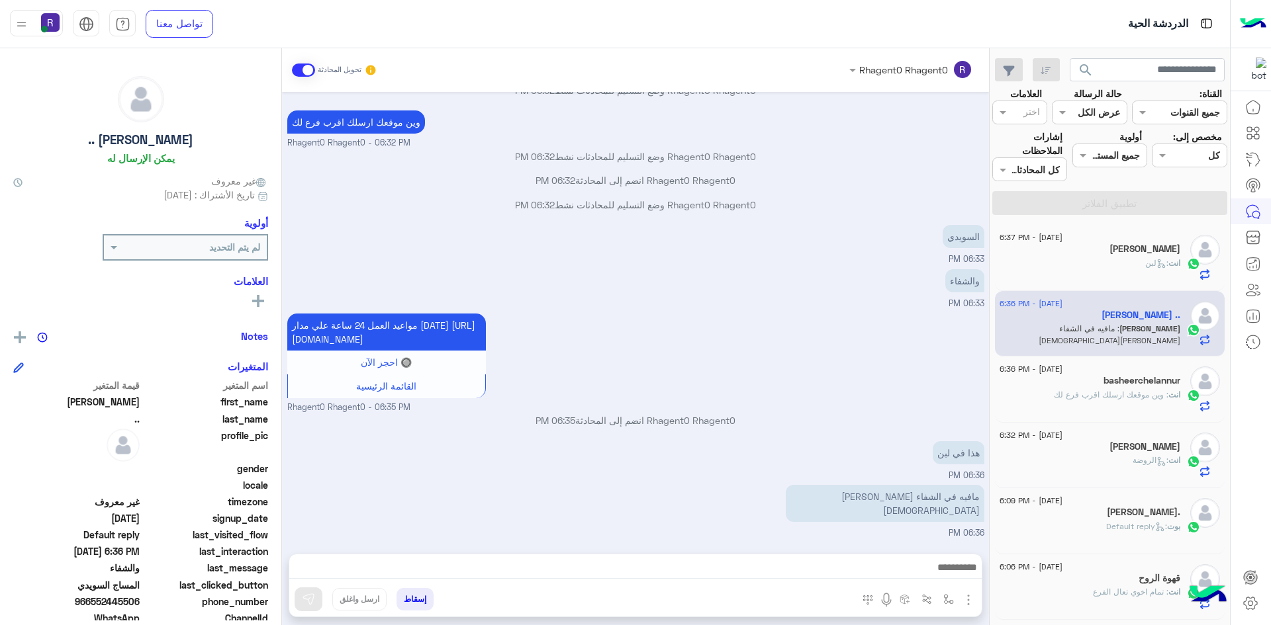
scroll to position [880, 0]
click at [944, 588] on button "button" at bounding box center [949, 599] width 22 height 22
click at [934, 575] on input "text" at bounding box center [907, 570] width 89 height 15
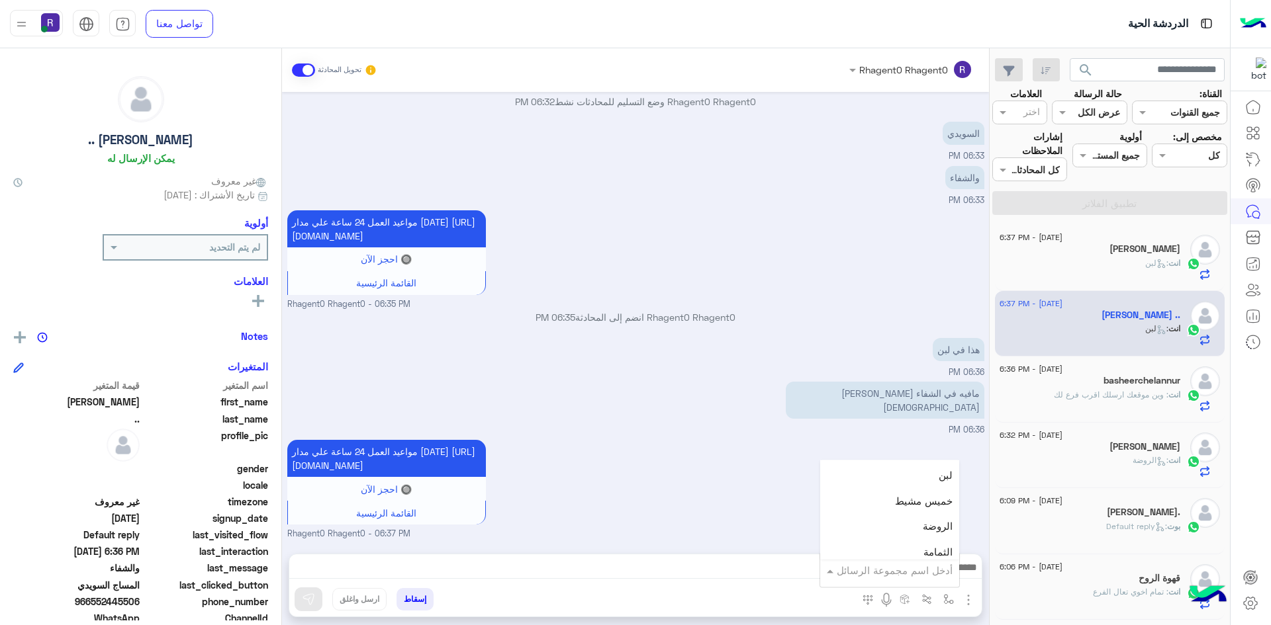
scroll to position [927, 0]
click at [934, 539] on span "الروضة" at bounding box center [938, 540] width 30 height 12
type textarea "******"
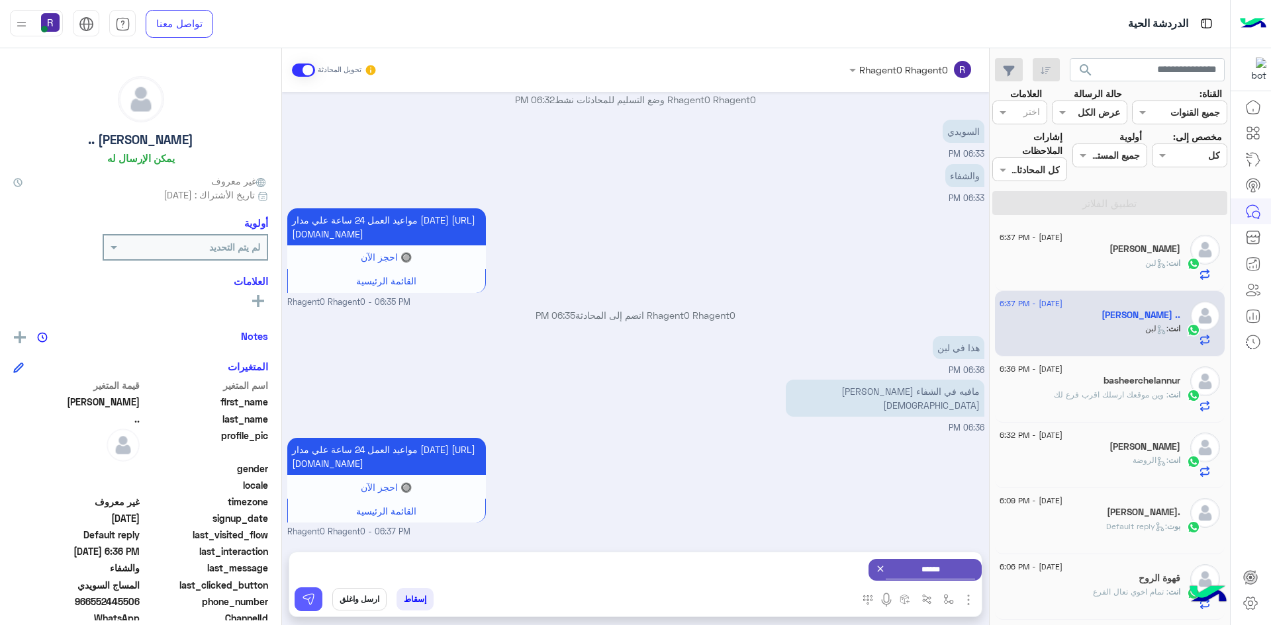
click at [308, 592] on button at bounding box center [308, 600] width 28 height 24
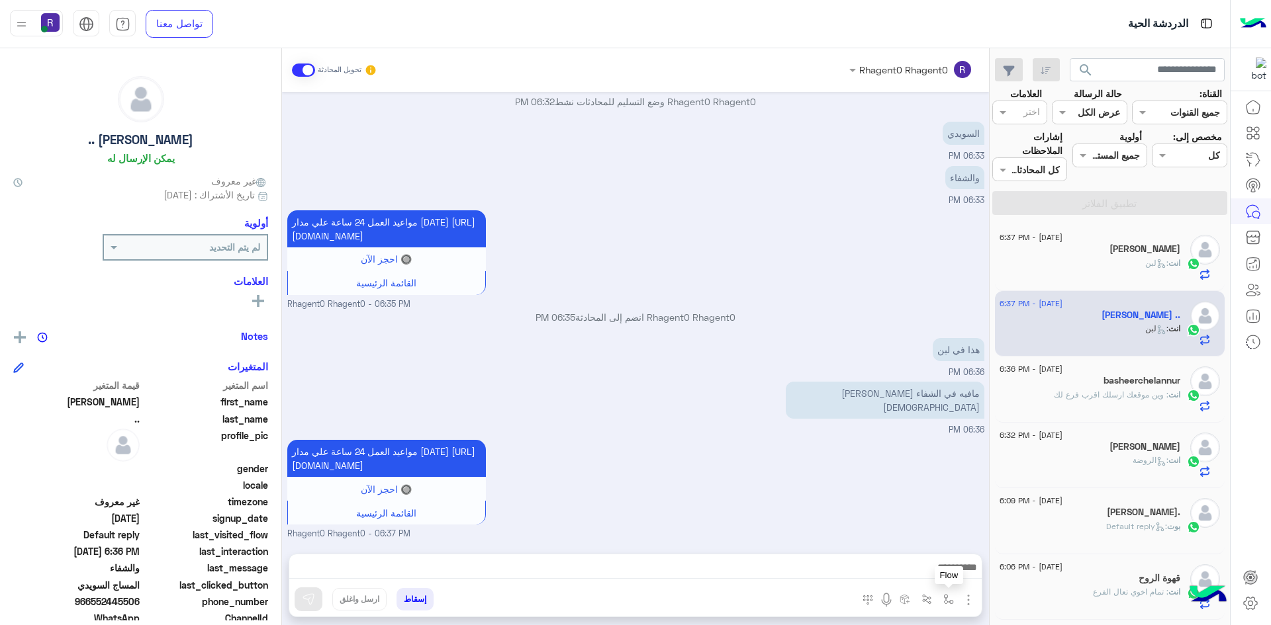
click at [950, 602] on img "button" at bounding box center [948, 599] width 11 height 11
click at [929, 577] on div "أدخل اسم مجموعة الرسائل" at bounding box center [895, 570] width 116 height 15
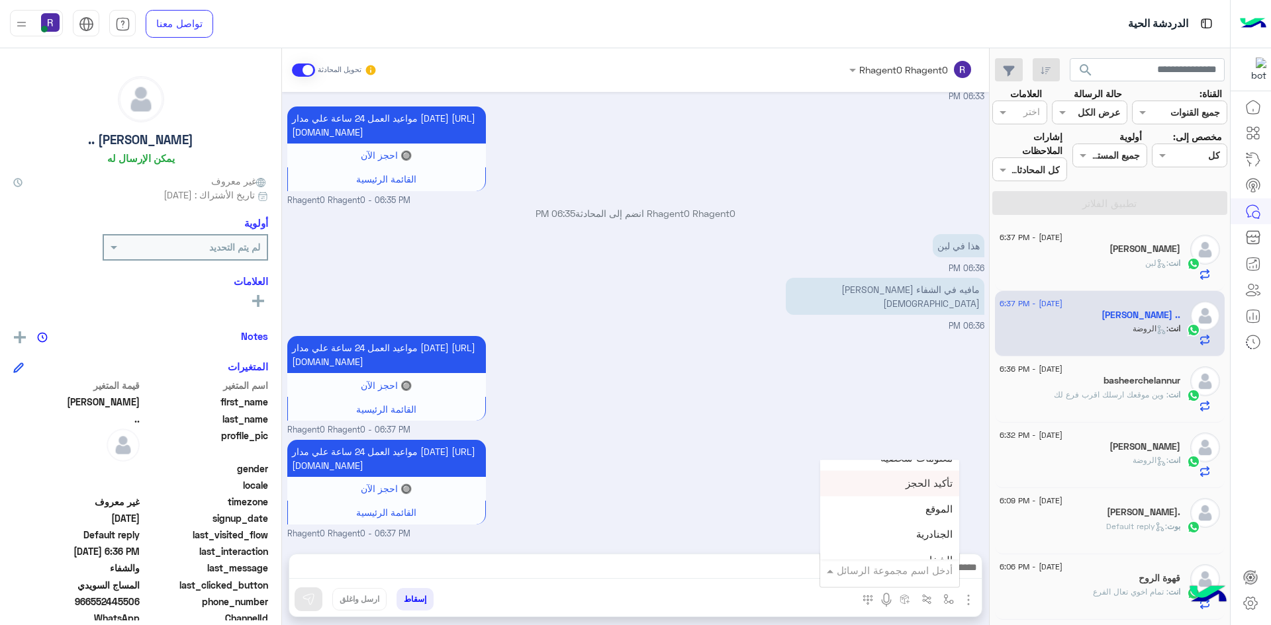
scroll to position [860, 0]
click at [919, 513] on div "الجنادرية" at bounding box center [889, 505] width 139 height 26
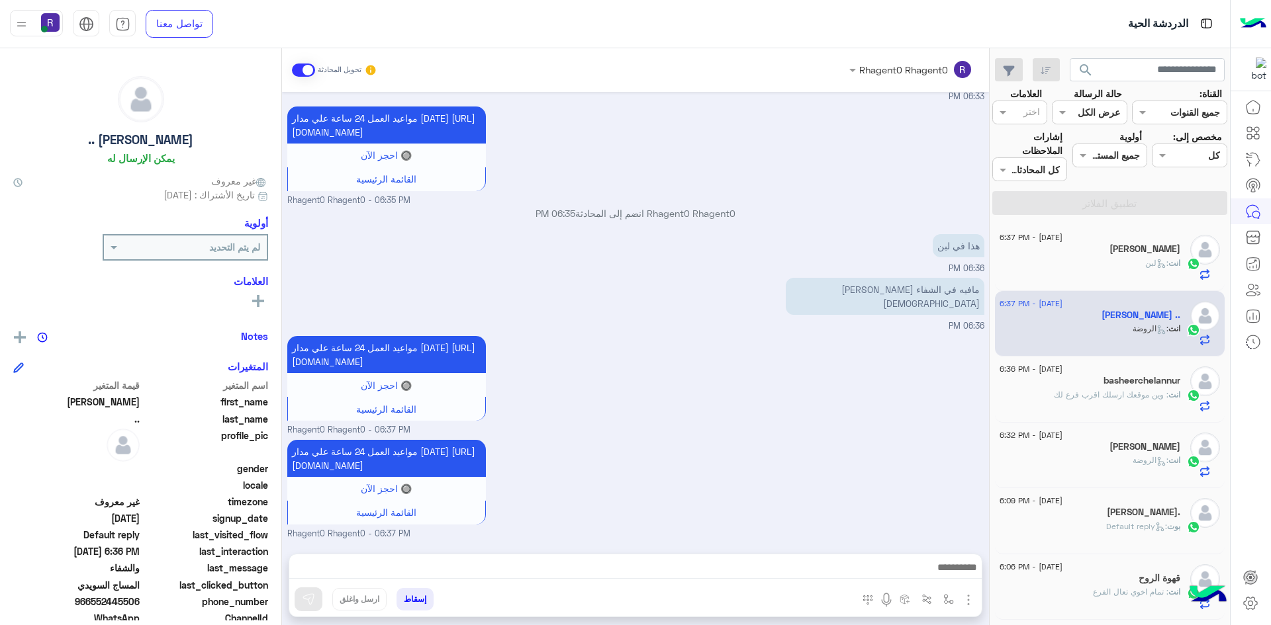
type textarea "*********"
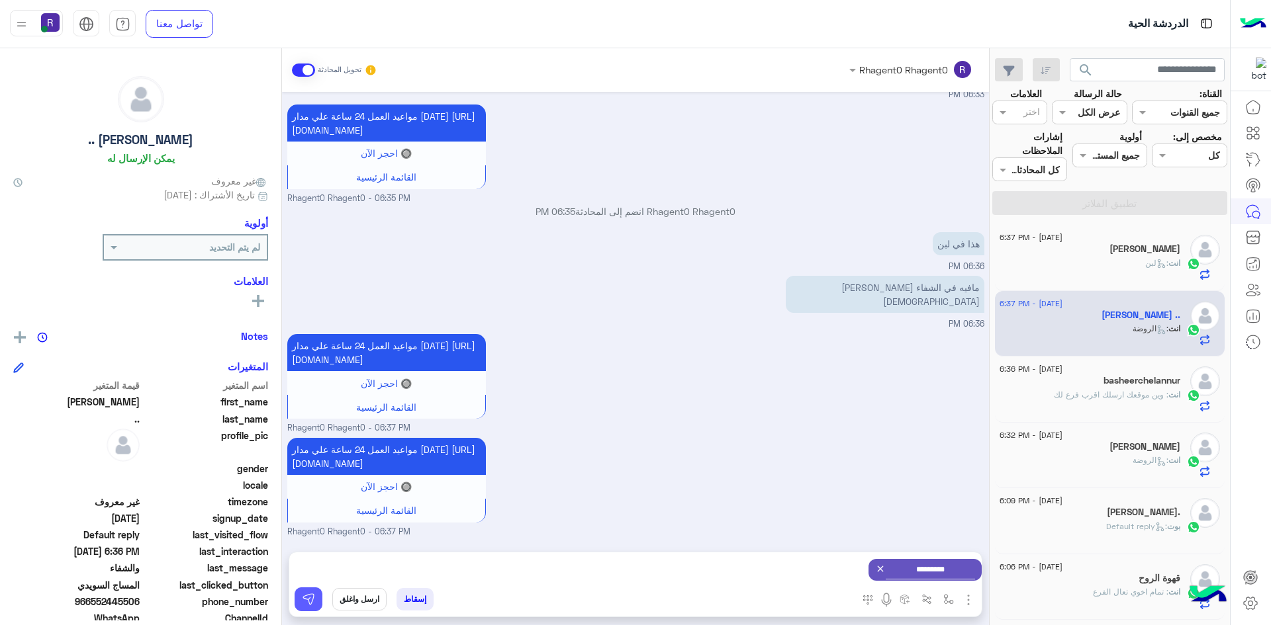
click at [307, 600] on img at bounding box center [308, 599] width 13 height 13
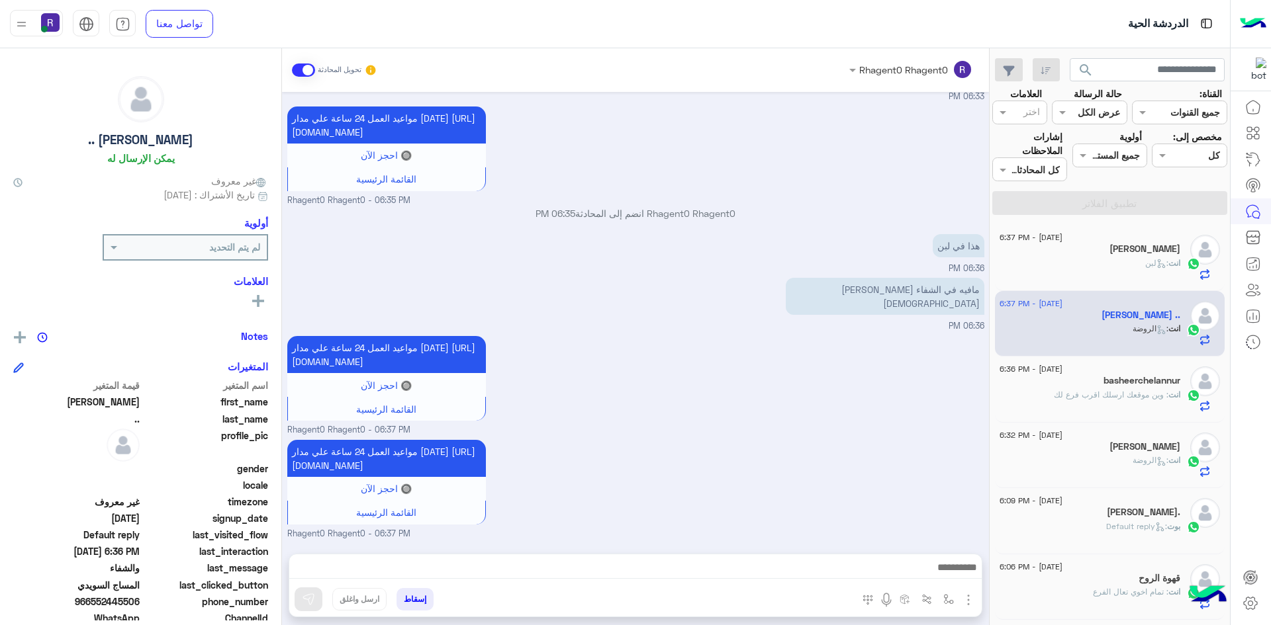
scroll to position [1115, 0]
click at [1069, 400] on p "انت : وين موقعك ارسلك اقرب فرع لك" at bounding box center [1117, 395] width 126 height 12
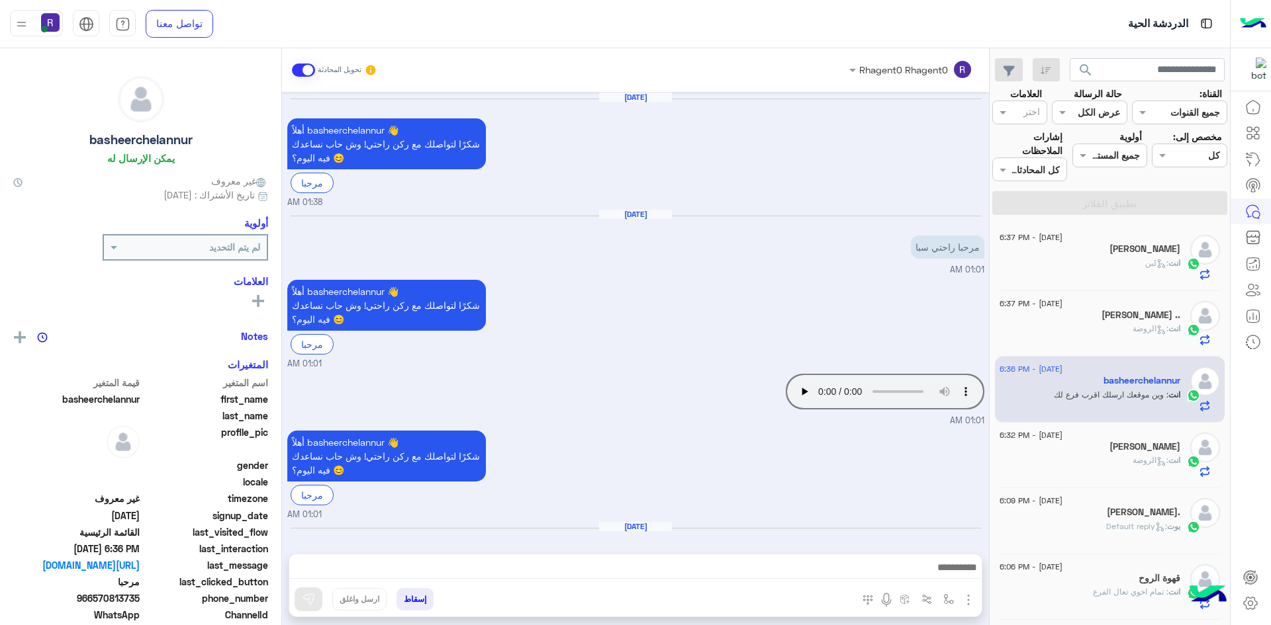
scroll to position [1110, 0]
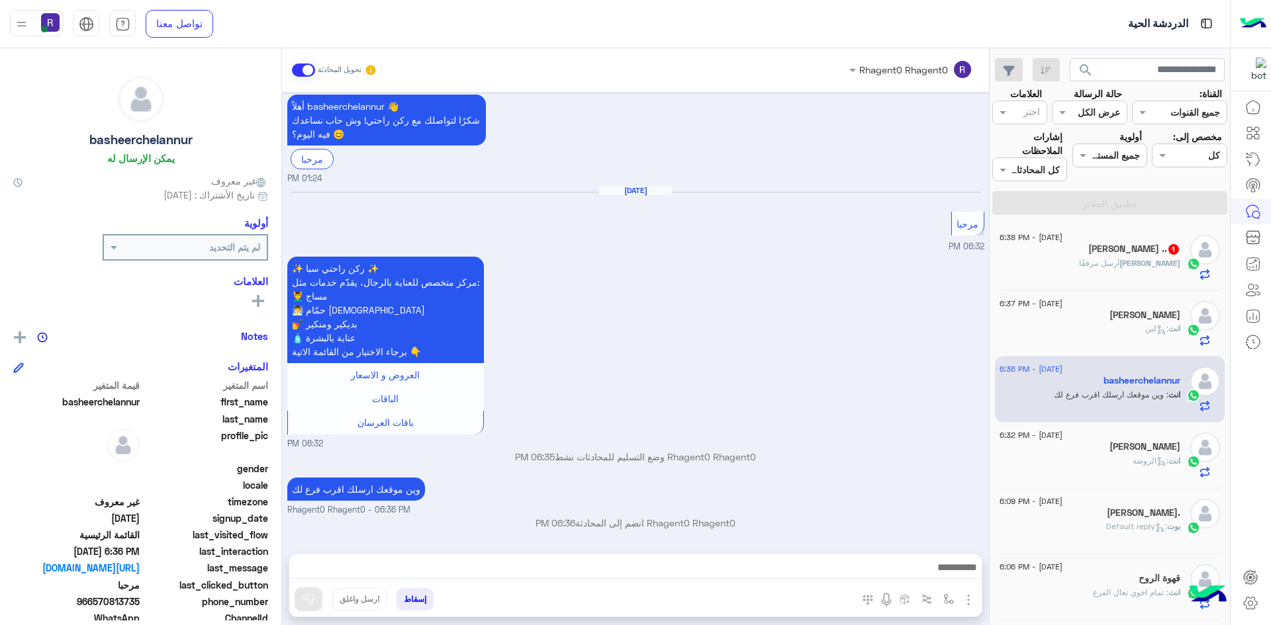
click at [1081, 269] on div "[PERSON_NAME] أرسل مرفقًا" at bounding box center [1089, 268] width 181 height 23
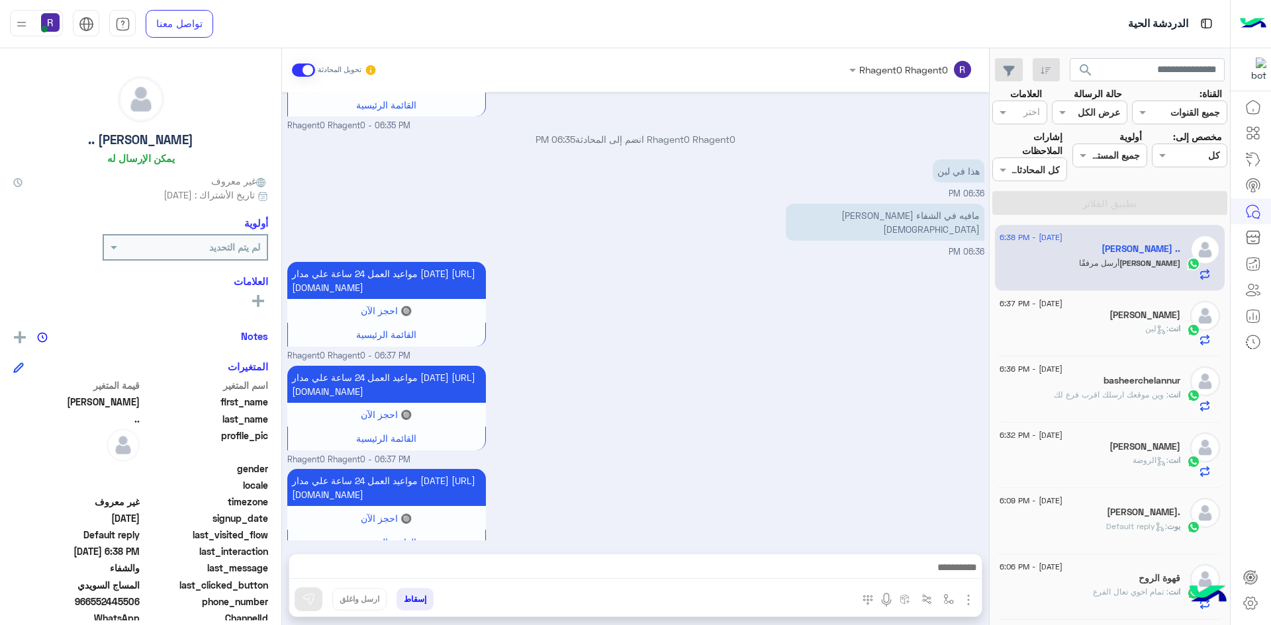
scroll to position [909, 0]
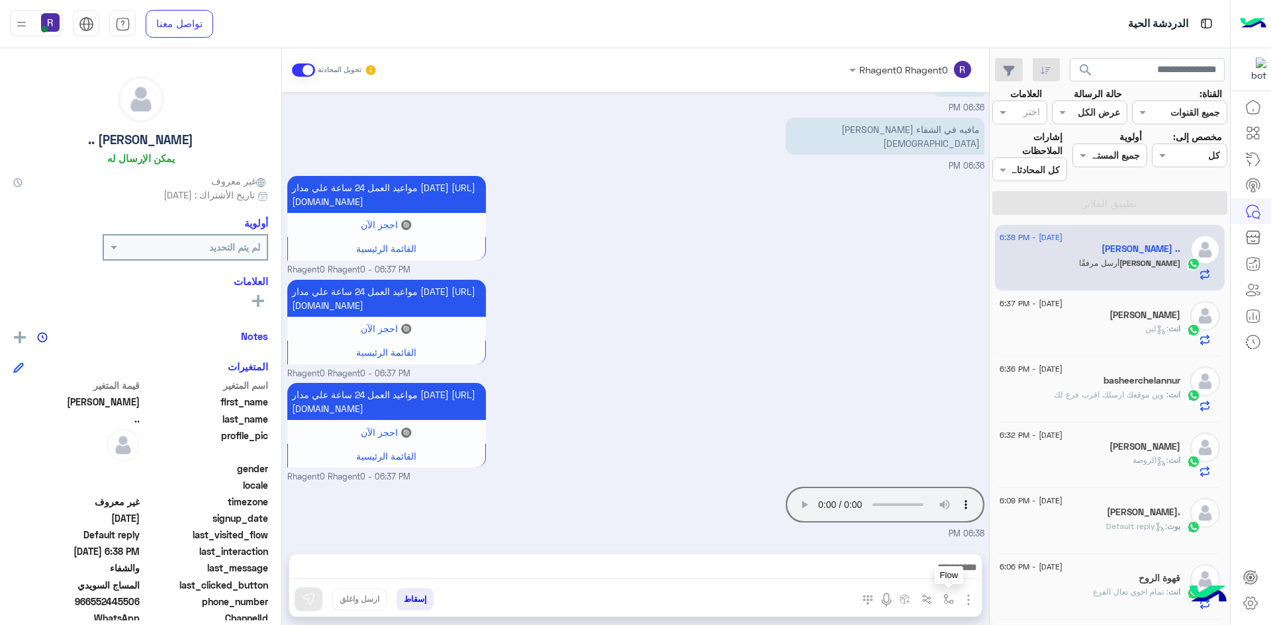
click at [947, 602] on img "button" at bounding box center [948, 599] width 11 height 11
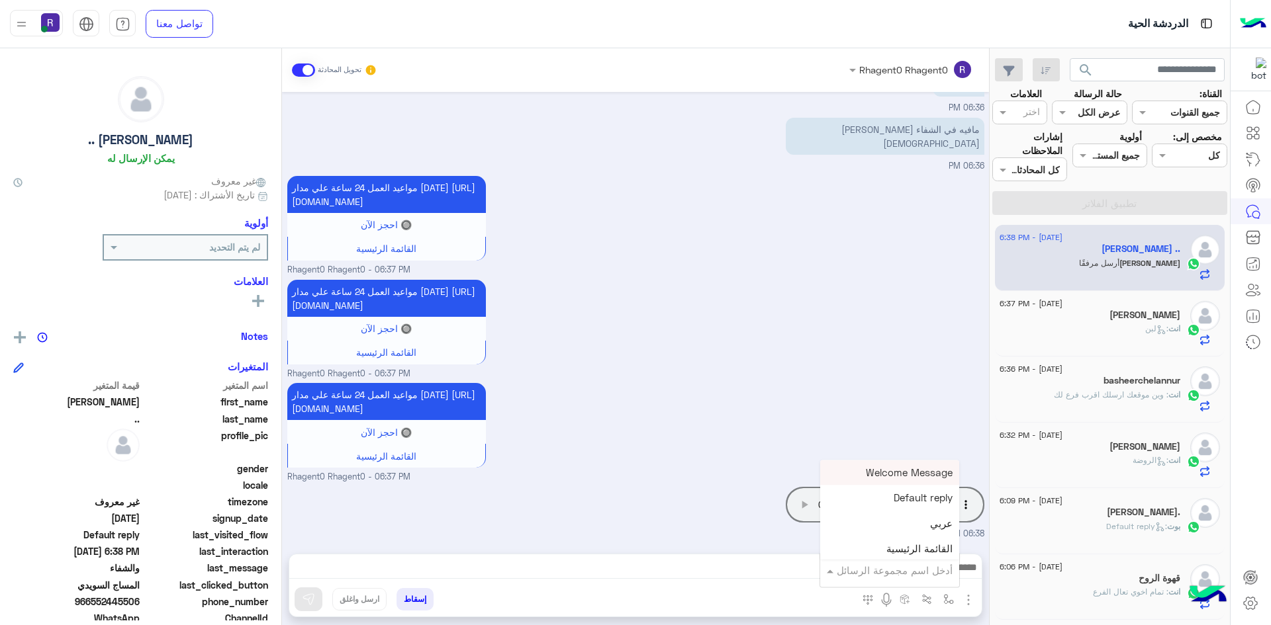
click at [921, 577] on div "أدخل اسم مجموعة الرسائل" at bounding box center [895, 570] width 116 height 15
click at [913, 524] on div "الشفا" at bounding box center [889, 530] width 139 height 26
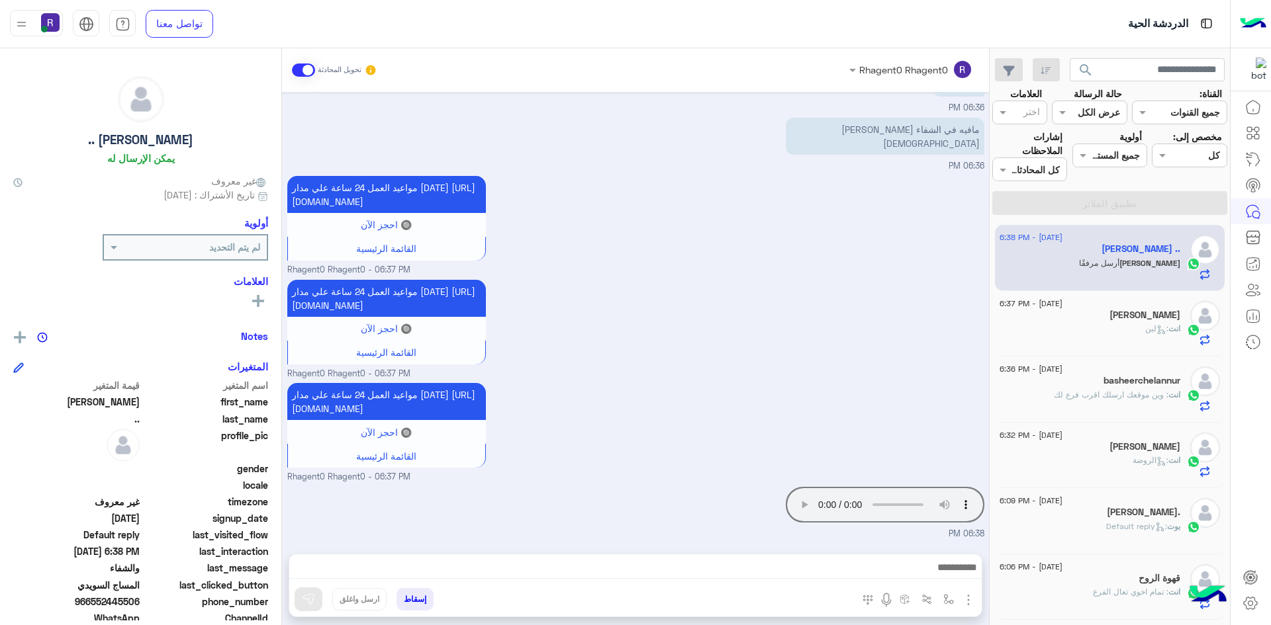
type textarea "*****"
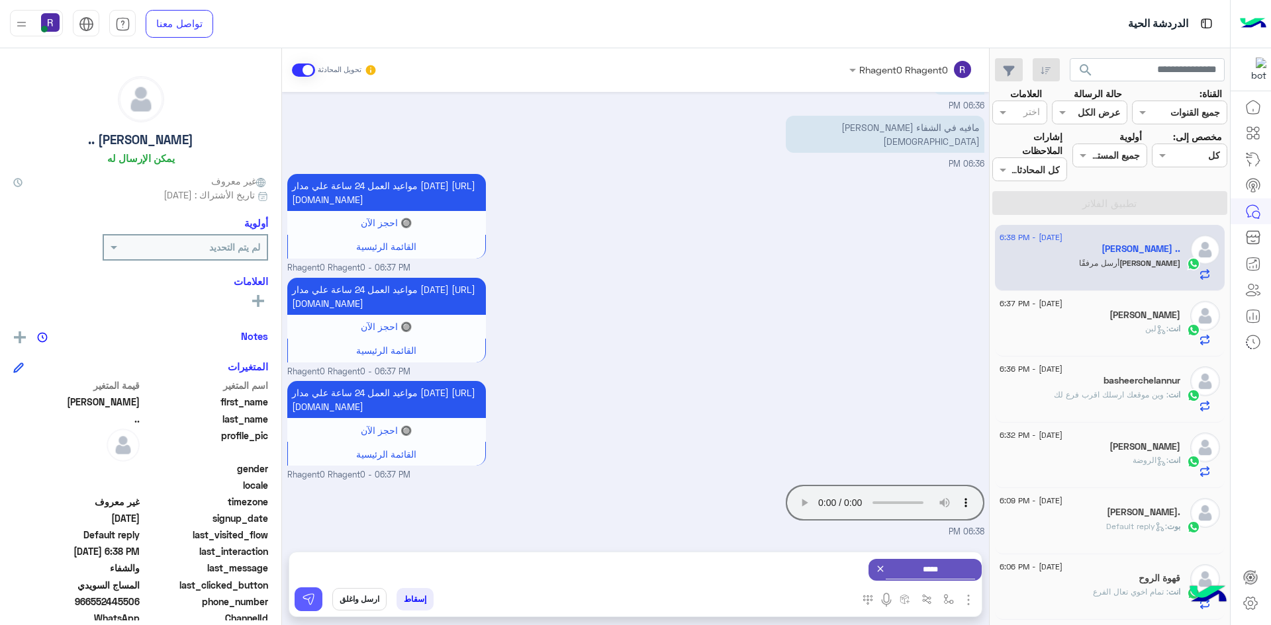
click at [310, 604] on img at bounding box center [308, 599] width 13 height 13
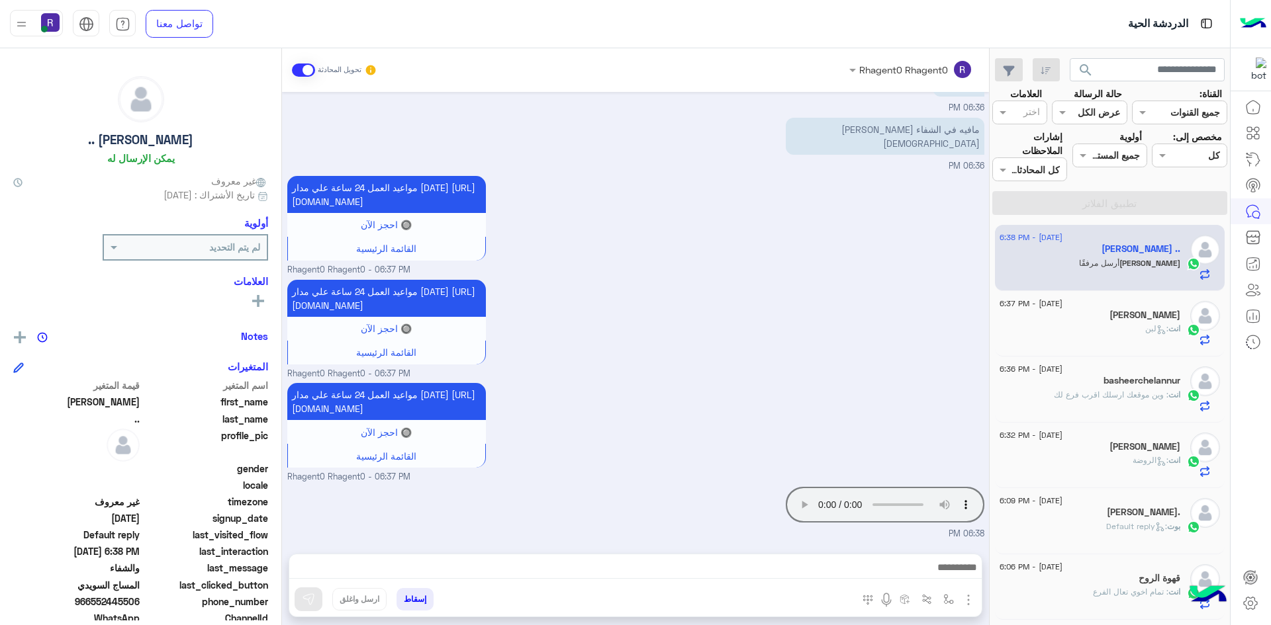
scroll to position [909, 0]
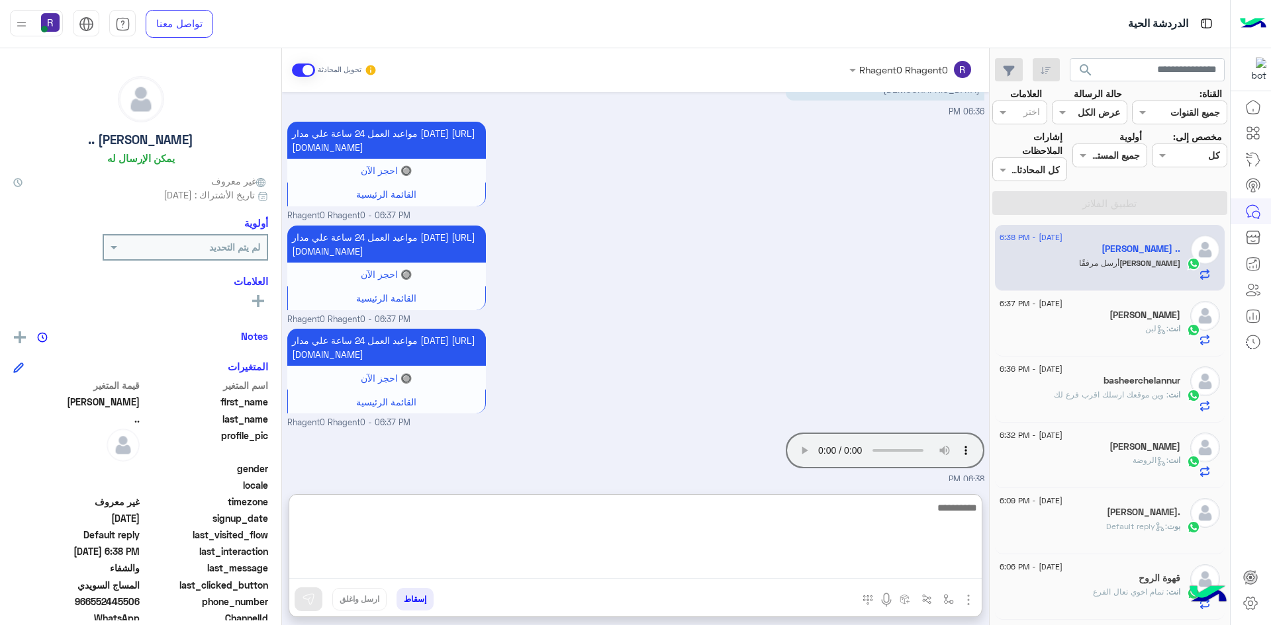
click at [453, 572] on textarea at bounding box center [635, 539] width 692 height 79
type textarea "**********"
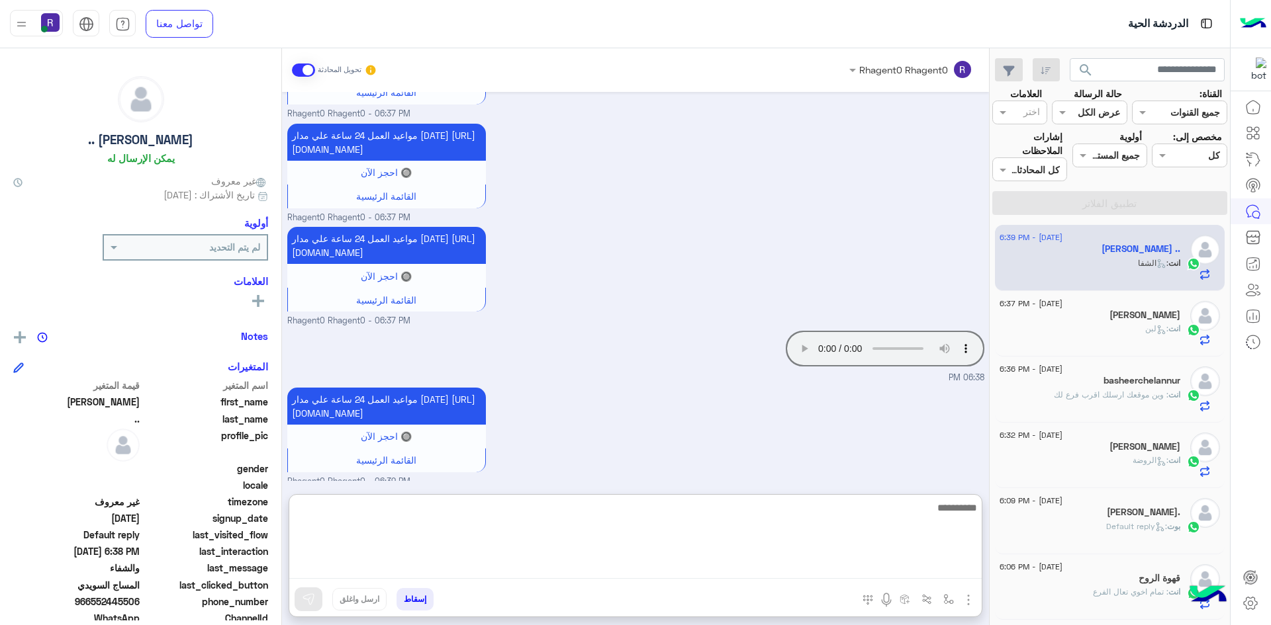
scroll to position [1128, 0]
